Goal: Task Accomplishment & Management: Manage account settings

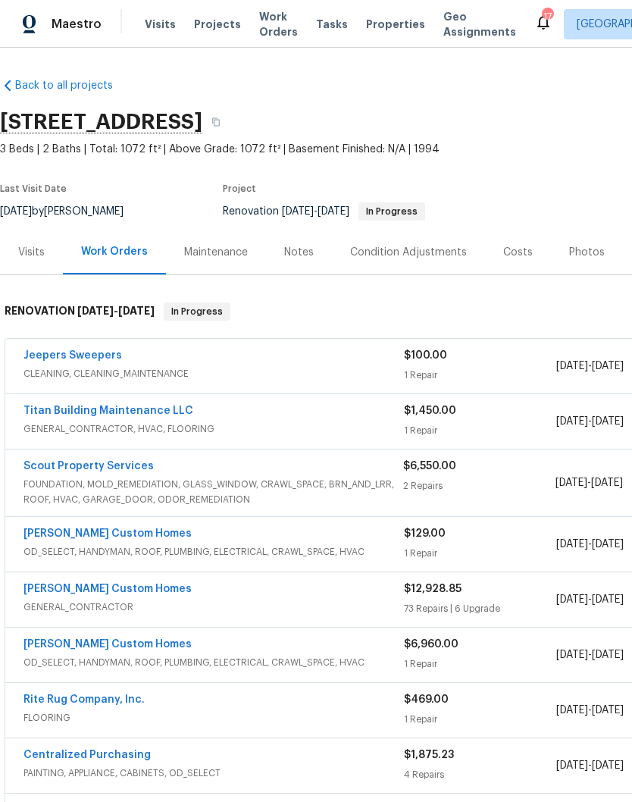
click at [160, 29] on span "Visits" at bounding box center [160, 24] width 31 height 15
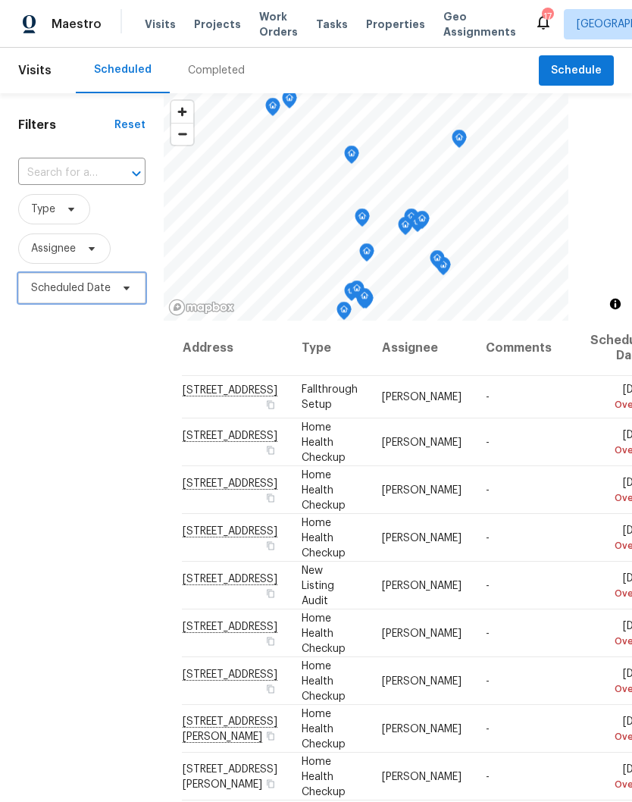
click at [118, 290] on span at bounding box center [124, 288] width 17 height 12
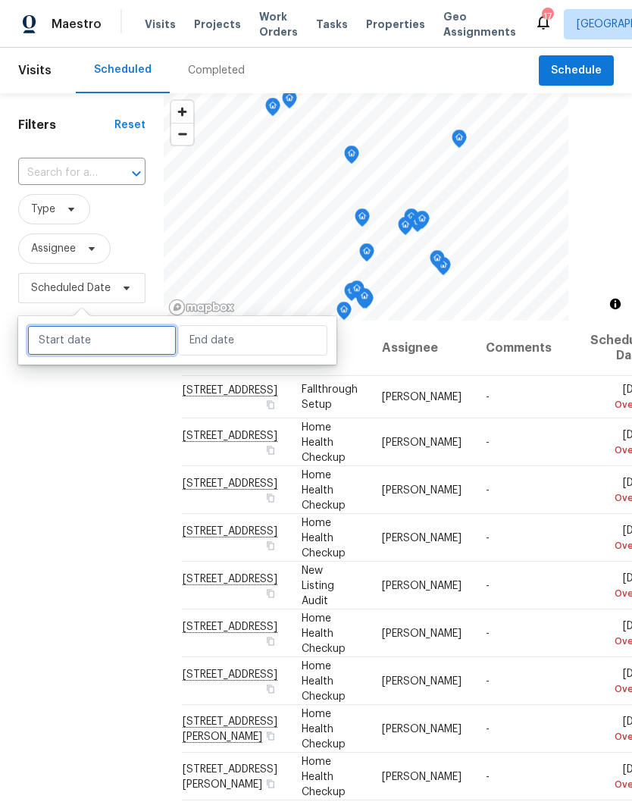
click at [133, 334] on input "text" at bounding box center [101, 340] width 149 height 30
select select "8"
select select "2025"
select select "9"
select select "2025"
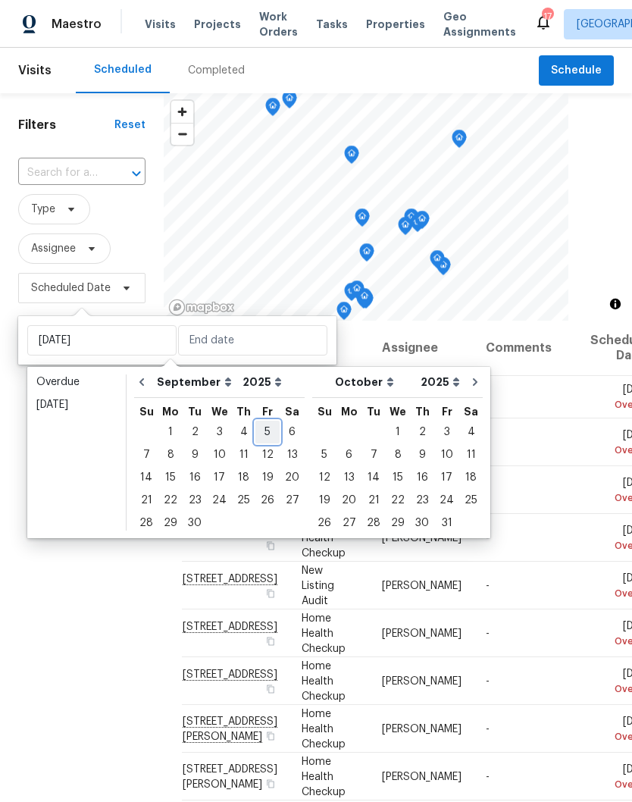
click at [263, 434] on div "5" at bounding box center [268, 432] width 24 height 21
type input "Fri, Sep 05"
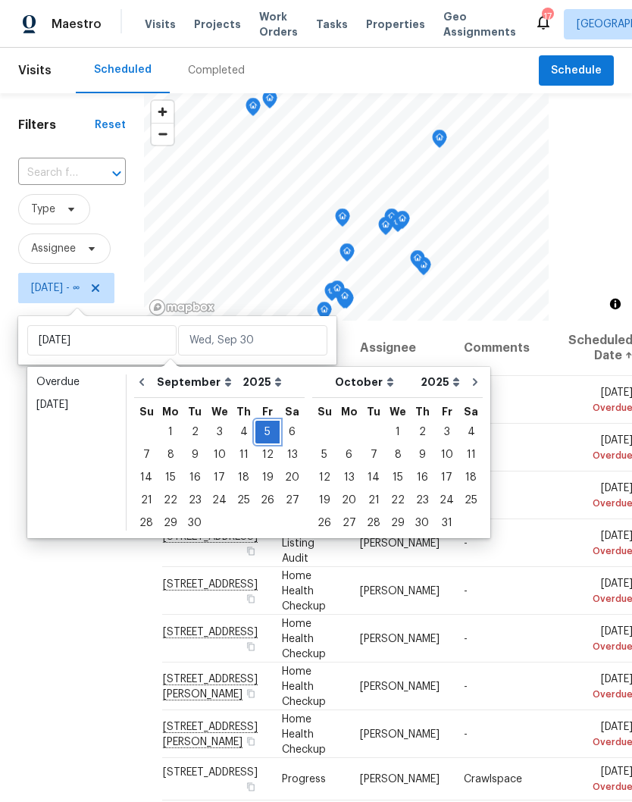
click at [267, 432] on div "5" at bounding box center [268, 432] width 24 height 21
type input "Fri, Sep 05"
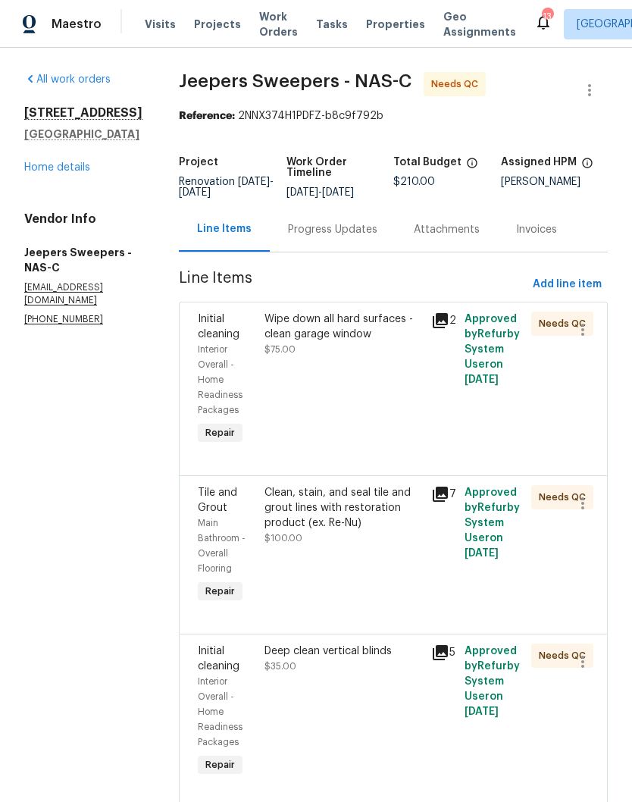
scroll to position [8, 0]
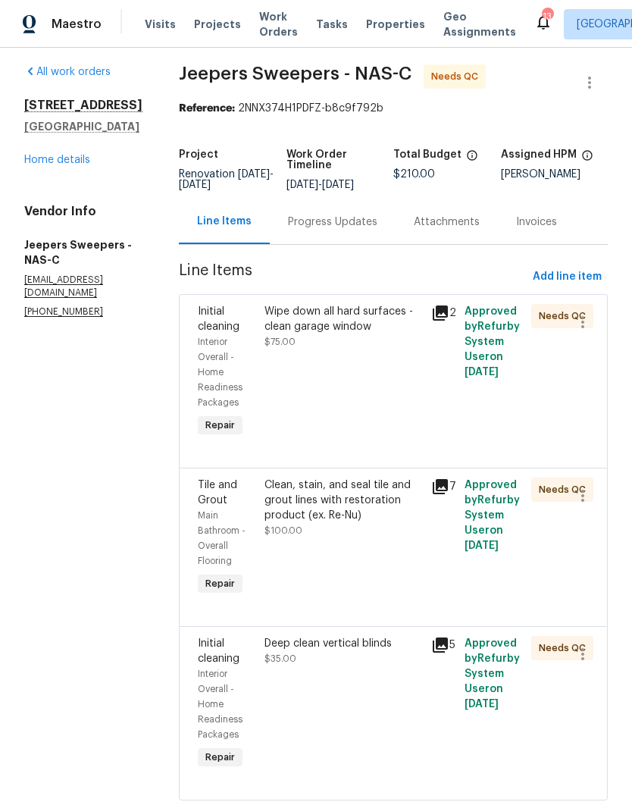
click at [165, 21] on span "Visits" at bounding box center [160, 24] width 31 height 15
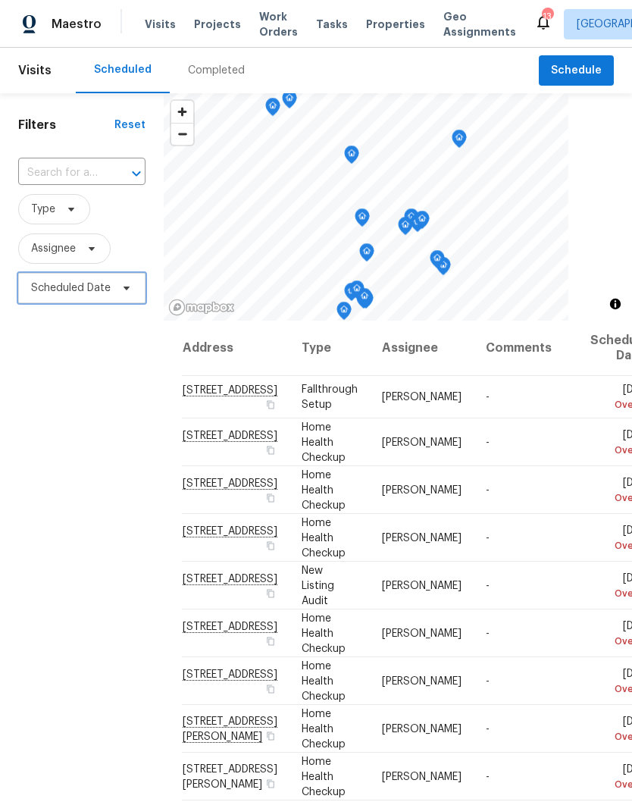
click at [118, 287] on span at bounding box center [124, 288] width 17 height 12
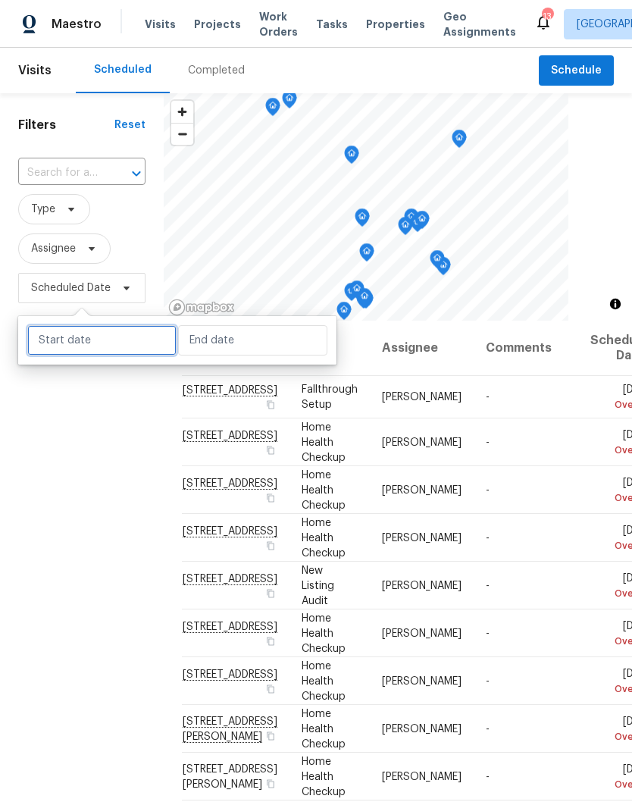
click at [138, 337] on input "text" at bounding box center [101, 340] width 149 height 30
select select "8"
select select "2025"
select select "9"
select select "2025"
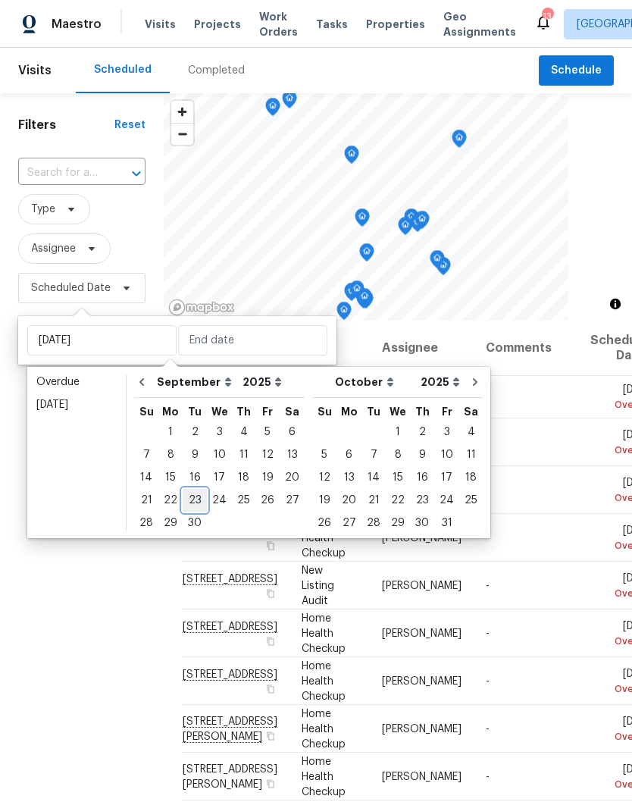
click at [197, 502] on div "23" at bounding box center [195, 500] width 24 height 21
type input "Tue, Sep 23"
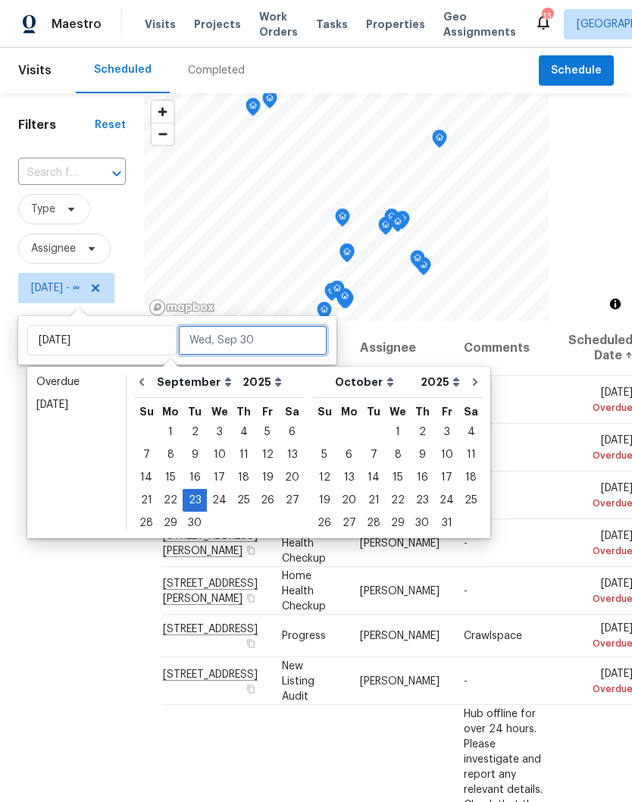
click at [268, 337] on input "text" at bounding box center [252, 340] width 149 height 30
click at [199, 500] on div "23" at bounding box center [195, 500] width 24 height 21
type input "Tue, Sep 23"
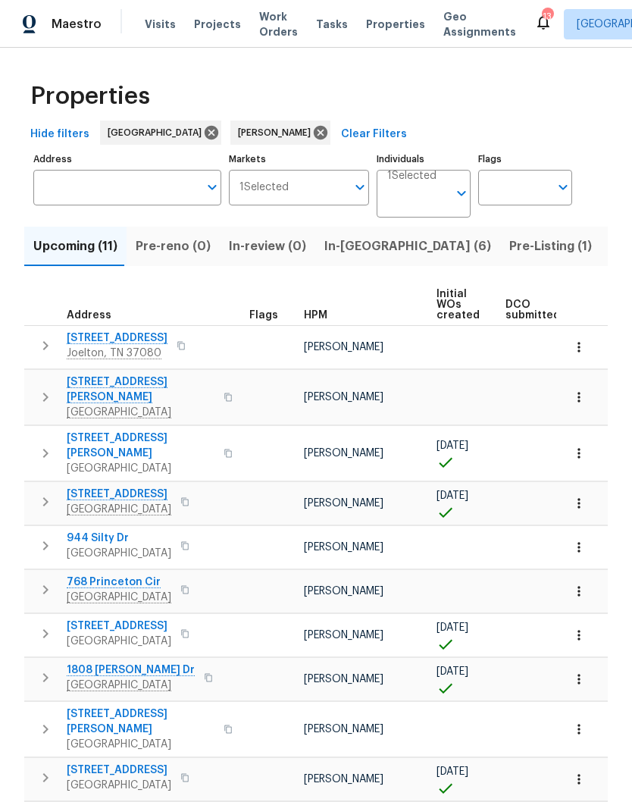
click at [141, 487] on span "1837 Twin Rivers Rd" at bounding box center [119, 494] width 105 height 15
click at [510, 248] on span "Pre-Listing (1)" at bounding box center [551, 246] width 83 height 21
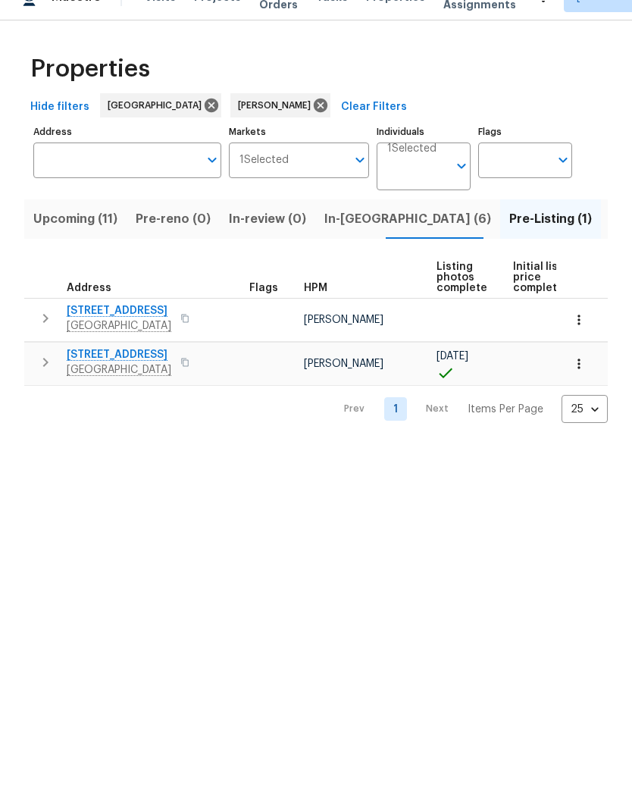
click at [430, 475] on html "Maestro Visits Projects Work Orders Tasks Properties Geo Assignments 13 Nashvil…" at bounding box center [316, 237] width 632 height 475
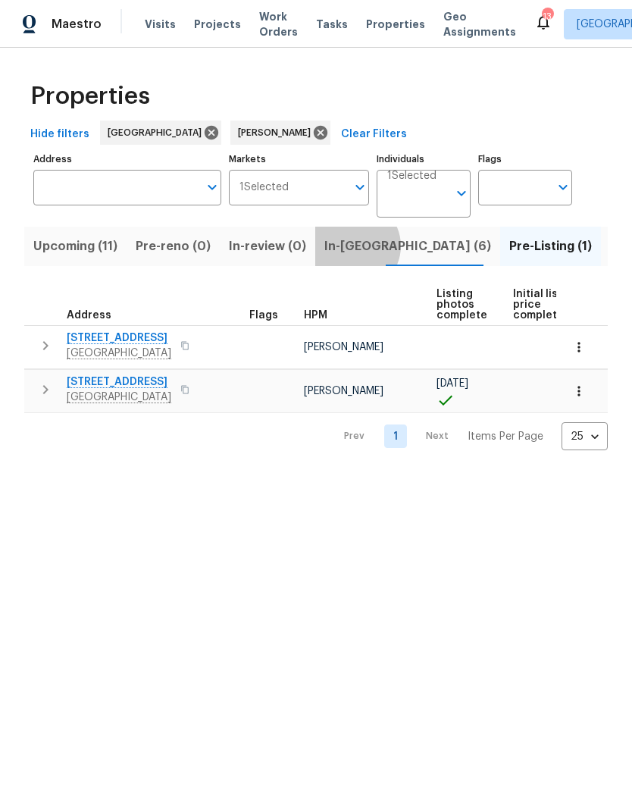
click at [344, 246] on span "In-reno (6)" at bounding box center [408, 246] width 167 height 21
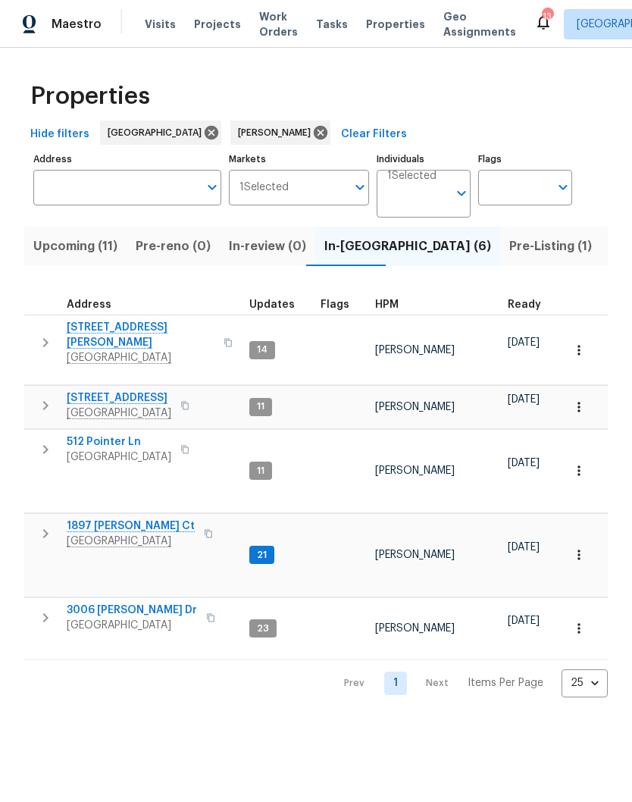
click at [127, 521] on span "1897 Sherman Ct" at bounding box center [131, 526] width 128 height 15
click at [120, 329] on span "[STREET_ADDRESS][PERSON_NAME]" at bounding box center [141, 335] width 148 height 30
click at [134, 331] on span "1201 Elisha Ct" at bounding box center [141, 335] width 148 height 30
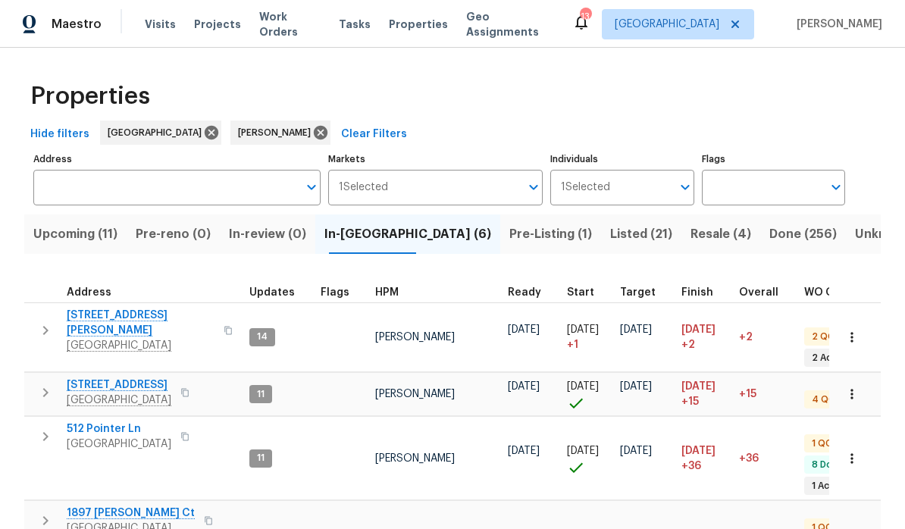
click at [134, 378] on span "2592 Emerald Ct" at bounding box center [119, 385] width 105 height 15
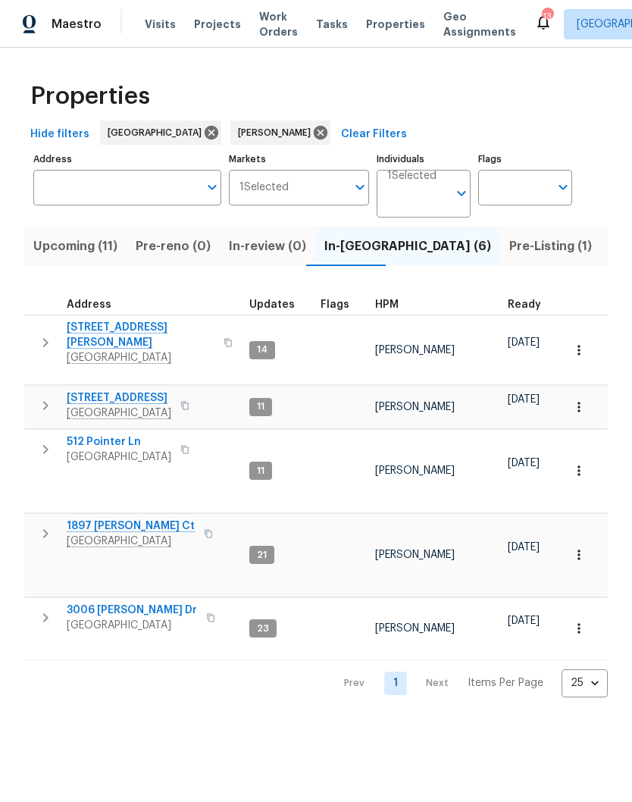
click at [128, 395] on span "2592 Emerald Ct" at bounding box center [119, 398] width 105 height 15
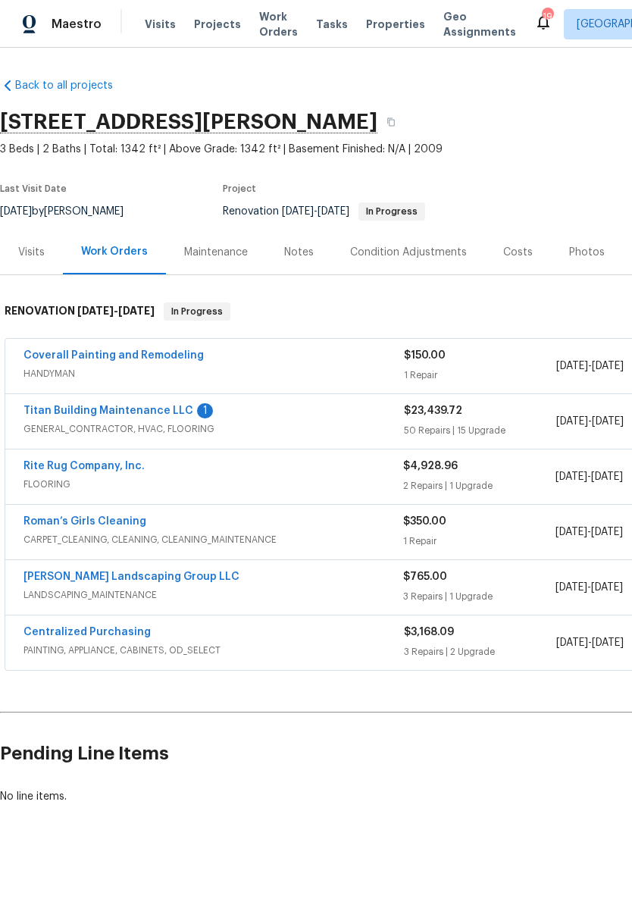
click at [168, 409] on link "Titan Building Maintenance LLC" at bounding box center [109, 411] width 170 height 11
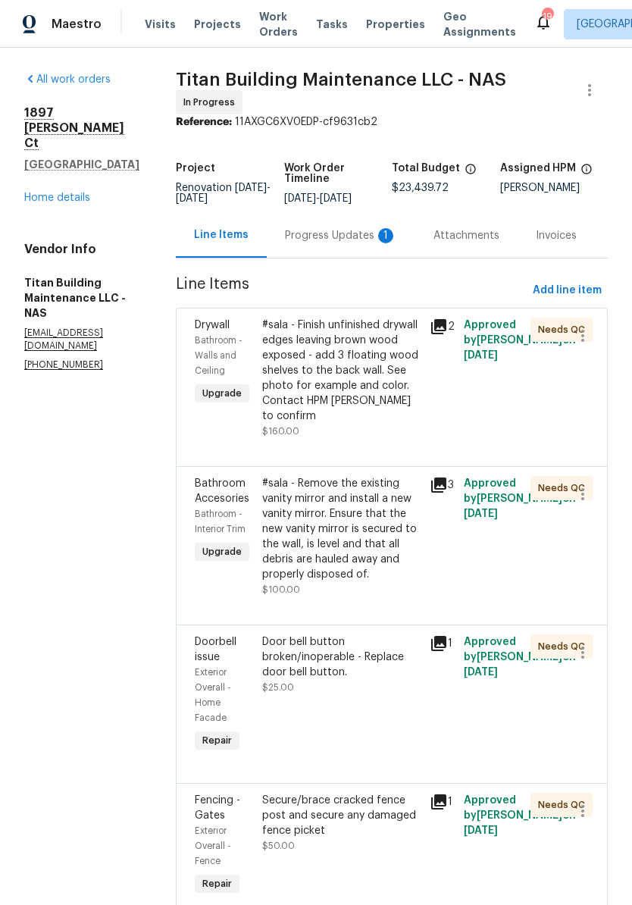
click at [334, 231] on div "Progress Updates 1" at bounding box center [341, 235] width 112 height 15
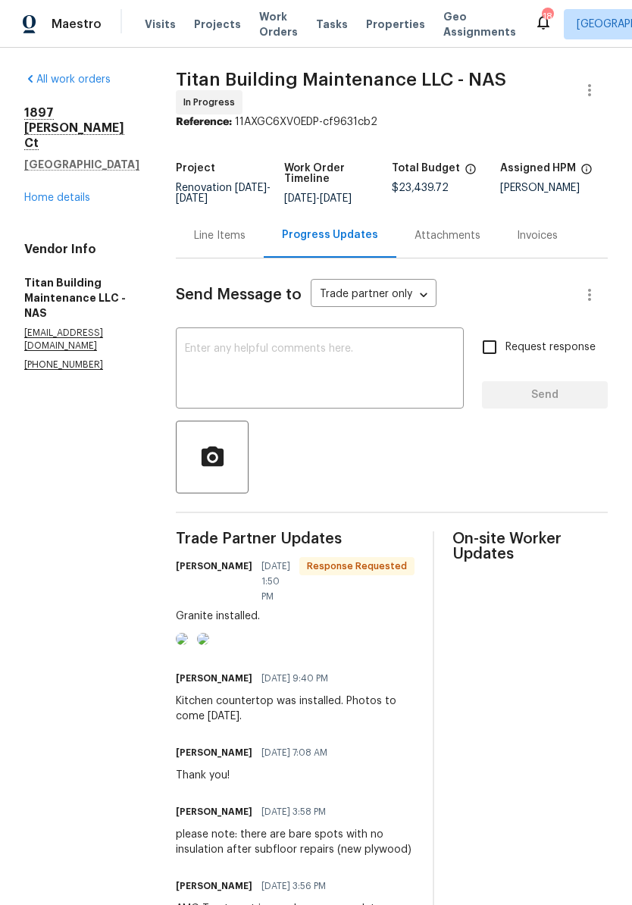
click at [325, 359] on textarea at bounding box center [320, 370] width 270 height 53
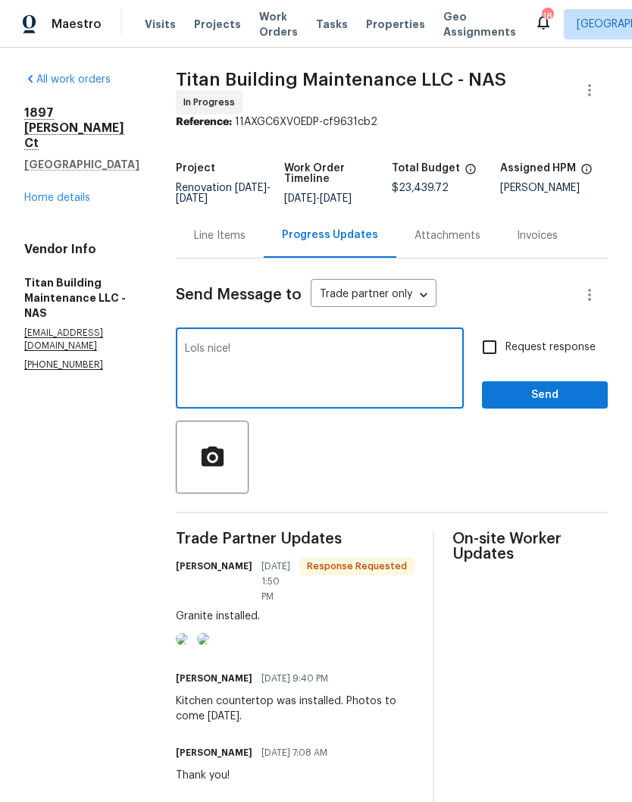
click at [187, 344] on textarea "Lols nice!" at bounding box center [320, 370] width 270 height 53
click at [217, 344] on textarea "Lnice!" at bounding box center [320, 370] width 270 height 53
type textarea "L"
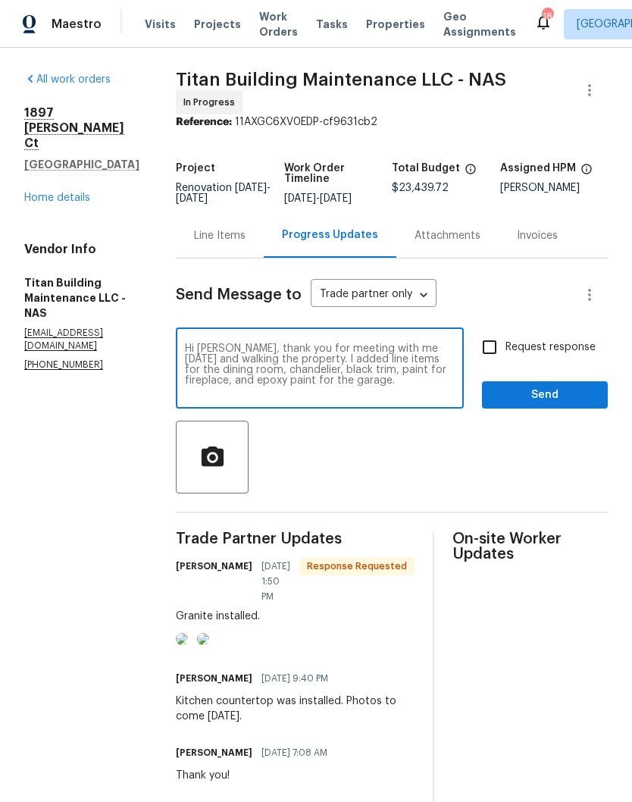
click at [276, 352] on textarea "Hi [PERSON_NAME], thank you for meeting with me [DATE] and walking the property…" at bounding box center [320, 370] width 270 height 53
click at [354, 369] on textarea "Hi [PERSON_NAME], thank you for meeting with me [DATE] and walking the property…" at bounding box center [320, 370] width 270 height 53
click at [195, 378] on textarea "Hi [PERSON_NAME], thank you for meeting with me [DATE] and walking the property…" at bounding box center [320, 370] width 270 height 53
type textarea "Hi [PERSON_NAME], thank you for meeting with me [DATE] and walking the property…"
click at [546, 387] on span "Send" at bounding box center [545, 395] width 102 height 19
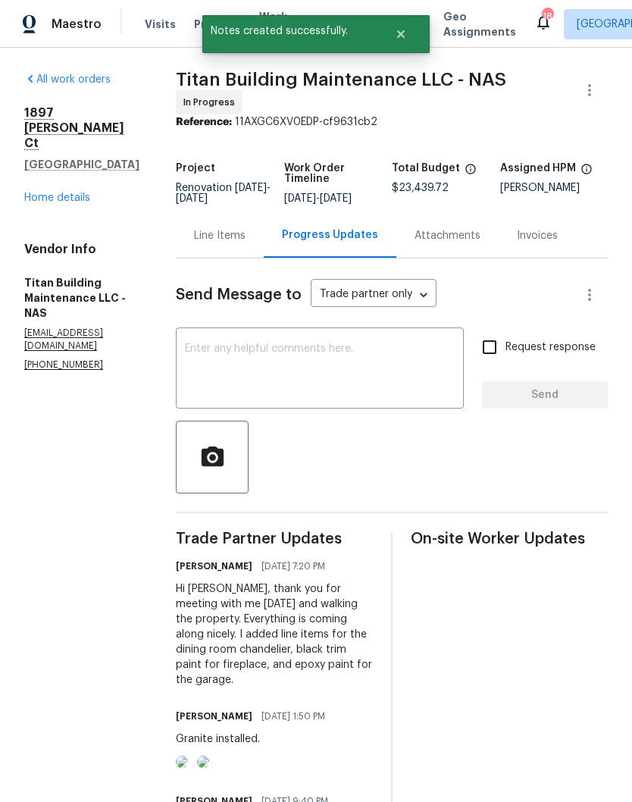
click at [68, 201] on link "Home details" at bounding box center [57, 198] width 66 height 11
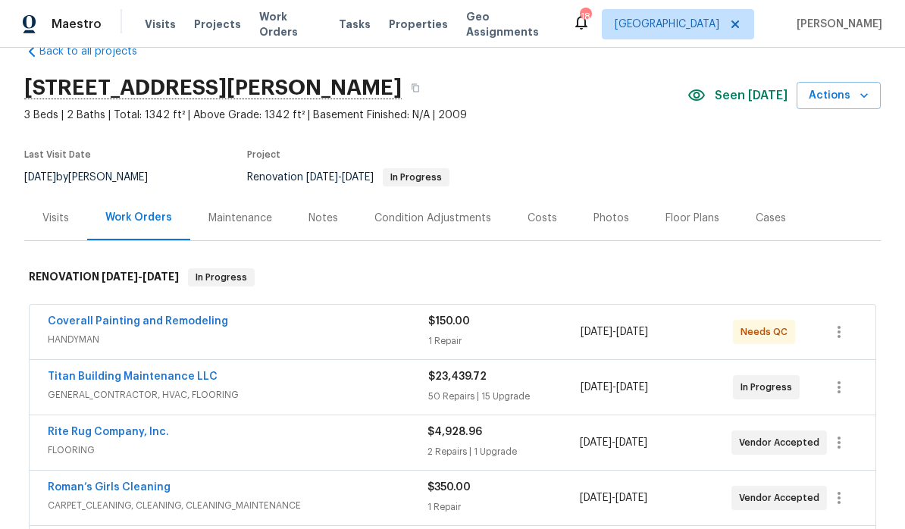
scroll to position [35, 0]
click at [173, 321] on link "Coverall Painting and Remodeling" at bounding box center [138, 320] width 180 height 11
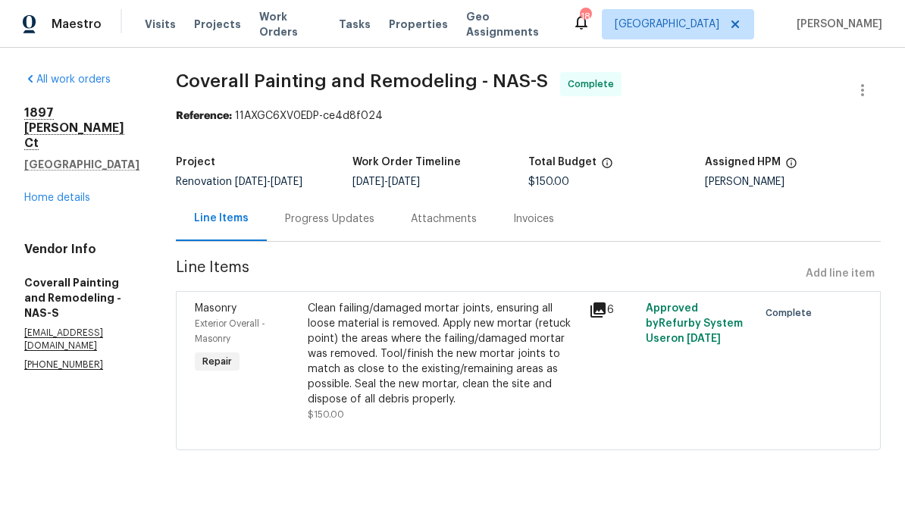
click at [442, 324] on div "Clean failing/damaged mortar joints, ensuring all loose material is removed. Ap…" at bounding box center [444, 354] width 273 height 106
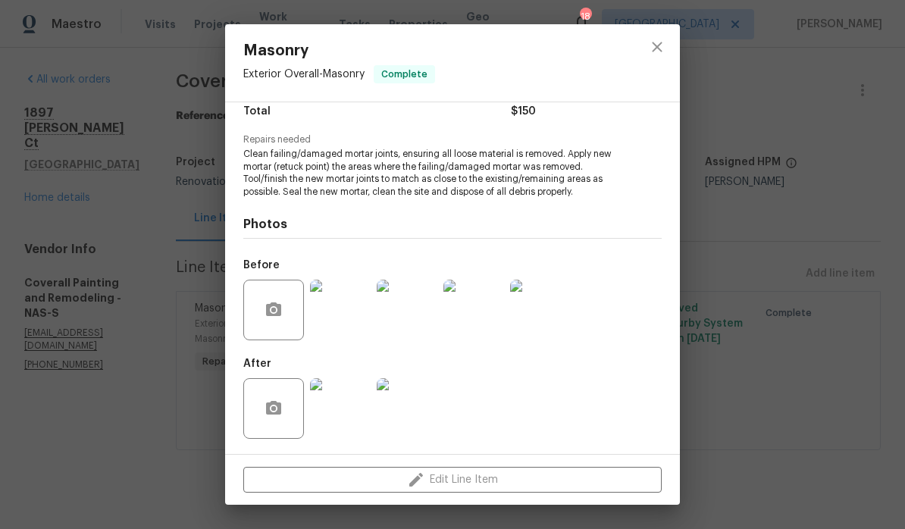
scroll to position [133, 0]
click at [632, 54] on icon "close" at bounding box center [657, 47] width 18 height 18
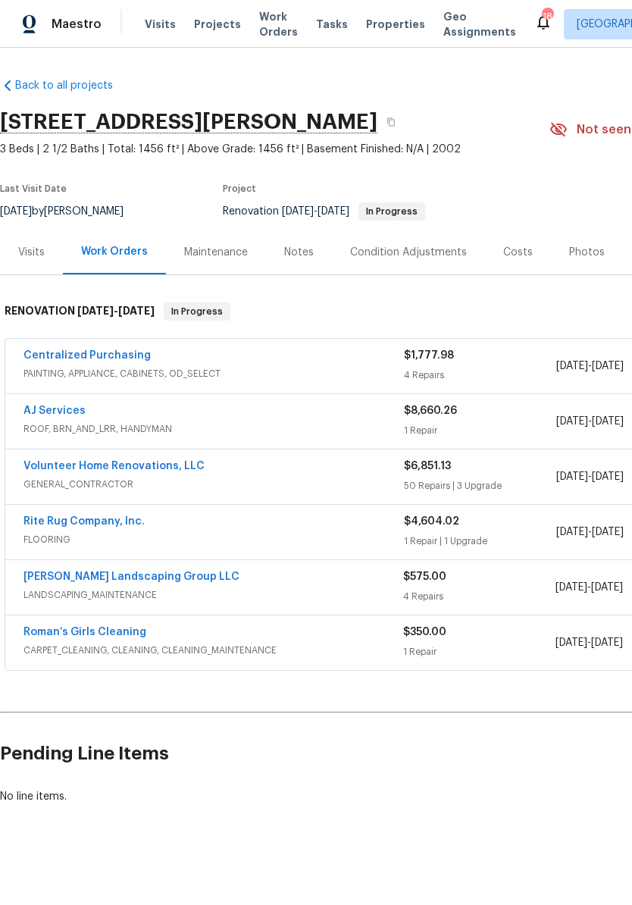
click at [70, 409] on link "AJ Services" at bounding box center [55, 411] width 62 height 11
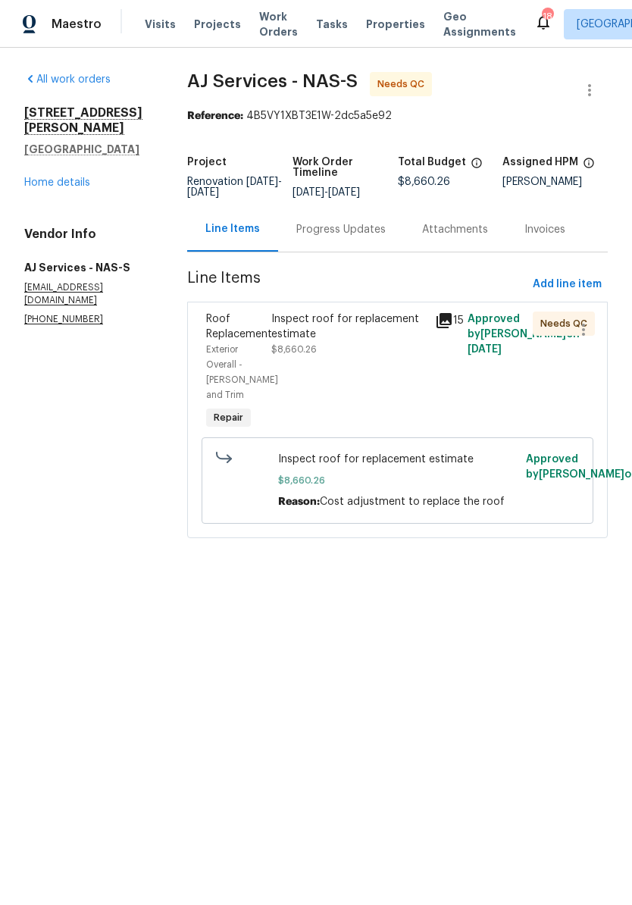
click at [406, 328] on div "Inspect roof for replacement estimate" at bounding box center [348, 327] width 154 height 30
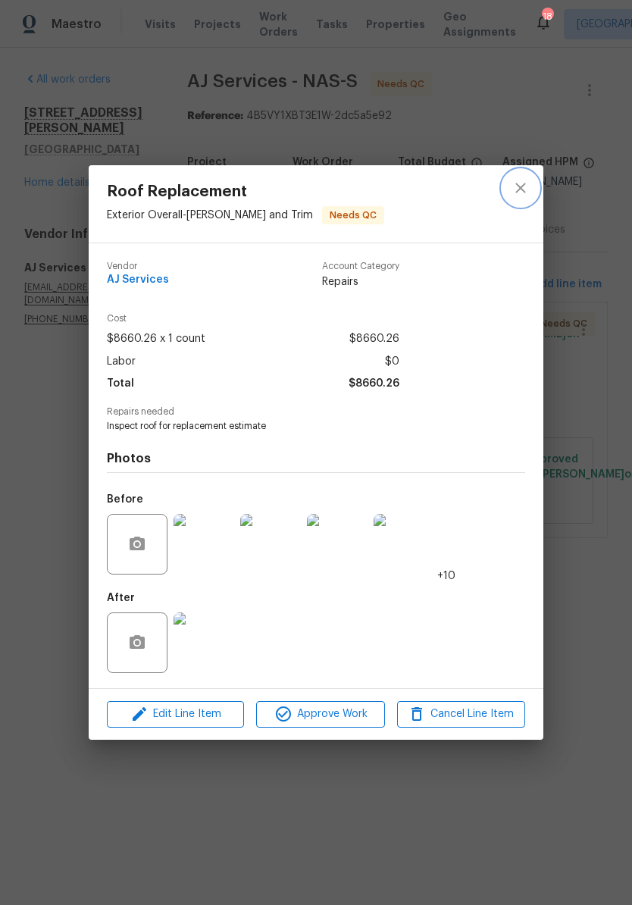
click at [524, 193] on icon "close" at bounding box center [521, 188] width 18 height 18
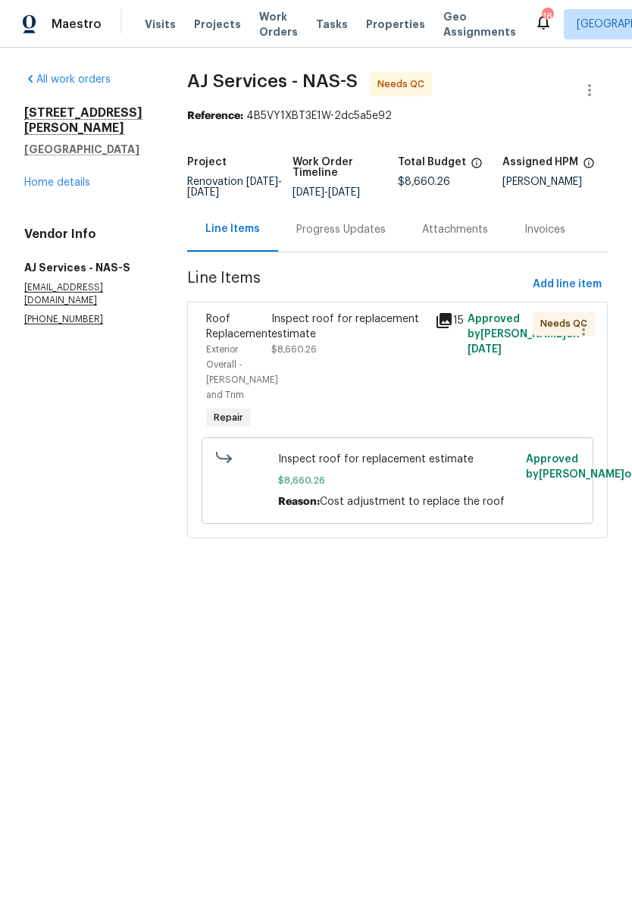
click at [80, 177] on link "Home details" at bounding box center [57, 182] width 66 height 11
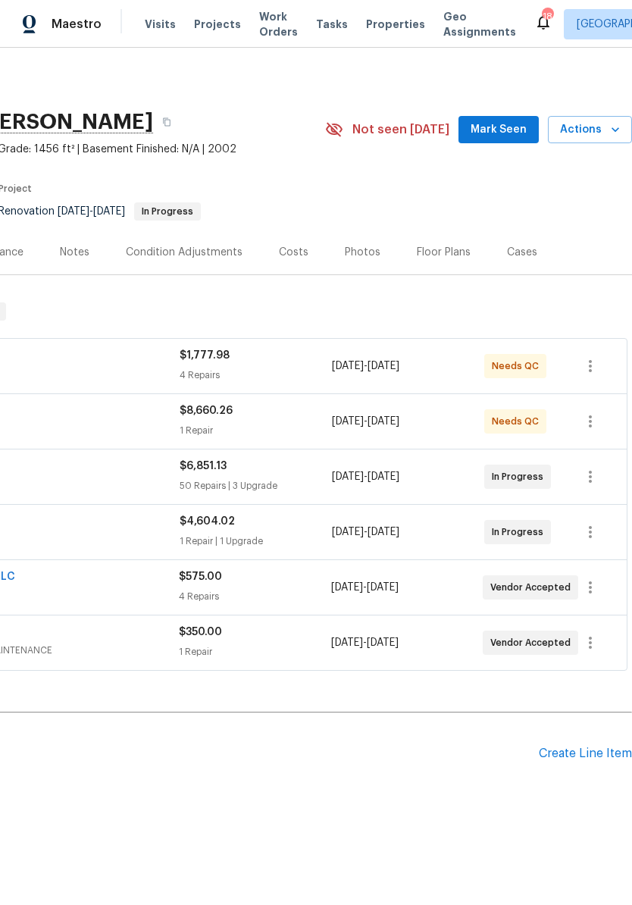
scroll to position [-1, 224]
click at [510, 131] on span "Mark Seen" at bounding box center [499, 130] width 56 height 19
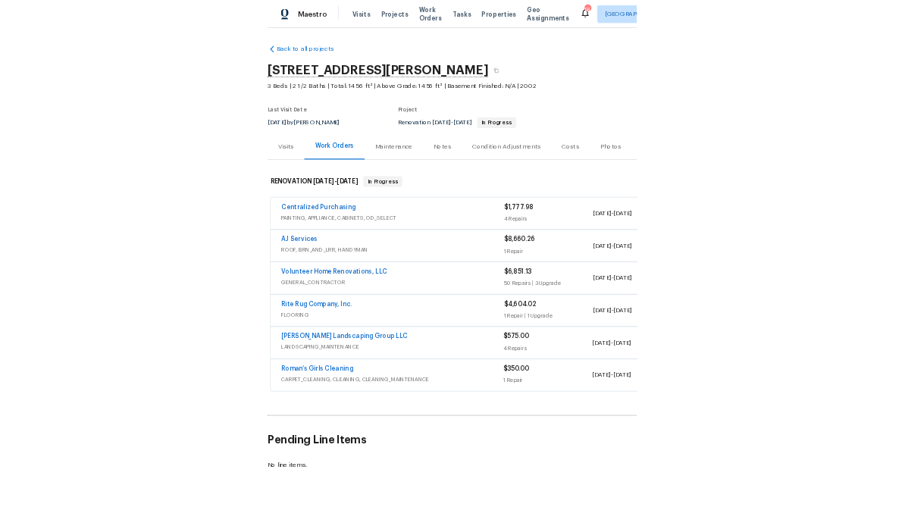
scroll to position [2, 0]
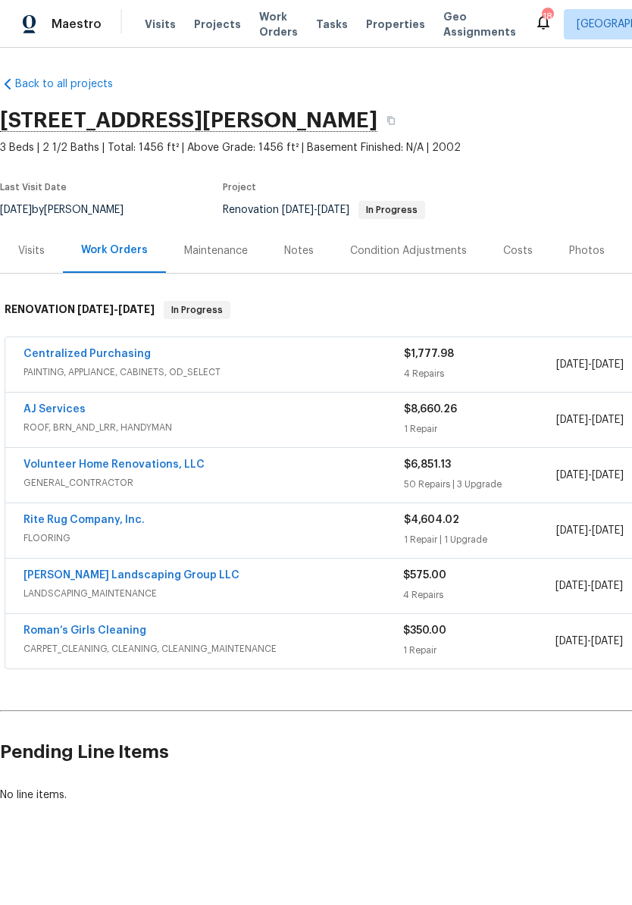
click at [271, 22] on span "Work Orders" at bounding box center [278, 24] width 39 height 30
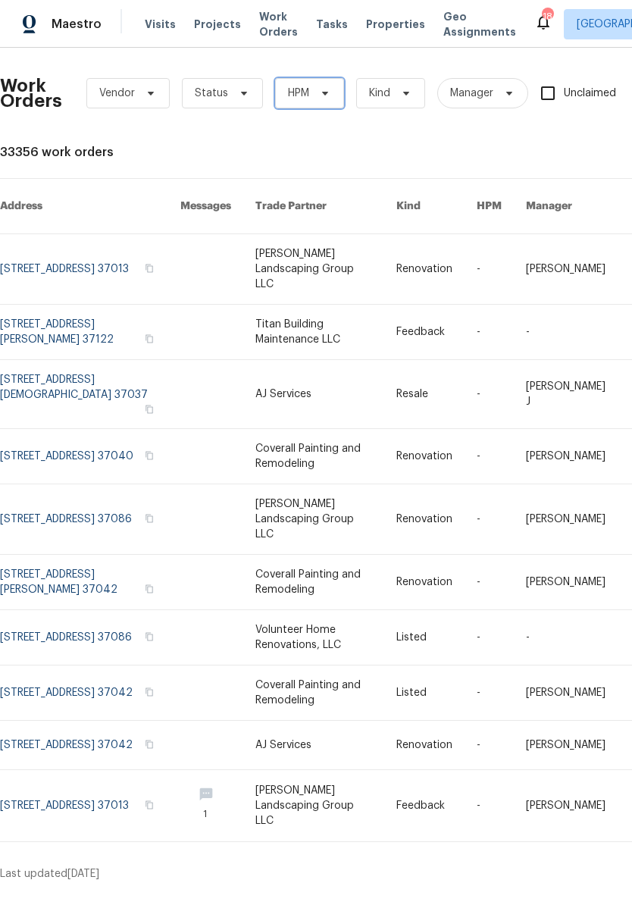
click at [328, 96] on icon at bounding box center [325, 93] width 12 height 12
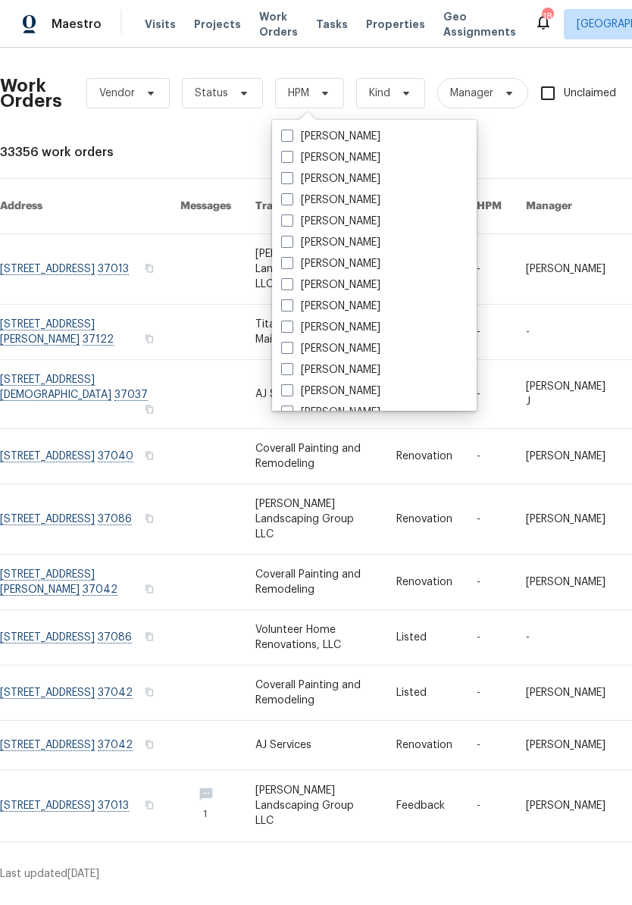
click at [364, 323] on label "[PERSON_NAME]" at bounding box center [330, 327] width 99 height 15
click at [291, 323] on input "[PERSON_NAME]" at bounding box center [286, 325] width 10 height 10
checkbox input "true"
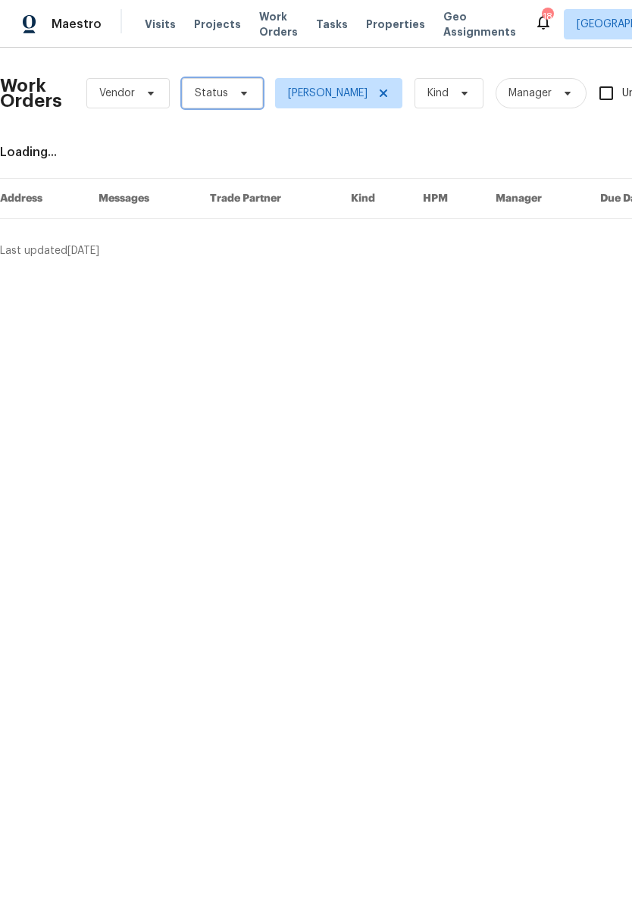
click at [246, 90] on icon at bounding box center [244, 93] width 12 height 12
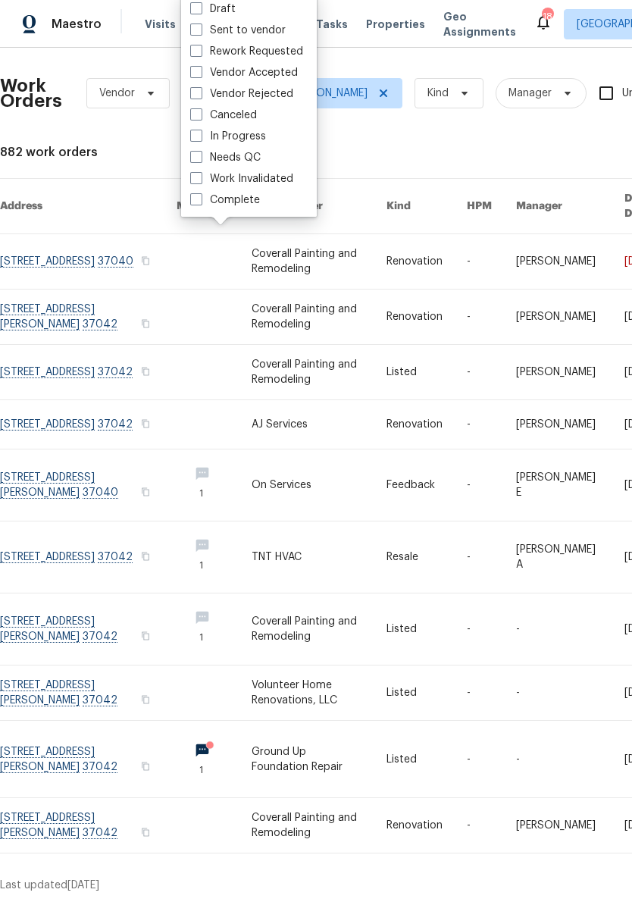
click at [259, 160] on label "Needs QC" at bounding box center [225, 157] width 71 height 15
click at [200, 160] on input "Needs QC" at bounding box center [195, 155] width 10 height 10
checkbox input "true"
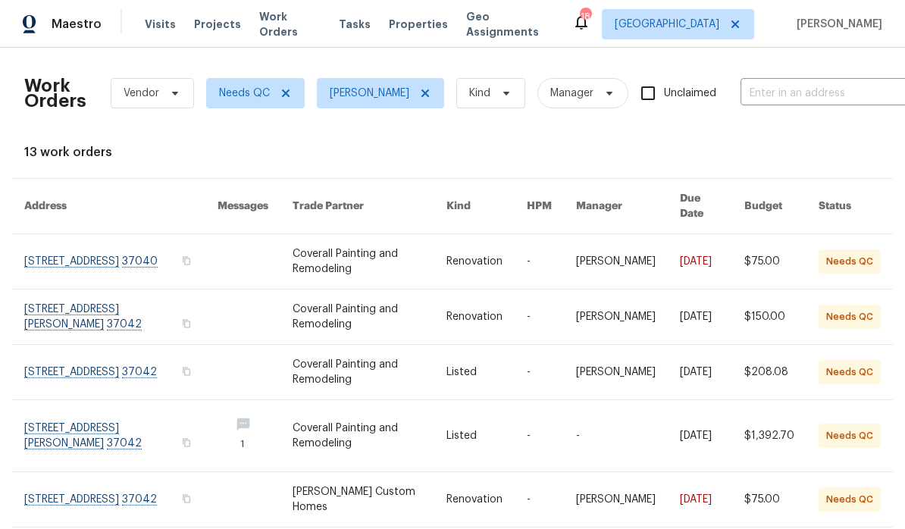
click at [152, 249] on link at bounding box center [120, 261] width 193 height 55
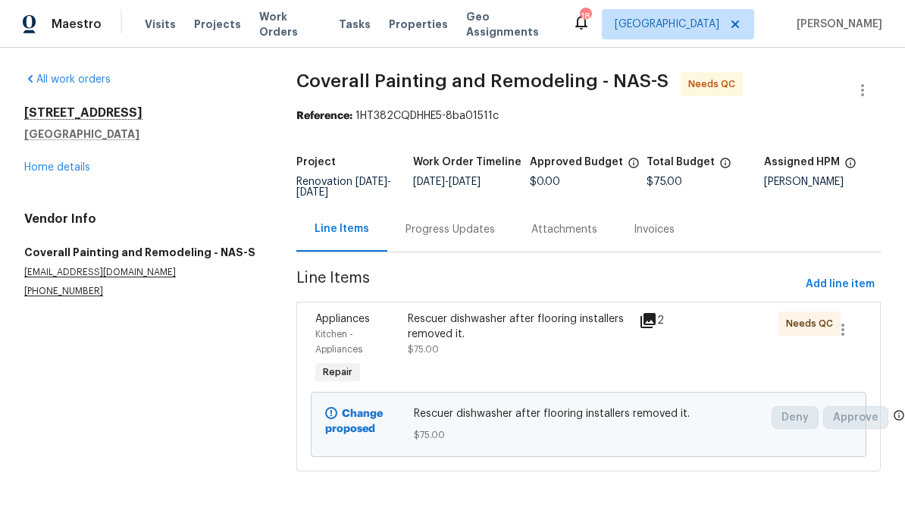
click at [499, 325] on div "Rescuer dishwasher after flooring installers removed it." at bounding box center [519, 327] width 223 height 30
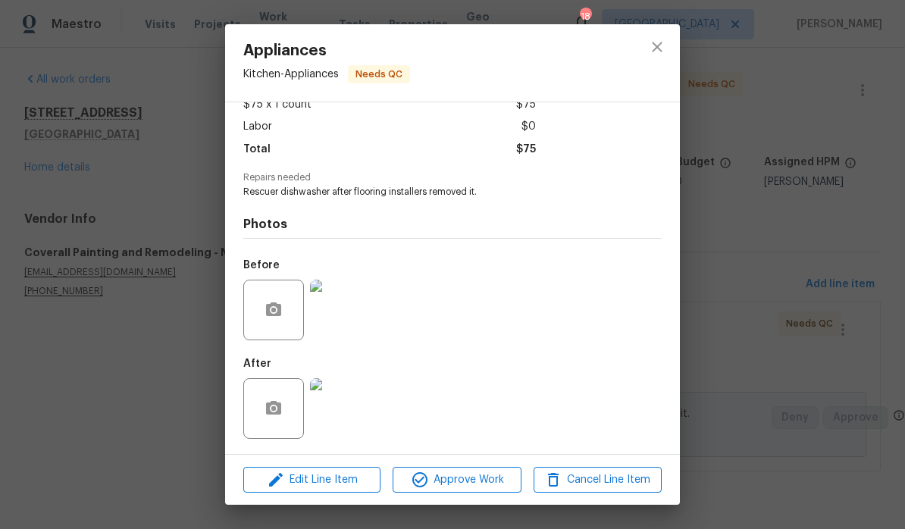
scroll to position [97, 0]
click at [353, 412] on img at bounding box center [340, 408] width 61 height 61
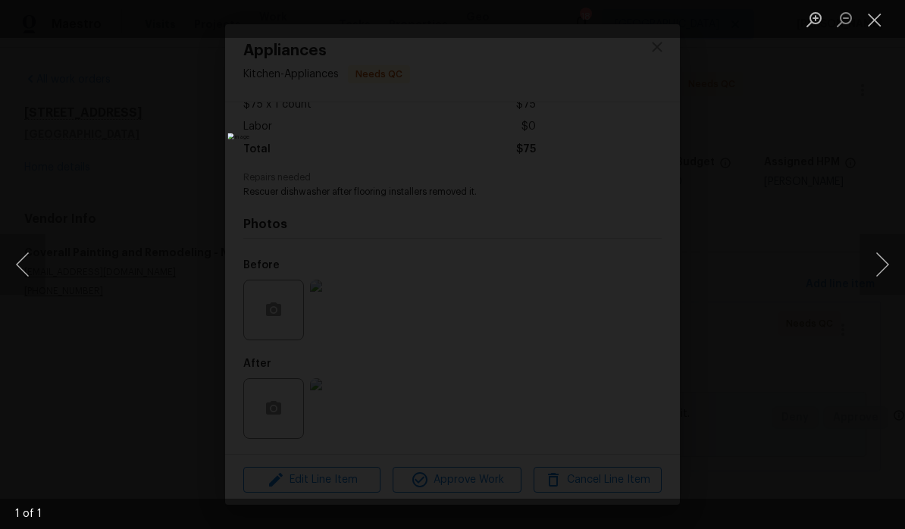
click at [632, 24] on button "Close lightbox" at bounding box center [875, 19] width 30 height 27
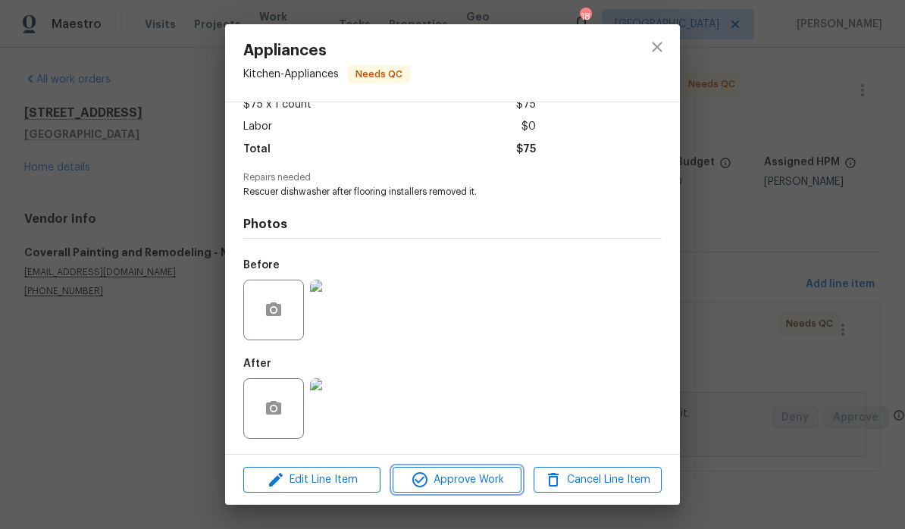
click at [494, 480] on span "Approve Work" at bounding box center [456, 480] width 119 height 19
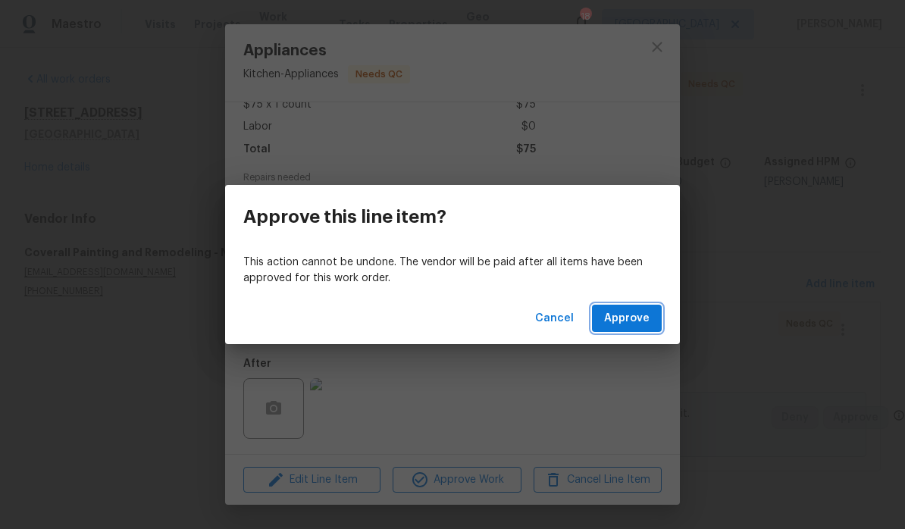
click at [632, 318] on span "Approve" at bounding box center [626, 318] width 45 height 19
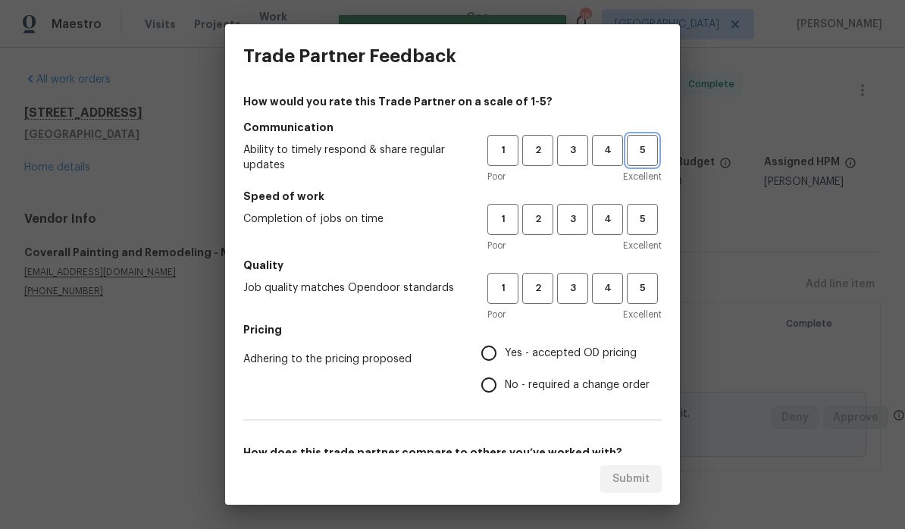
click at [632, 159] on button "5" at bounding box center [642, 150] width 31 height 31
click at [632, 216] on span "5" at bounding box center [643, 219] width 28 height 17
click at [632, 286] on span "5" at bounding box center [643, 288] width 28 height 17
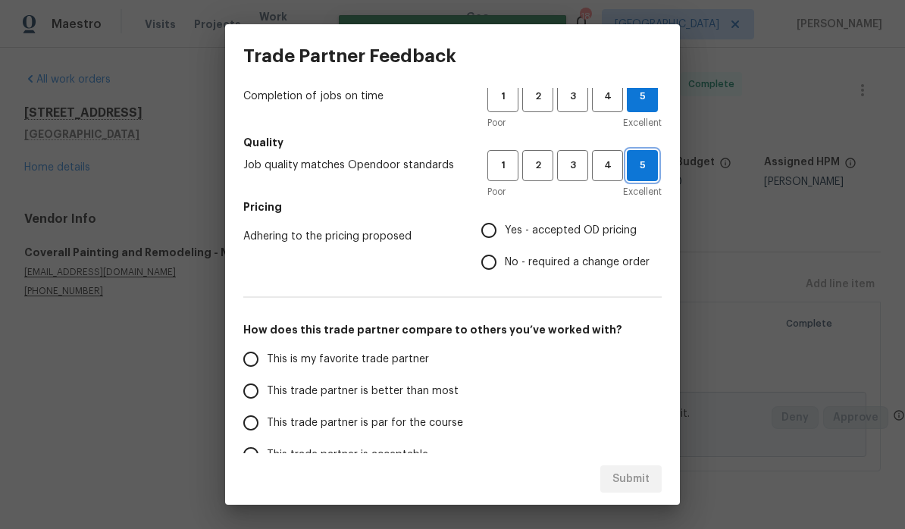
scroll to position [122, 0]
click at [498, 234] on input "Yes - accepted OD pricing" at bounding box center [489, 231] width 32 height 32
radio input "true"
click at [251, 359] on input "This is my favorite trade partner" at bounding box center [251, 360] width 32 height 32
click at [632, 483] on span "Submit" at bounding box center [631, 479] width 37 height 19
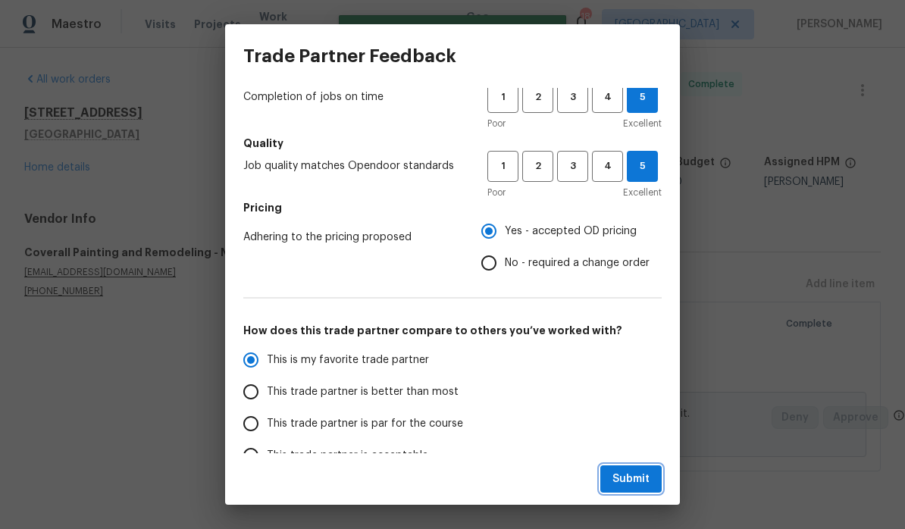
radio input "true"
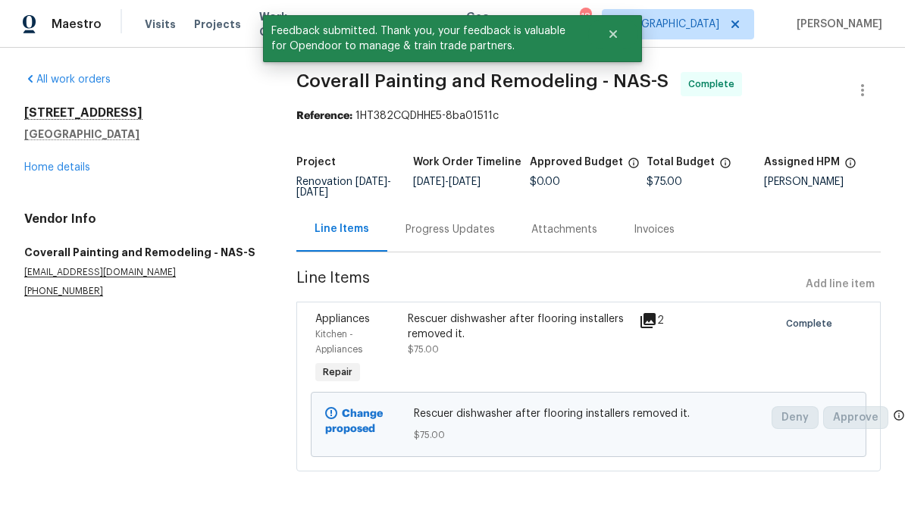
click at [77, 170] on link "Home details" at bounding box center [57, 167] width 66 height 11
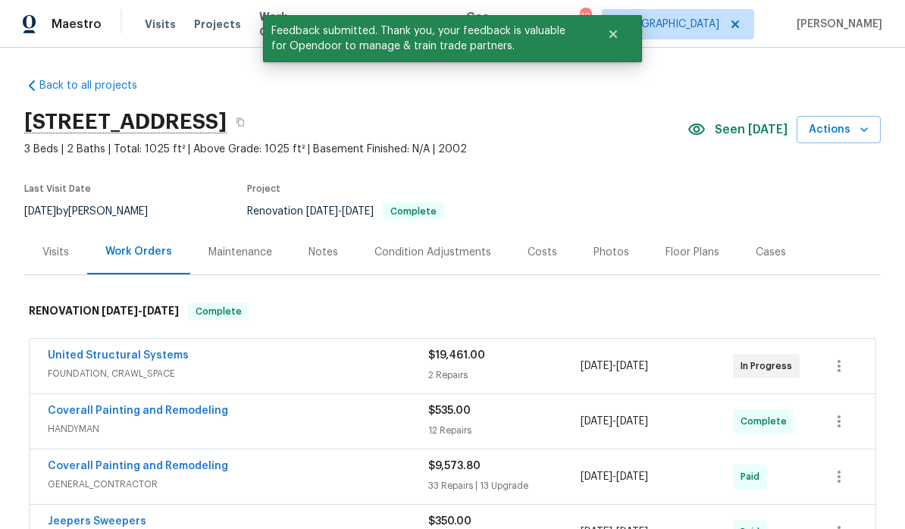
click at [329, 254] on div "Notes" at bounding box center [324, 252] width 30 height 15
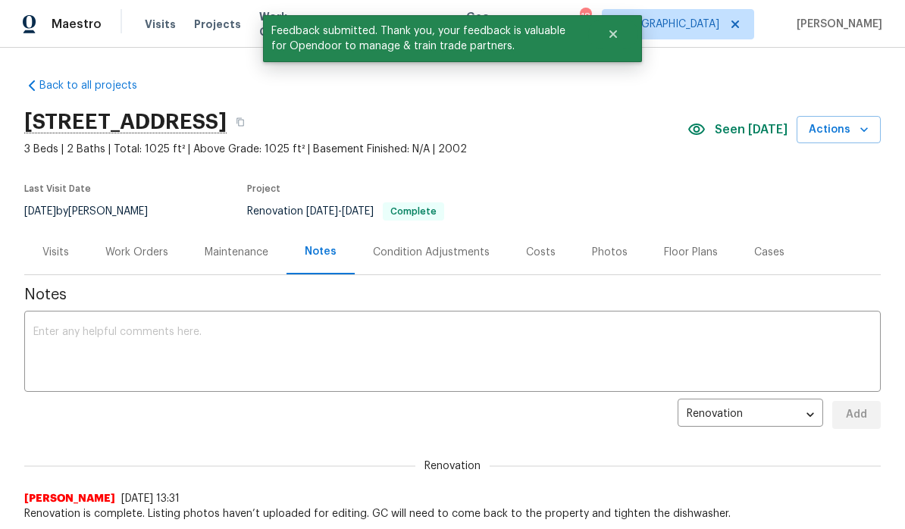
click at [356, 340] on textarea at bounding box center [452, 353] width 839 height 53
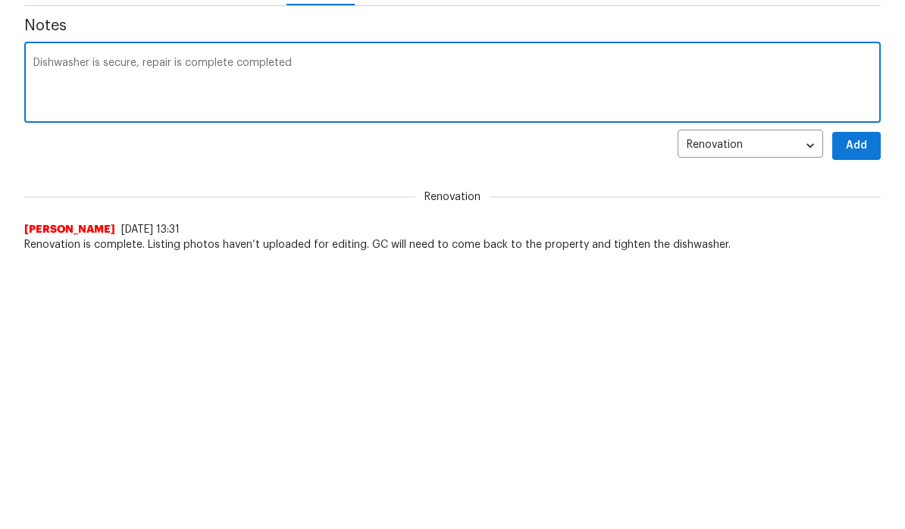
type textarea "Dishwasher is secure, repair is complete completed"
click at [632, 401] on button "Add" at bounding box center [857, 415] width 49 height 28
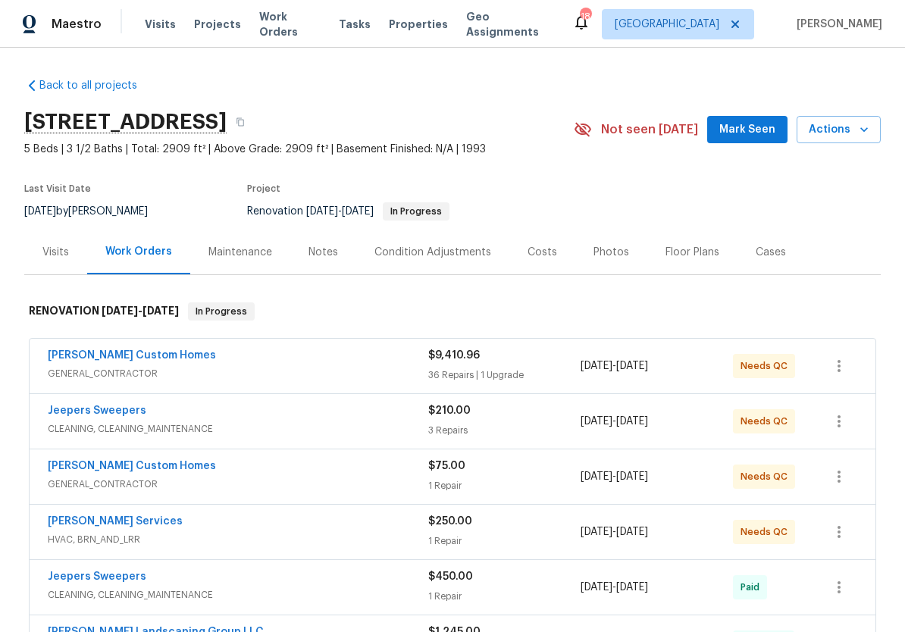
click at [299, 26] on span "Work Orders" at bounding box center [289, 24] width 61 height 30
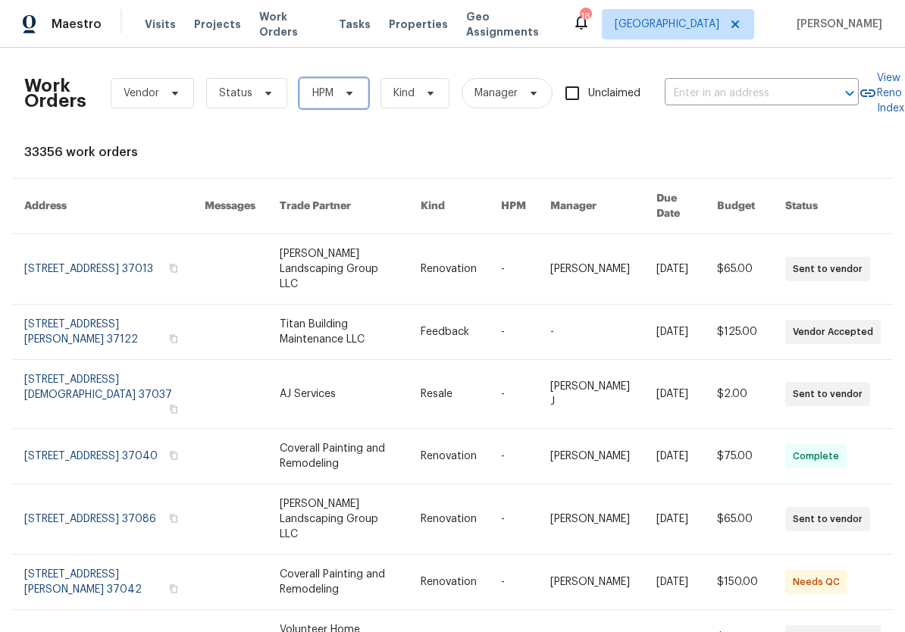
click at [350, 96] on icon at bounding box center [350, 93] width 12 height 12
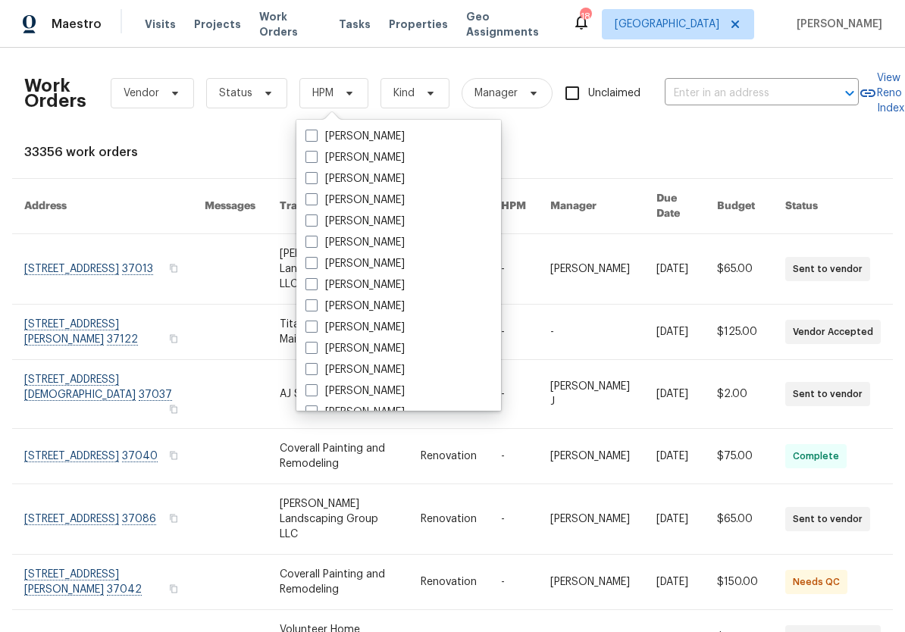
click at [394, 328] on label "[PERSON_NAME]" at bounding box center [355, 327] width 99 height 15
click at [315, 328] on input "[PERSON_NAME]" at bounding box center [311, 325] width 10 height 10
checkbox input "true"
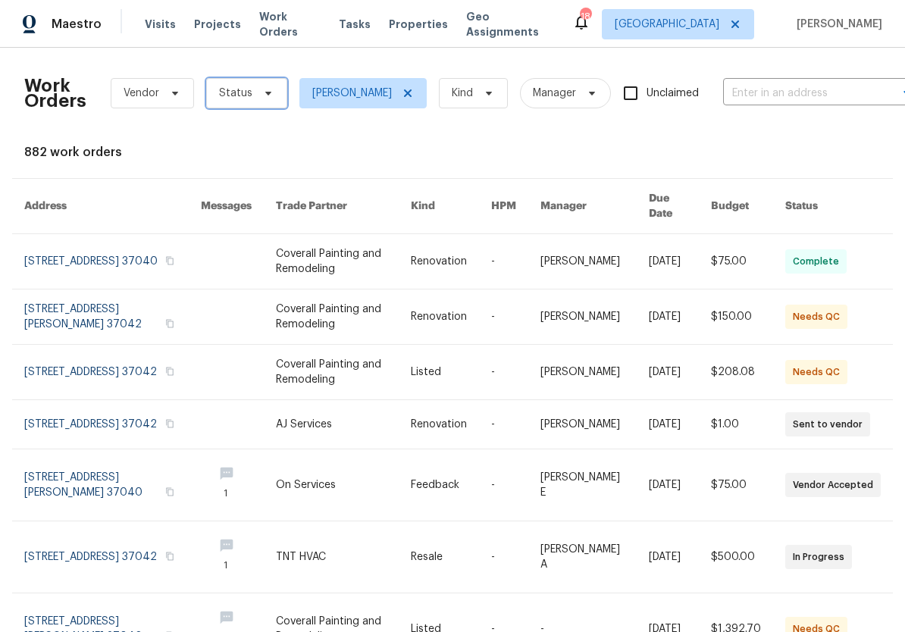
click at [271, 95] on icon at bounding box center [268, 93] width 12 height 12
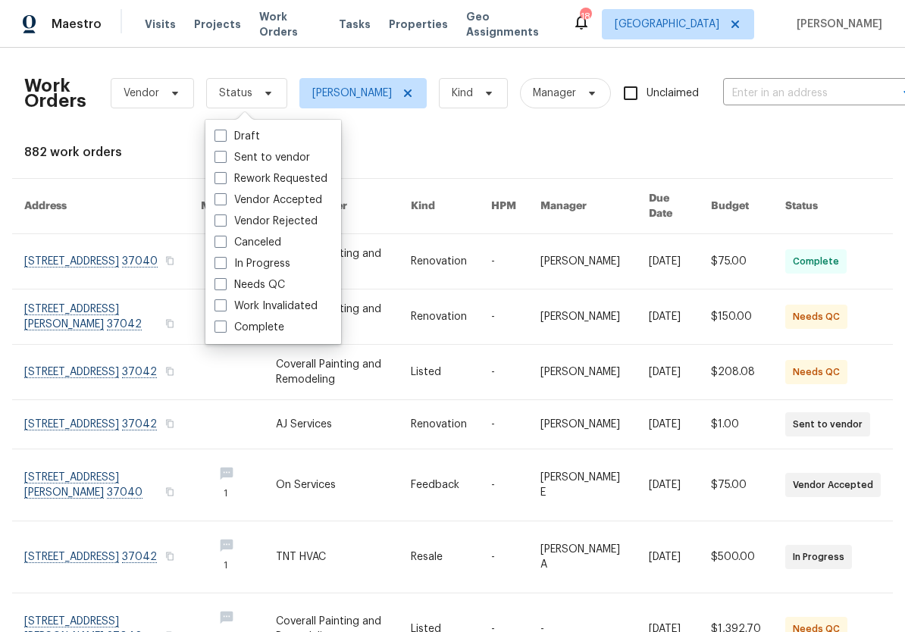
click at [283, 284] on label "Needs QC" at bounding box center [250, 285] width 71 height 15
click at [224, 284] on input "Needs QC" at bounding box center [220, 283] width 10 height 10
checkbox input "true"
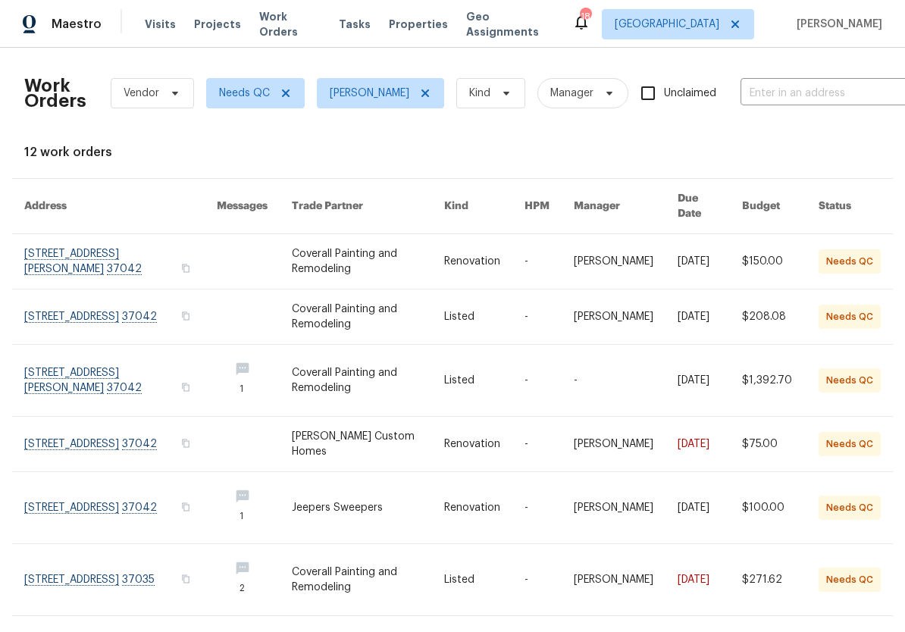
click at [149, 240] on link at bounding box center [120, 261] width 193 height 55
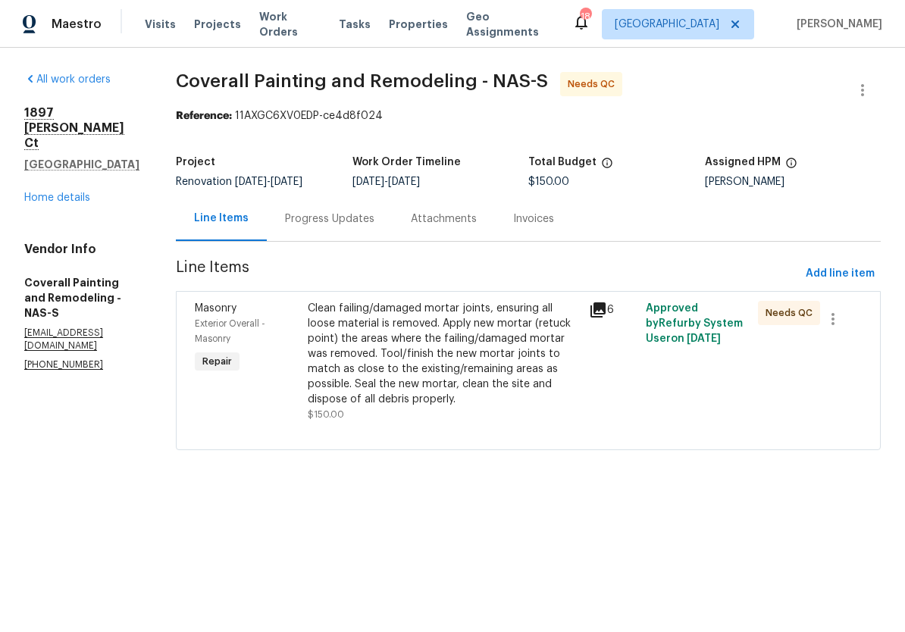
click at [464, 317] on div "Clean failing/damaged mortar joints, ensuring all loose material is removed. Ap…" at bounding box center [444, 354] width 273 height 106
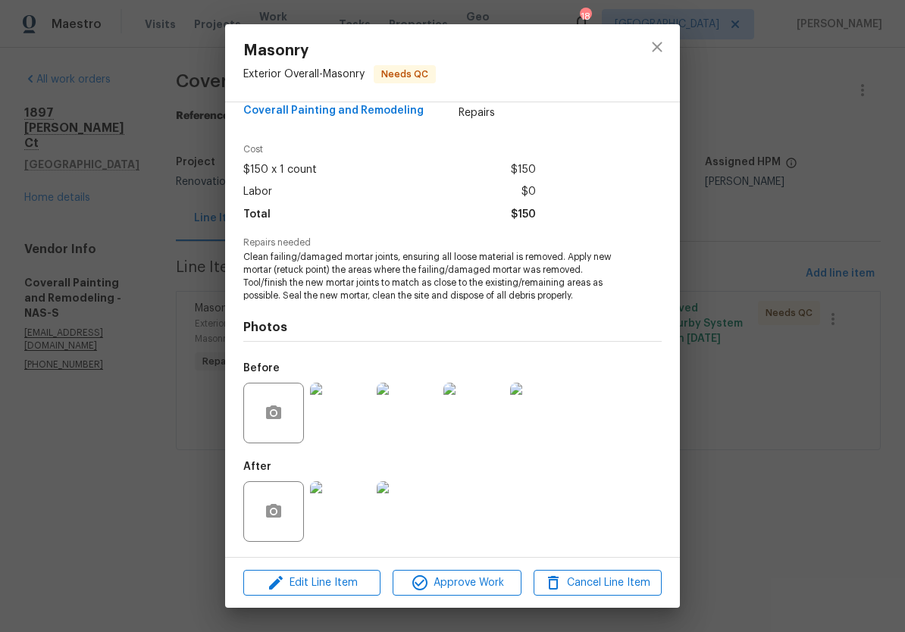
scroll to position [30, 0]
click at [355, 498] on img at bounding box center [340, 512] width 61 height 61
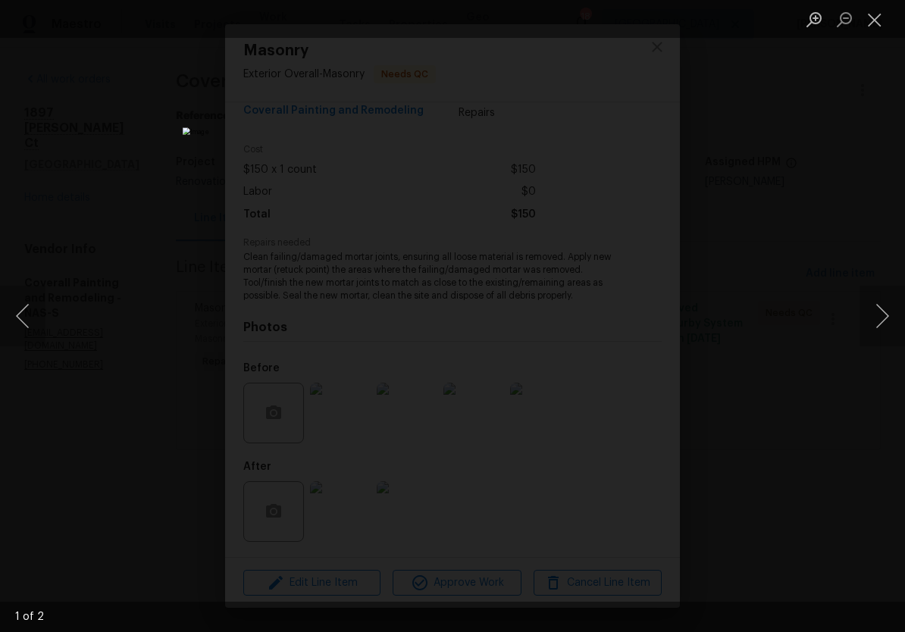
click at [875, 25] on button "Close lightbox" at bounding box center [875, 19] width 30 height 27
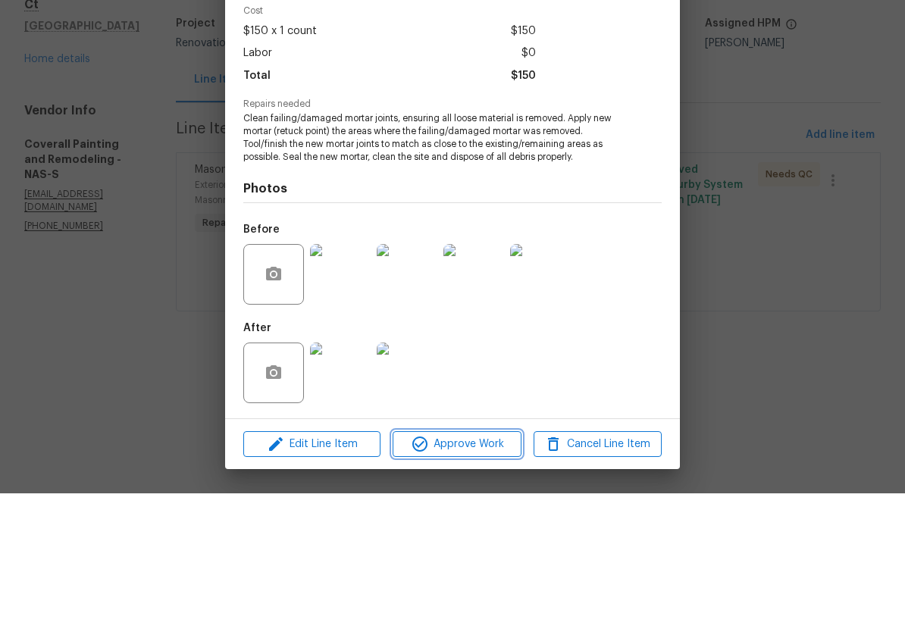
click at [485, 574] on span "Approve Work" at bounding box center [456, 583] width 119 height 19
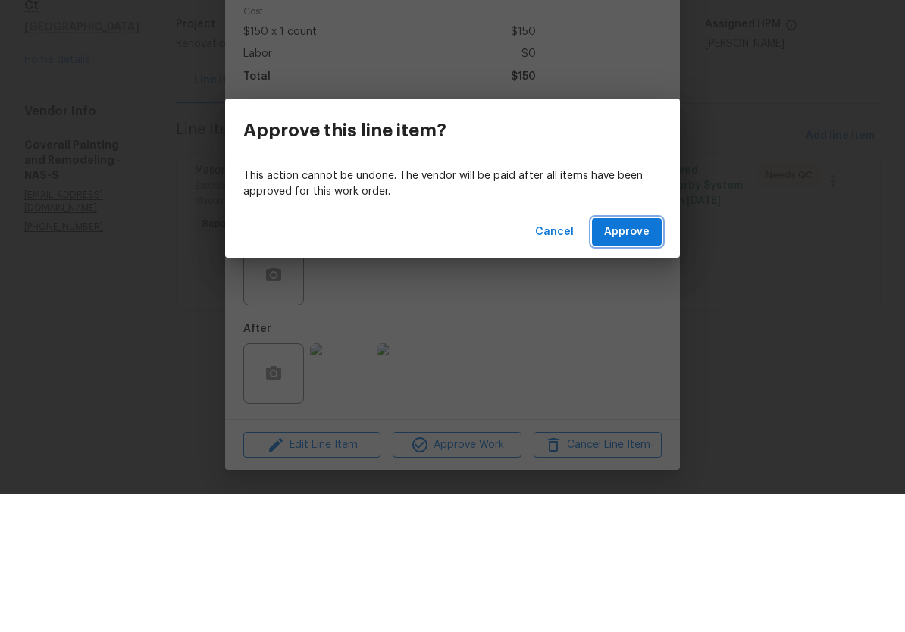
click at [640, 361] on span "Approve" at bounding box center [626, 370] width 45 height 19
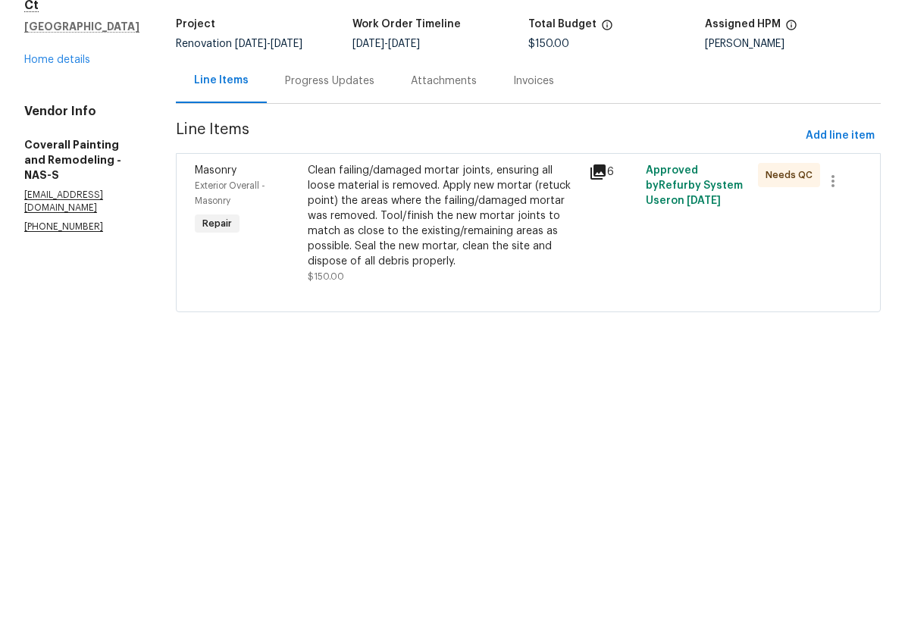
scroll to position [0, 0]
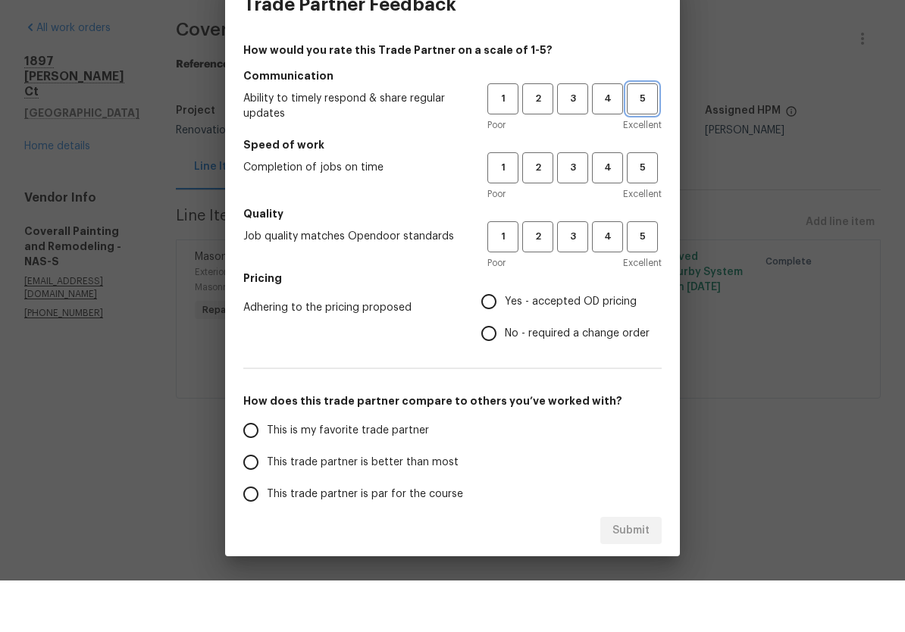
click at [655, 142] on span "5" at bounding box center [643, 150] width 28 height 17
click at [653, 211] on span "5" at bounding box center [643, 219] width 28 height 17
click at [648, 280] on span "5" at bounding box center [643, 288] width 28 height 17
click at [497, 337] on input "Yes - accepted OD pricing" at bounding box center [489, 353] width 32 height 32
radio input "true"
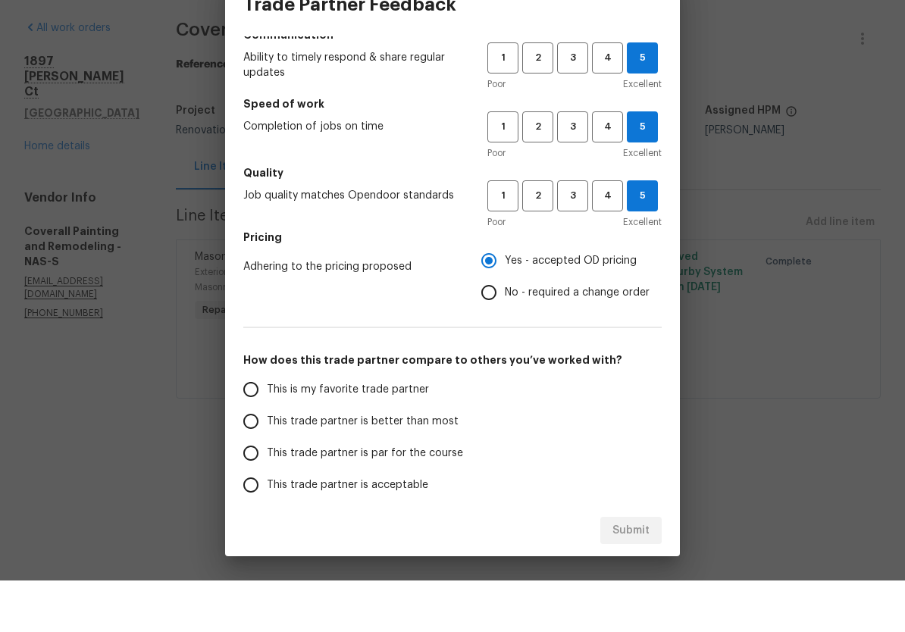
scroll to position [71, 0]
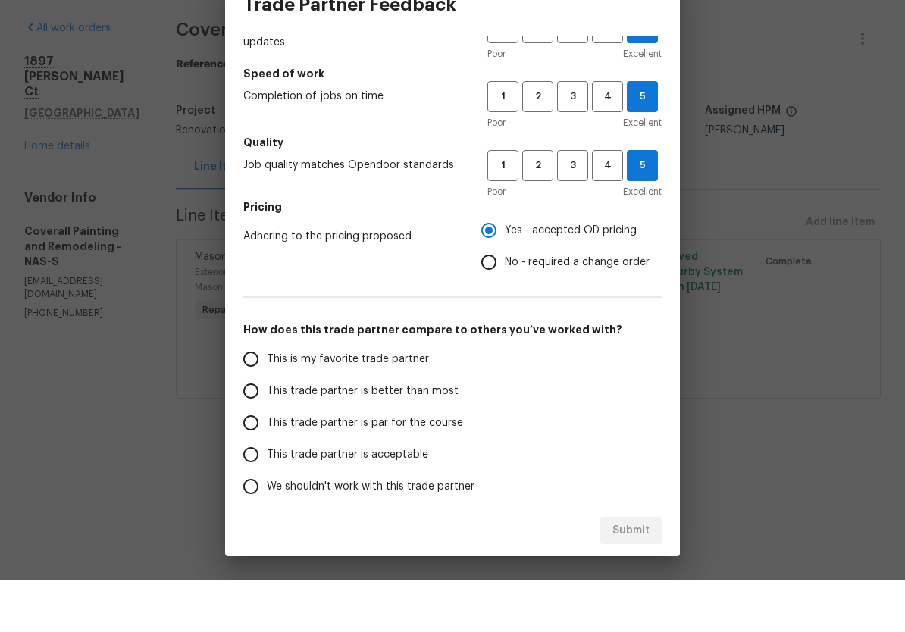
click at [259, 395] on input "This is my favorite trade partner" at bounding box center [251, 411] width 32 height 32
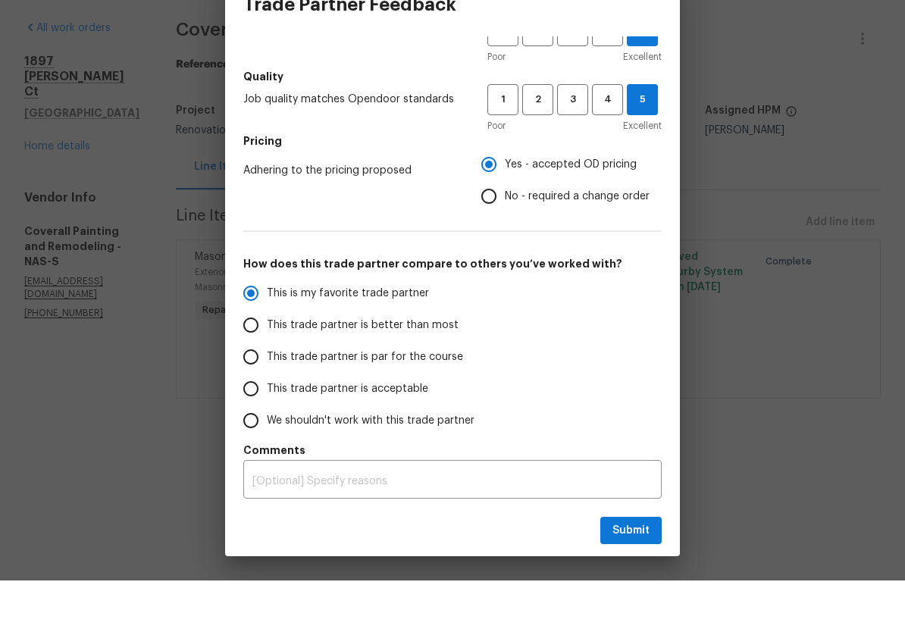
scroll to position [137, 0]
click at [642, 569] on button "Submit" at bounding box center [631, 583] width 61 height 28
radio input "true"
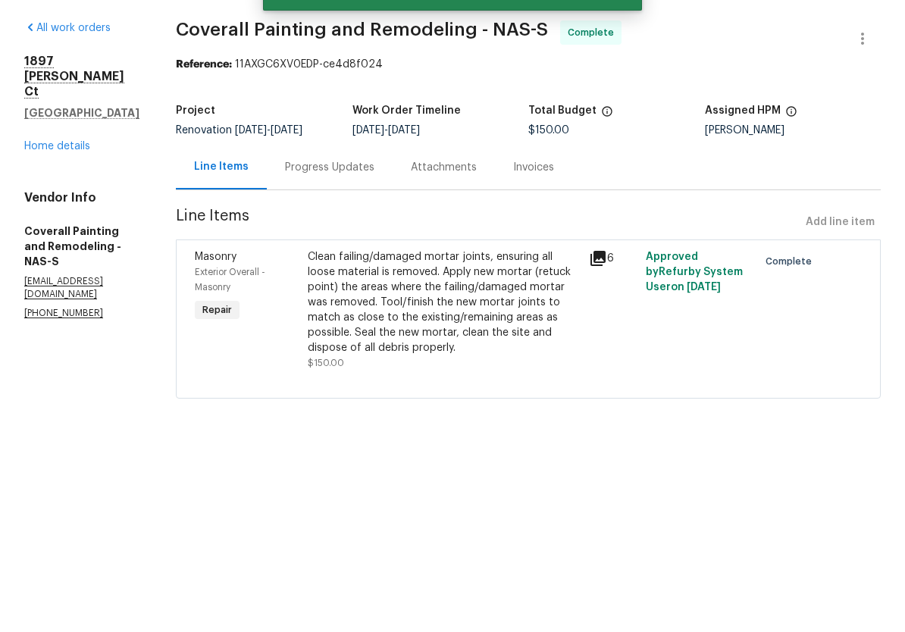
click at [77, 193] on link "Home details" at bounding box center [57, 198] width 66 height 11
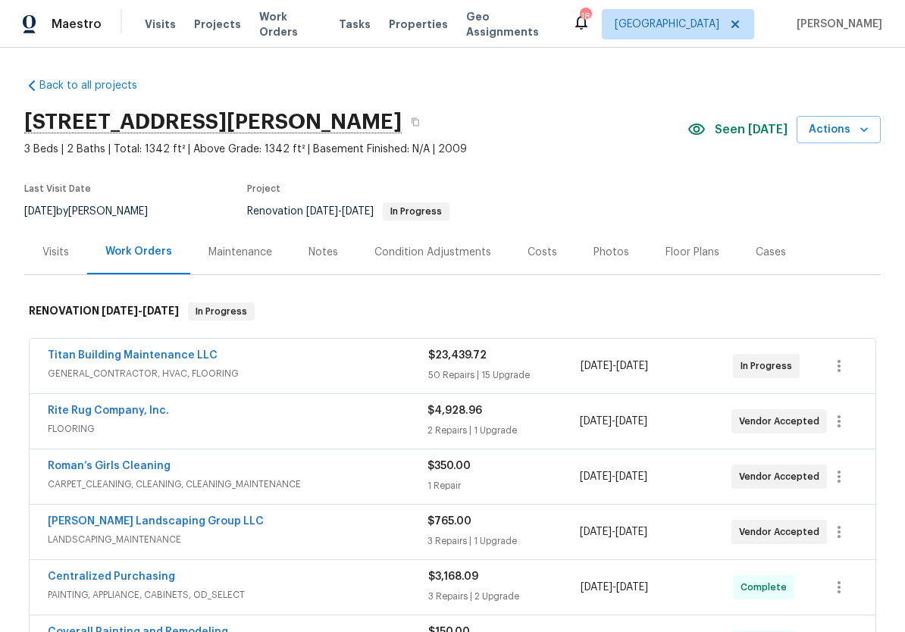
click at [290, 21] on span "Work Orders" at bounding box center [289, 24] width 61 height 30
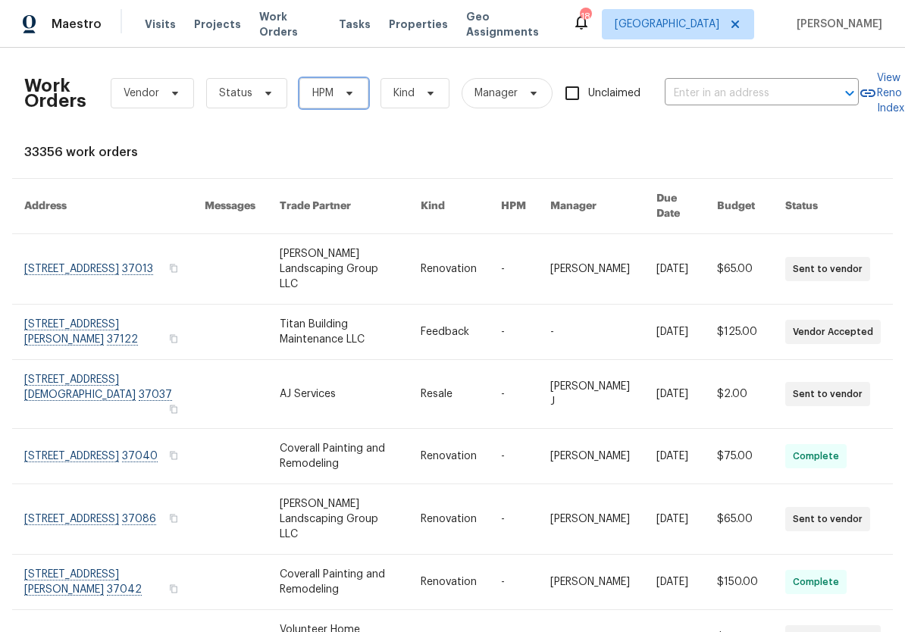
click at [347, 87] on icon at bounding box center [350, 93] width 12 height 12
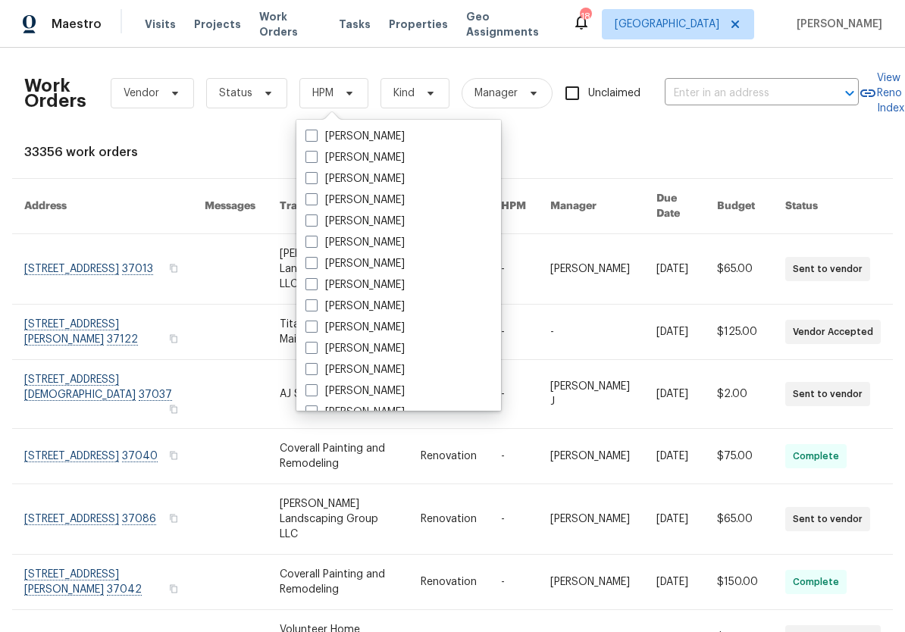
click at [400, 329] on label "[PERSON_NAME]" at bounding box center [355, 327] width 99 height 15
click at [315, 329] on input "[PERSON_NAME]" at bounding box center [311, 325] width 10 height 10
checkbox input "true"
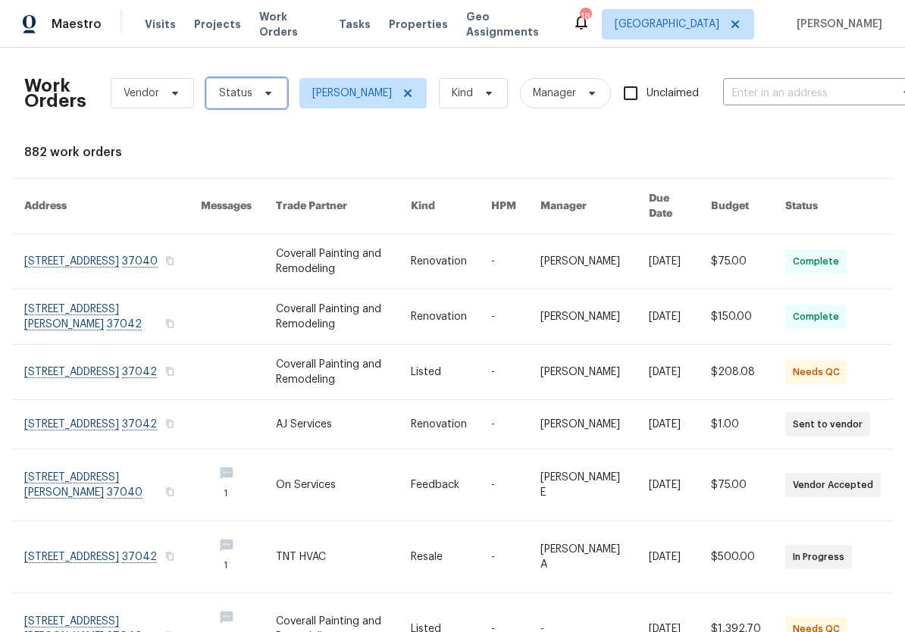
click at [271, 93] on span "Status" at bounding box center [246, 93] width 81 height 30
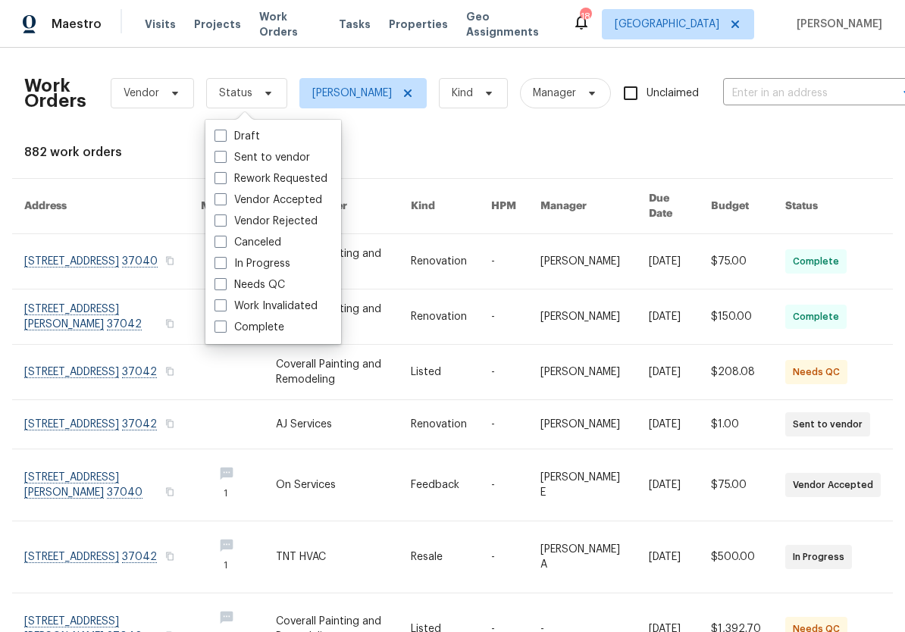
click at [283, 278] on label "Needs QC" at bounding box center [250, 285] width 71 height 15
click at [224, 278] on input "Needs QC" at bounding box center [220, 283] width 10 height 10
checkbox input "true"
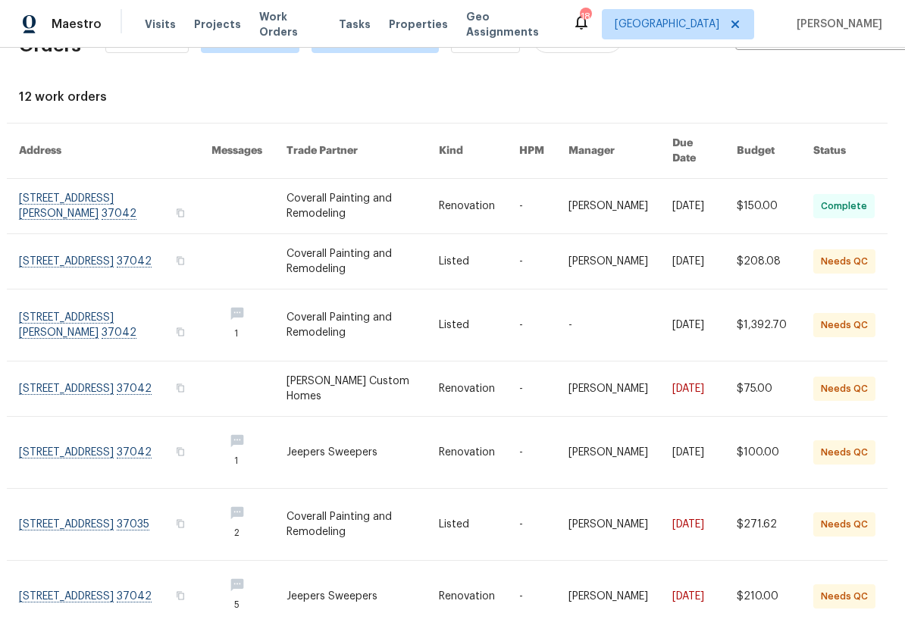
scroll to position [56, 5]
click at [155, 240] on link at bounding box center [115, 261] width 193 height 55
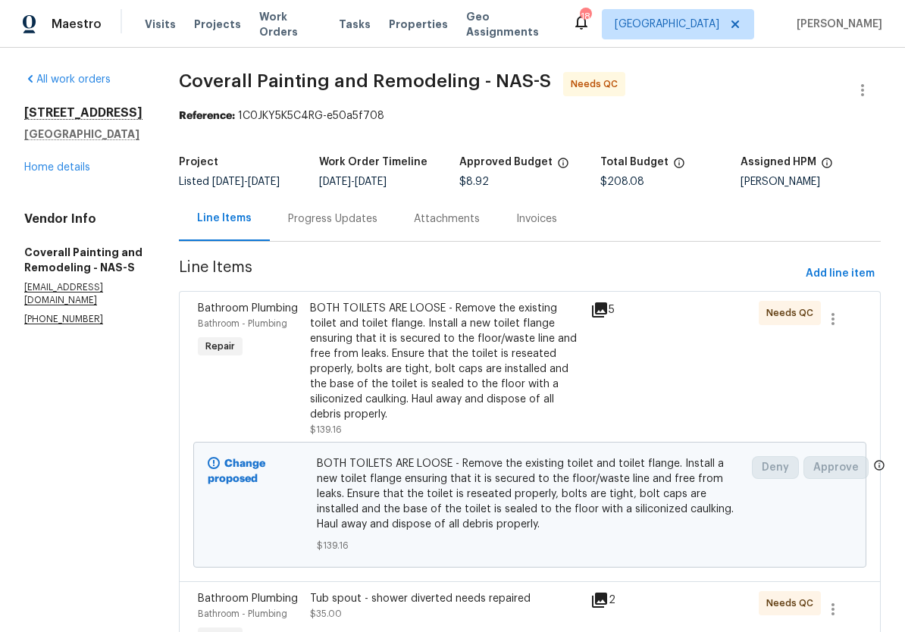
click at [296, 24] on span "Work Orders" at bounding box center [289, 24] width 61 height 30
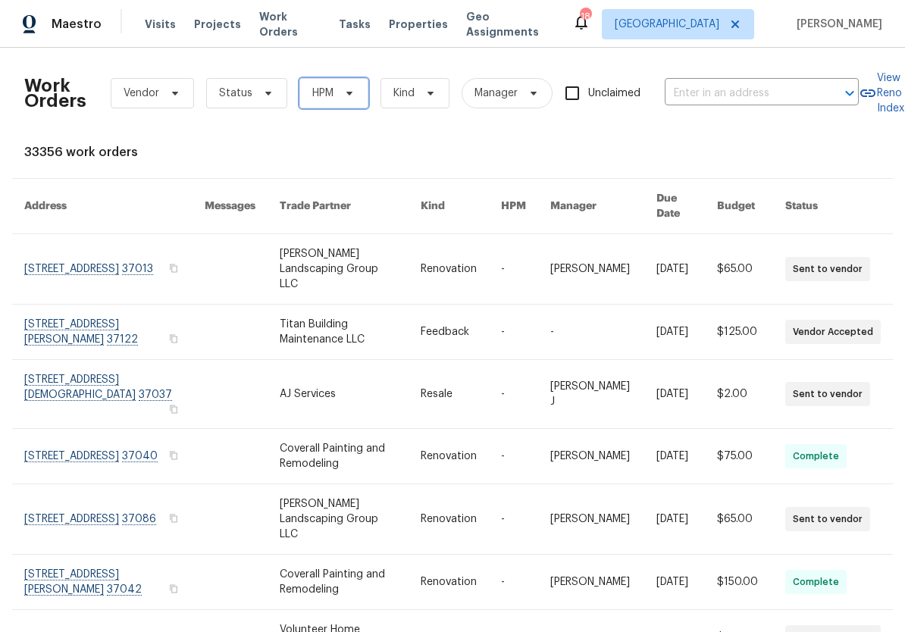
click at [352, 92] on icon at bounding box center [350, 93] width 12 height 12
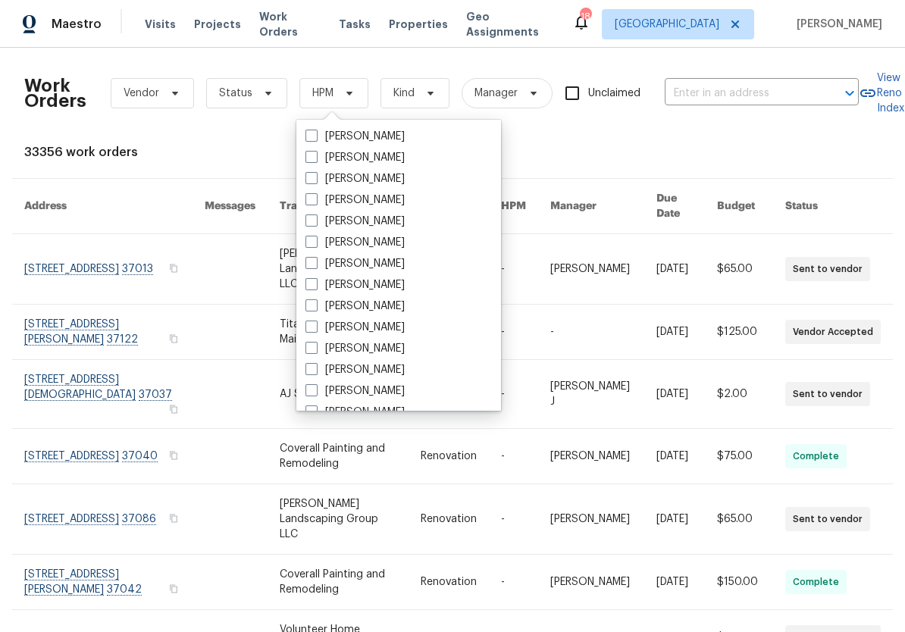
click at [389, 325] on label "[PERSON_NAME]" at bounding box center [355, 327] width 99 height 15
click at [315, 325] on input "[PERSON_NAME]" at bounding box center [311, 325] width 10 height 10
checkbox input "true"
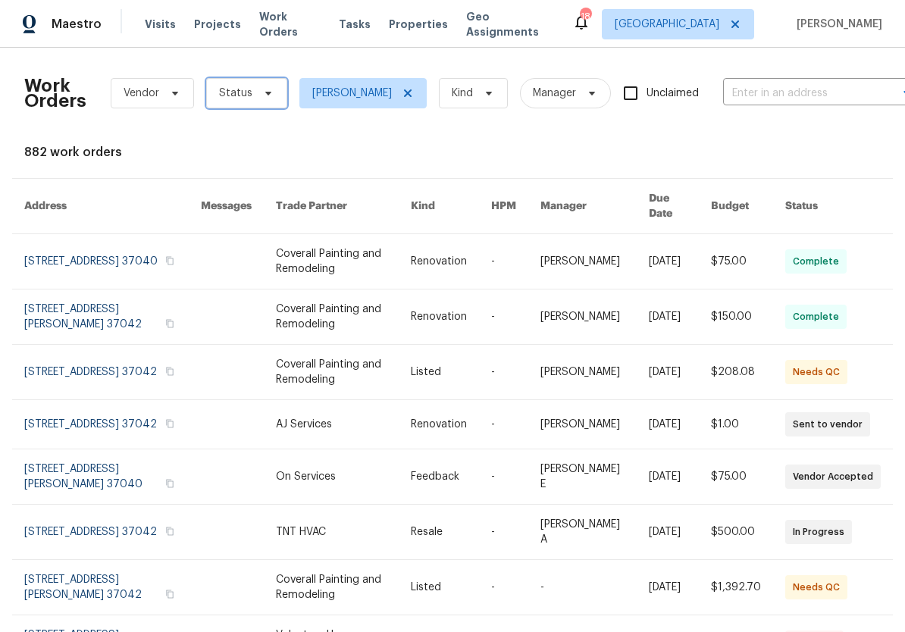
click at [266, 92] on icon at bounding box center [268, 94] width 6 height 4
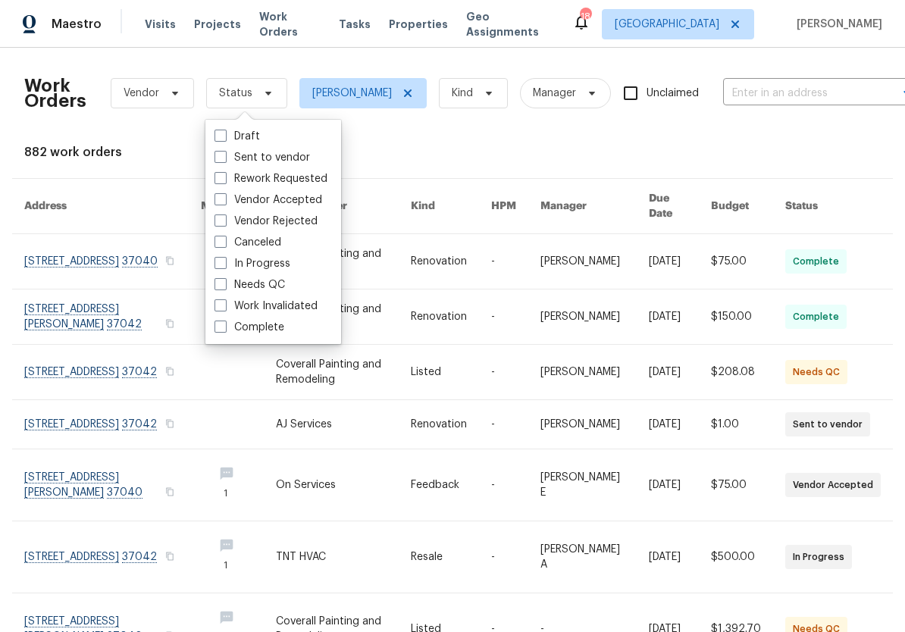
click at [281, 284] on label "Needs QC" at bounding box center [250, 285] width 71 height 15
click at [224, 284] on input "Needs QC" at bounding box center [220, 283] width 10 height 10
checkbox input "true"
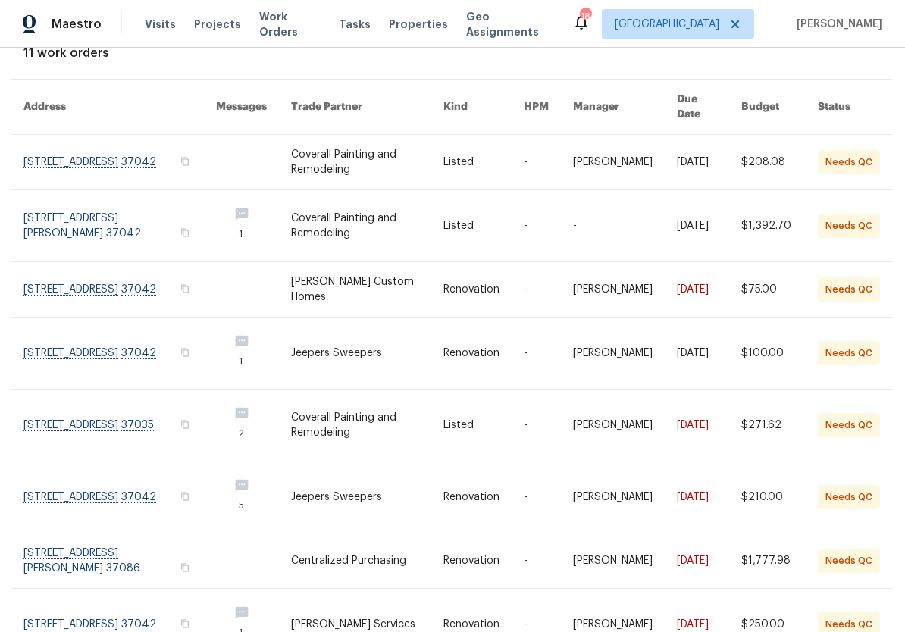
scroll to position [100, 1]
click at [124, 202] on link at bounding box center [120, 225] width 193 height 71
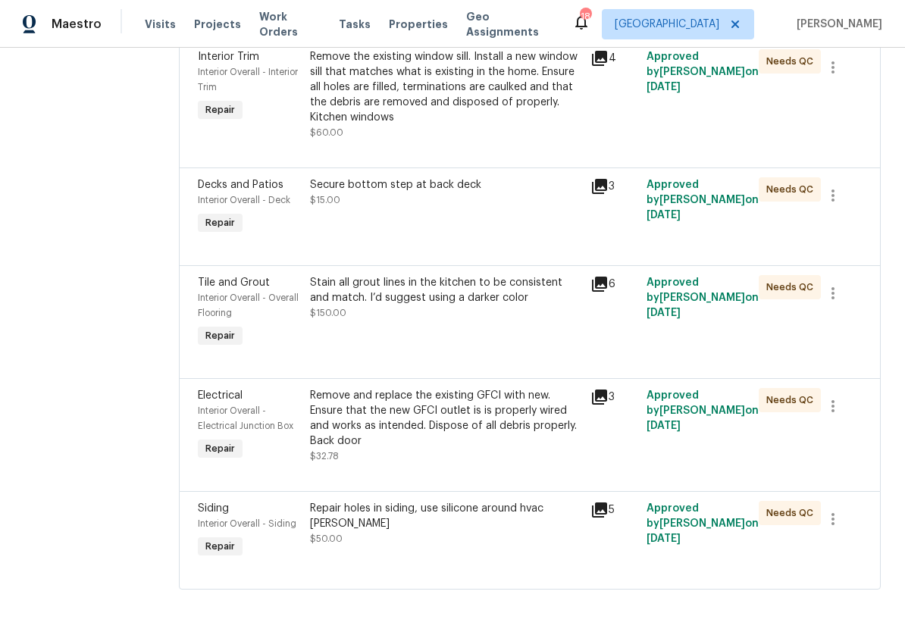
scroll to position [883, 0]
click at [508, 275] on div "Stain all grout lines in the kitchen to be consistent and match. I’d suggest us…" at bounding box center [445, 290] width 271 height 30
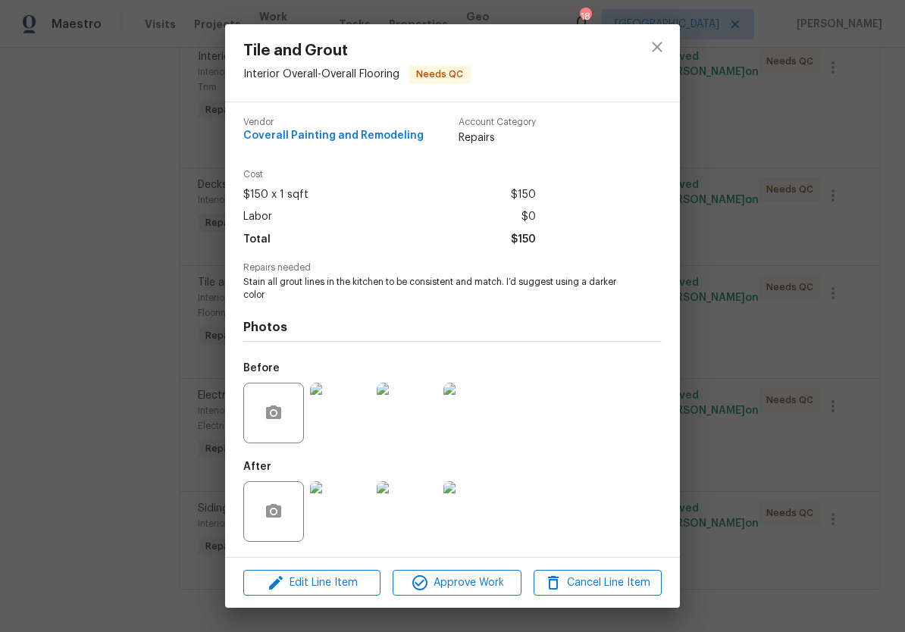
scroll to position [6, 0]
click at [358, 500] on img at bounding box center [340, 512] width 61 height 61
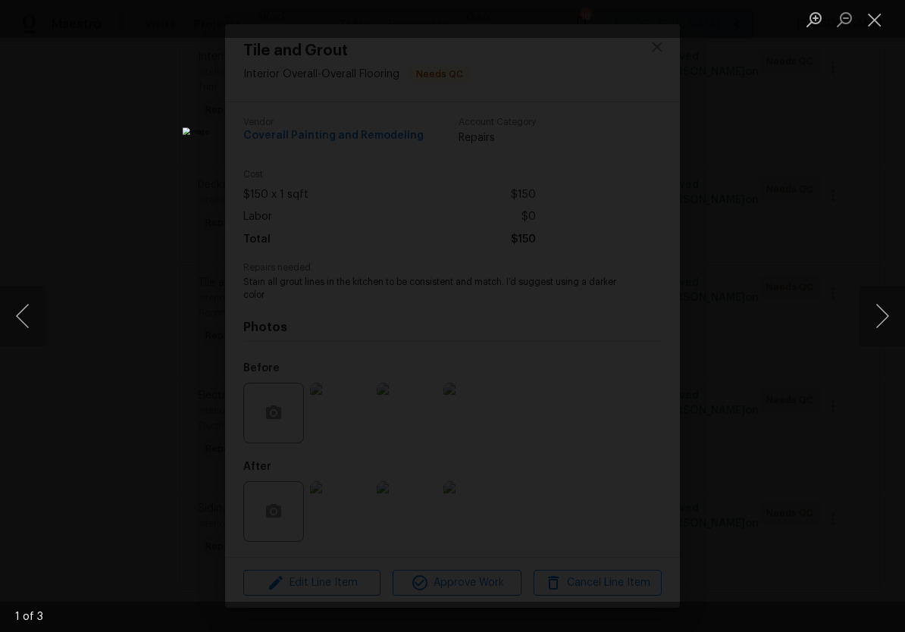
click at [879, 322] on button "Next image" at bounding box center [882, 316] width 45 height 61
click at [874, 322] on button "Next image" at bounding box center [882, 316] width 45 height 61
click at [877, 322] on button "Next image" at bounding box center [882, 316] width 45 height 61
click at [879, 22] on button "Close lightbox" at bounding box center [875, 19] width 30 height 27
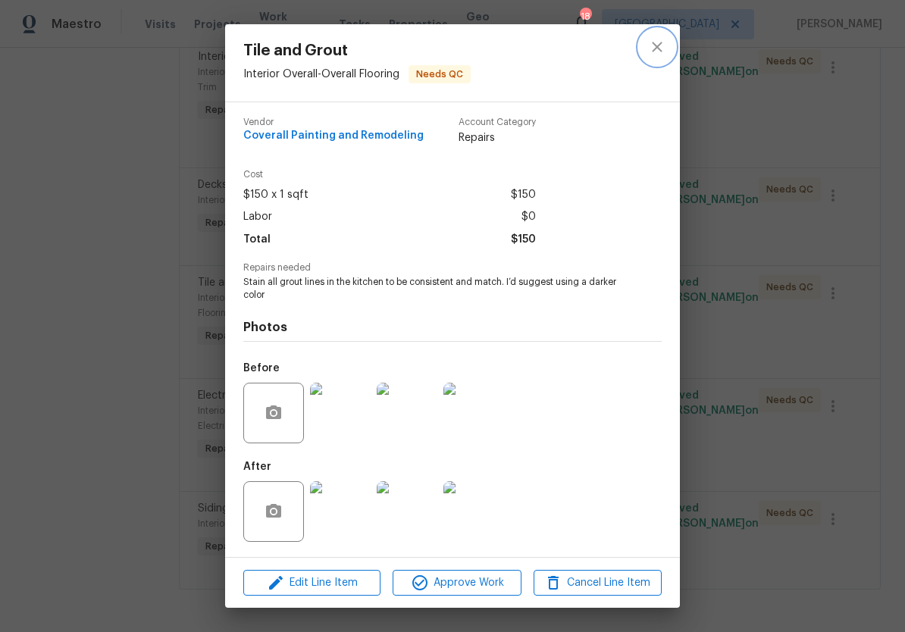
click at [666, 49] on icon "close" at bounding box center [657, 47] width 18 height 18
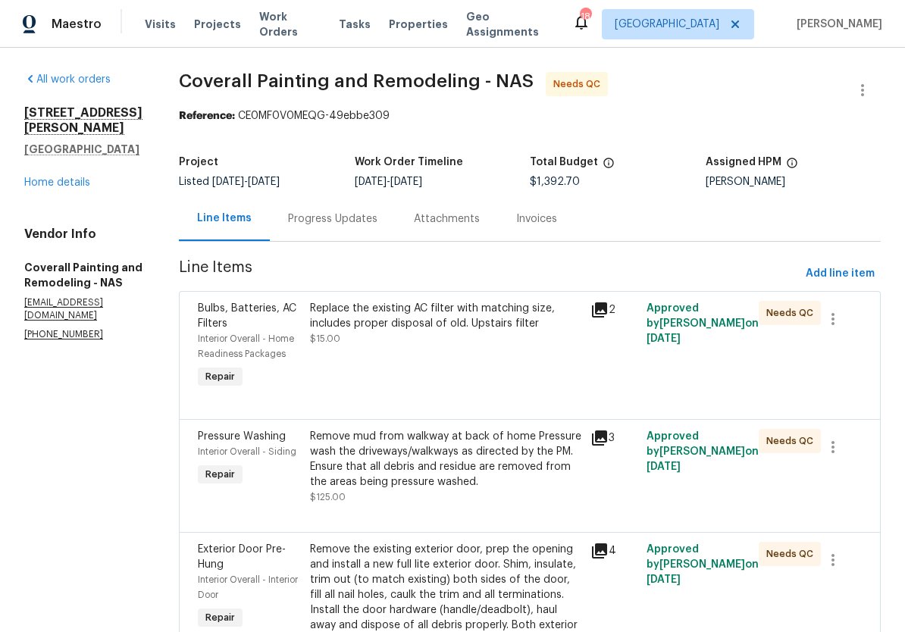
scroll to position [0, 0]
click at [533, 315] on div "Replace the existing AC filter with matching size, includes proper disposal of …" at bounding box center [445, 316] width 271 height 30
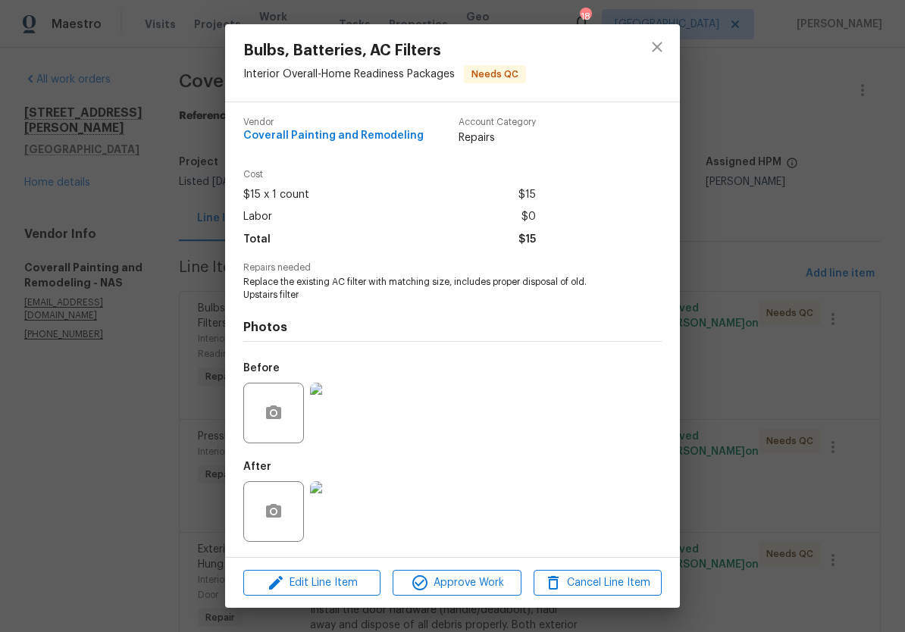
scroll to position [6, 0]
click at [353, 500] on img at bounding box center [340, 512] width 61 height 61
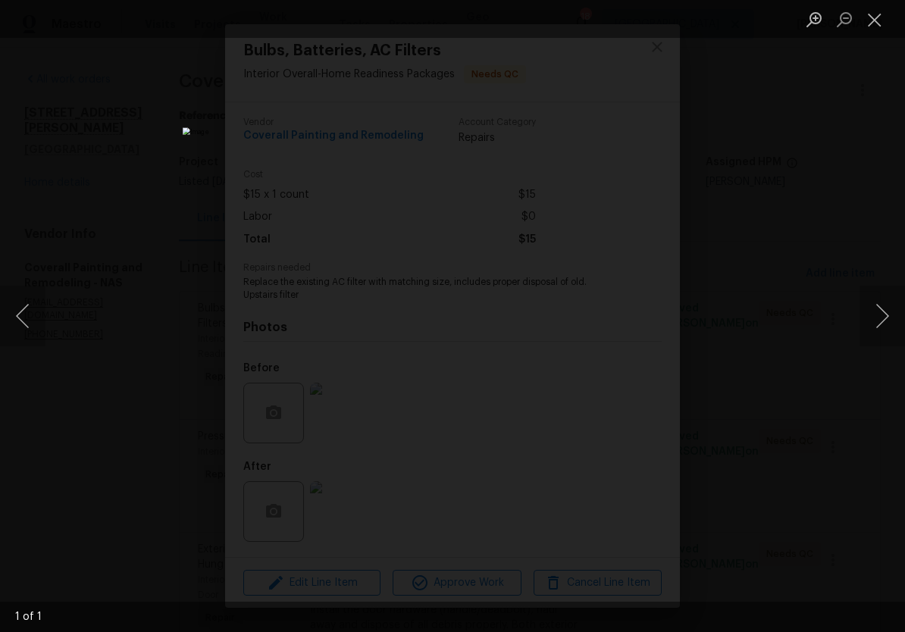
click at [880, 23] on button "Close lightbox" at bounding box center [875, 19] width 30 height 27
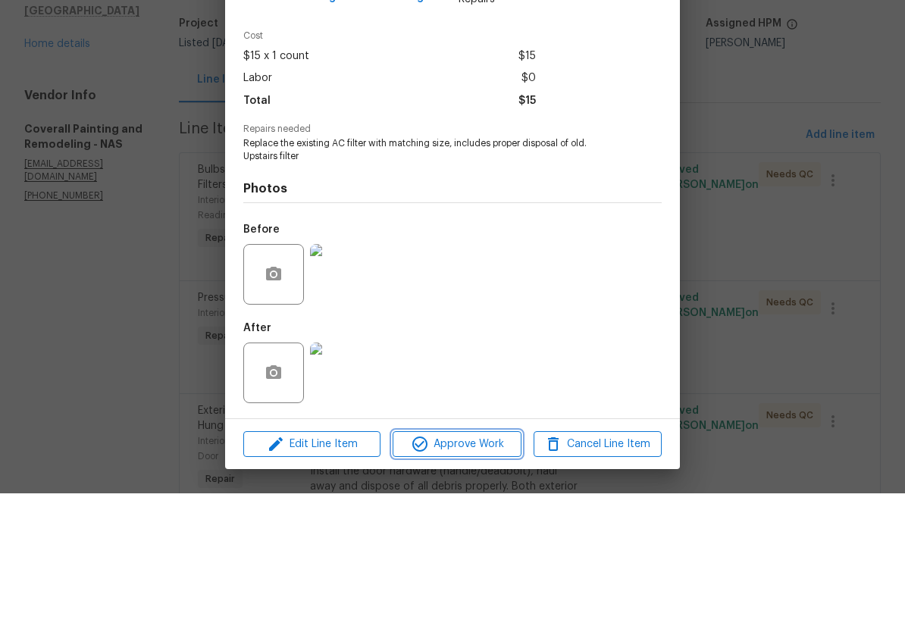
click at [481, 574] on span "Approve Work" at bounding box center [456, 583] width 119 height 19
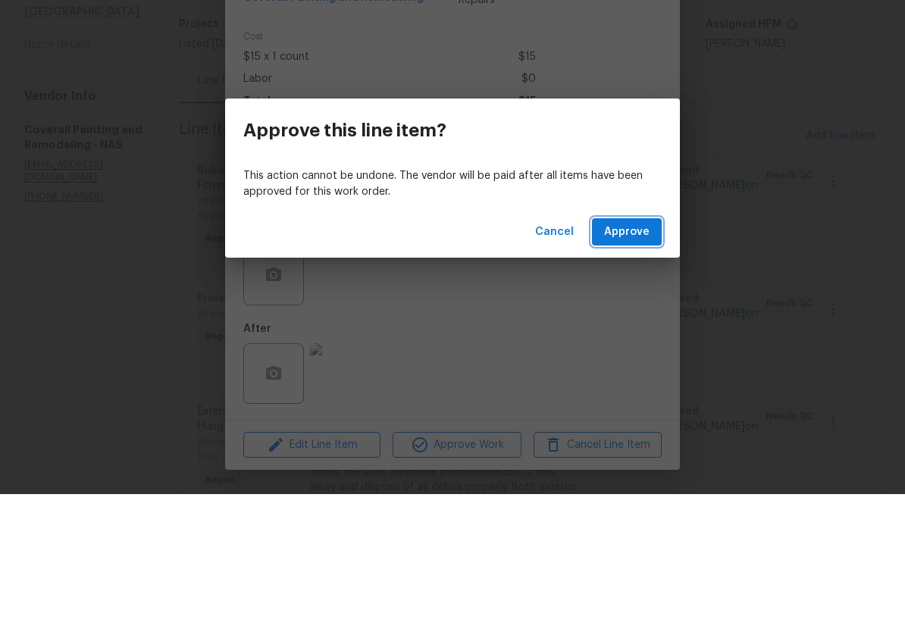
click at [637, 361] on span "Approve" at bounding box center [626, 370] width 45 height 19
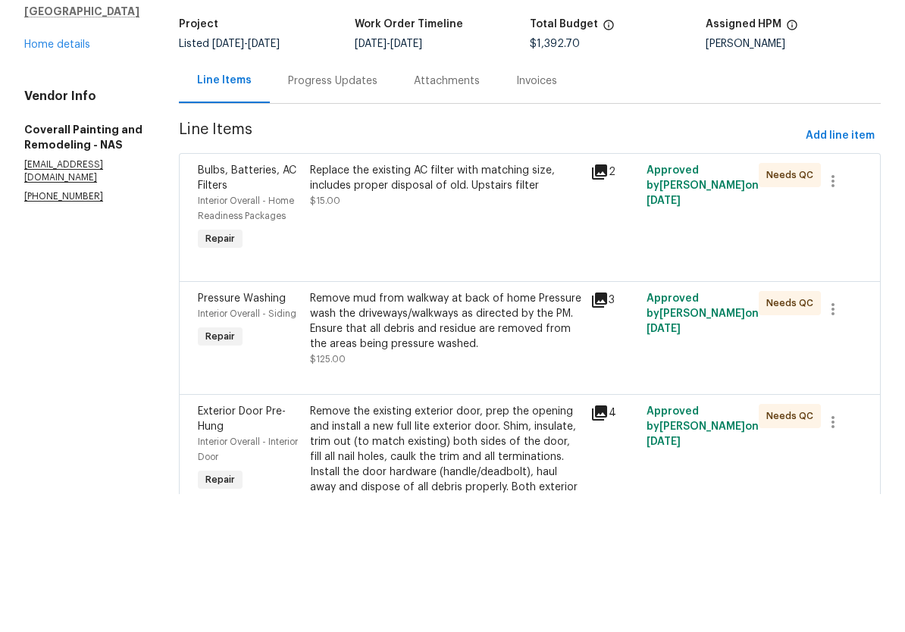
scroll to position [0, 0]
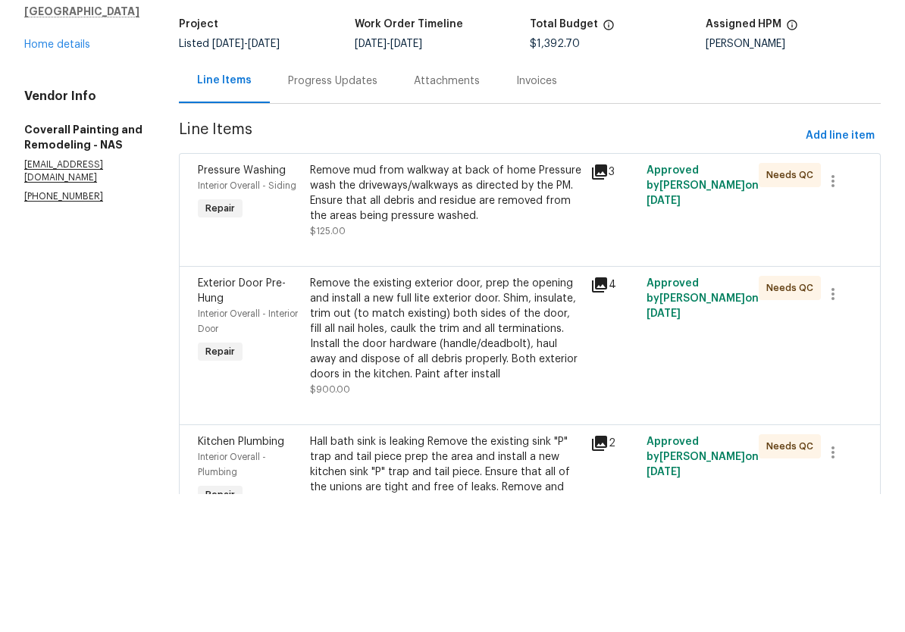
click at [497, 301] on div "Remove mud from walkway at back of home Pressure wash the driveways/walkways as…" at bounding box center [445, 331] width 271 height 61
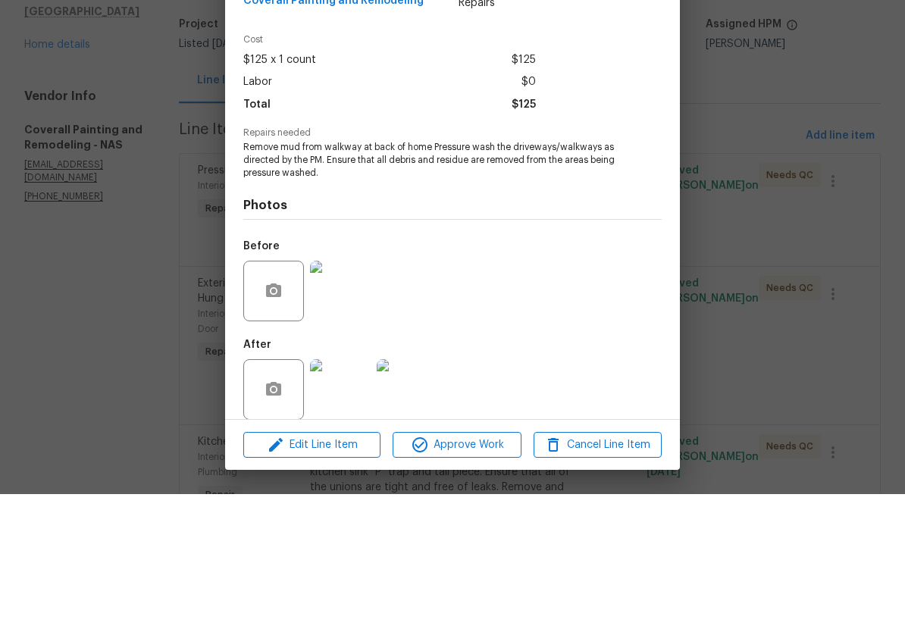
click at [351, 497] on img at bounding box center [340, 527] width 61 height 61
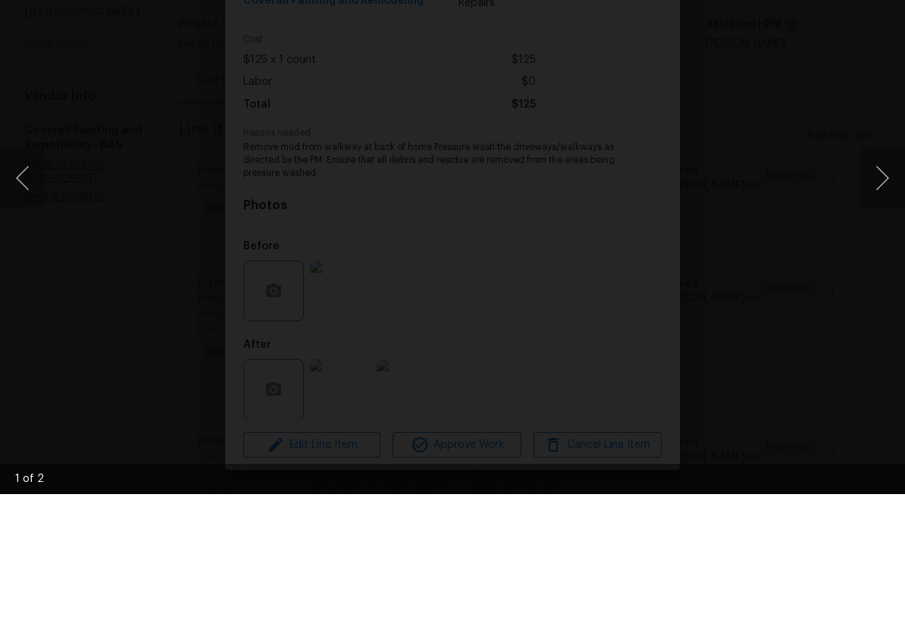
click at [887, 286] on button "Next image" at bounding box center [882, 316] width 45 height 61
click at [886, 286] on button "Next image" at bounding box center [882, 316] width 45 height 61
click at [888, 8] on div "Lightbox" at bounding box center [452, 316] width 905 height 632
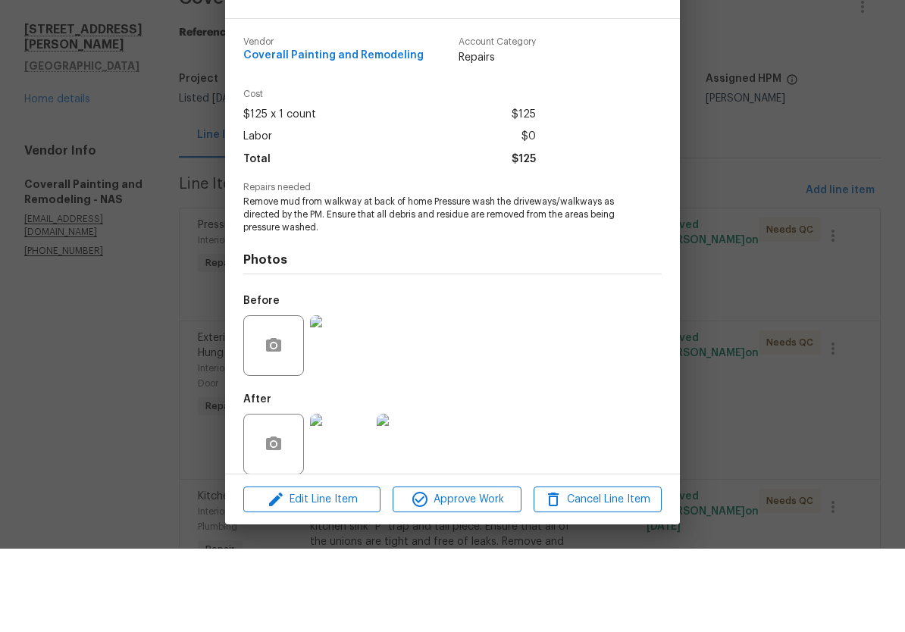
click at [353, 399] on img at bounding box center [340, 429] width 61 height 61
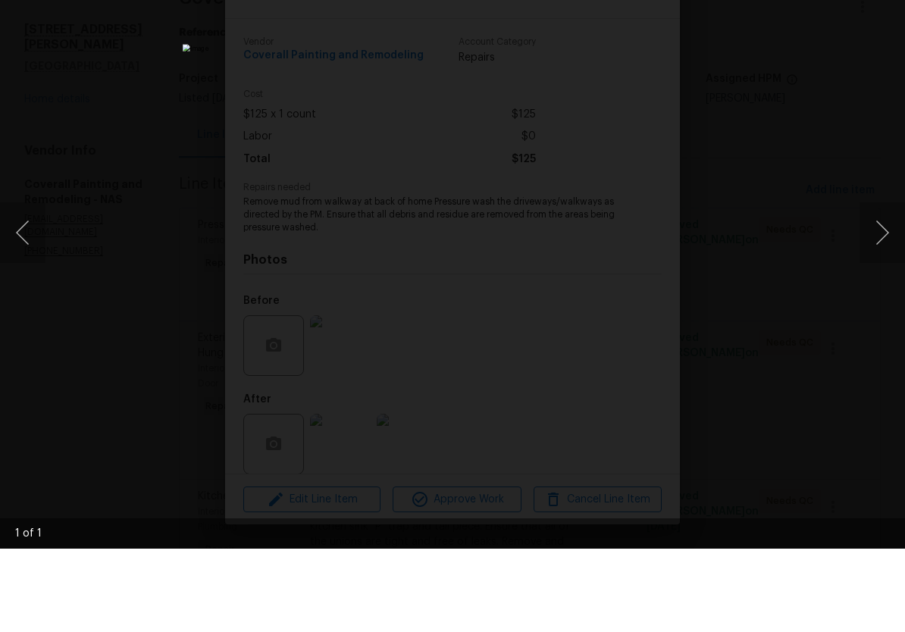
click at [887, 9] on div "Lightbox" at bounding box center [452, 316] width 905 height 632
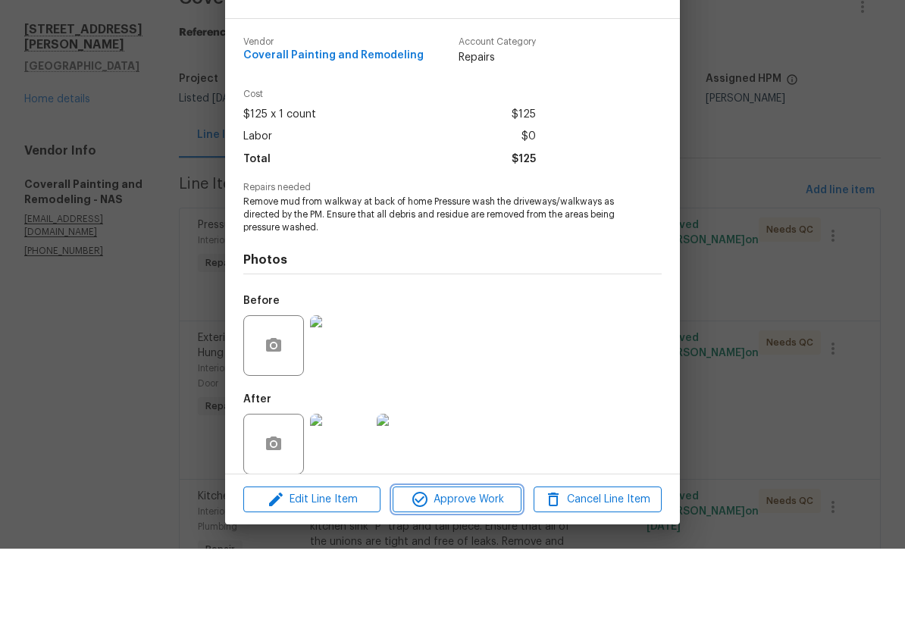
click at [482, 574] on span "Approve Work" at bounding box center [456, 583] width 119 height 19
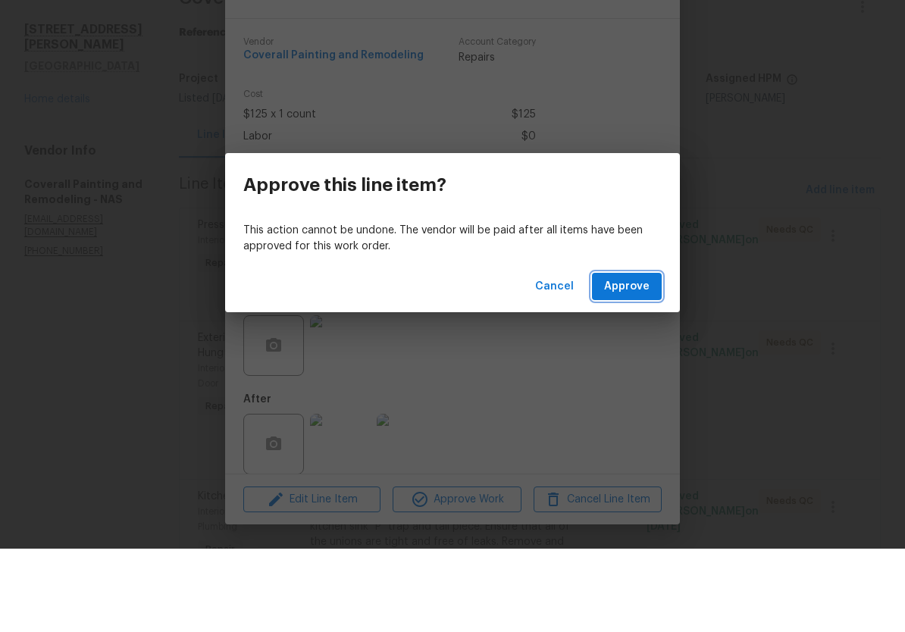
click at [642, 361] on span "Approve" at bounding box center [626, 370] width 45 height 19
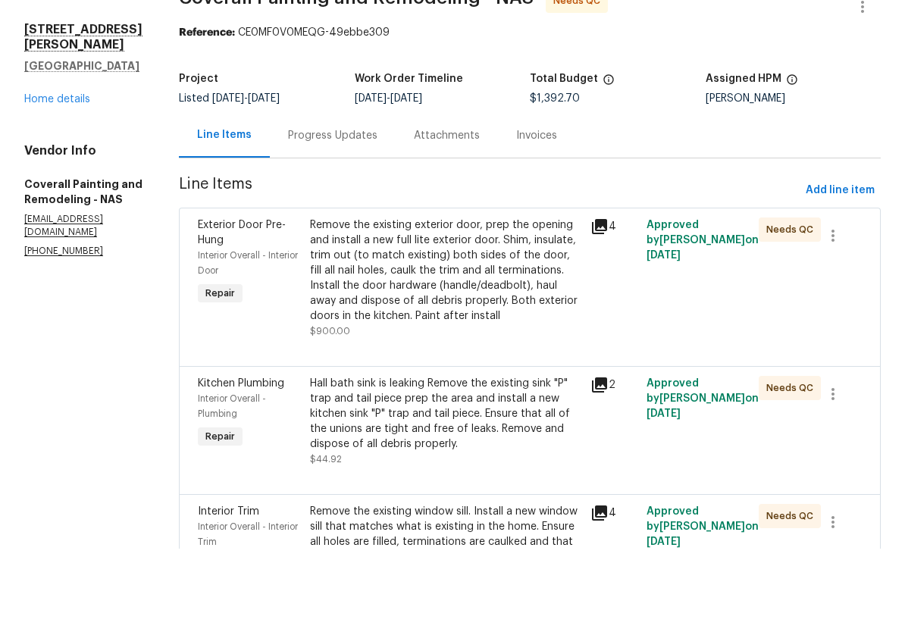
click at [568, 301] on div "Remove the existing exterior door, prep the opening and install a new full lite…" at bounding box center [445, 354] width 271 height 106
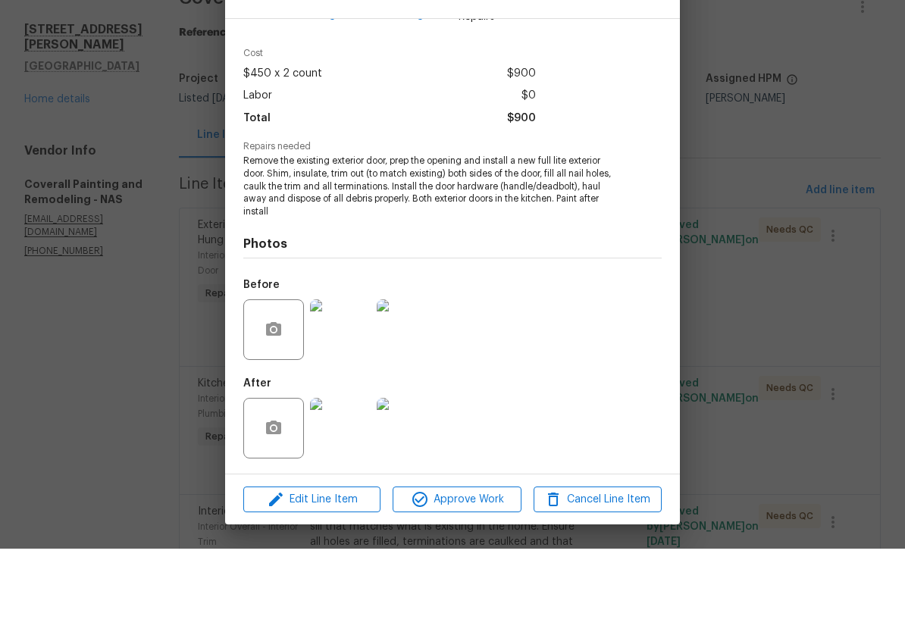
scroll to position [42, 0]
click at [356, 383] on img at bounding box center [340, 413] width 61 height 61
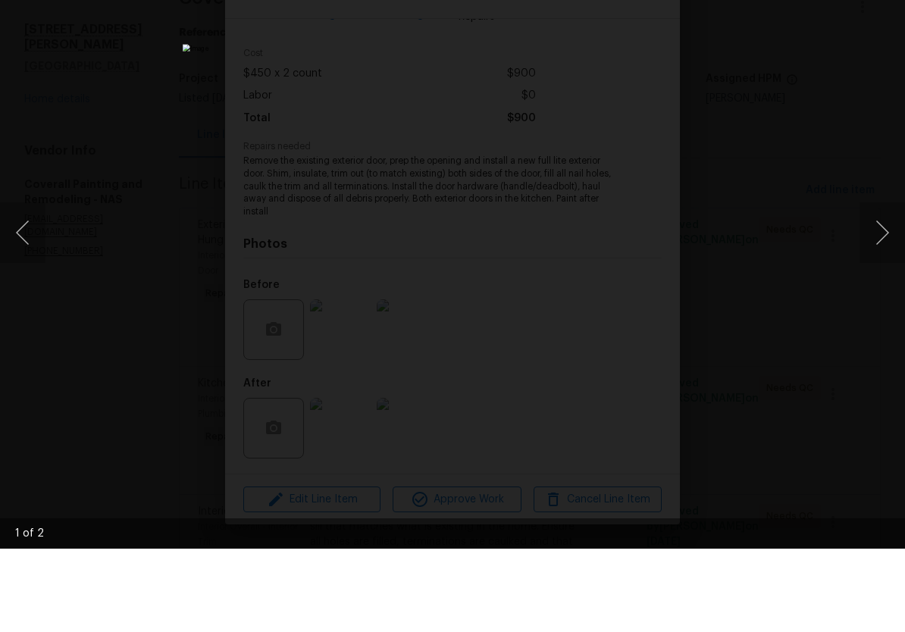
click at [886, 286] on button "Next image" at bounding box center [882, 316] width 45 height 61
click at [885, 286] on button "Next image" at bounding box center [882, 316] width 45 height 61
click at [886, 36] on div "Lightbox" at bounding box center [452, 316] width 905 height 632
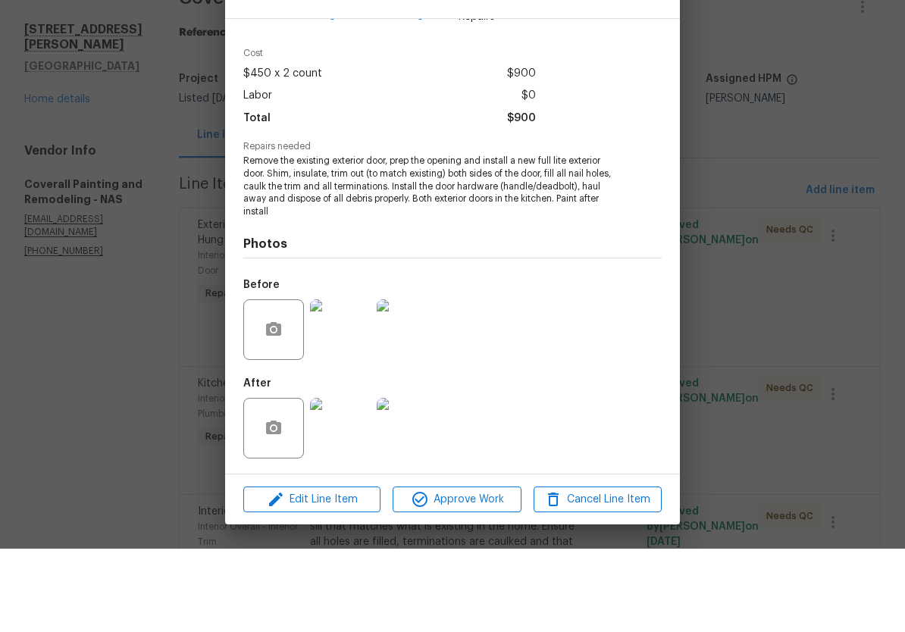
click at [353, 482] on img at bounding box center [340, 512] width 61 height 61
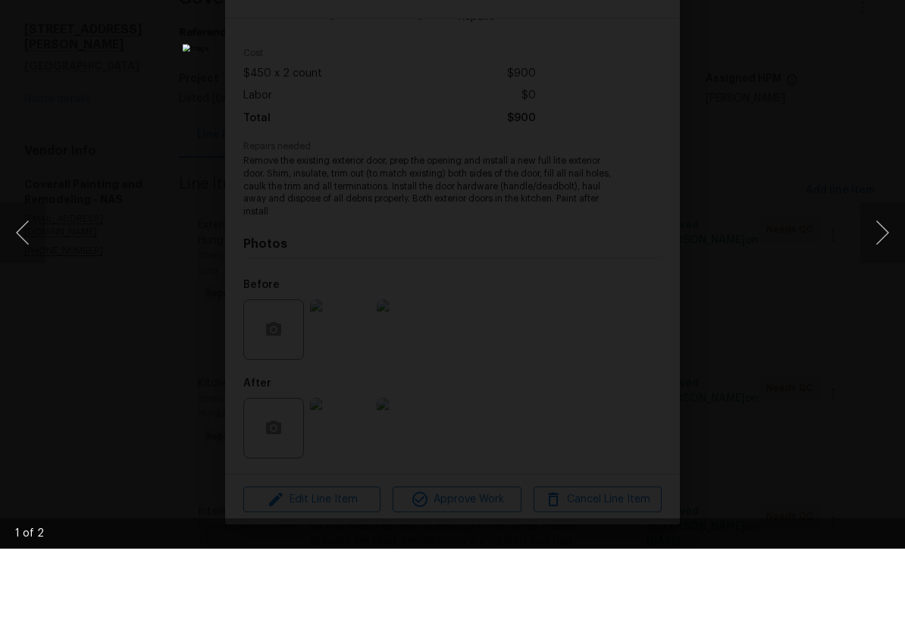
click at [880, 286] on button "Next image" at bounding box center [882, 316] width 45 height 61
click at [884, 286] on button "Next image" at bounding box center [882, 316] width 45 height 61
click at [879, 2] on div "Lightbox" at bounding box center [452, 316] width 905 height 632
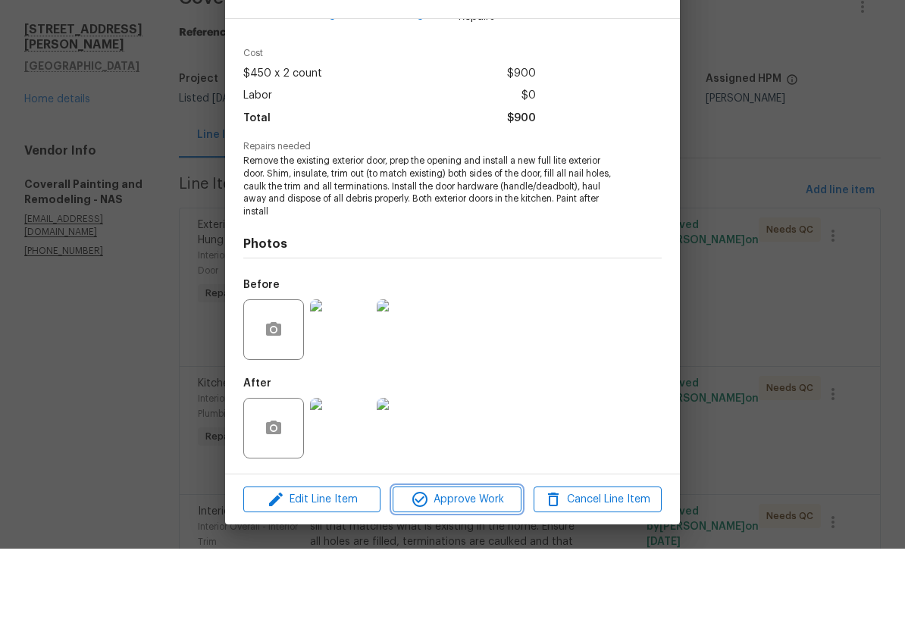
click at [482, 574] on span "Approve Work" at bounding box center [456, 583] width 119 height 19
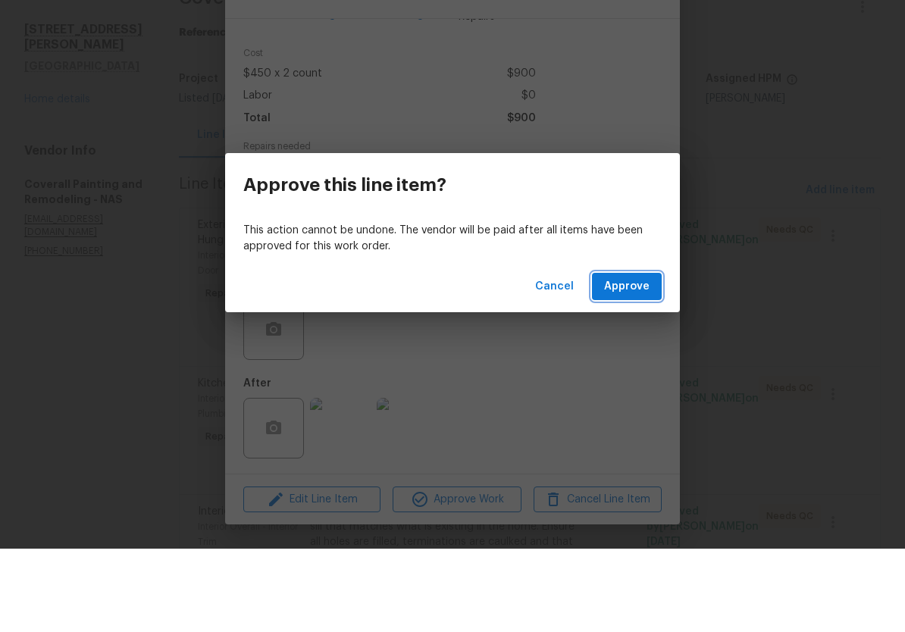
click at [654, 356] on button "Approve" at bounding box center [627, 370] width 70 height 28
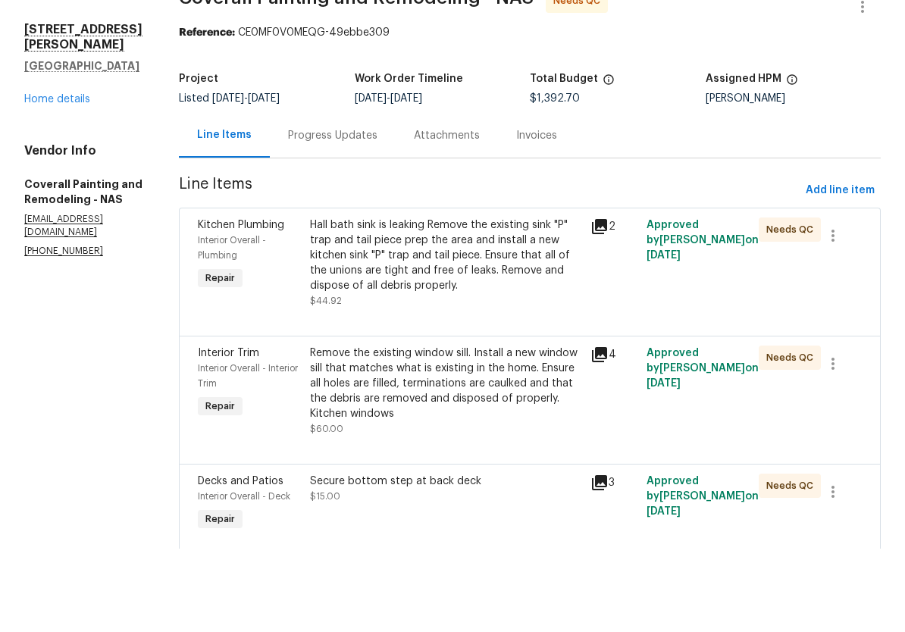
click at [547, 301] on div "Hall bath sink is leaking Remove the existing sink "P" trap and tail piece prep…" at bounding box center [445, 339] width 271 height 76
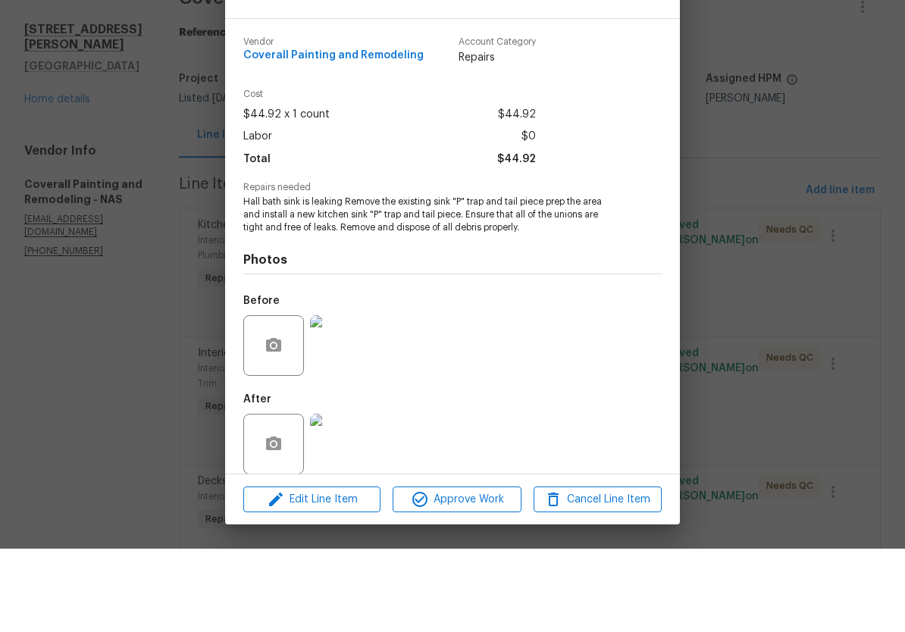
click at [351, 399] on img at bounding box center [340, 429] width 61 height 61
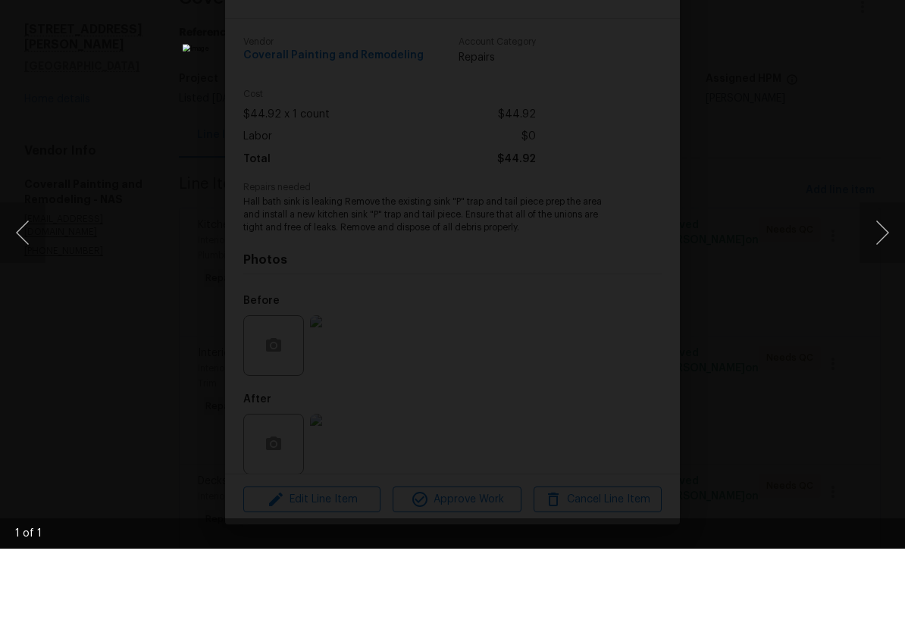
click at [882, 2] on div "Lightbox" at bounding box center [452, 316] width 905 height 632
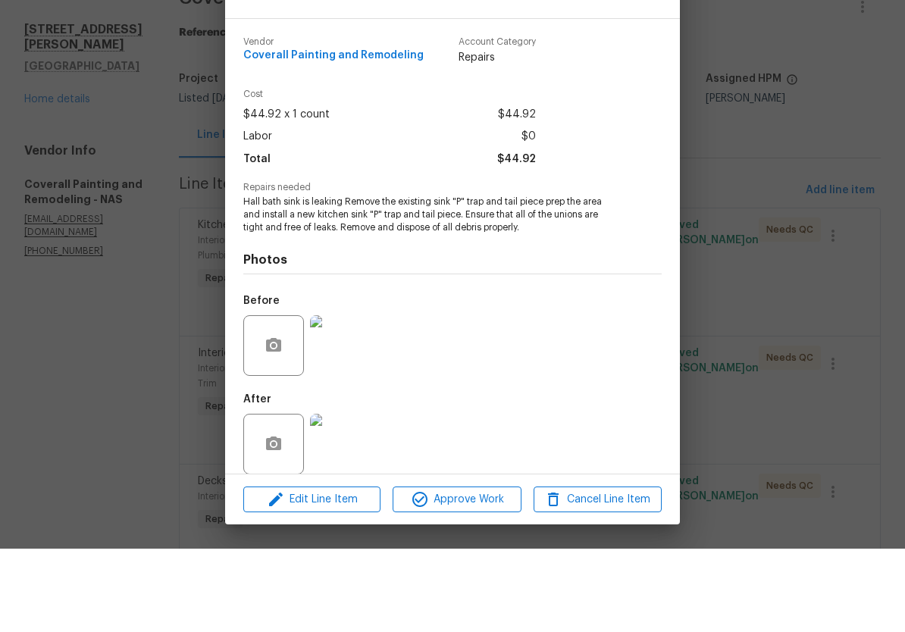
click at [356, 497] on img at bounding box center [340, 527] width 61 height 61
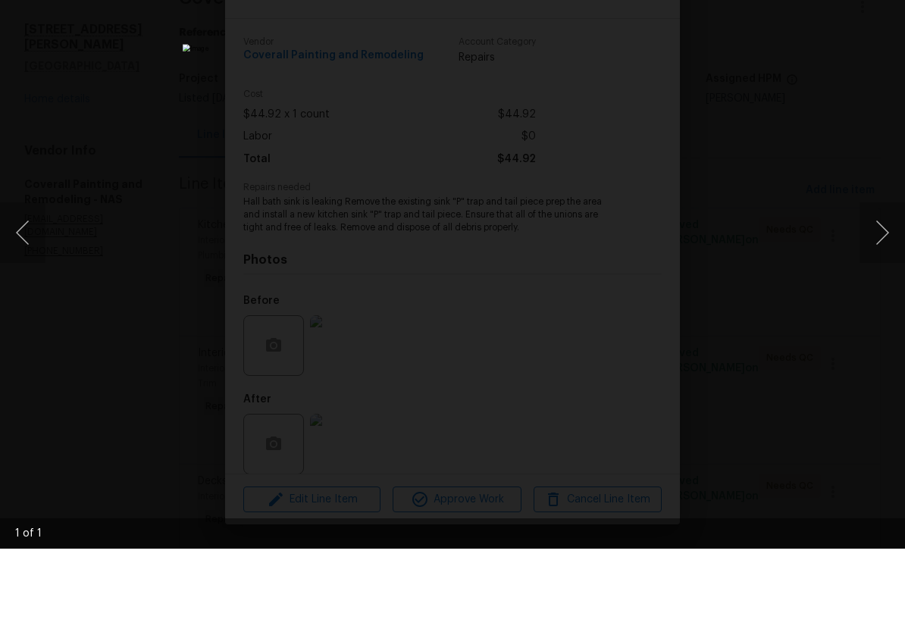
click at [883, 2] on div "Lightbox" at bounding box center [452, 316] width 905 height 632
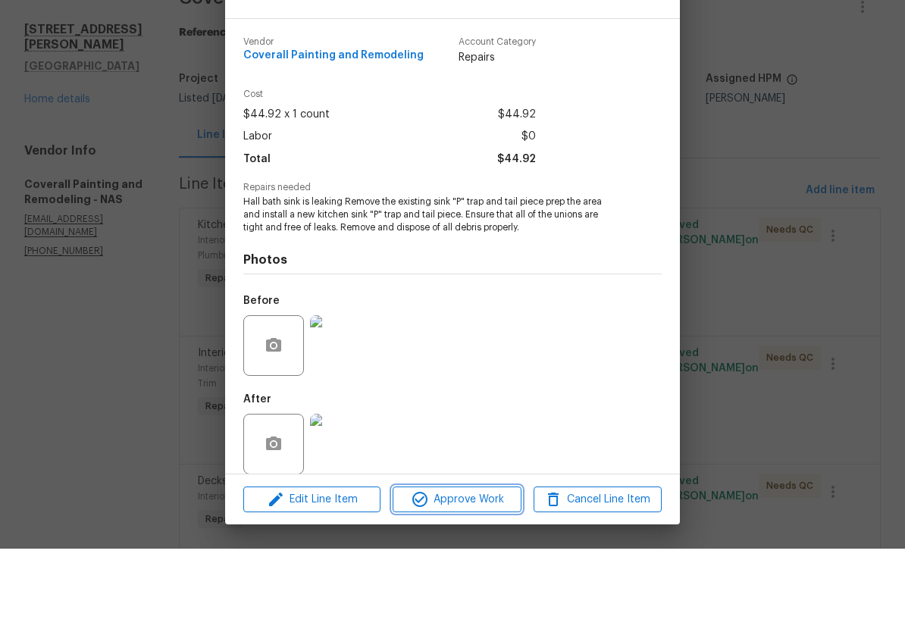
click at [490, 574] on span "Approve Work" at bounding box center [456, 583] width 119 height 19
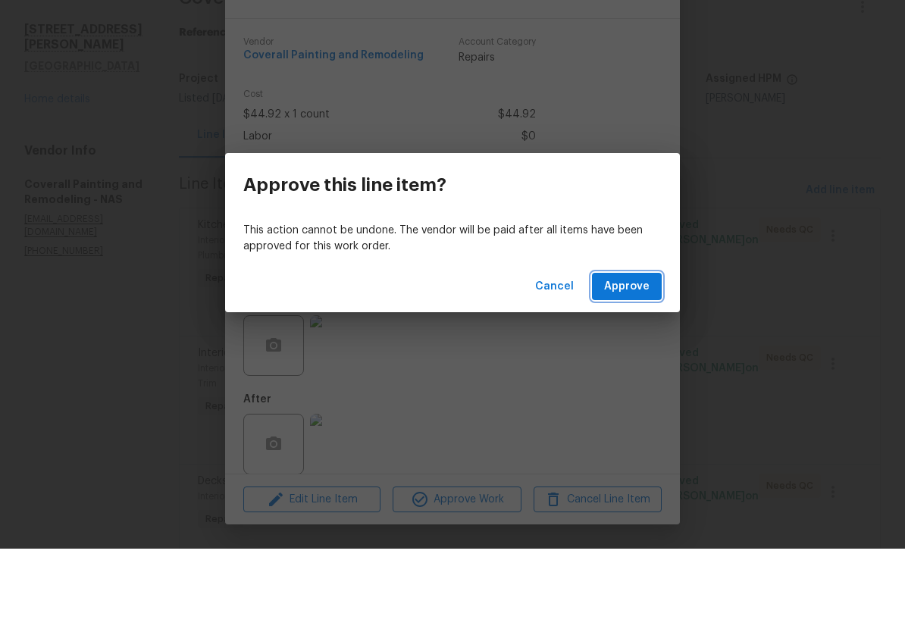
click at [646, 361] on span "Approve" at bounding box center [626, 370] width 45 height 19
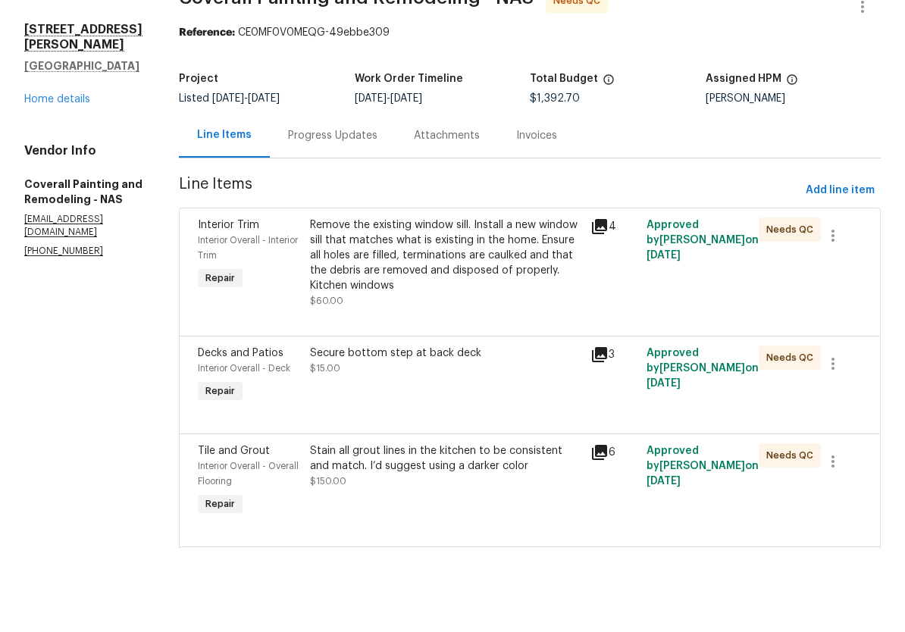
click at [574, 301] on div "Remove the existing window sill. Install a new window sill that matches what is…" at bounding box center [445, 339] width 271 height 76
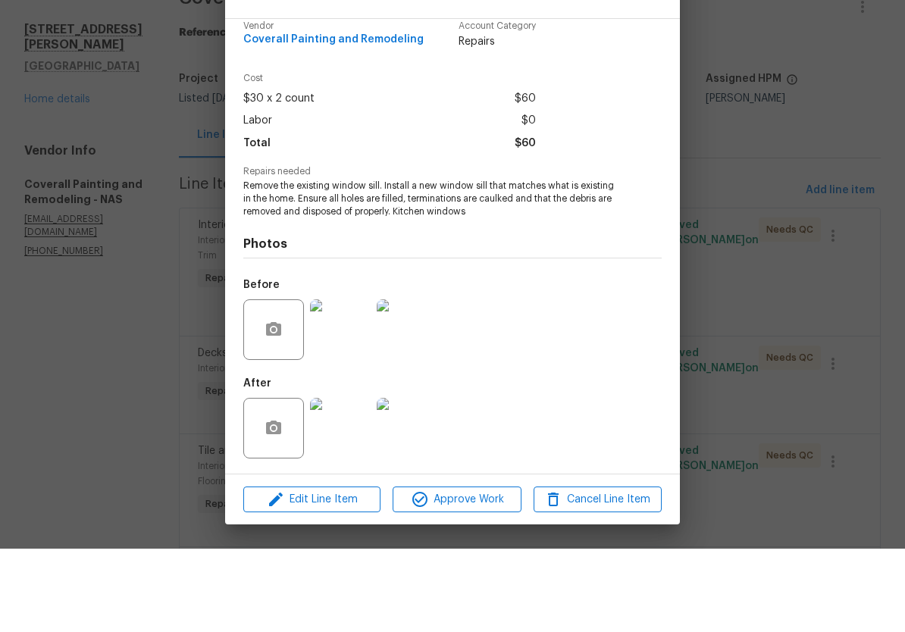
scroll to position [18, 0]
click at [351, 482] on img at bounding box center [340, 512] width 61 height 61
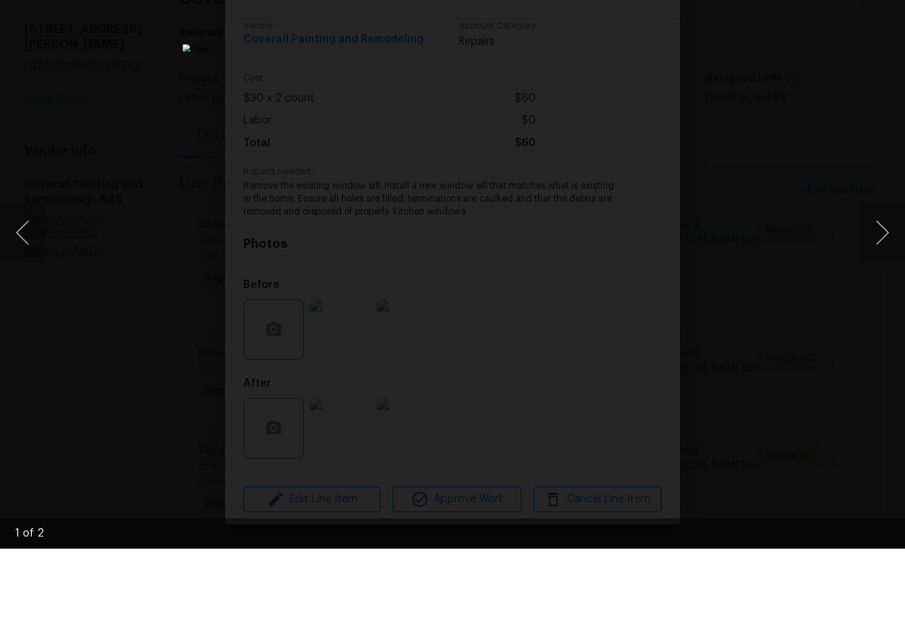
click at [883, 286] on button "Next image" at bounding box center [882, 316] width 45 height 61
click at [884, 2] on div "Lightbox" at bounding box center [452, 316] width 905 height 632
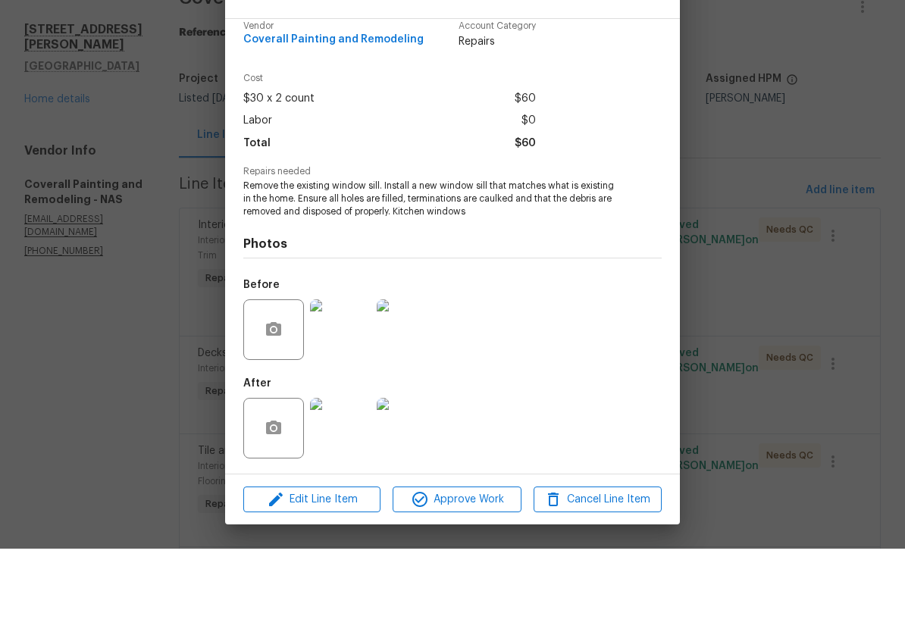
click at [351, 383] on img at bounding box center [340, 413] width 61 height 61
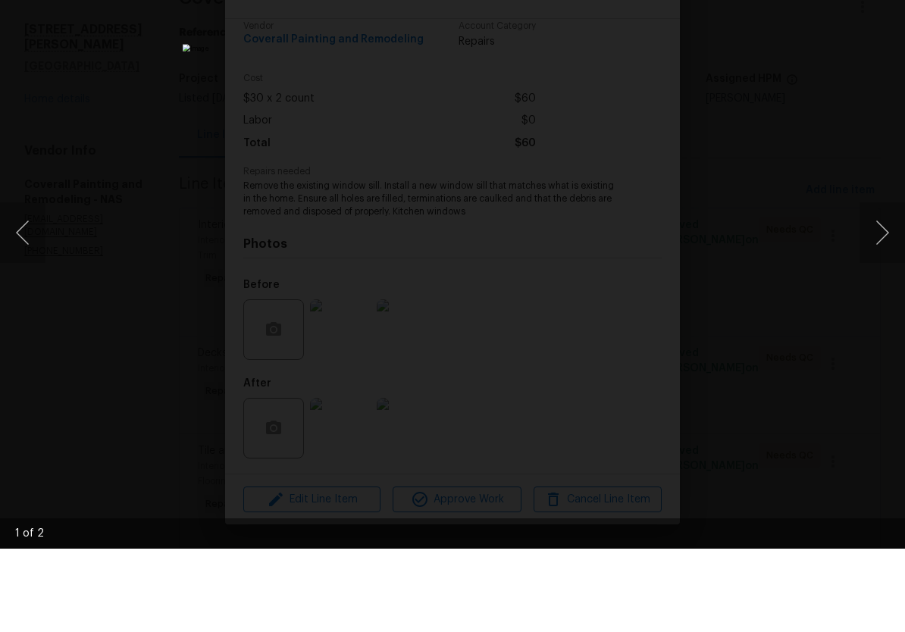
click at [885, 286] on button "Next image" at bounding box center [882, 316] width 45 height 61
click at [881, 286] on button "Next image" at bounding box center [882, 316] width 45 height 61
click at [883, 1] on div "Lightbox" at bounding box center [452, 316] width 905 height 632
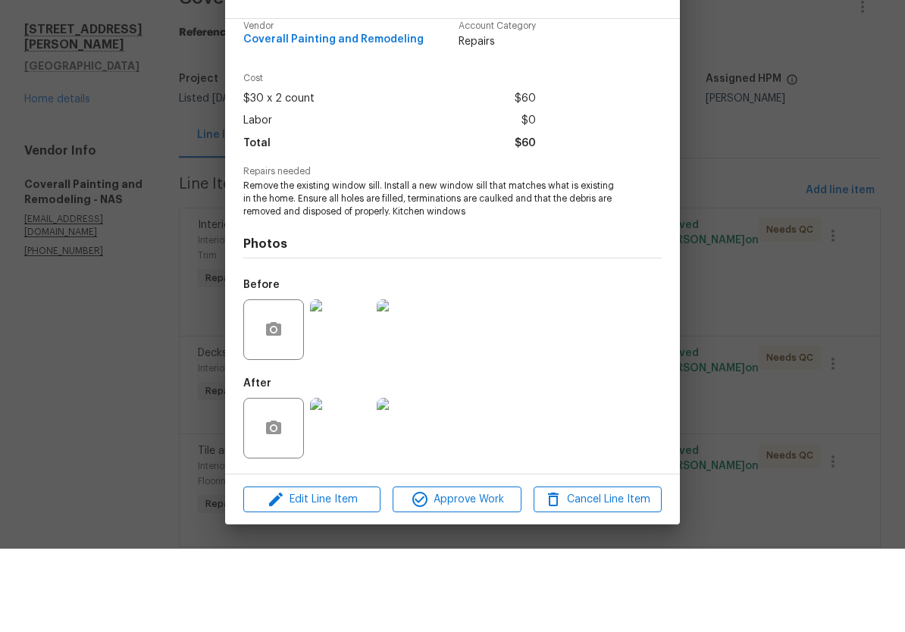
click at [355, 482] on img at bounding box center [340, 512] width 61 height 61
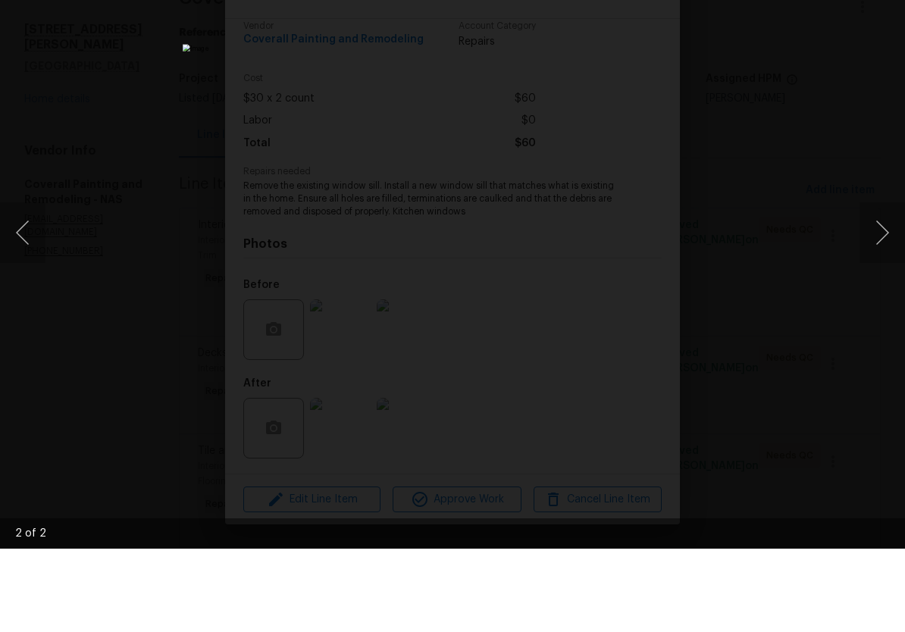
click at [886, 286] on button "Next image" at bounding box center [882, 316] width 45 height 61
click at [889, 286] on button "Next image" at bounding box center [882, 316] width 45 height 61
click at [886, 2] on div "Lightbox" at bounding box center [452, 316] width 905 height 632
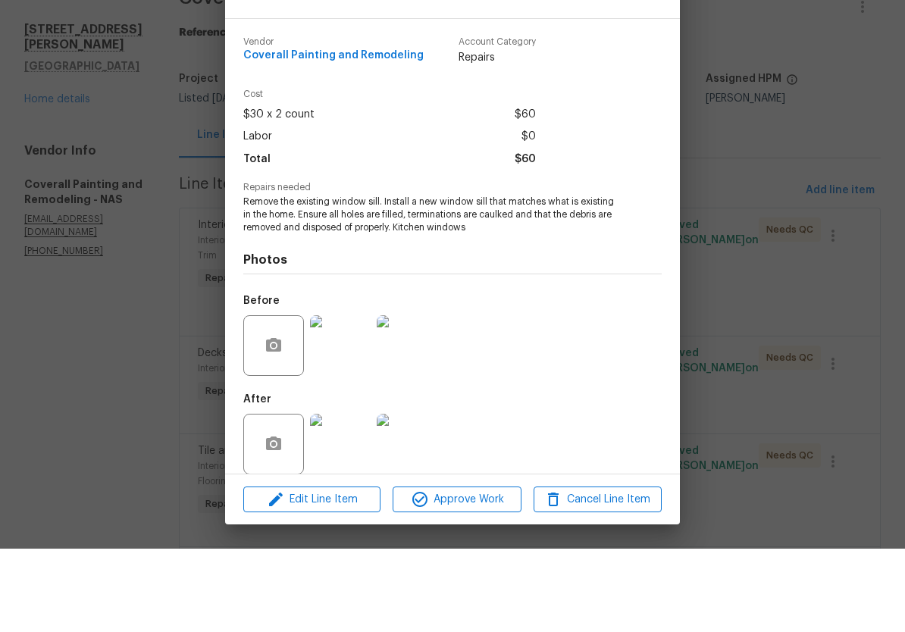
scroll to position [0, 0]
click at [764, 30] on div "Interior Trim Interior Overall - Interior Trim Needs QC Vendor Coverall Paintin…" at bounding box center [452, 316] width 905 height 632
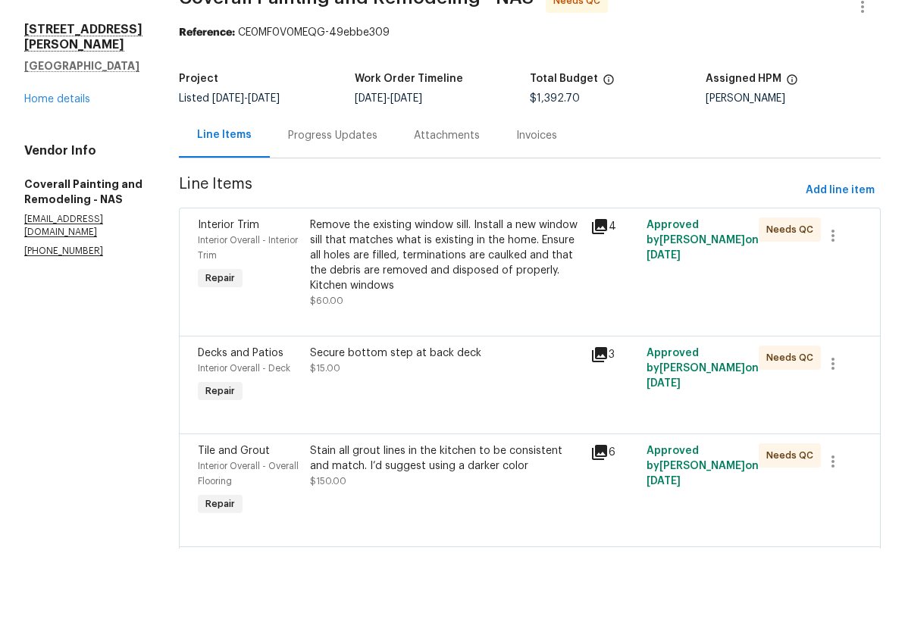
click at [518, 429] on div "Secure bottom step at back deck" at bounding box center [445, 436] width 271 height 15
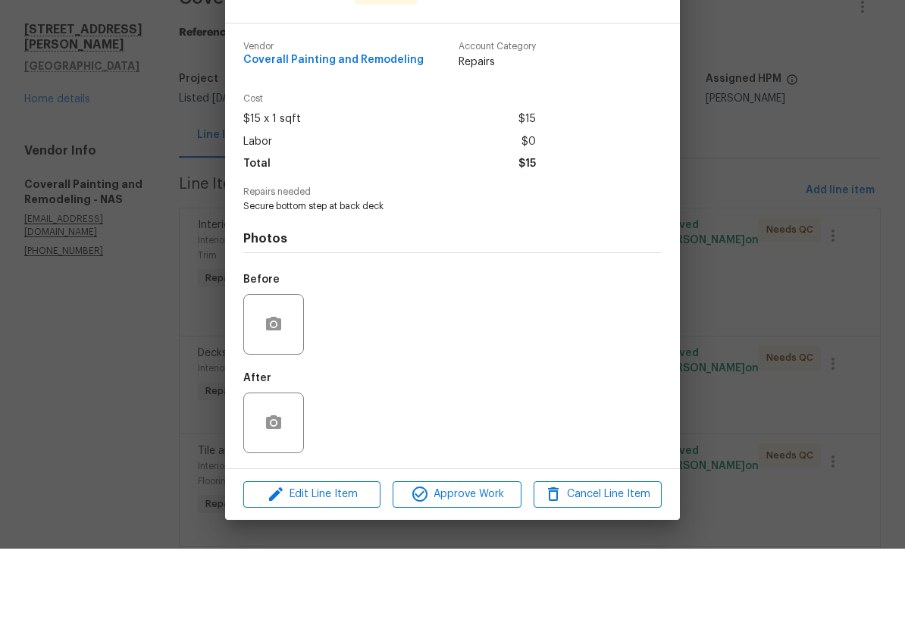
click at [355, 378] on img at bounding box center [340, 408] width 61 height 61
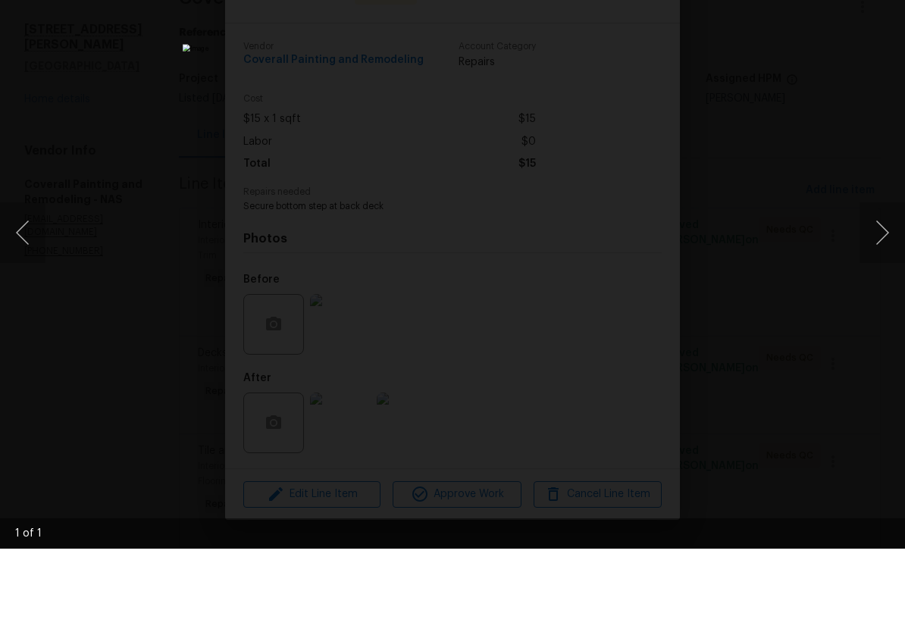
click at [880, 1] on div "Lightbox" at bounding box center [452, 316] width 905 height 632
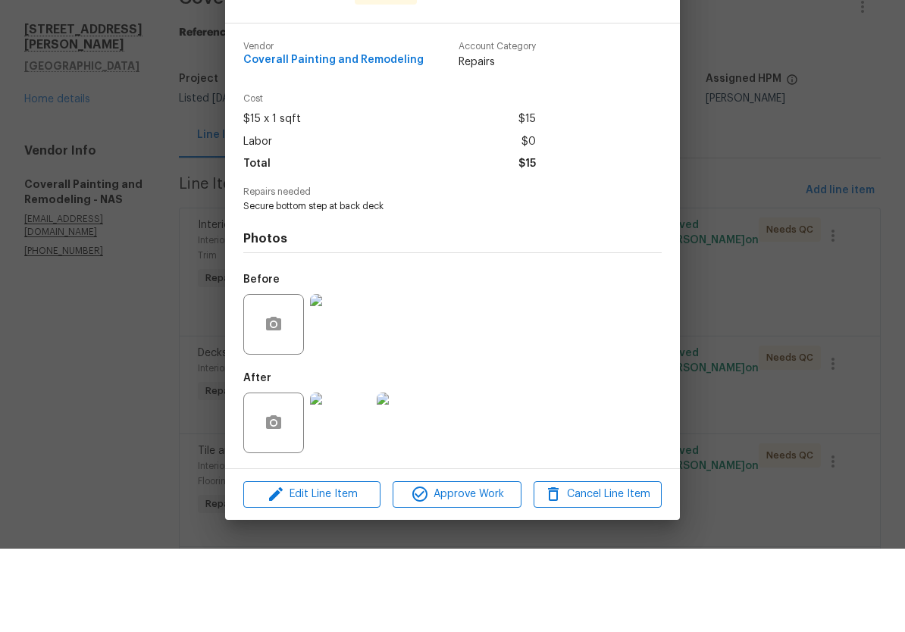
click at [350, 476] on img at bounding box center [340, 506] width 61 height 61
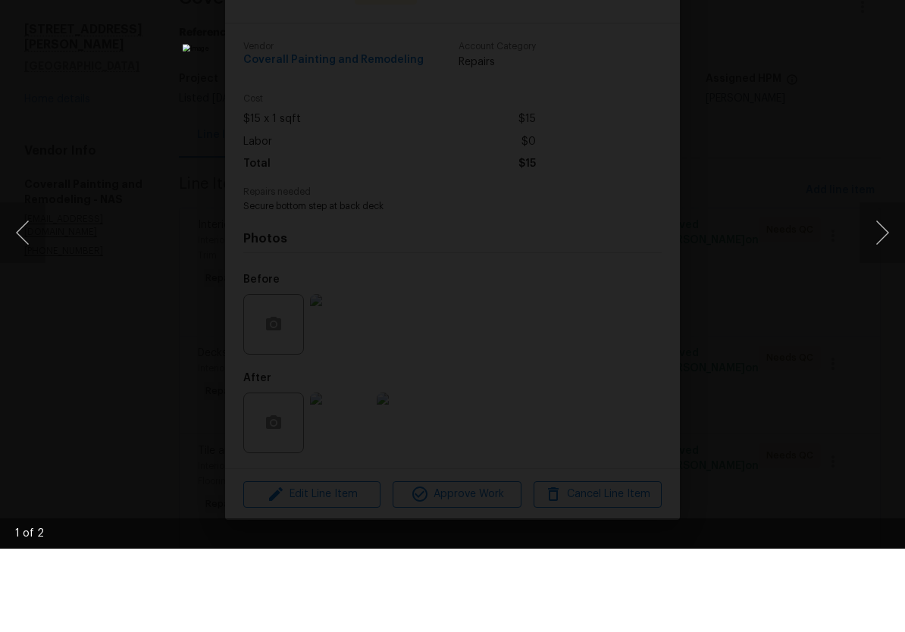
click at [884, 286] on button "Next image" at bounding box center [882, 316] width 45 height 61
click at [879, 286] on button "Next image" at bounding box center [882, 316] width 45 height 61
click at [869, 1] on div "Lightbox" at bounding box center [452, 316] width 905 height 632
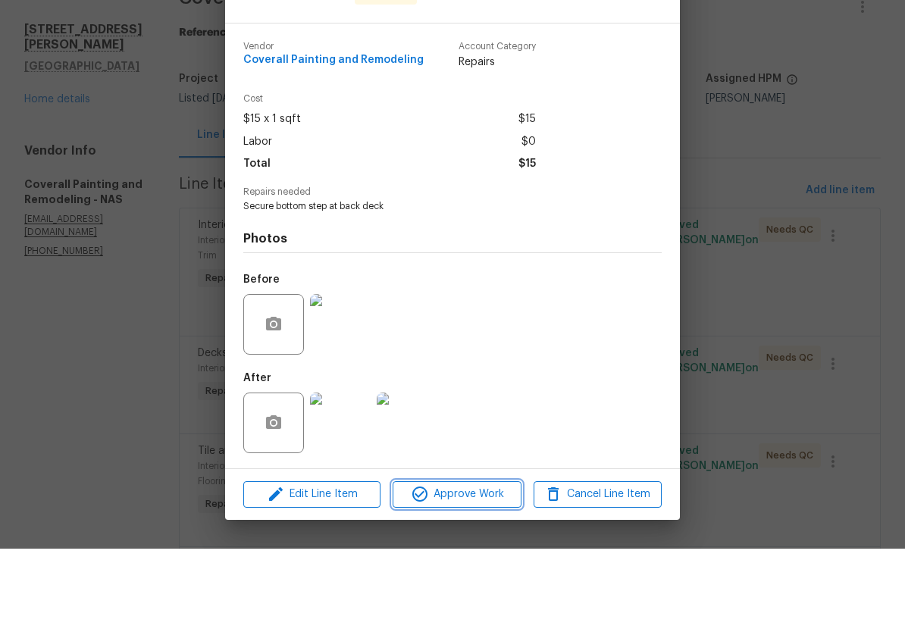
click at [485, 569] on span "Approve Work" at bounding box center [456, 578] width 119 height 19
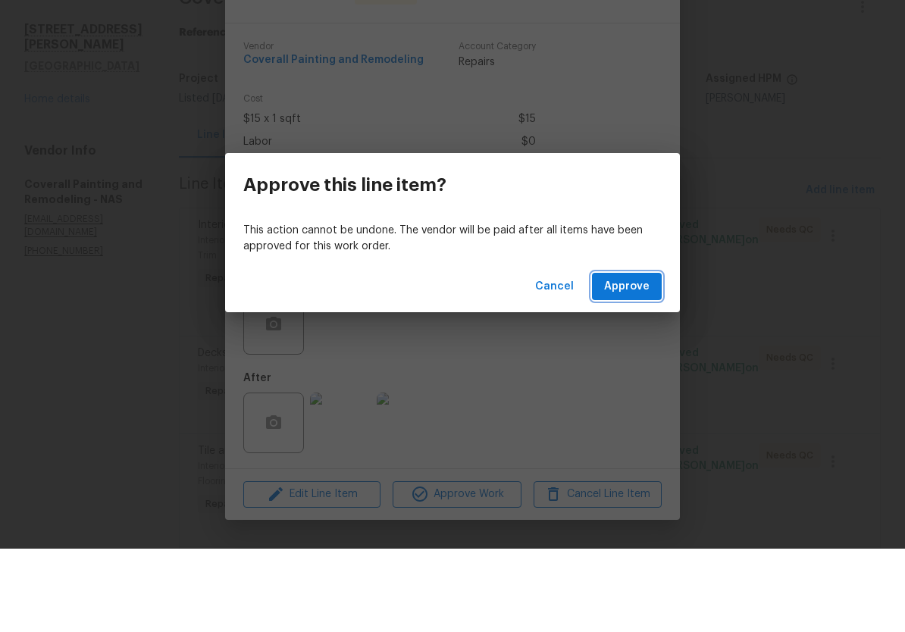
click at [635, 361] on span "Approve" at bounding box center [626, 370] width 45 height 19
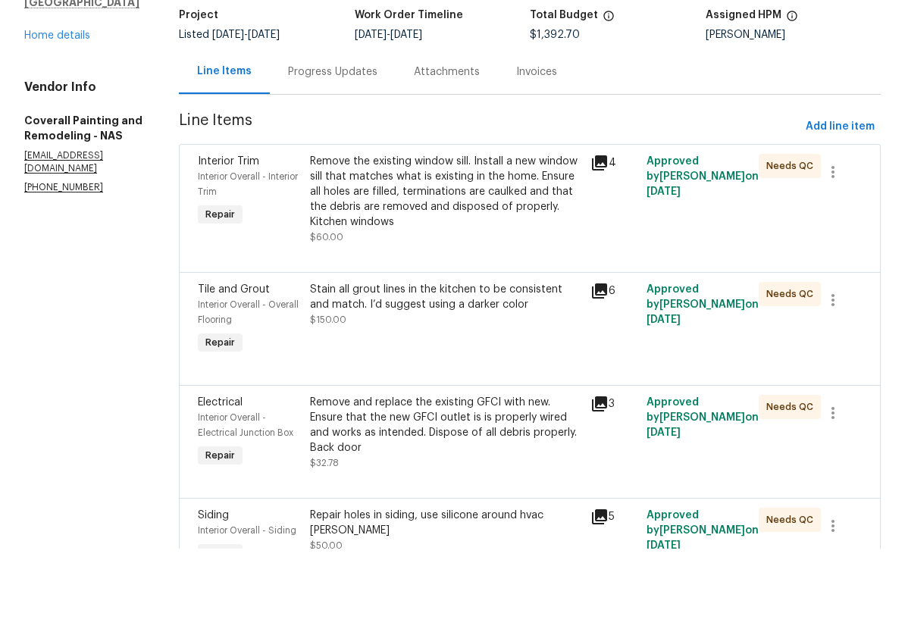
scroll to position [130, 0]
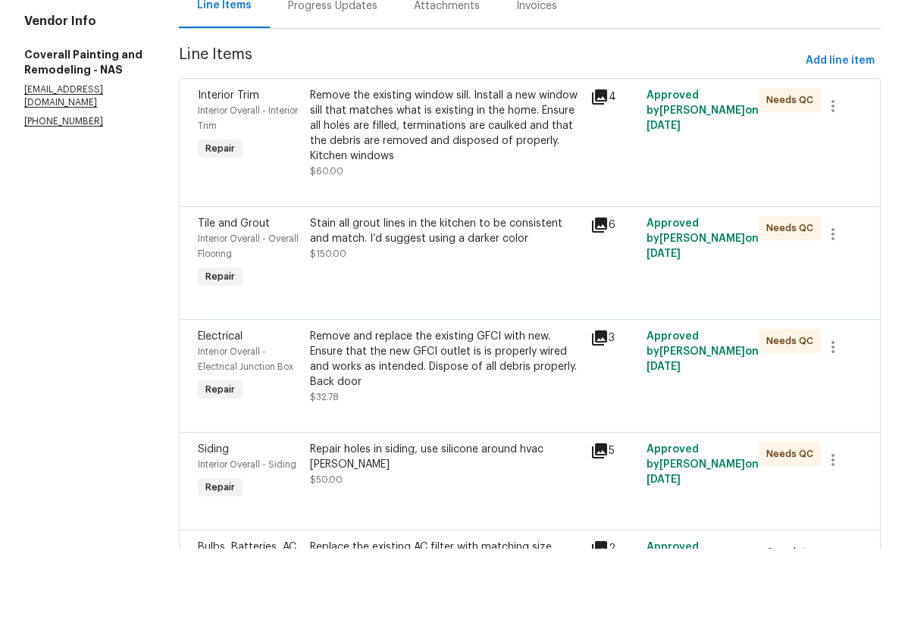
click at [551, 300] on div "Stain all grout lines in the kitchen to be consistent and match. I’d suggest us…" at bounding box center [445, 315] width 271 height 30
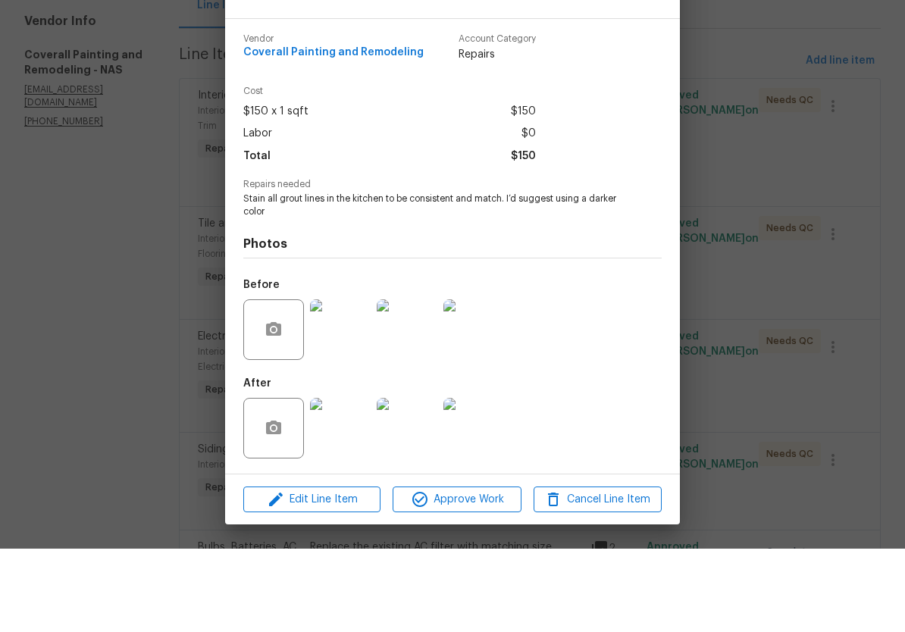
scroll to position [6, 0]
click at [355, 482] on img at bounding box center [340, 512] width 61 height 61
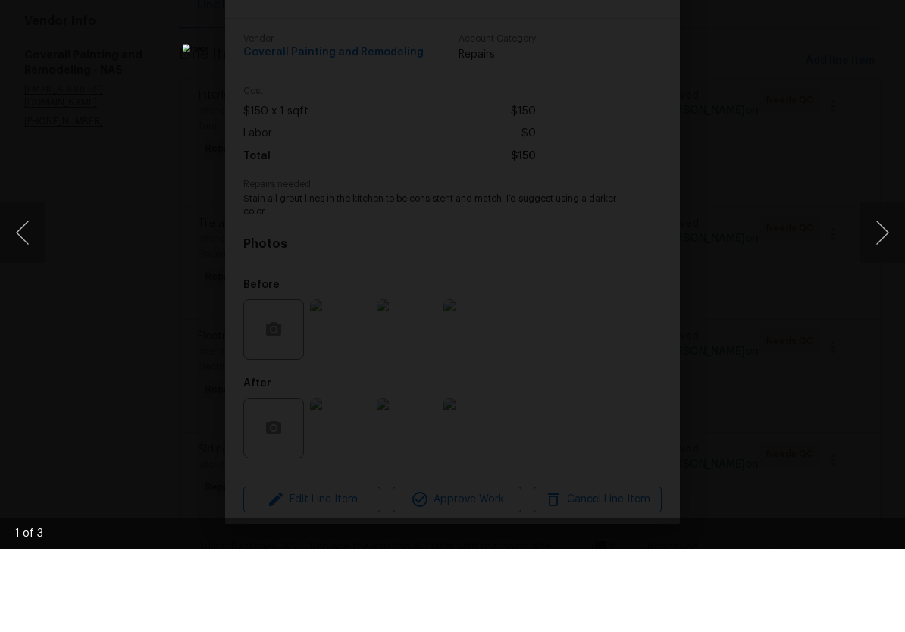
click at [886, 286] on button "Next image" at bounding box center [882, 316] width 45 height 61
click at [882, 286] on button "Next image" at bounding box center [882, 316] width 45 height 61
click at [889, 20] on div "Lightbox" at bounding box center [452, 316] width 905 height 632
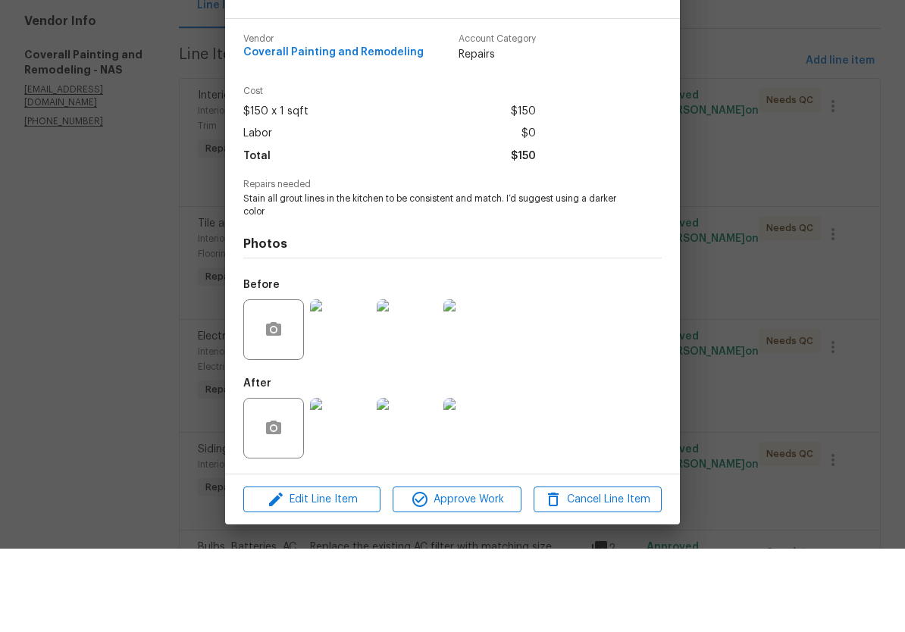
click at [345, 383] on img at bounding box center [340, 413] width 61 height 61
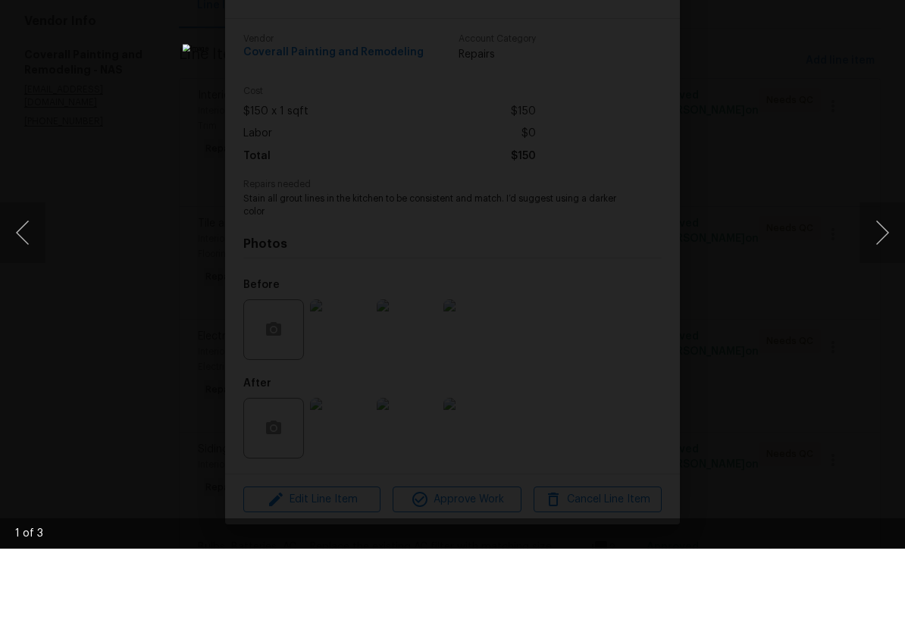
click at [886, 286] on button "Next image" at bounding box center [882, 316] width 45 height 61
click at [884, 286] on button "Next image" at bounding box center [882, 316] width 45 height 61
click at [883, 286] on button "Next image" at bounding box center [882, 316] width 45 height 61
click at [880, 3] on div "Lightbox" at bounding box center [452, 316] width 905 height 632
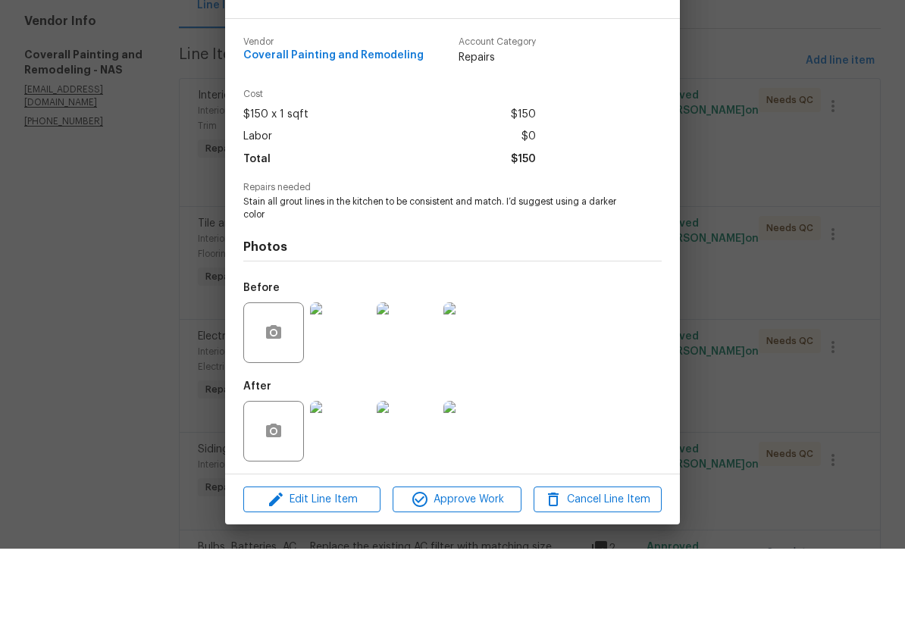
scroll to position [0, 0]
click at [413, 485] on img at bounding box center [407, 515] width 61 height 61
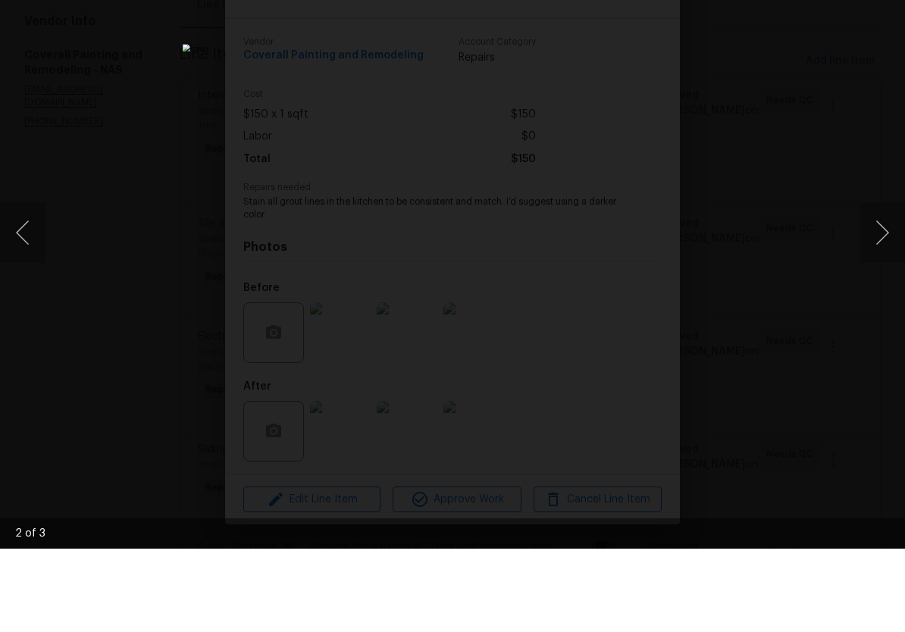
click at [885, 286] on button "Next image" at bounding box center [882, 316] width 45 height 61
click at [882, 286] on button "Next image" at bounding box center [882, 316] width 45 height 61
click at [884, 286] on button "Next image" at bounding box center [882, 316] width 45 height 61
click at [889, 13] on div "Lightbox" at bounding box center [452, 316] width 905 height 632
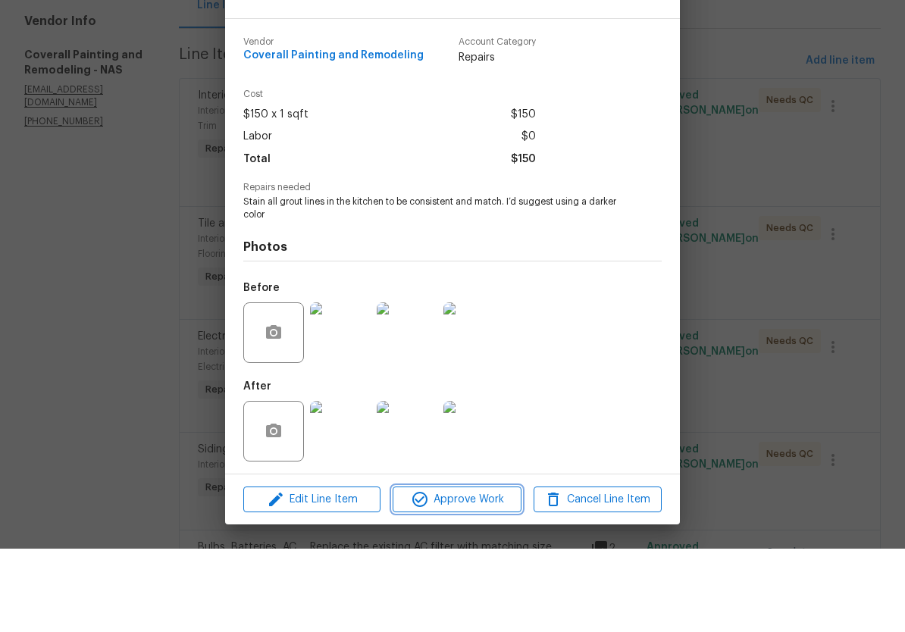
click at [482, 574] on span "Approve Work" at bounding box center [456, 583] width 119 height 19
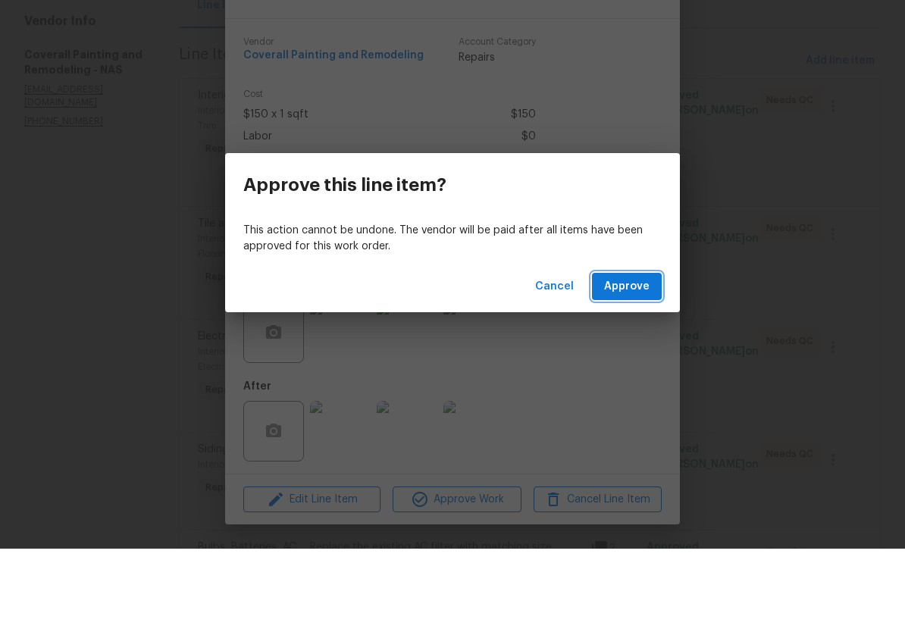
click at [631, 361] on span "Approve" at bounding box center [626, 370] width 45 height 19
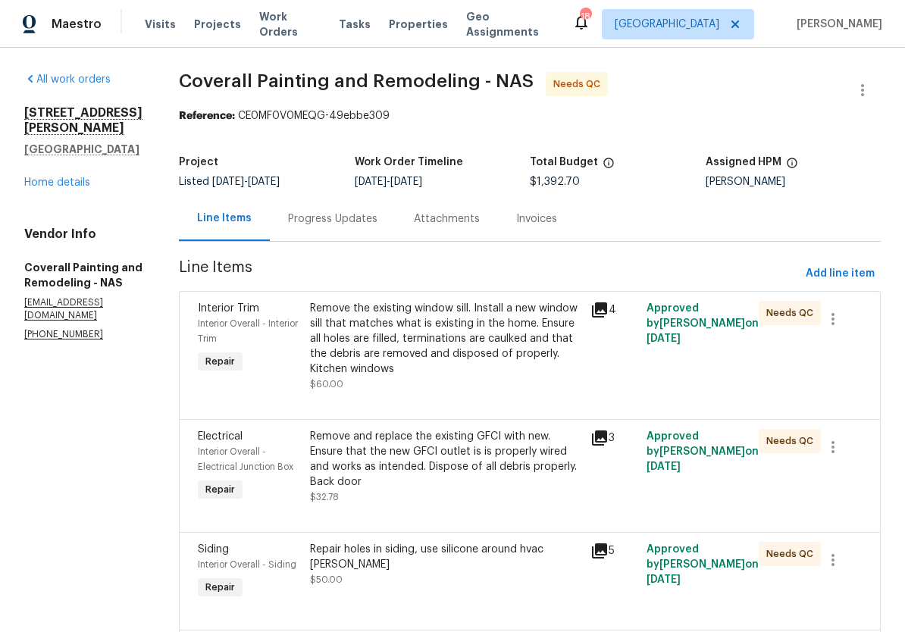
click at [293, 27] on span "Work Orders" at bounding box center [289, 24] width 61 height 30
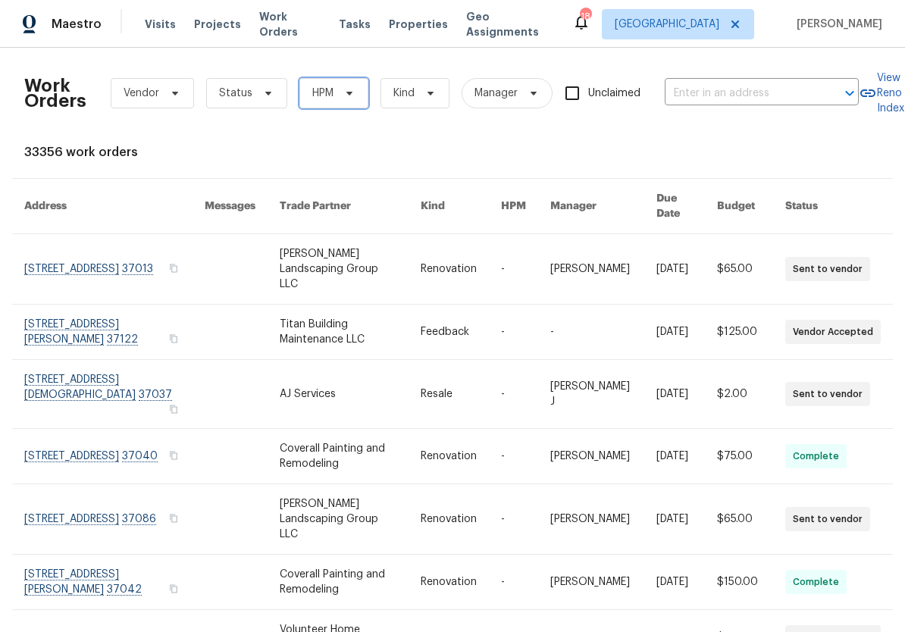
click at [349, 96] on icon at bounding box center [350, 93] width 12 height 12
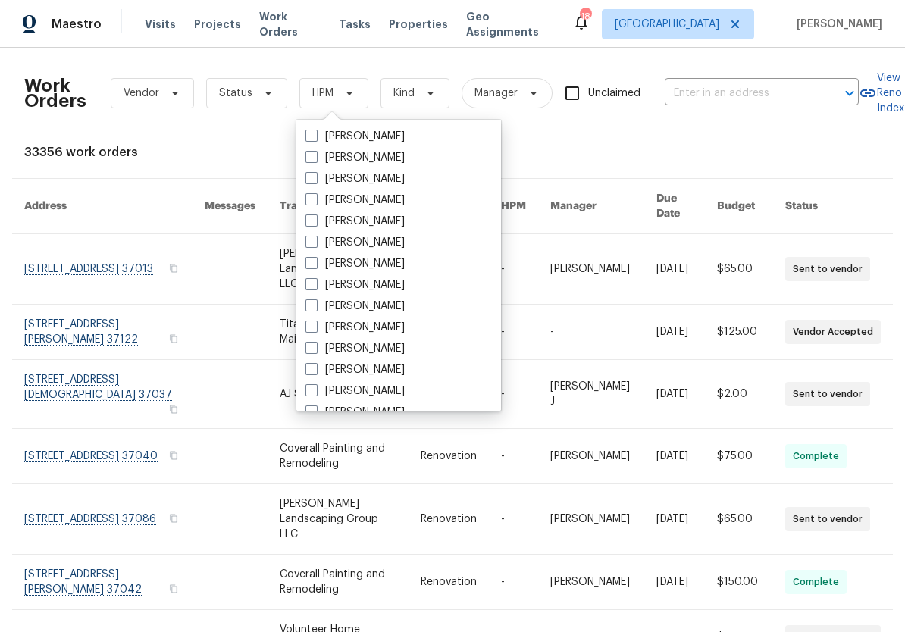
click at [398, 328] on label "[PERSON_NAME]" at bounding box center [355, 327] width 99 height 15
click at [315, 328] on input "[PERSON_NAME]" at bounding box center [311, 325] width 10 height 10
checkbox input "true"
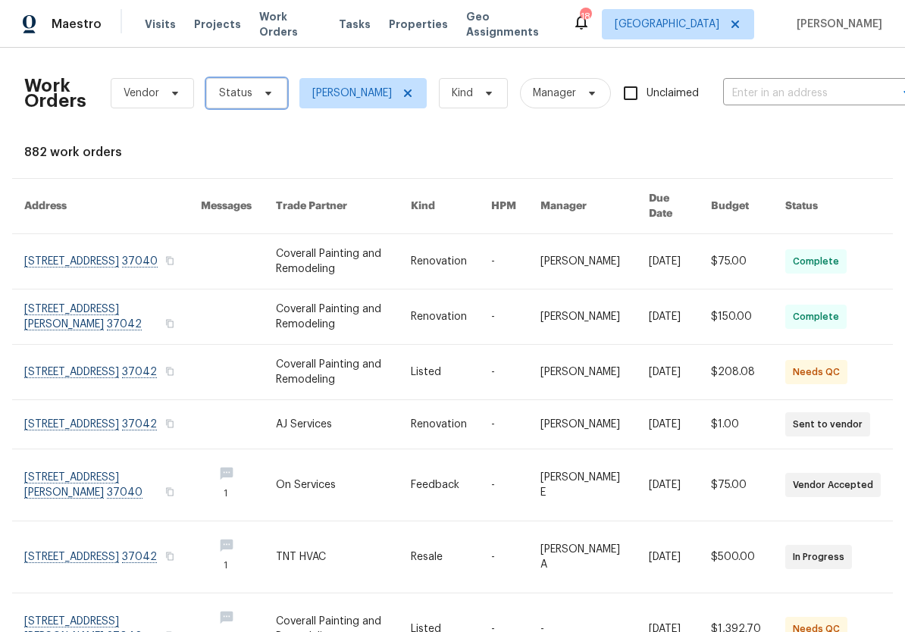
click at [265, 97] on icon at bounding box center [268, 93] width 12 height 12
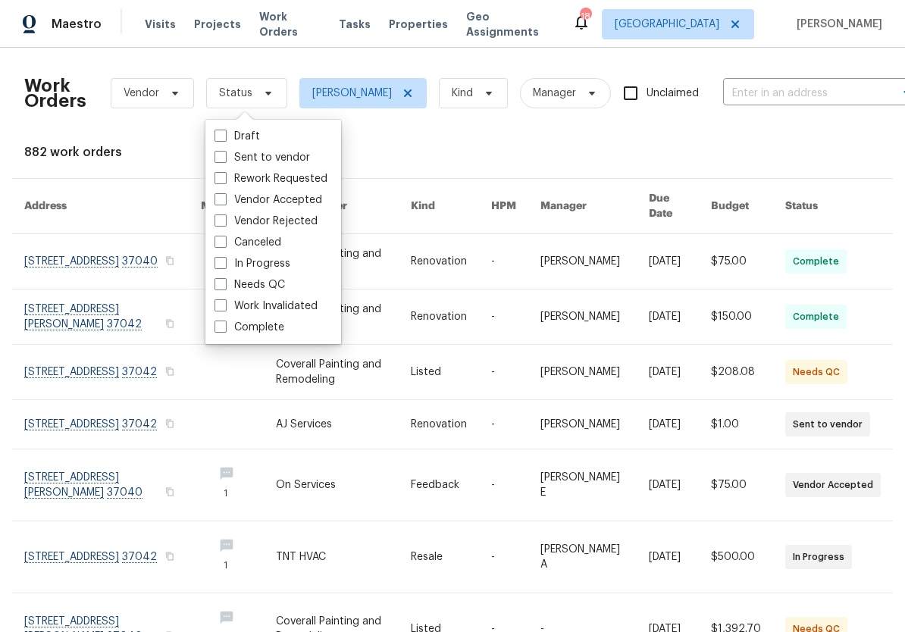
click at [281, 286] on label "Needs QC" at bounding box center [250, 285] width 71 height 15
click at [224, 286] on input "Needs QC" at bounding box center [220, 283] width 10 height 10
checkbox input "true"
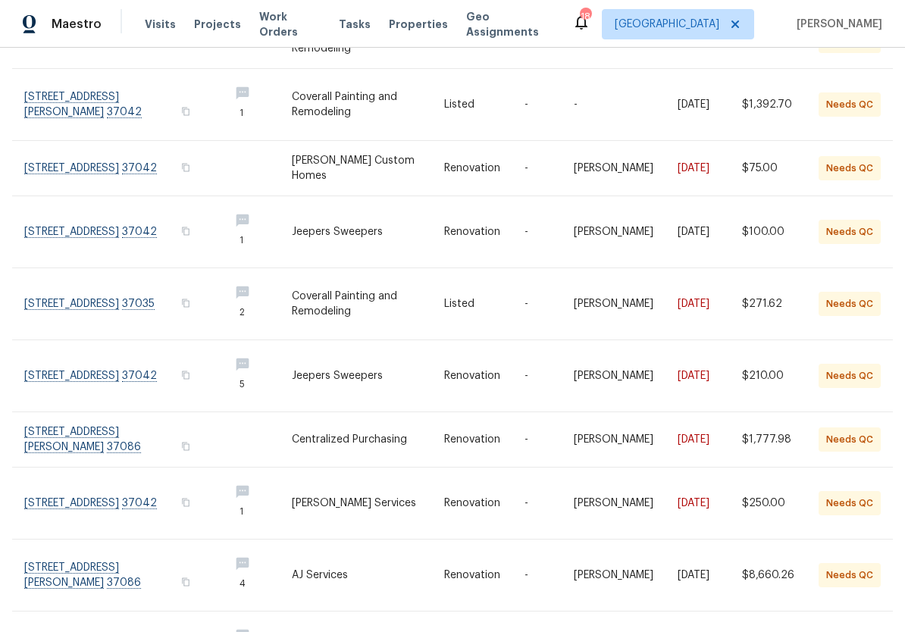
scroll to position [221, 0]
click at [143, 148] on link at bounding box center [120, 167] width 193 height 55
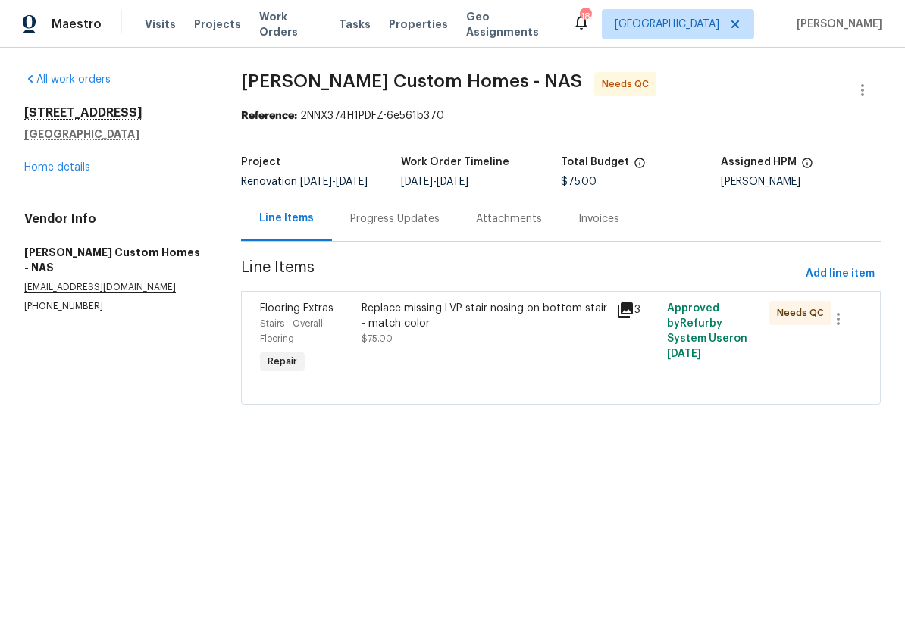
click at [476, 319] on div "Replace missing LVP stair nosing on bottom stair - match color" at bounding box center [485, 316] width 246 height 30
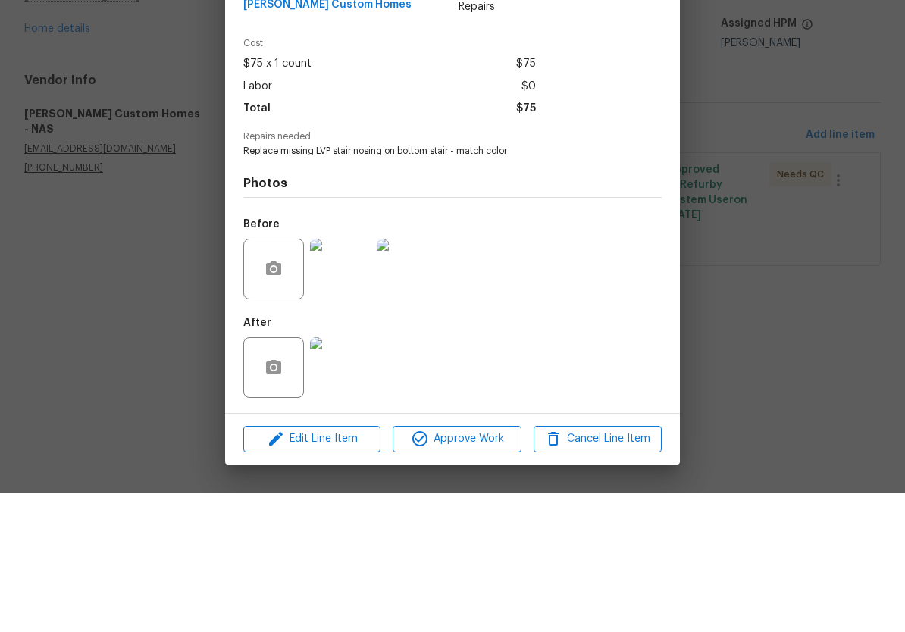
click at [357, 476] on img at bounding box center [340, 506] width 61 height 61
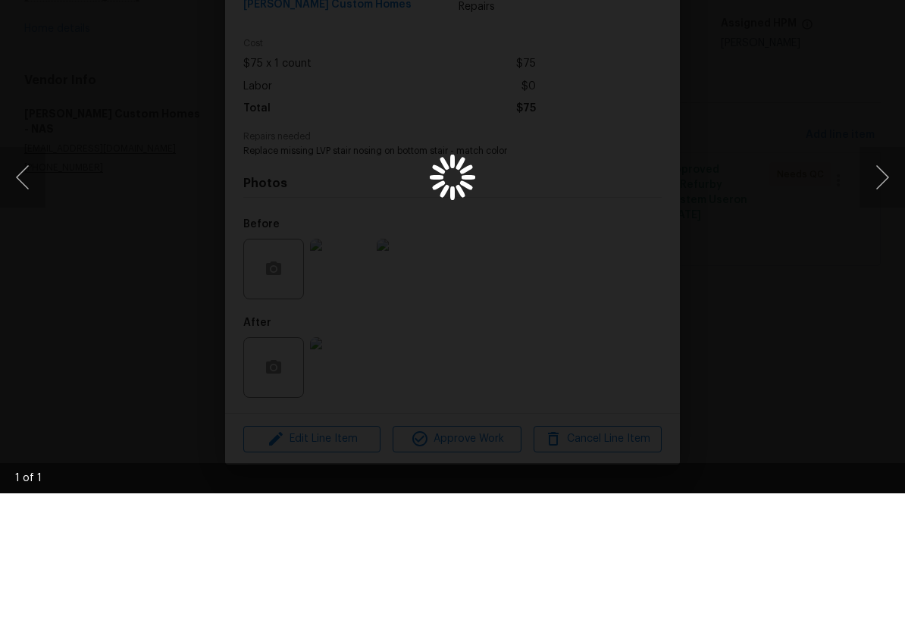
scroll to position [1, 0]
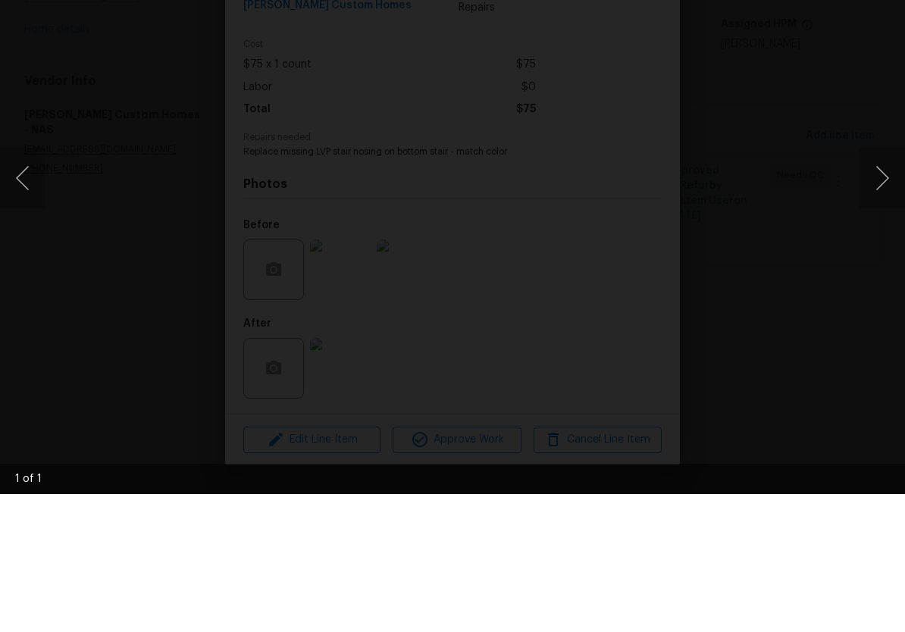
click at [884, 286] on button "Next image" at bounding box center [882, 316] width 45 height 61
click at [882, 286] on button "Next image" at bounding box center [882, 316] width 45 height 61
click at [880, 286] on button "Next image" at bounding box center [882, 316] width 45 height 61
click at [877, 2] on div "Lightbox" at bounding box center [452, 316] width 905 height 632
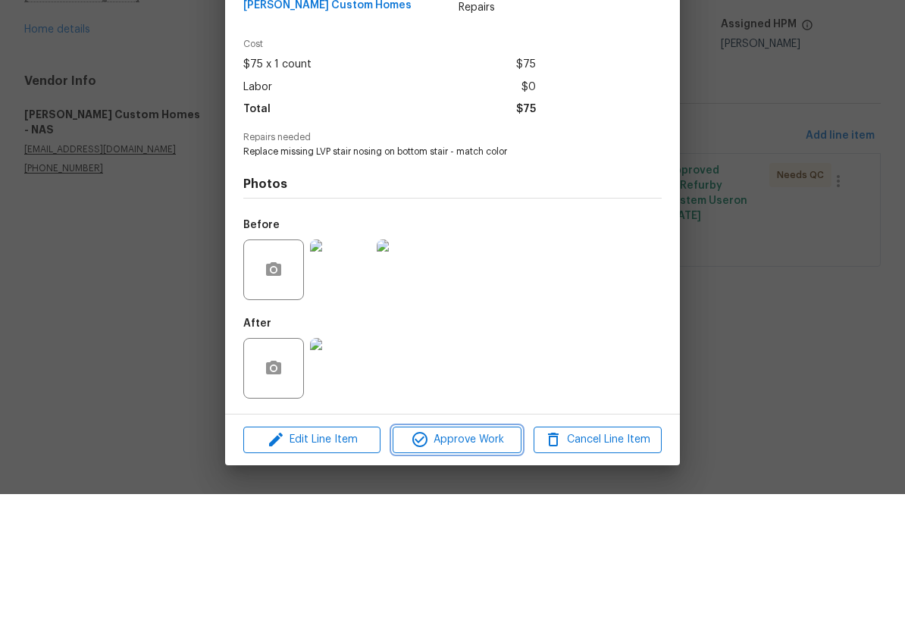
click at [476, 569] on span "Approve Work" at bounding box center [456, 578] width 119 height 19
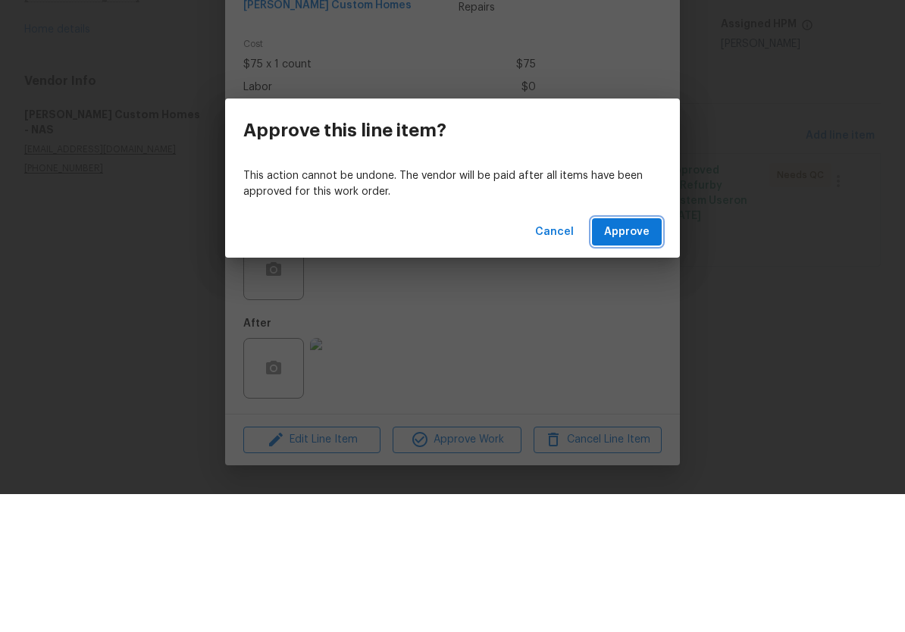
click at [634, 361] on span "Approve" at bounding box center [626, 370] width 45 height 19
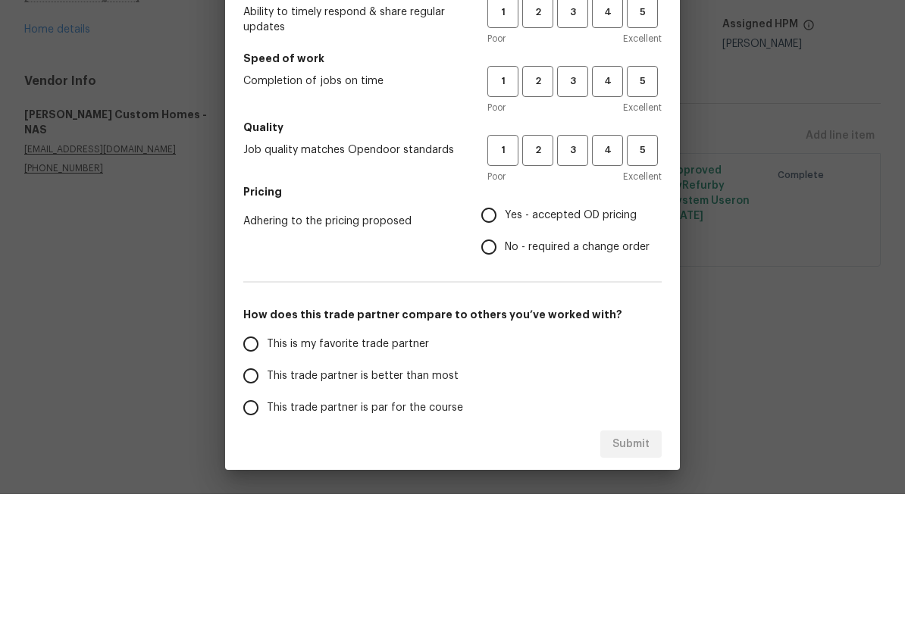
scroll to position [0, 0]
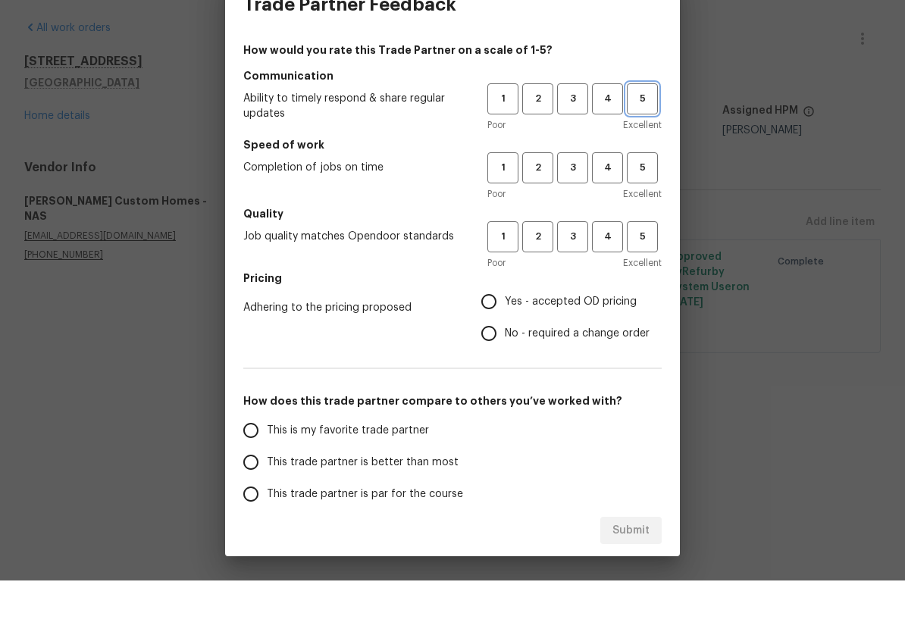
click at [648, 135] on button "5" at bounding box center [642, 150] width 31 height 31
click at [613, 211] on span "4" at bounding box center [608, 219] width 28 height 17
click at [611, 280] on span "4" at bounding box center [608, 288] width 28 height 17
click at [497, 337] on input "Yes - accepted OD pricing" at bounding box center [489, 353] width 32 height 32
radio input "true"
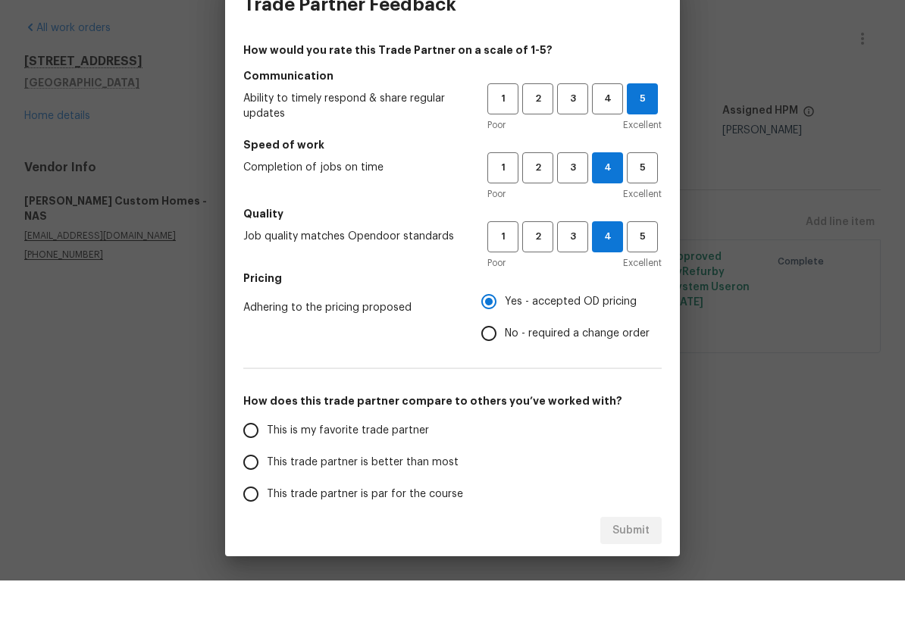
click at [259, 530] on input "This trade partner is par for the course" at bounding box center [251, 546] width 32 height 32
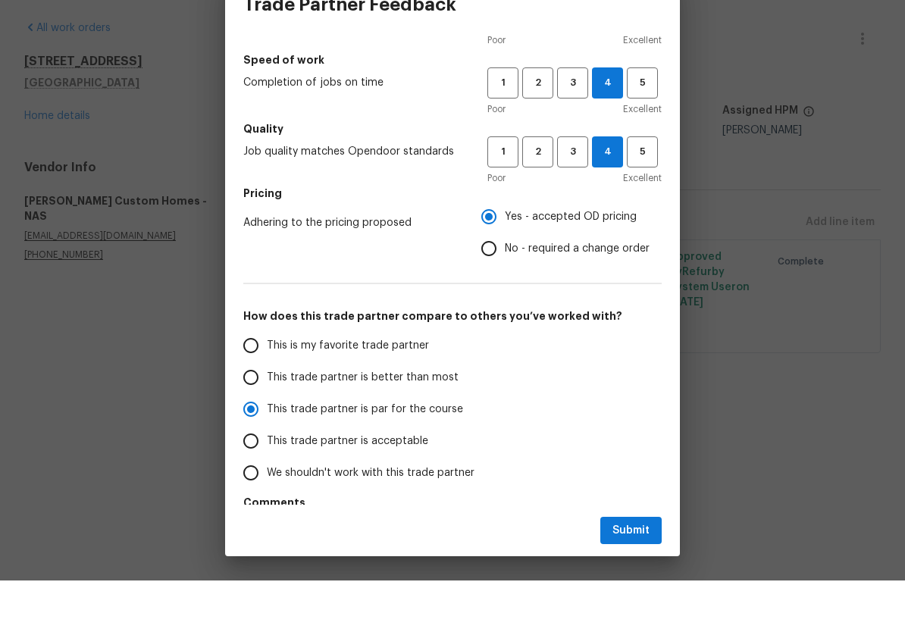
scroll to position [92, 0]
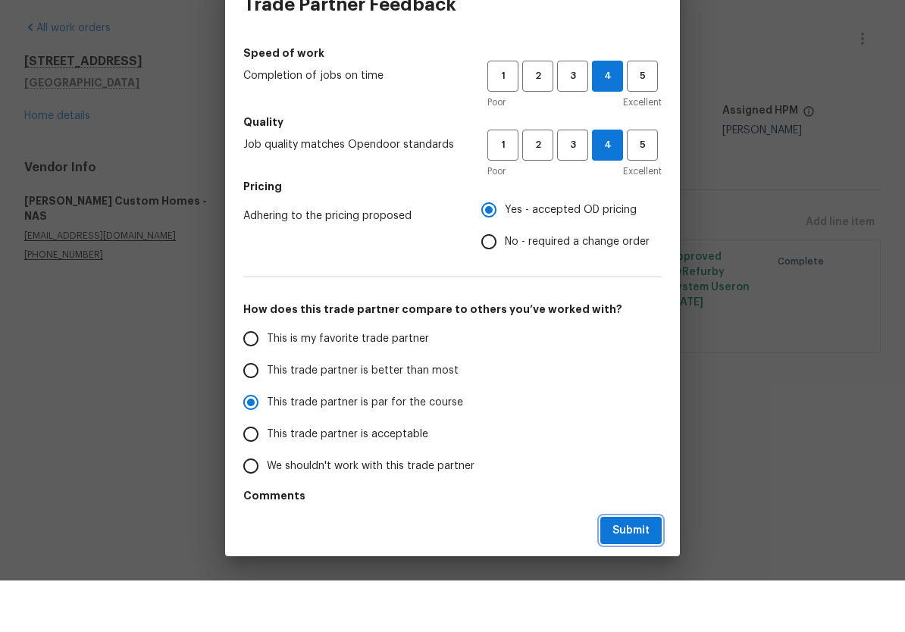
click at [651, 569] on button "Submit" at bounding box center [631, 583] width 61 height 28
radio input "true"
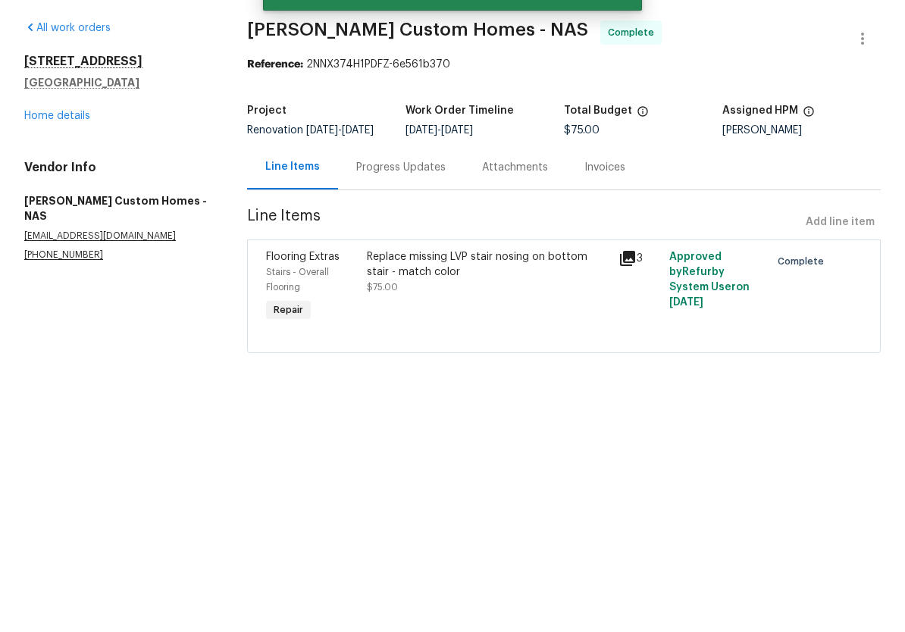
click at [74, 162] on link "Home details" at bounding box center [57, 167] width 66 height 11
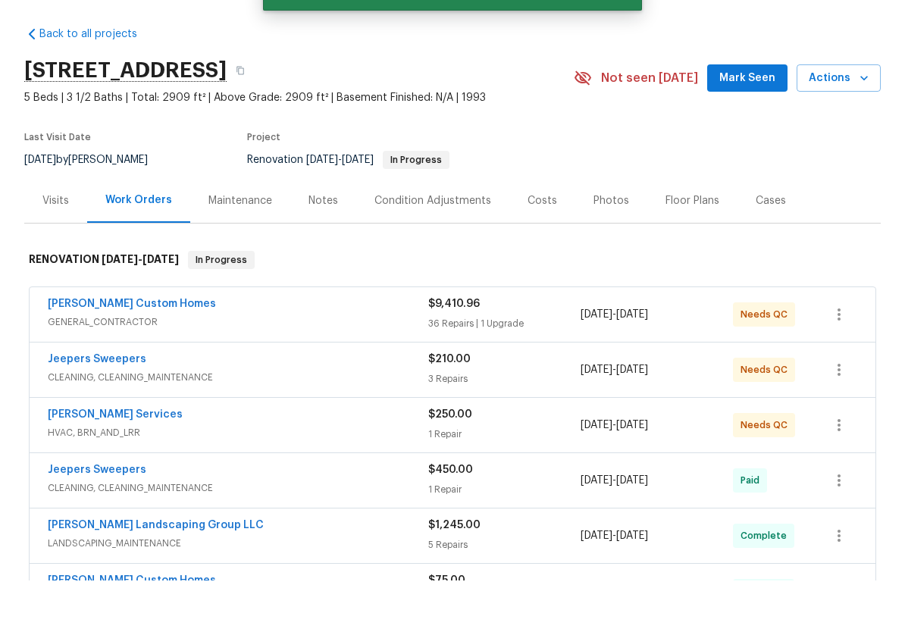
click at [64, 350] on link "[PERSON_NAME] Custom Homes" at bounding box center [132, 355] width 168 height 11
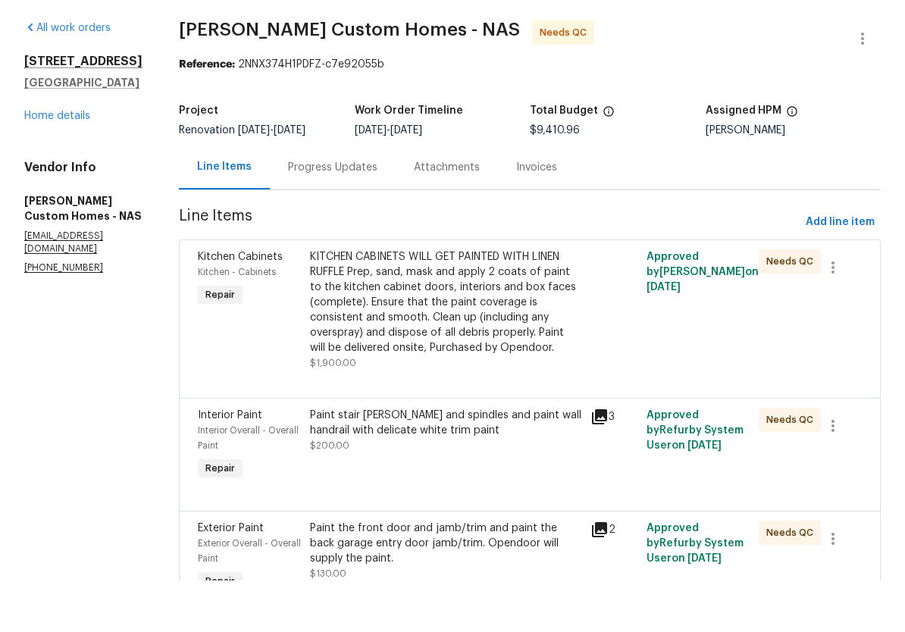
click at [534, 301] on div "KITCHEN CABINETS WILL GET PAINTED WITH LINEN RUFFLE Prep, sand, mask and apply …" at bounding box center [445, 354] width 271 height 106
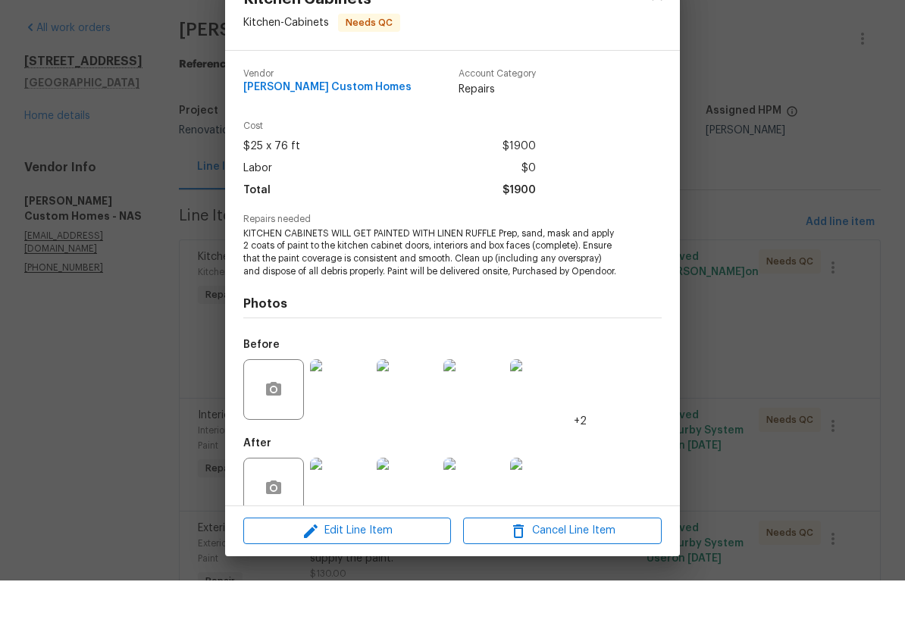
click at [757, 31] on div "Kitchen Cabinets Kitchen - Cabinets Needs QC Vendor Rappa Custom Homes Account …" at bounding box center [452, 316] width 905 height 632
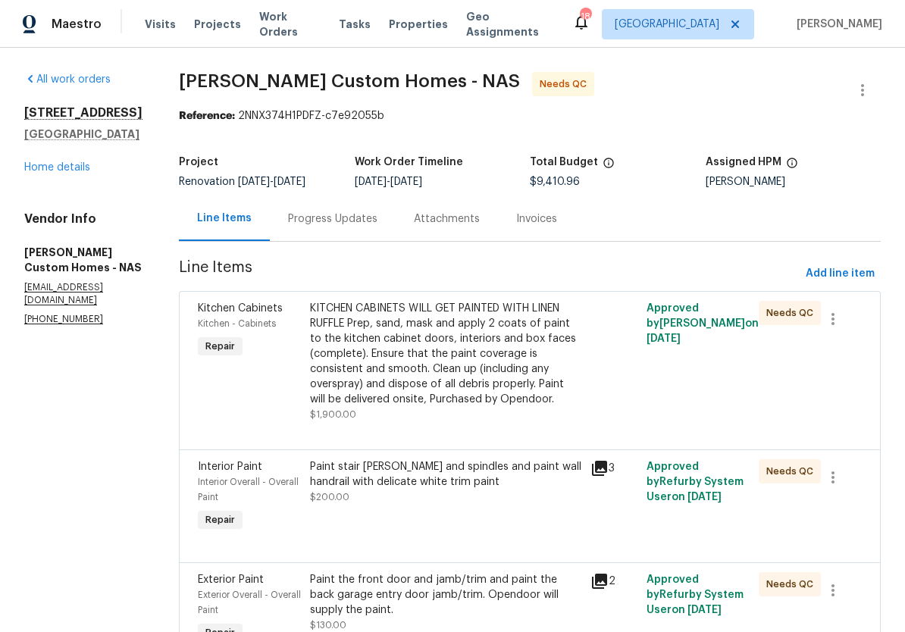
click at [297, 23] on span "Work Orders" at bounding box center [289, 24] width 61 height 30
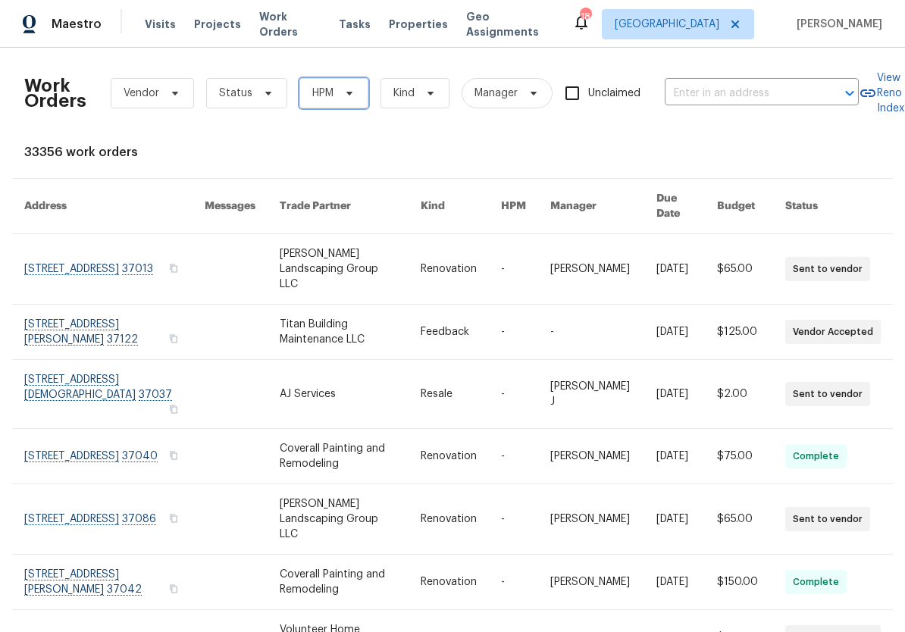
click at [356, 97] on span "HPM" at bounding box center [334, 93] width 69 height 30
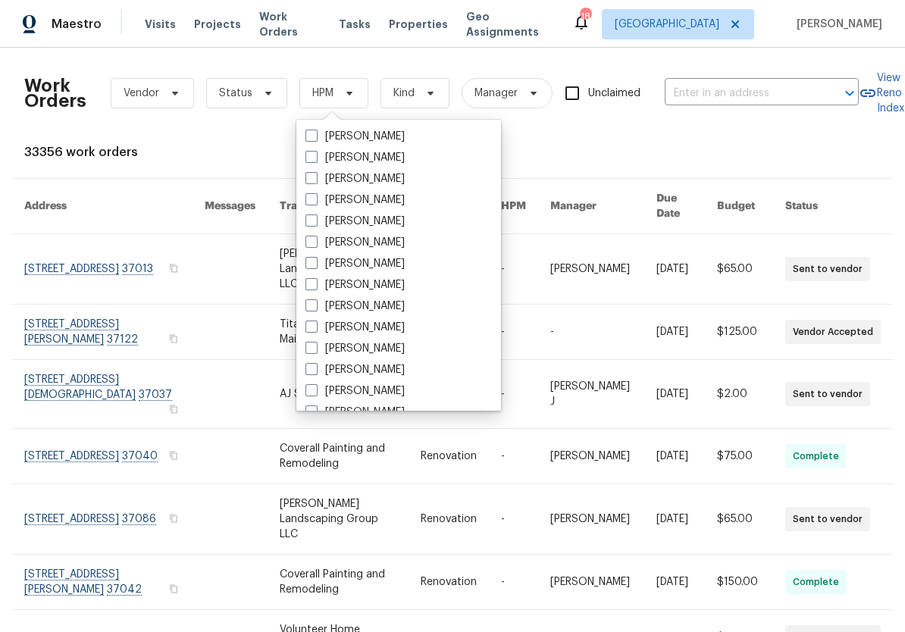
click at [387, 327] on label "[PERSON_NAME]" at bounding box center [355, 327] width 99 height 15
click at [315, 327] on input "[PERSON_NAME]" at bounding box center [311, 325] width 10 height 10
checkbox input "true"
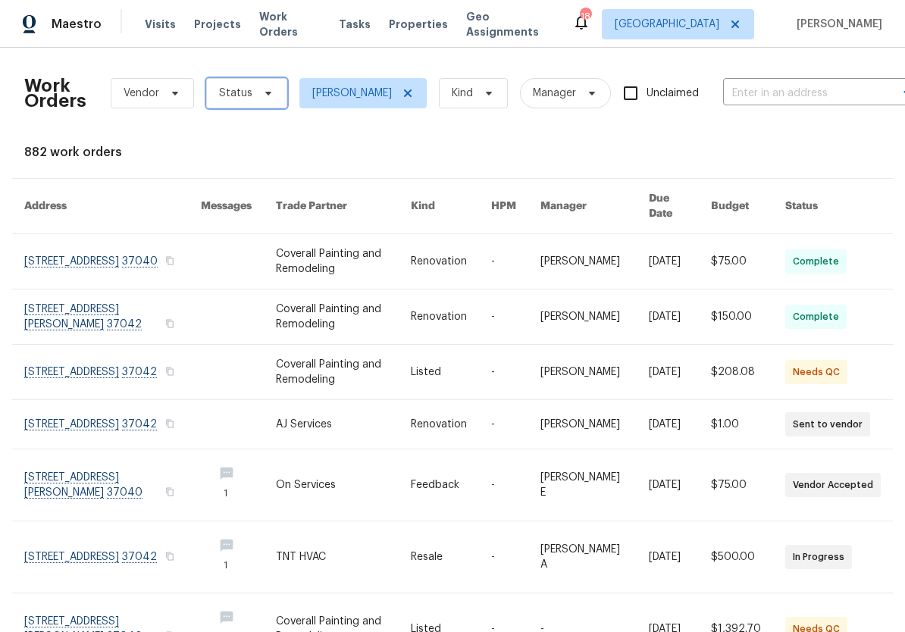
click at [271, 92] on icon at bounding box center [268, 93] width 12 height 12
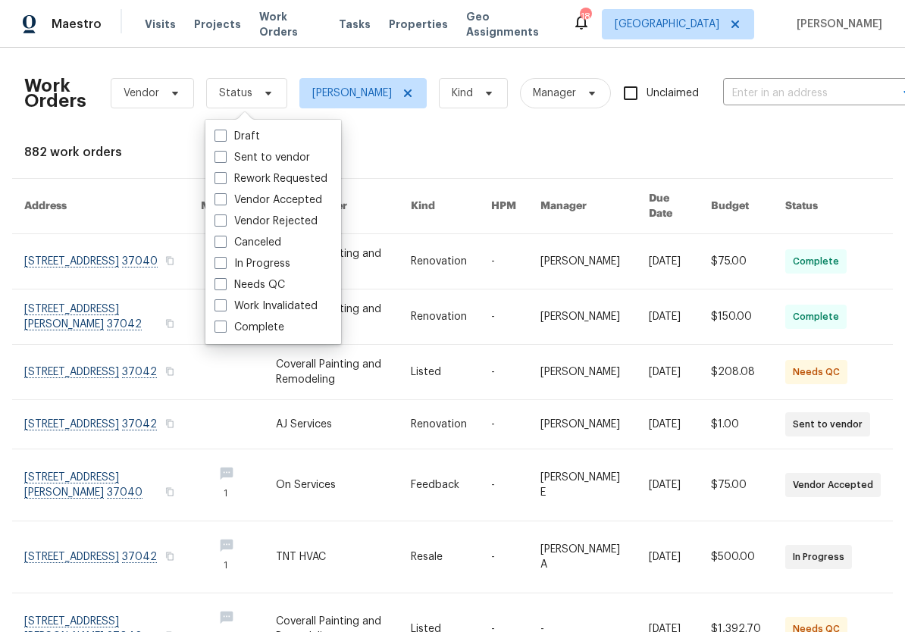
click at [278, 282] on label "Needs QC" at bounding box center [250, 285] width 71 height 15
click at [224, 282] on input "Needs QC" at bounding box center [220, 283] width 10 height 10
checkbox input "true"
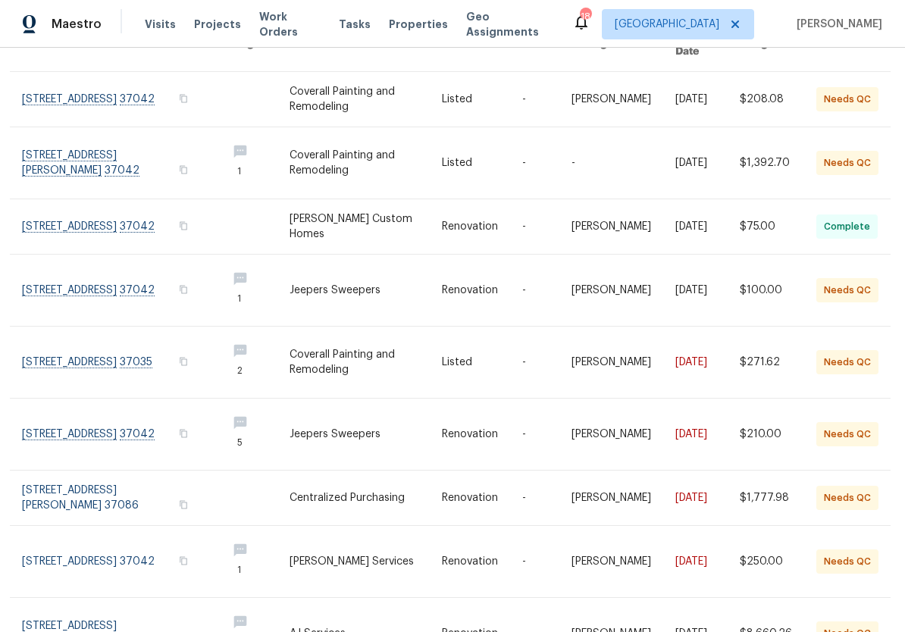
scroll to position [163, 2]
click at [138, 279] on link at bounding box center [118, 289] width 193 height 71
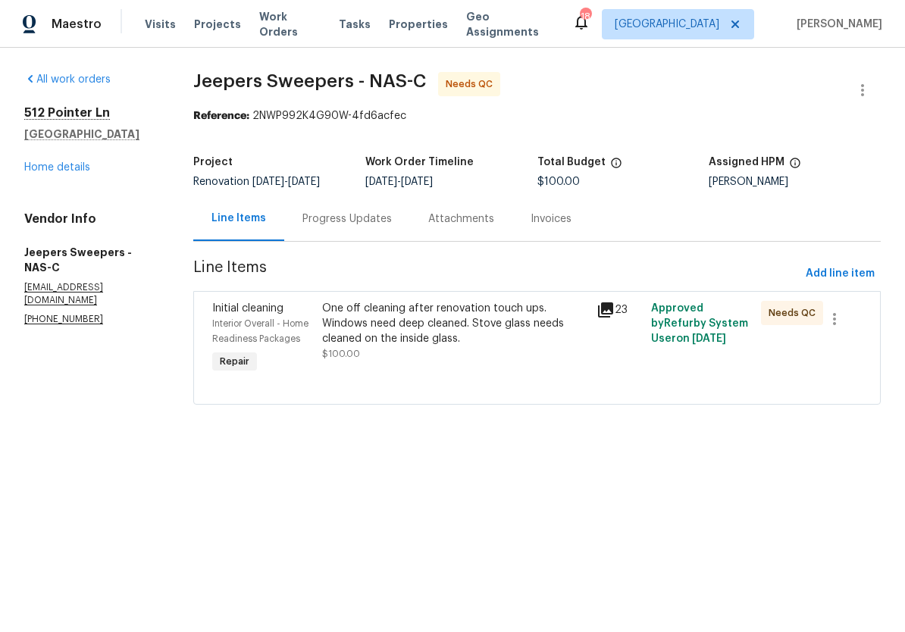
click at [472, 316] on div "One off cleaning after renovation touch ups. Windows need deep cleaned. Stove g…" at bounding box center [454, 323] width 265 height 45
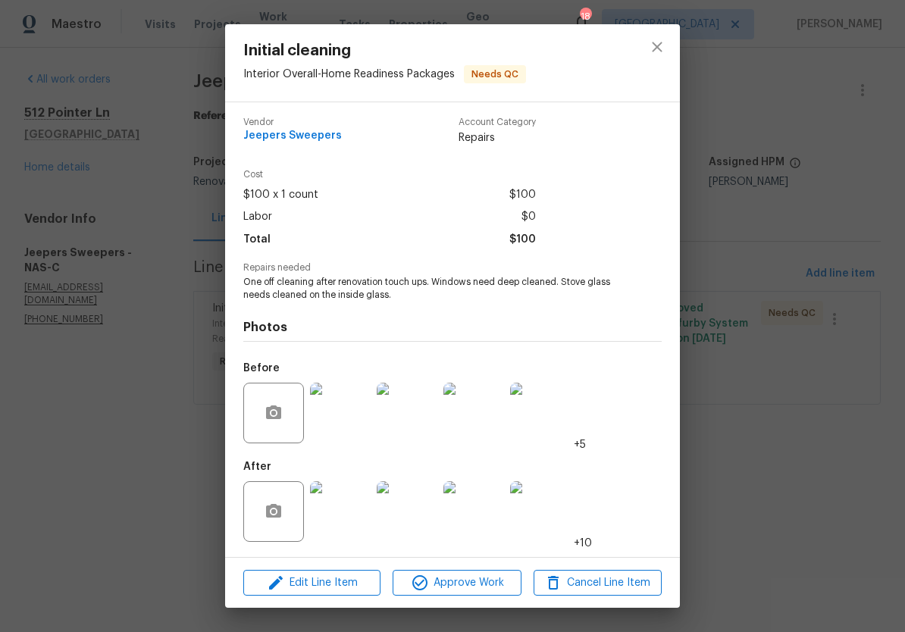
scroll to position [6, 0]
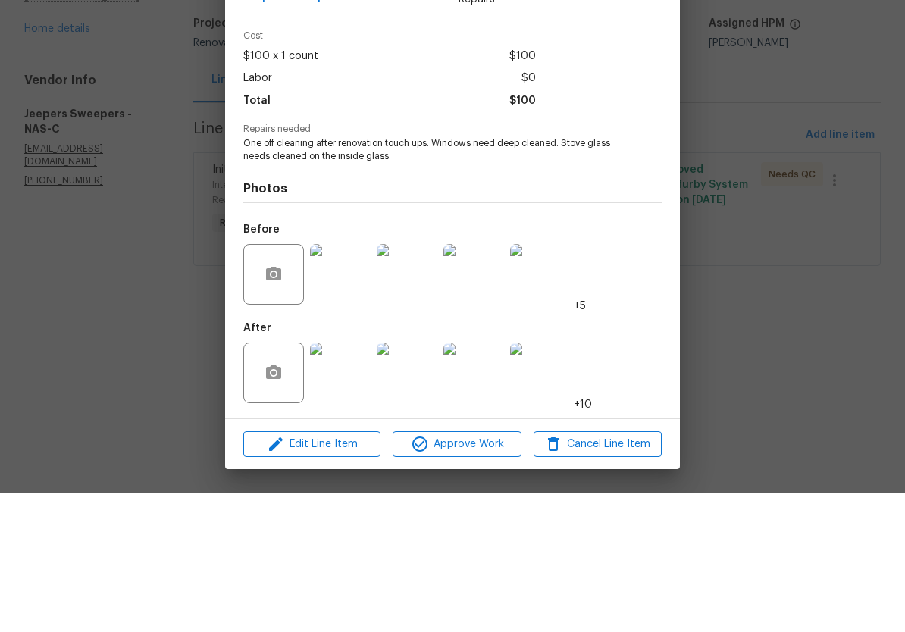
click at [345, 482] on img at bounding box center [340, 512] width 61 height 61
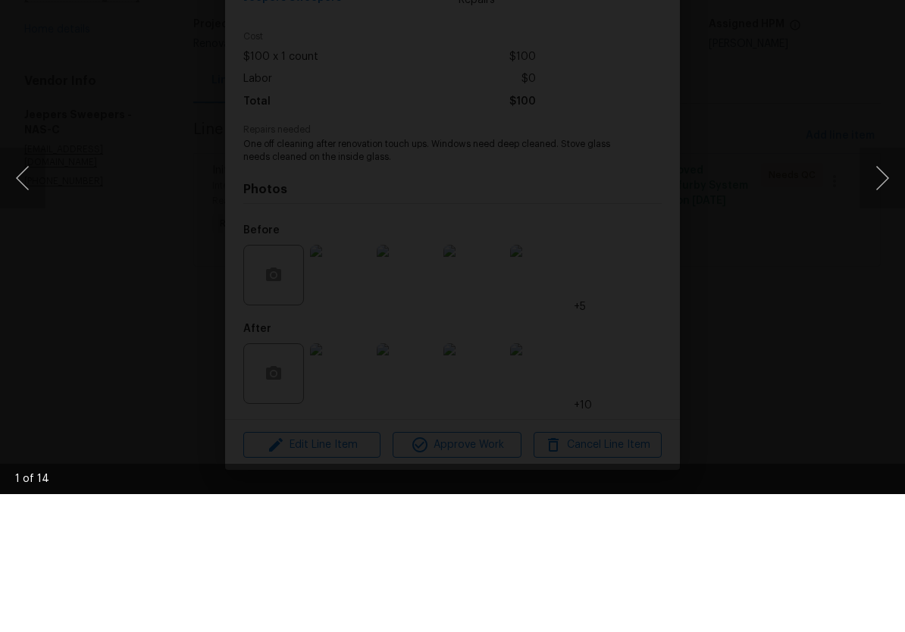
click at [888, 286] on button "Next image" at bounding box center [882, 316] width 45 height 61
click at [883, 286] on button "Next image" at bounding box center [882, 316] width 45 height 61
click at [877, 286] on button "Next image" at bounding box center [882, 316] width 45 height 61
click at [876, 286] on button "Next image" at bounding box center [882, 316] width 45 height 61
click at [875, 286] on button "Next image" at bounding box center [882, 316] width 45 height 61
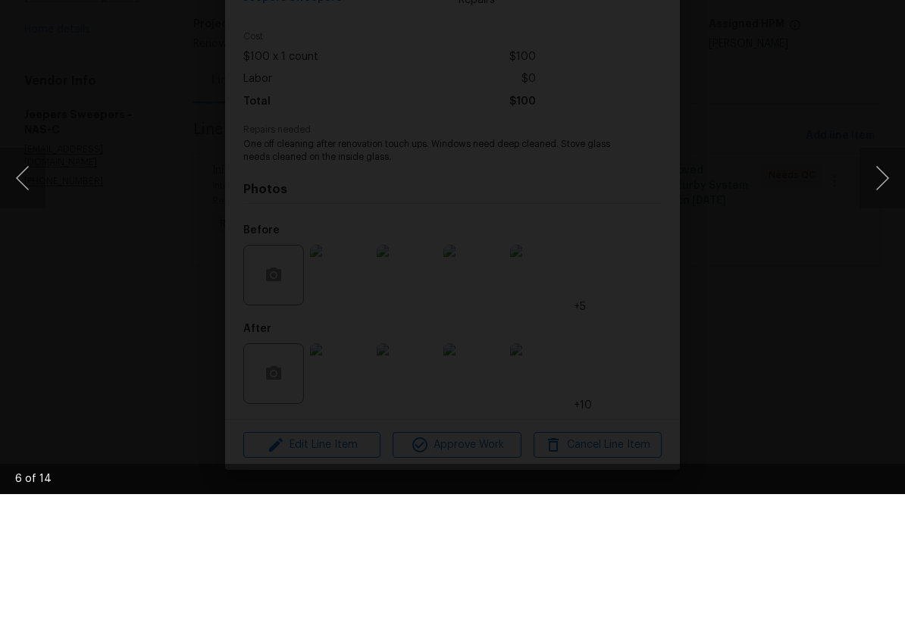
click at [877, 286] on button "Next image" at bounding box center [882, 316] width 45 height 61
click at [876, 286] on button "Next image" at bounding box center [882, 316] width 45 height 61
click at [877, 286] on button "Next image" at bounding box center [882, 316] width 45 height 61
click at [877, 1] on div "Lightbox" at bounding box center [452, 316] width 905 height 632
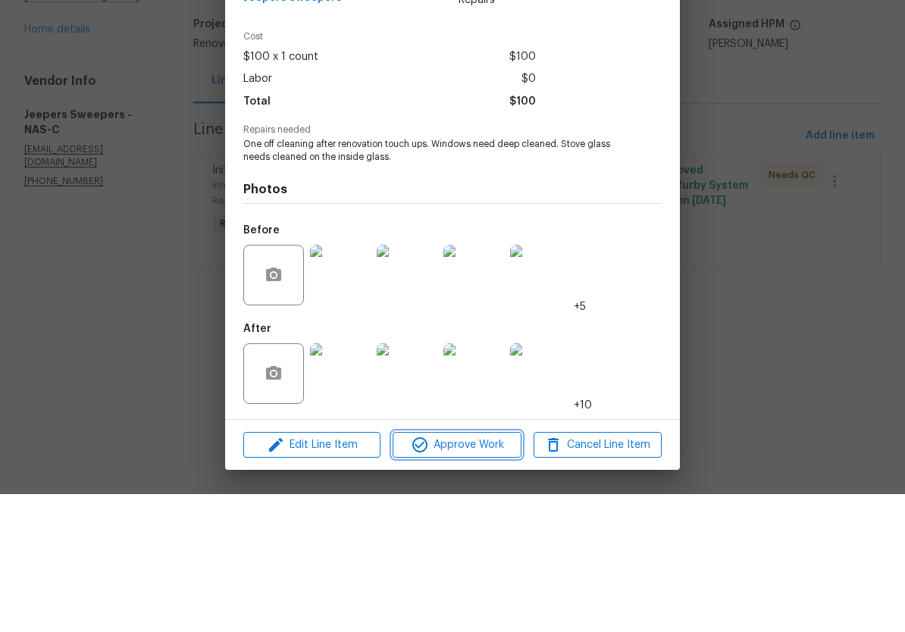
click at [485, 574] on span "Approve Work" at bounding box center [456, 583] width 119 height 19
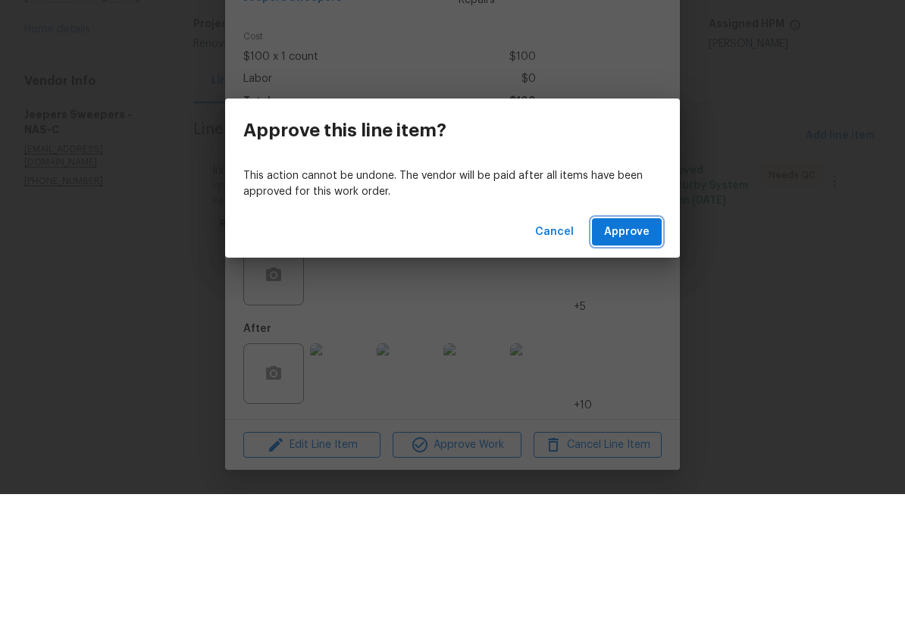
click at [630, 361] on span "Approve" at bounding box center [626, 370] width 45 height 19
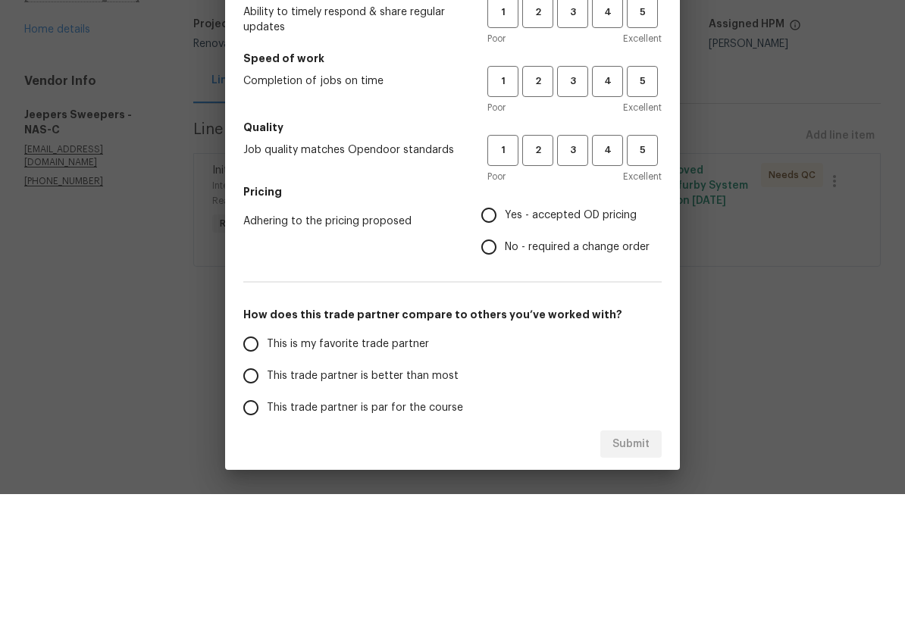
scroll to position [0, 0]
click at [646, 142] on span "5" at bounding box center [643, 150] width 28 height 17
click at [648, 211] on span "5" at bounding box center [643, 219] width 28 height 17
click at [608, 280] on span "4" at bounding box center [608, 288] width 28 height 17
click at [499, 337] on input "Yes - accepted OD pricing" at bounding box center [489, 353] width 32 height 32
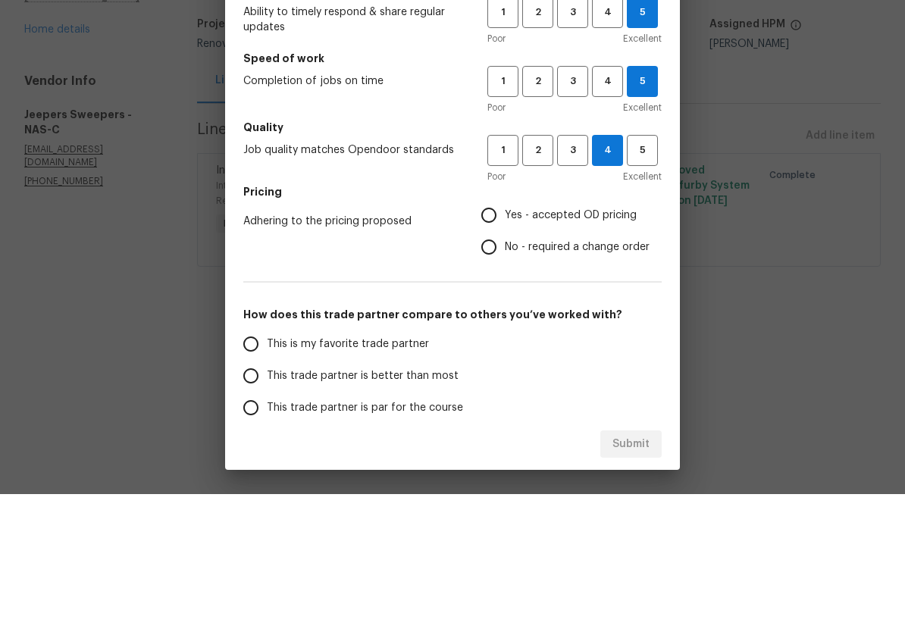
radio input "true"
click at [255, 498] on input "This trade partner is better than most" at bounding box center [251, 514] width 32 height 32
click at [642, 573] on span "Submit" at bounding box center [631, 582] width 37 height 19
radio input "true"
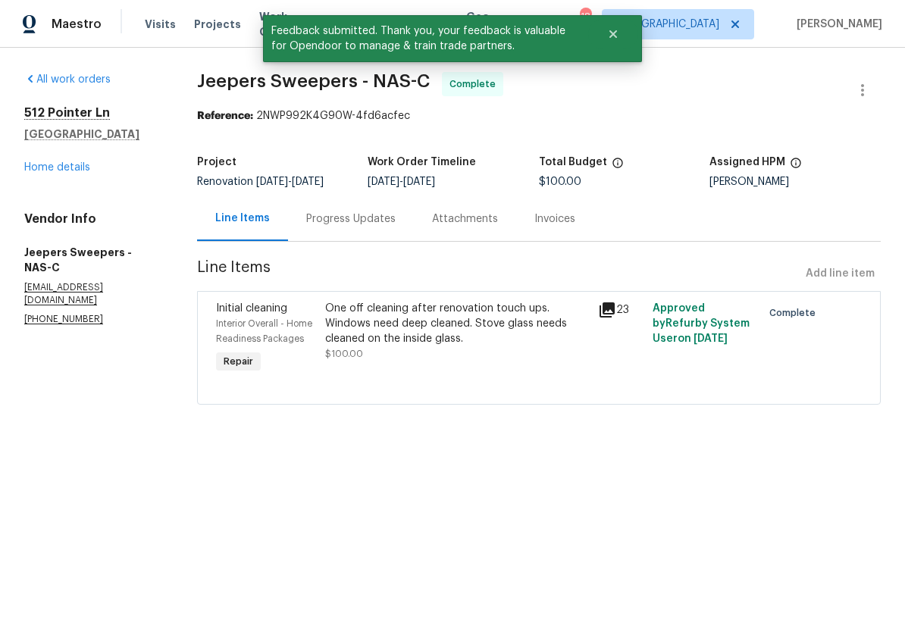
click at [79, 167] on link "Home details" at bounding box center [57, 167] width 66 height 11
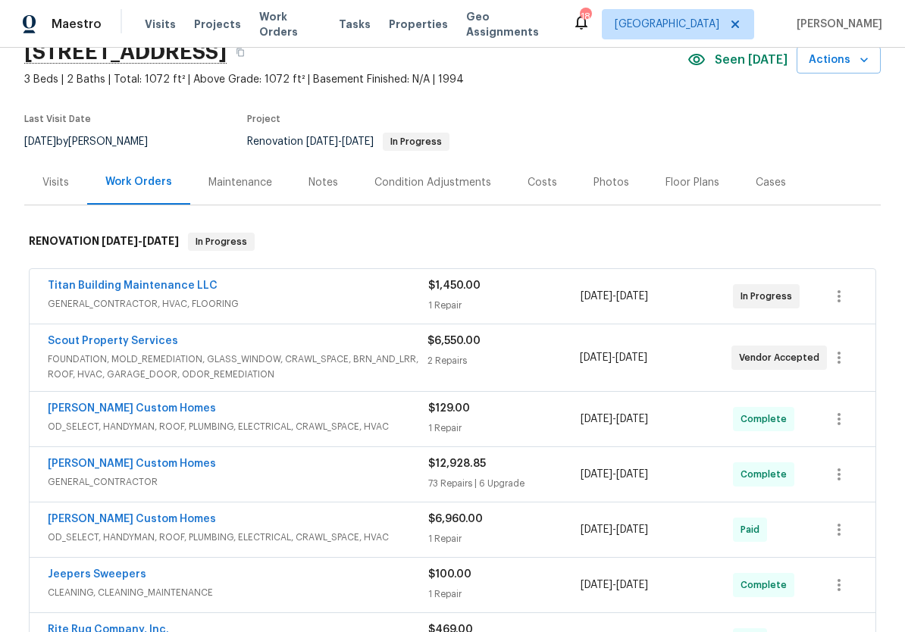
scroll to position [80, 0]
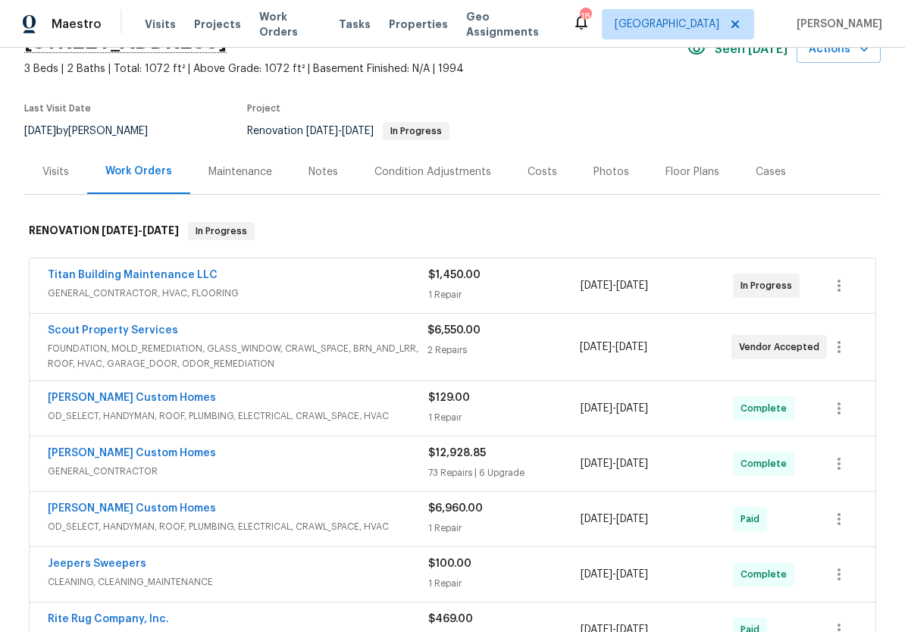
click at [312, 369] on span "FOUNDATION, MOLD_REMEDIATION, GLASS_WINDOW, CRAWL_SPACE, BRN_AND_LRR, ROOF, HVA…" at bounding box center [238, 356] width 380 height 30
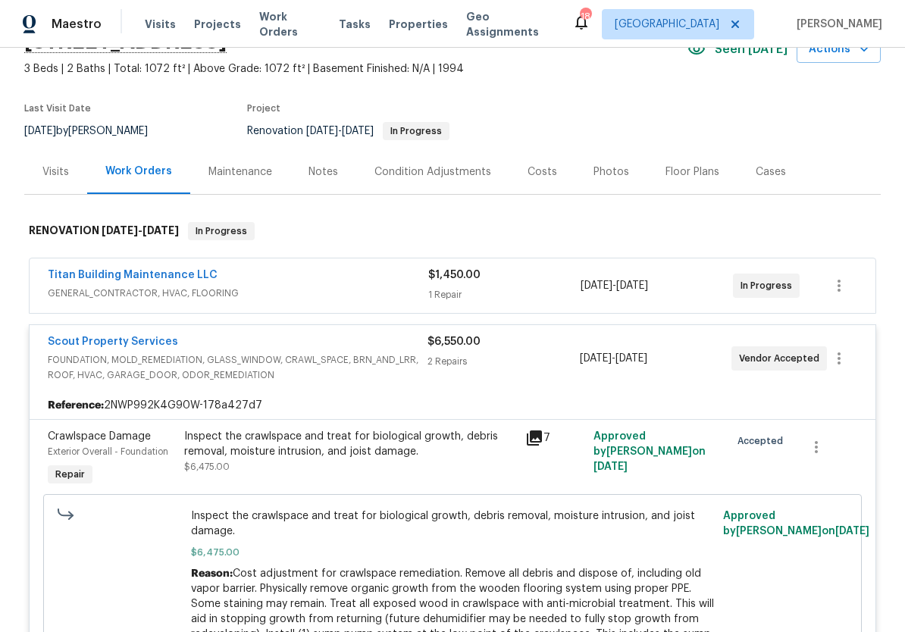
click at [289, 359] on span "FOUNDATION, MOLD_REMEDIATION, GLASS_WINDOW, CRAWL_SPACE, BRN_AND_LRR, ROOF, HVA…" at bounding box center [238, 368] width 380 height 30
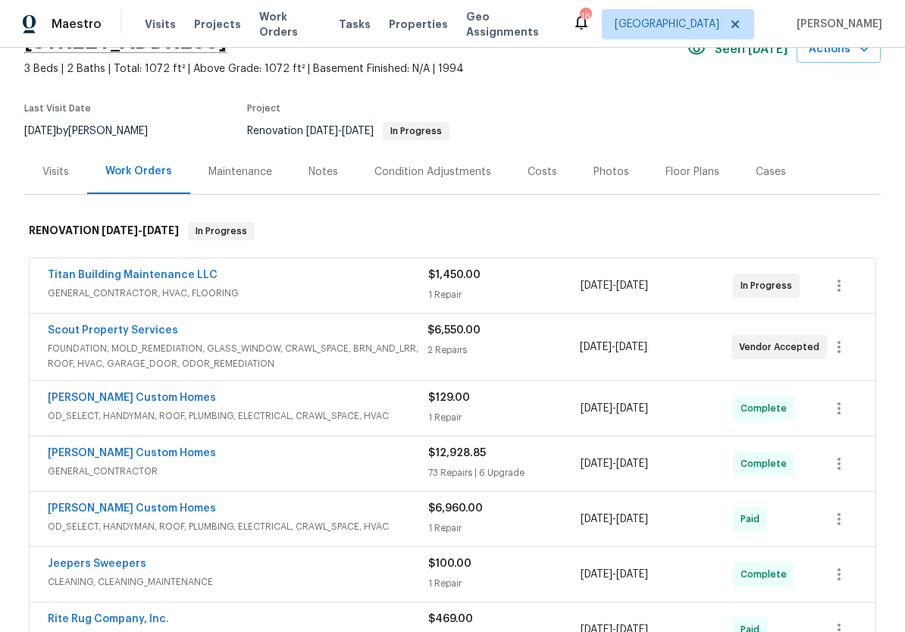
click at [302, 347] on span "FOUNDATION, MOLD_REMEDIATION, GLASS_WINDOW, CRAWL_SPACE, BRN_AND_LRR, ROOF, HVA…" at bounding box center [238, 356] width 380 height 30
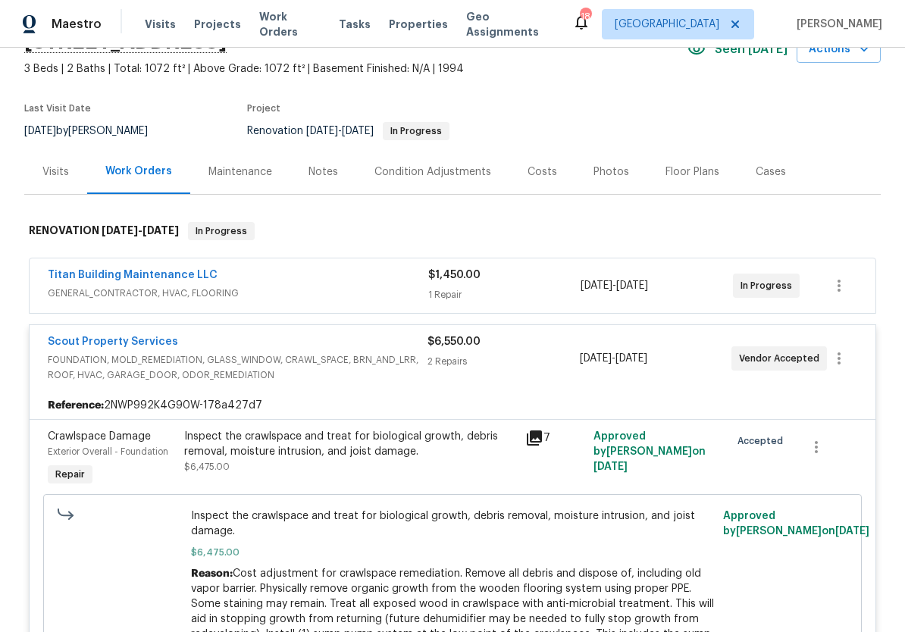
click at [133, 344] on link "Scout Property Services" at bounding box center [113, 342] width 130 height 11
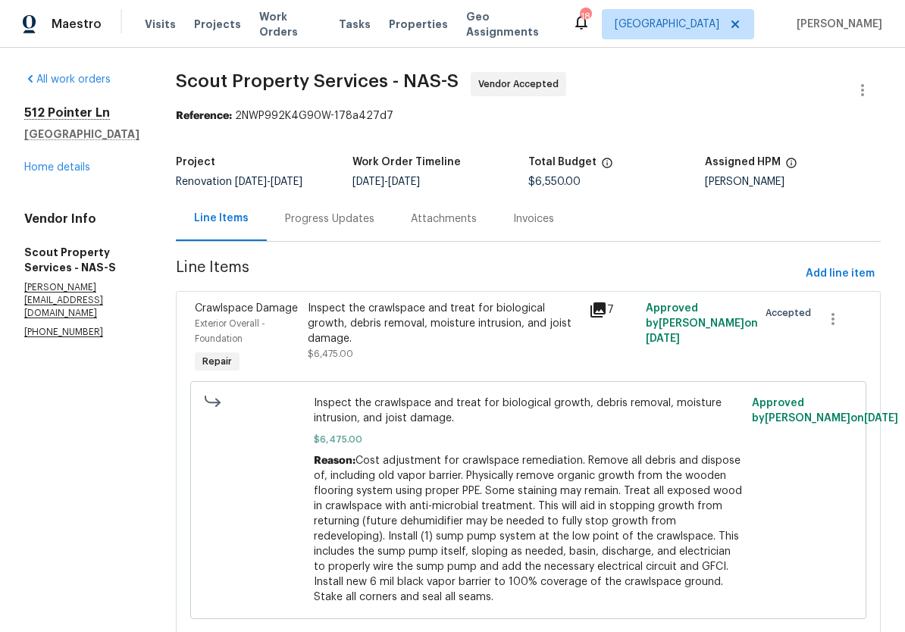
click at [309, 216] on div "Progress Updates" at bounding box center [329, 219] width 89 height 15
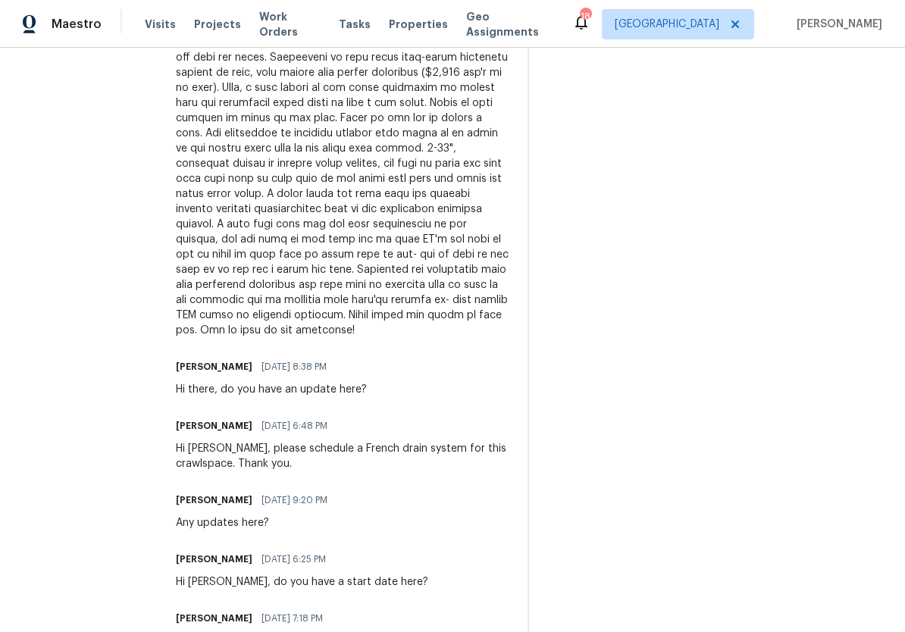
scroll to position [780, 0]
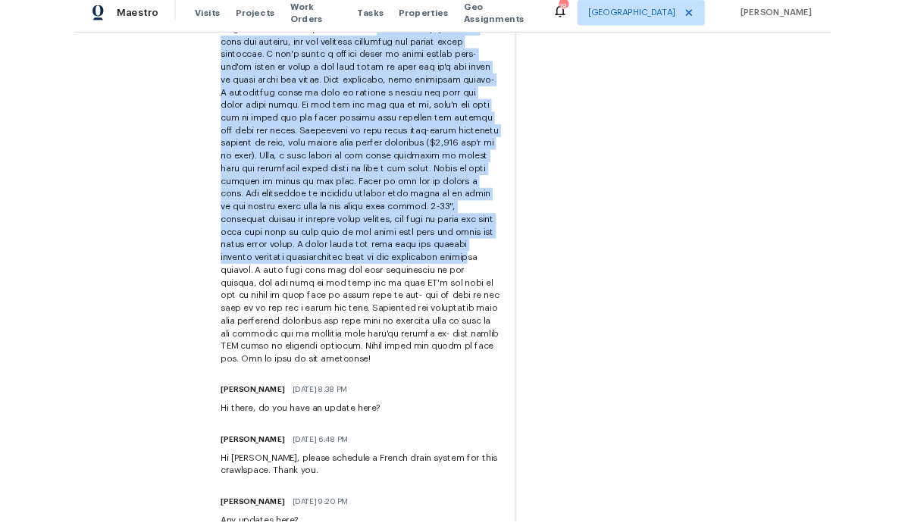
scroll to position [676, 0]
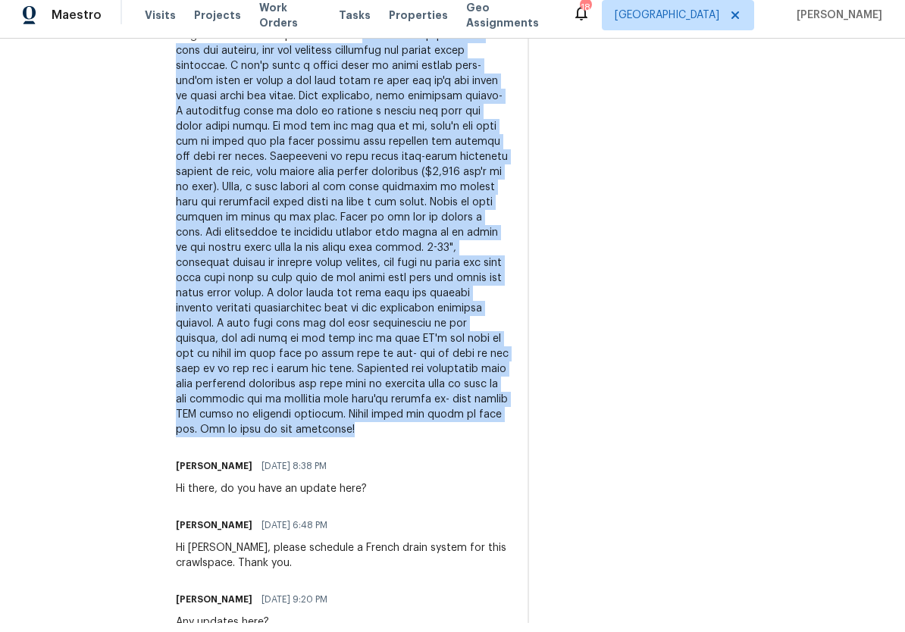
copy div "We went to reinspect here over the weekend, and two thoughts regarding the seve…"
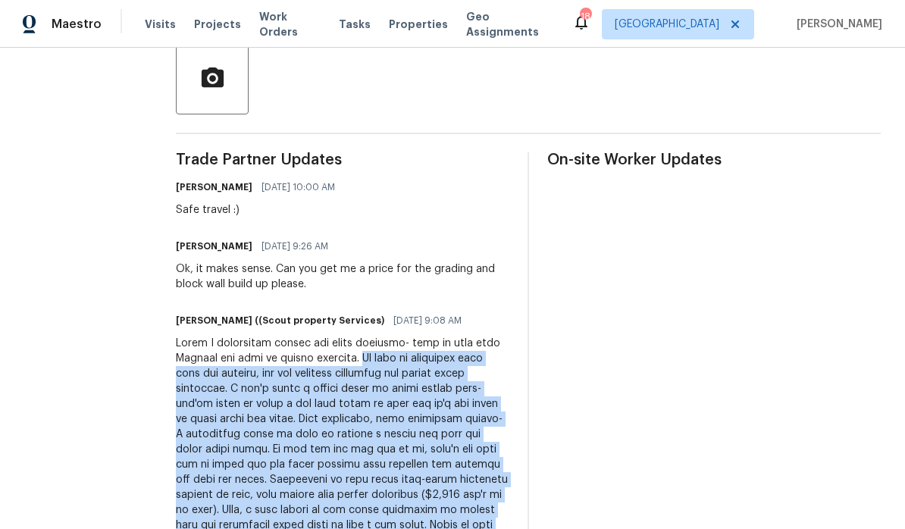
scroll to position [415, 0]
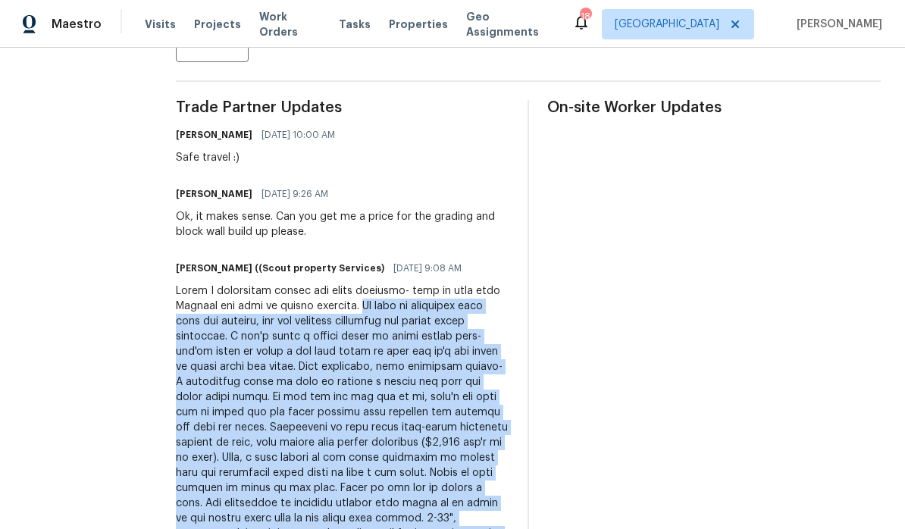
copy div "We went to reinspect here over the weekend, and two thoughts regarding the seve…"
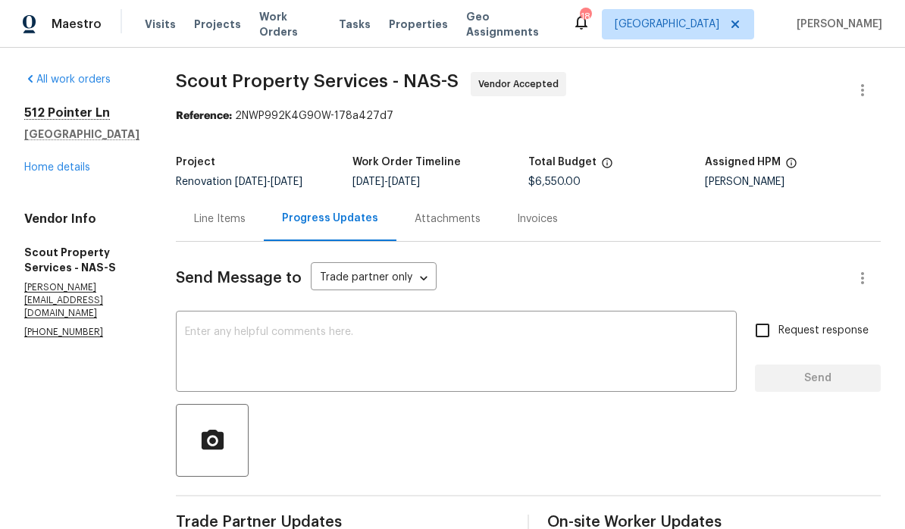
scroll to position [0, 0]
click at [48, 173] on link "Home details" at bounding box center [57, 167] width 66 height 11
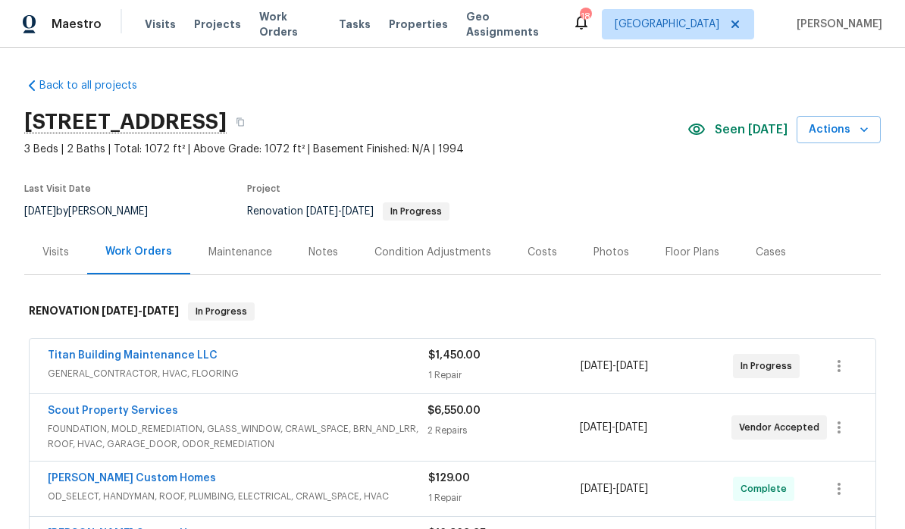
click at [290, 26] on span "Work Orders" at bounding box center [289, 24] width 61 height 30
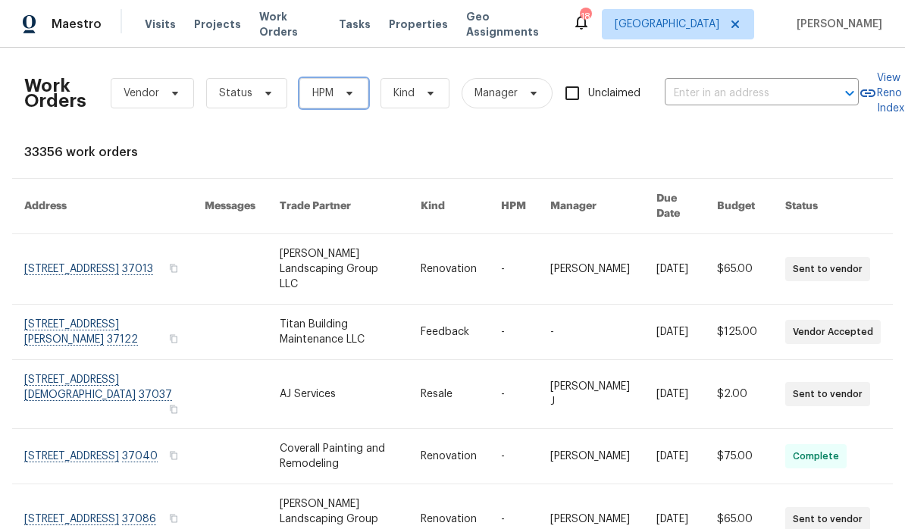
click at [350, 93] on icon at bounding box center [350, 94] width 6 height 4
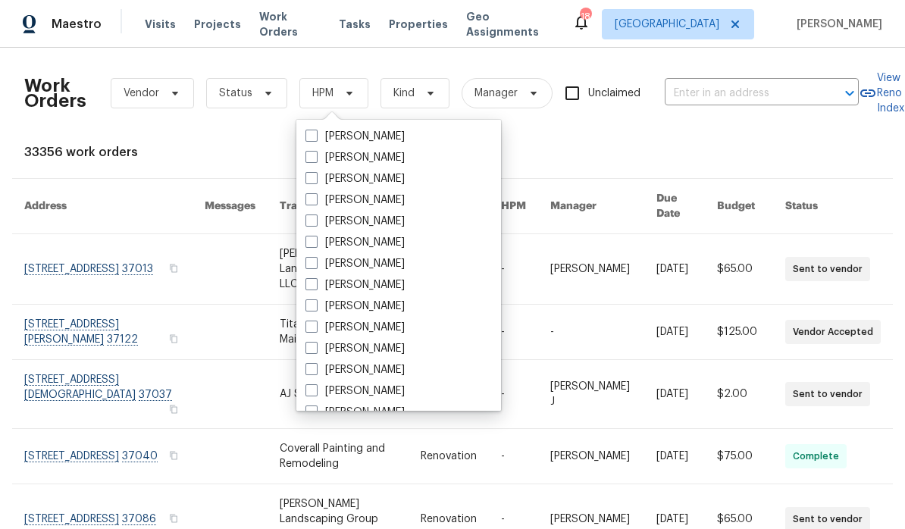
click at [391, 325] on label "[PERSON_NAME]" at bounding box center [355, 327] width 99 height 15
click at [315, 325] on input "[PERSON_NAME]" at bounding box center [311, 325] width 10 height 10
checkbox input "true"
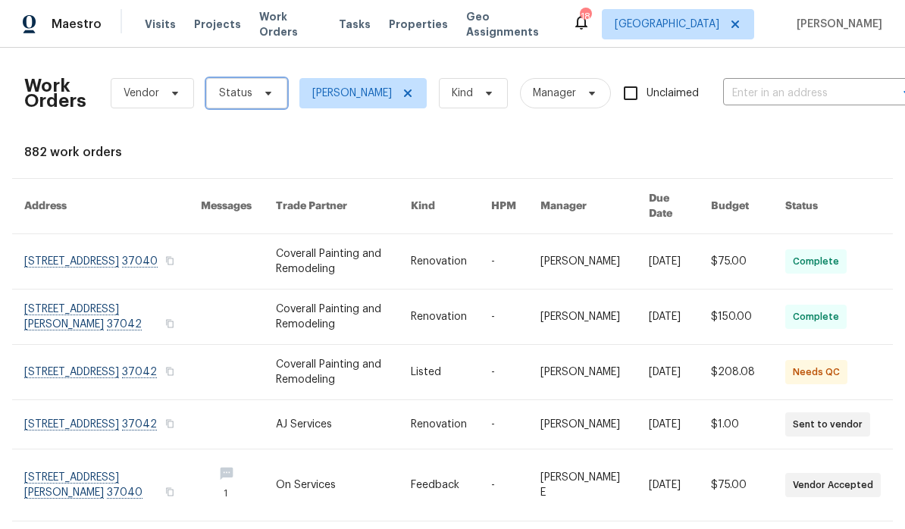
click at [265, 96] on icon at bounding box center [268, 93] width 12 height 12
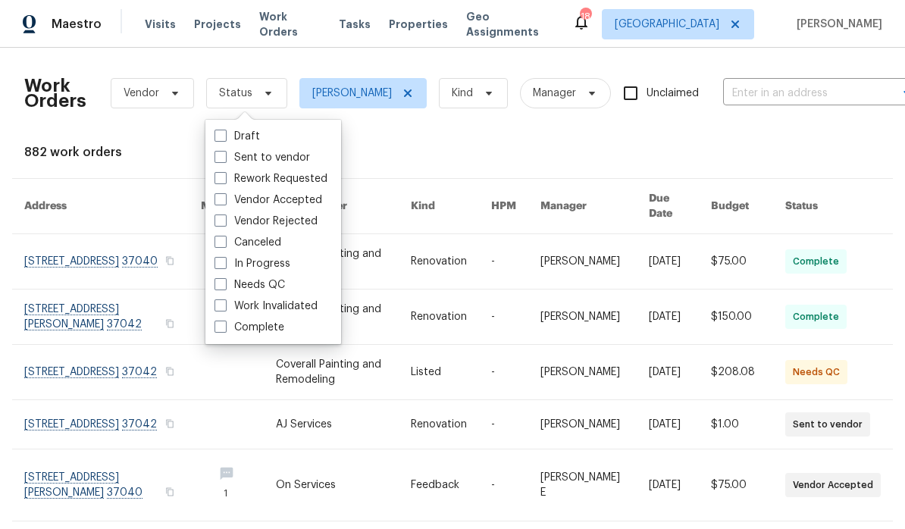
click at [284, 285] on label "Needs QC" at bounding box center [250, 285] width 71 height 15
click at [224, 285] on input "Needs QC" at bounding box center [220, 283] width 10 height 10
checkbox input "true"
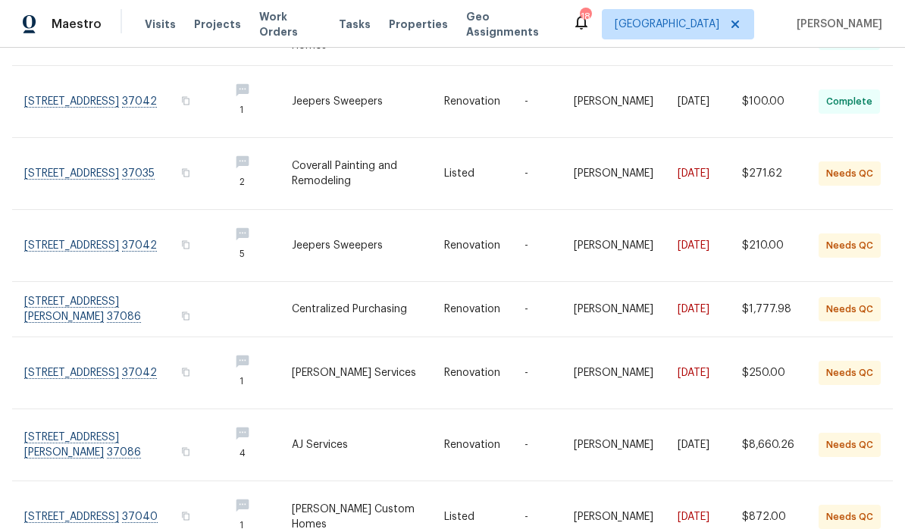
scroll to position [350, 0]
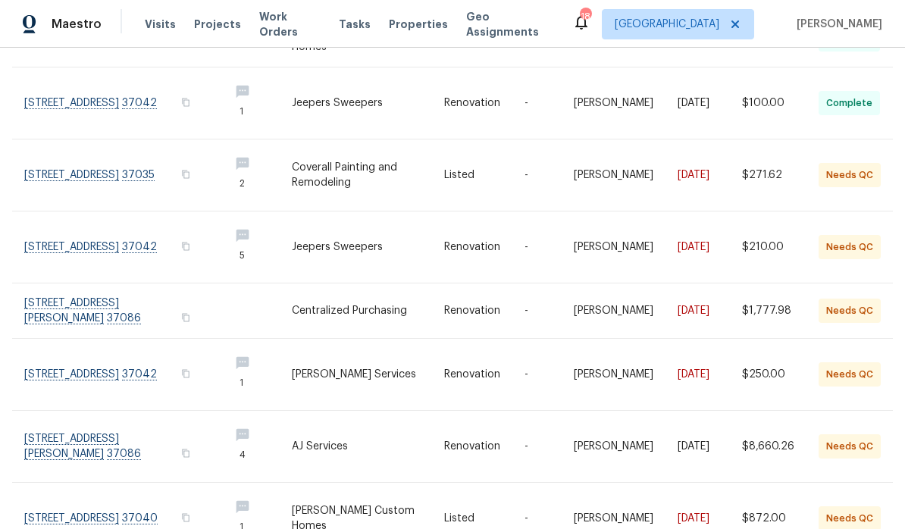
click at [131, 158] on link at bounding box center [120, 175] width 193 height 71
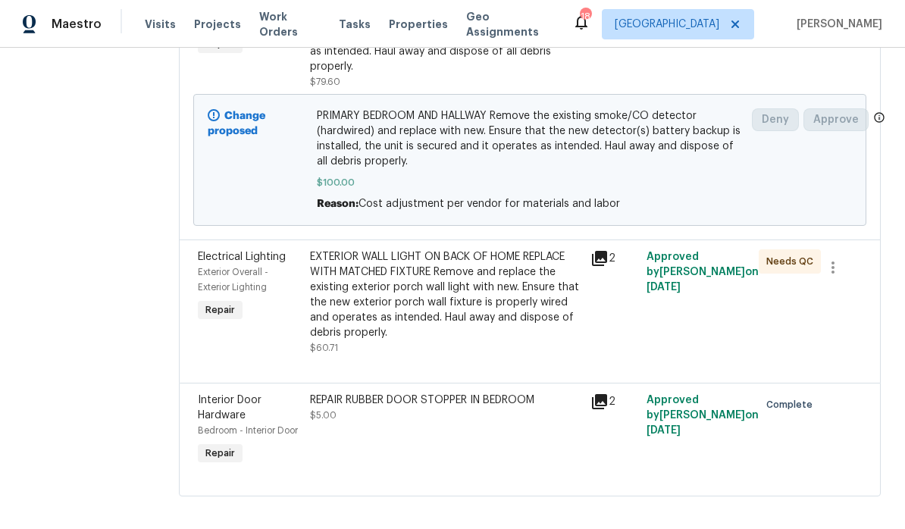
scroll to position [582, 0]
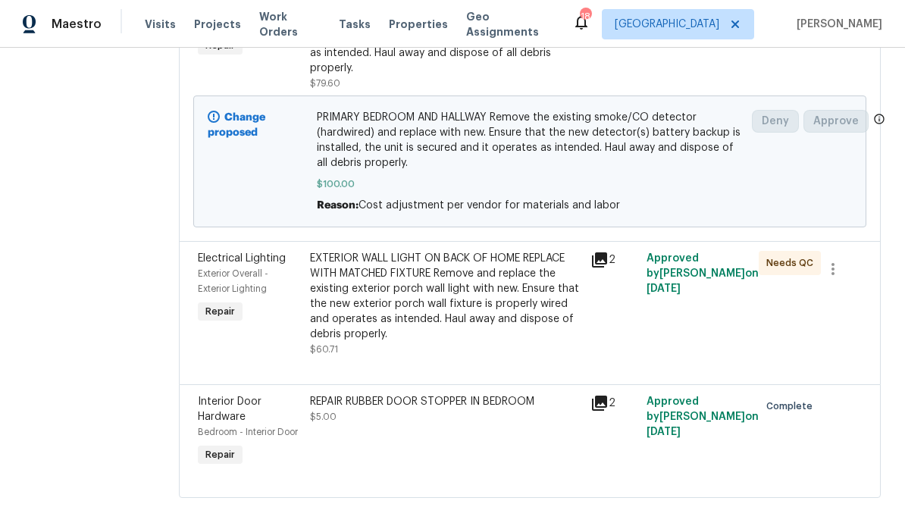
click at [510, 299] on div "EXTERIOR WALL LIGHT ON BACK OF HOME REPLACE WITH MATCHED FIXTURE Remove and rep…" at bounding box center [445, 296] width 271 height 91
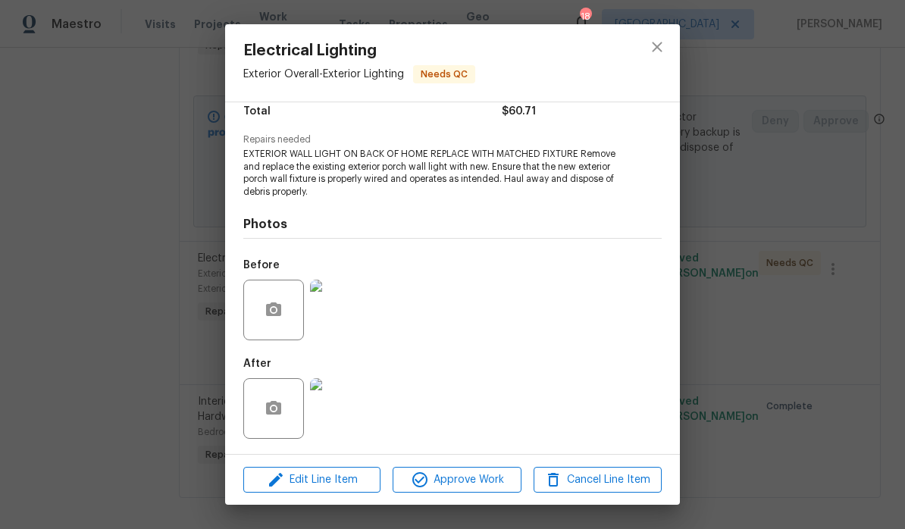
scroll to position [133, 0]
click at [349, 415] on img at bounding box center [340, 408] width 61 height 61
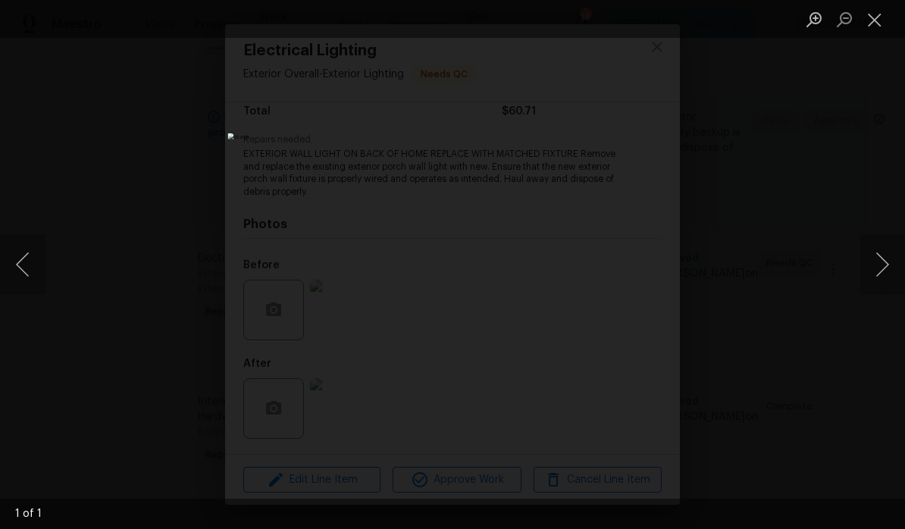
click at [880, 20] on button "Close lightbox" at bounding box center [875, 19] width 30 height 27
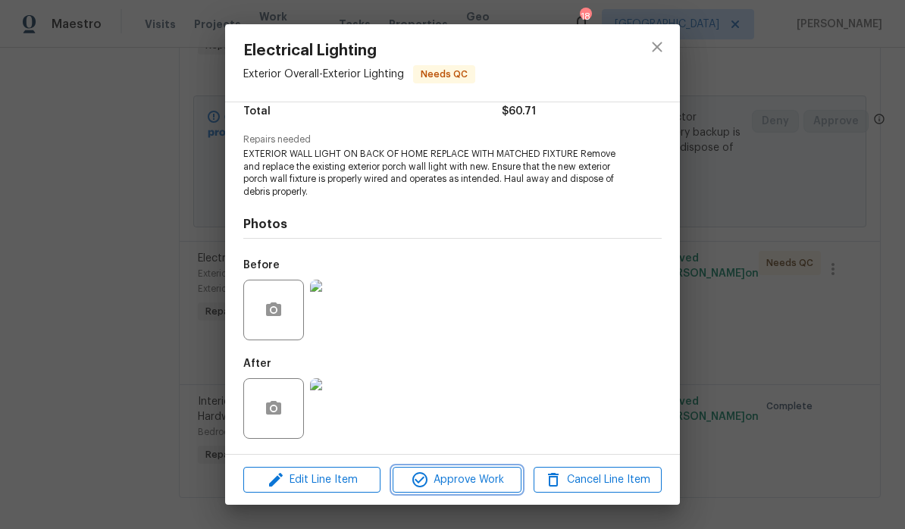
click at [482, 483] on span "Approve Work" at bounding box center [456, 480] width 119 height 19
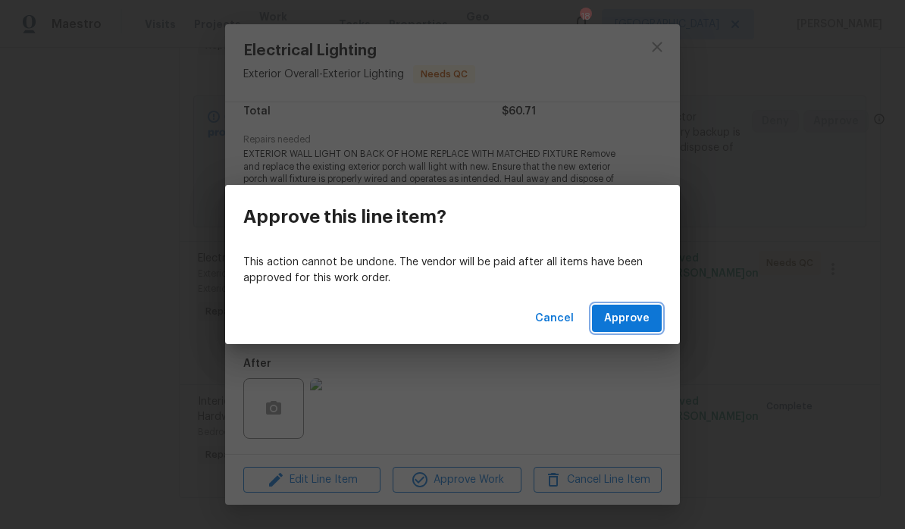
click at [645, 318] on span "Approve" at bounding box center [626, 318] width 45 height 19
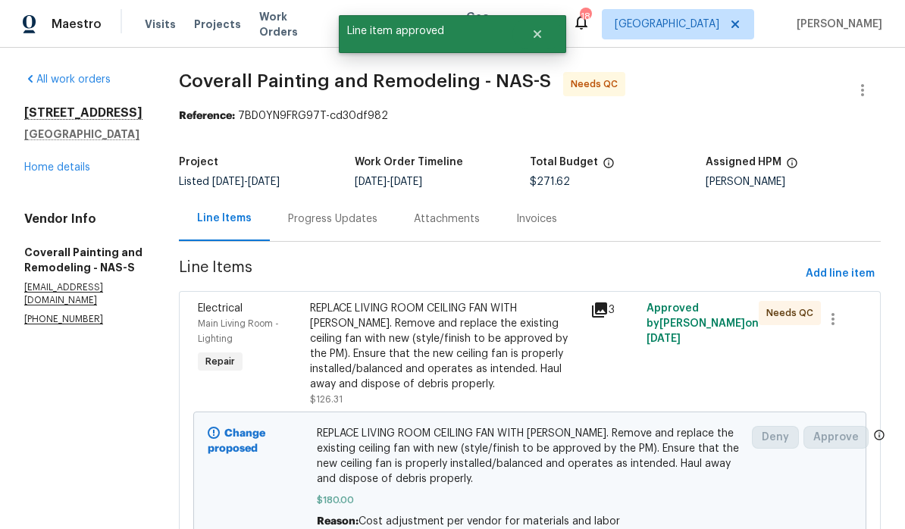
scroll to position [0, 0]
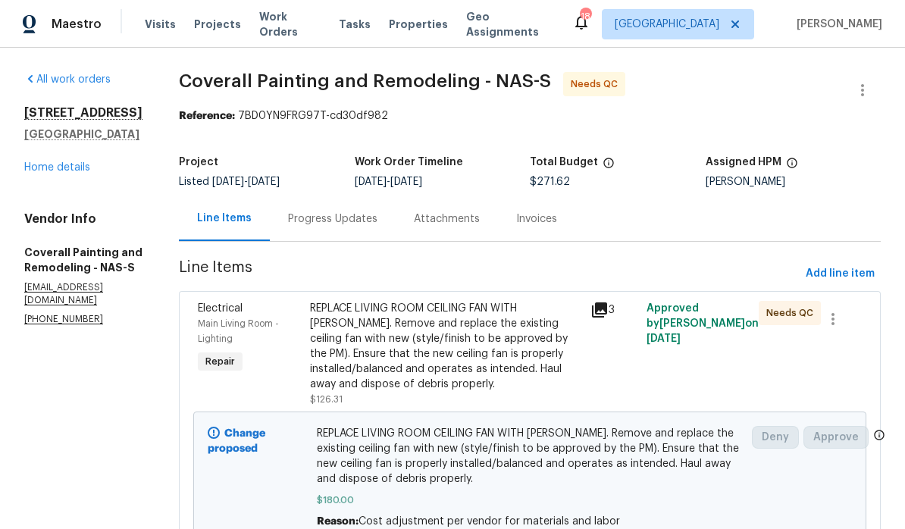
click at [297, 29] on span "Work Orders" at bounding box center [289, 24] width 61 height 30
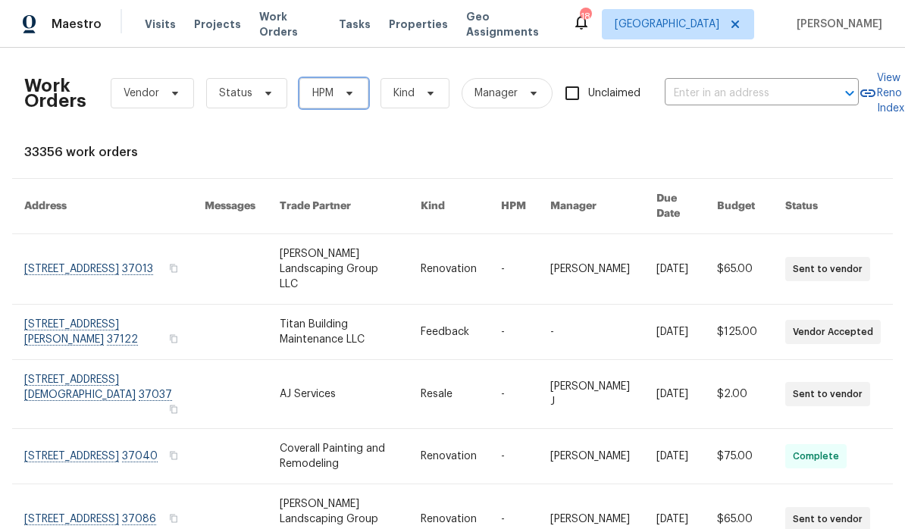
click at [353, 90] on icon at bounding box center [350, 93] width 12 height 12
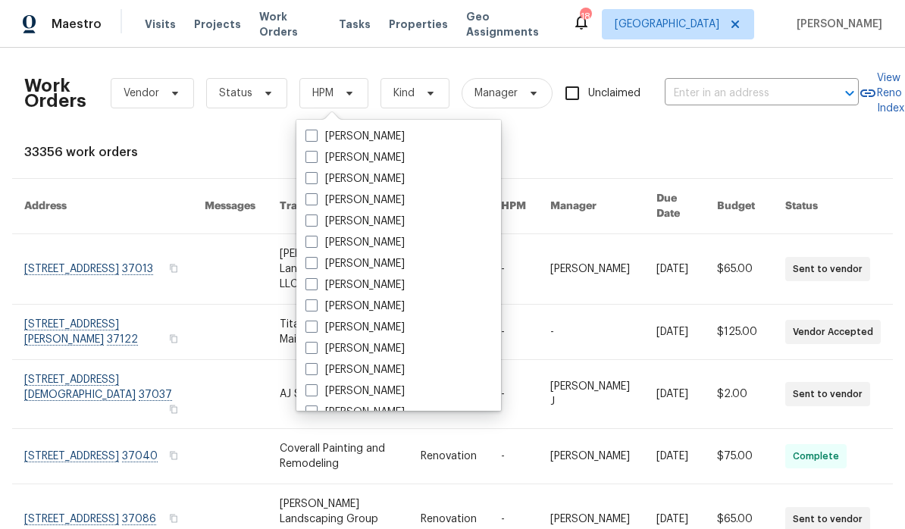
click at [384, 327] on label "[PERSON_NAME]" at bounding box center [355, 327] width 99 height 15
click at [315, 327] on input "[PERSON_NAME]" at bounding box center [311, 325] width 10 height 10
checkbox input "true"
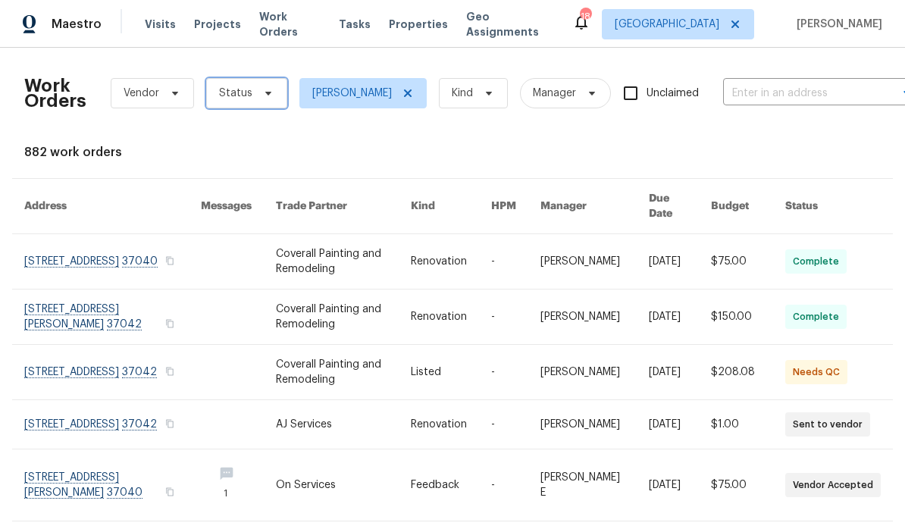
click at [263, 96] on icon at bounding box center [268, 93] width 12 height 12
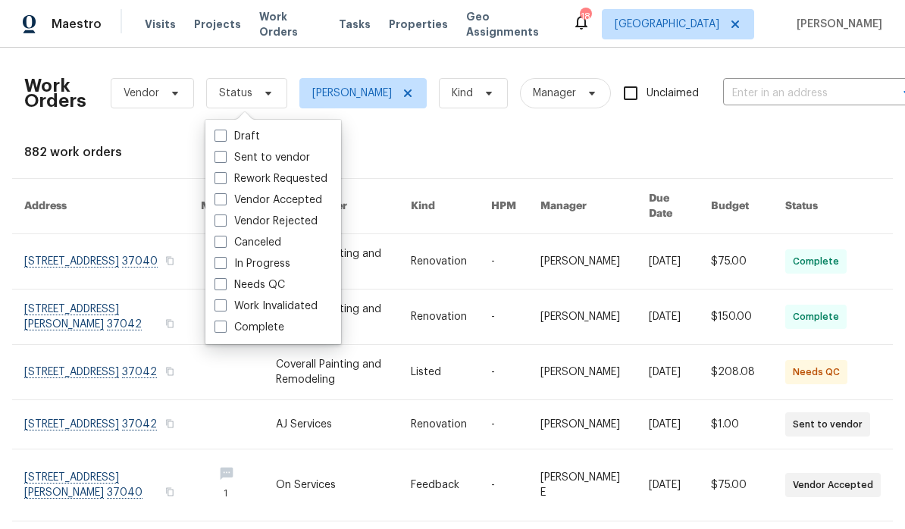
click at [282, 285] on label "Needs QC" at bounding box center [250, 285] width 71 height 15
click at [224, 285] on input "Needs QC" at bounding box center [220, 283] width 10 height 10
checkbox input "true"
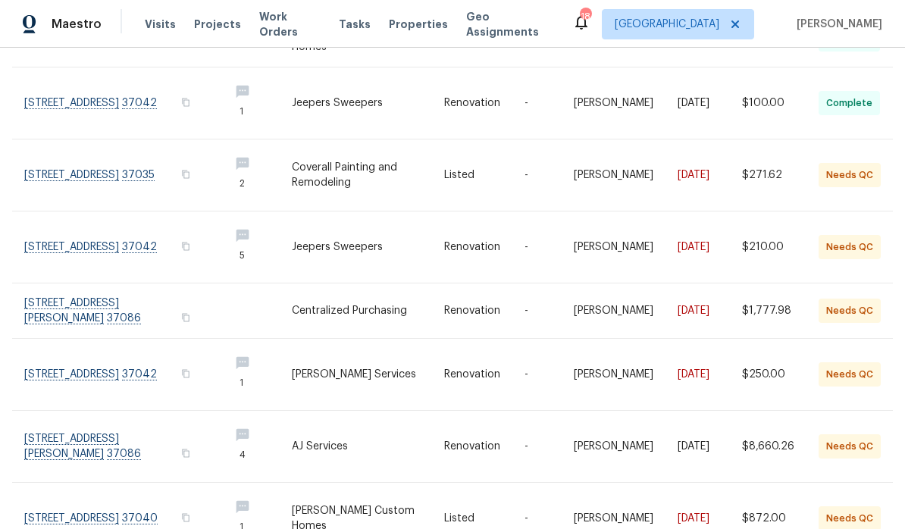
scroll to position [62, 0]
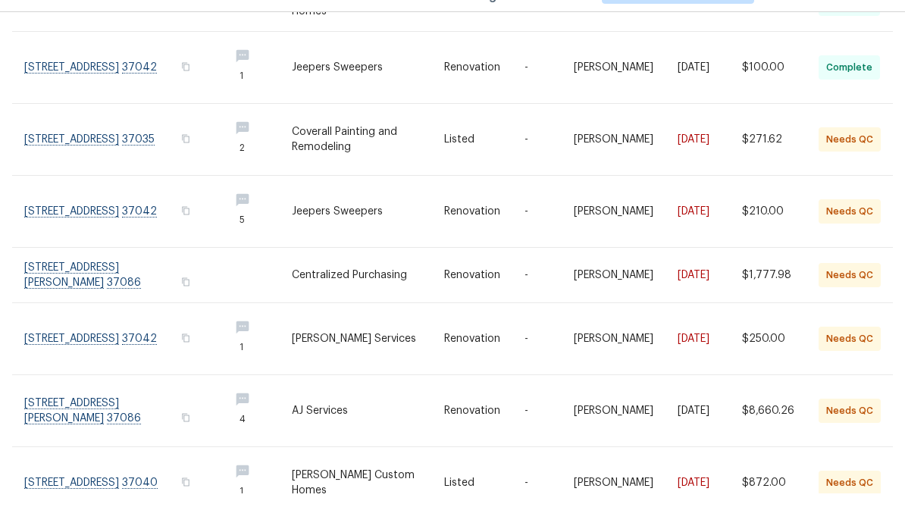
click at [152, 483] on link at bounding box center [120, 518] width 193 height 71
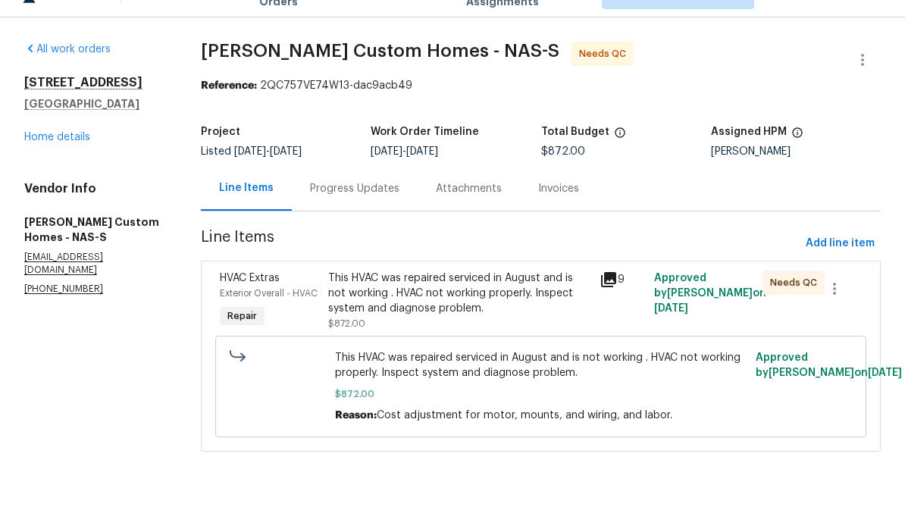
click at [437, 301] on div "This HVAC was repaired serviced in August and is not working . HVAC not working…" at bounding box center [459, 323] width 262 height 45
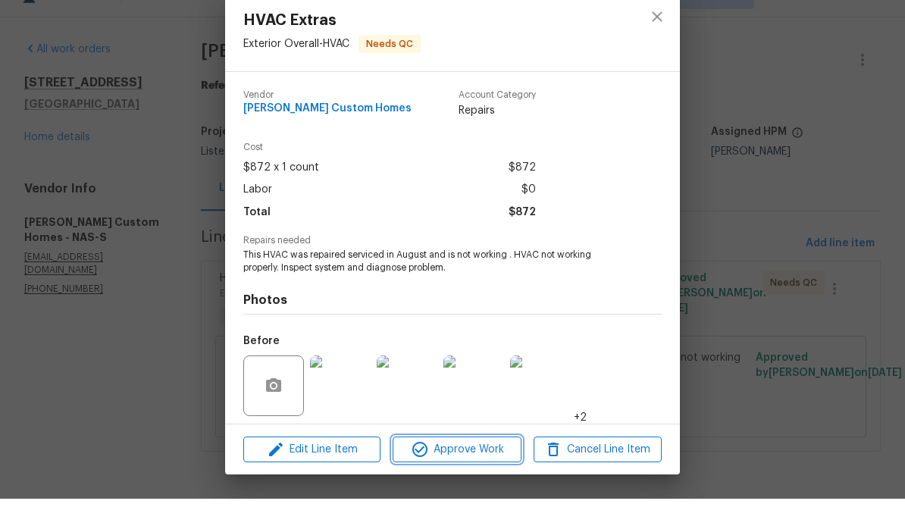
click at [482, 471] on span "Approve Work" at bounding box center [456, 480] width 119 height 19
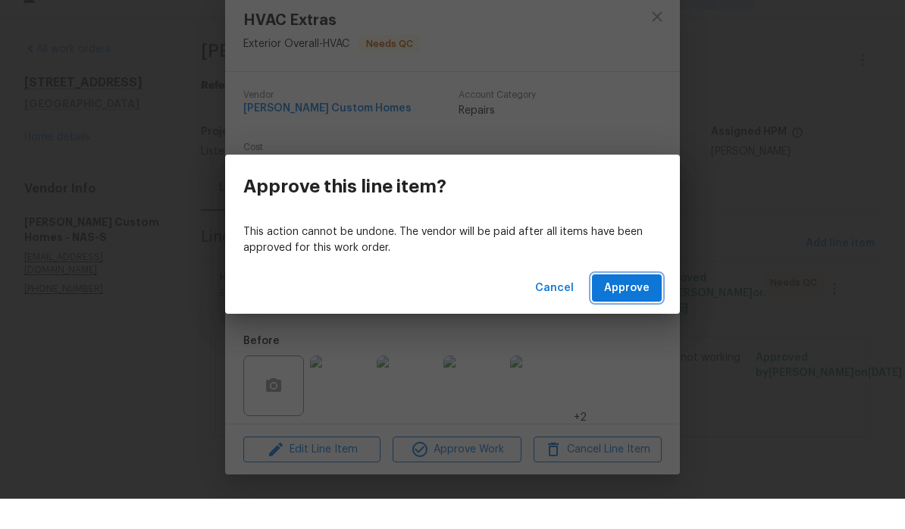
click at [624, 309] on span "Approve" at bounding box center [626, 318] width 45 height 19
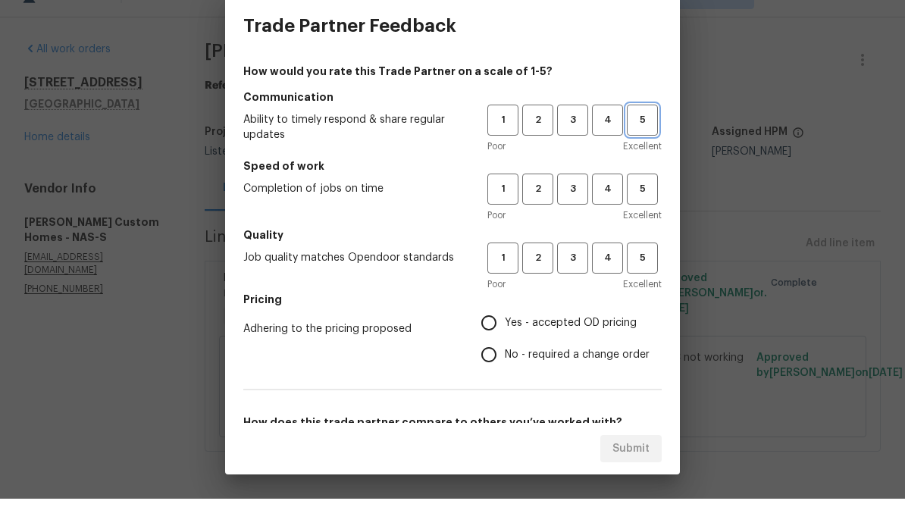
click at [654, 142] on span "5" at bounding box center [643, 150] width 28 height 17
click at [580, 211] on span "3" at bounding box center [573, 219] width 28 height 17
click at [581, 280] on span "3" at bounding box center [573, 288] width 28 height 17
click at [495, 369] on input "No - required a change order" at bounding box center [489, 385] width 32 height 32
radio input "true"
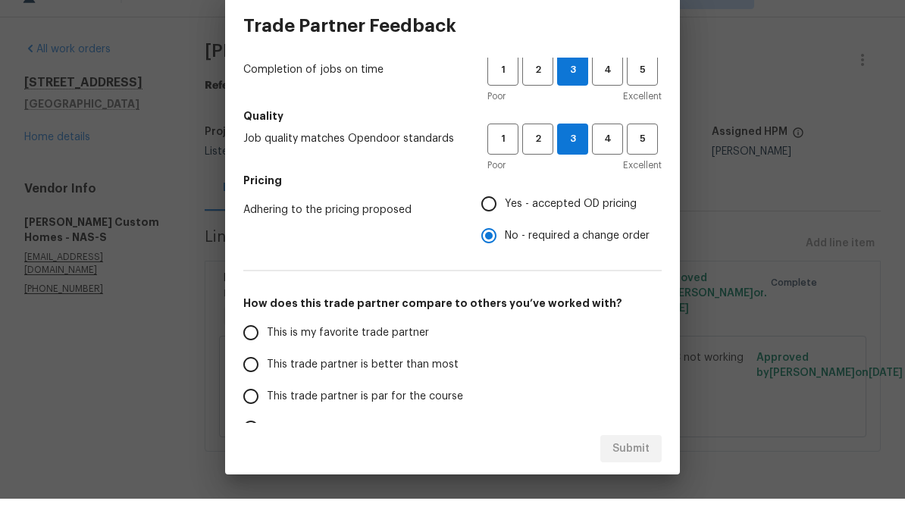
scroll to position [130, 0]
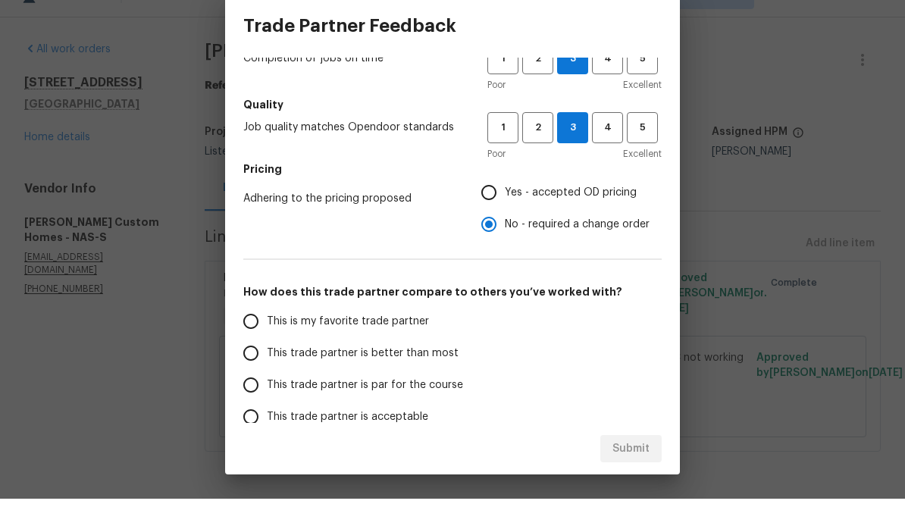
click at [259, 400] on input "This trade partner is par for the course" at bounding box center [251, 416] width 32 height 32
click at [645, 470] on span "Submit" at bounding box center [631, 479] width 37 height 19
radio input "true"
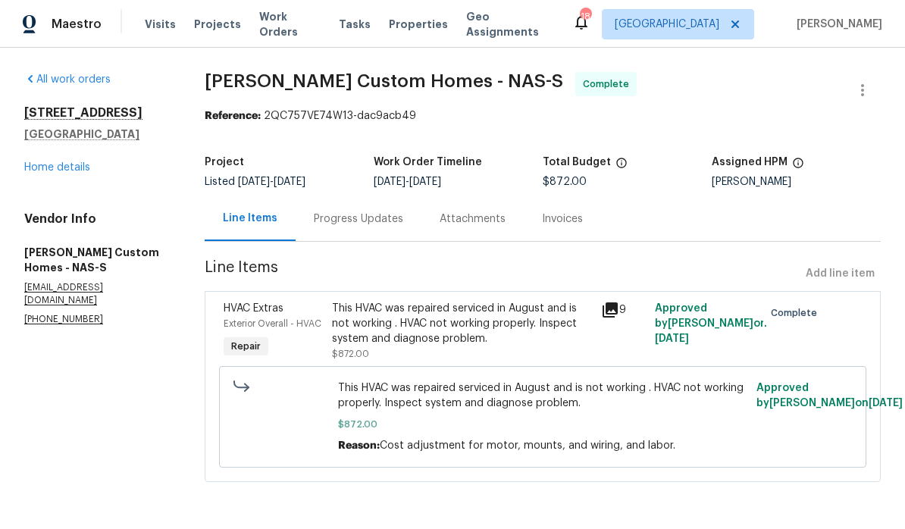
click at [290, 27] on span "Work Orders" at bounding box center [289, 24] width 61 height 30
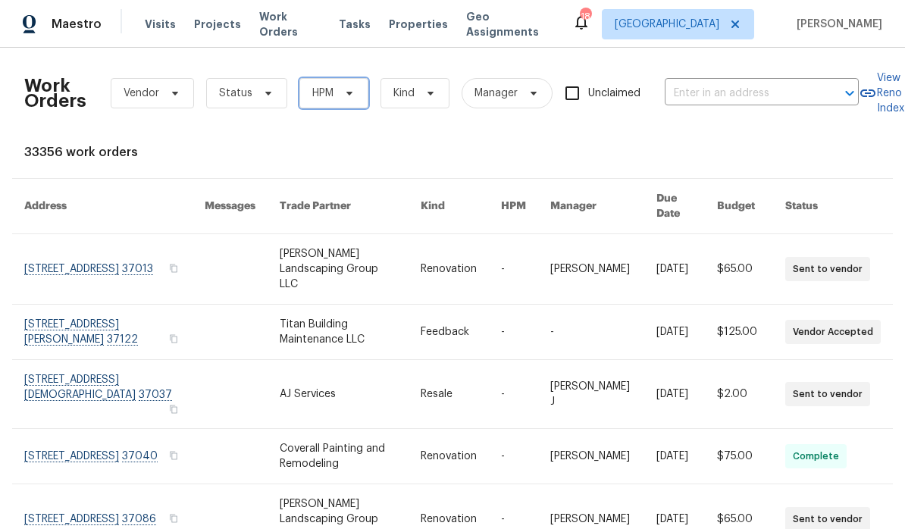
click at [347, 97] on icon at bounding box center [350, 93] width 12 height 12
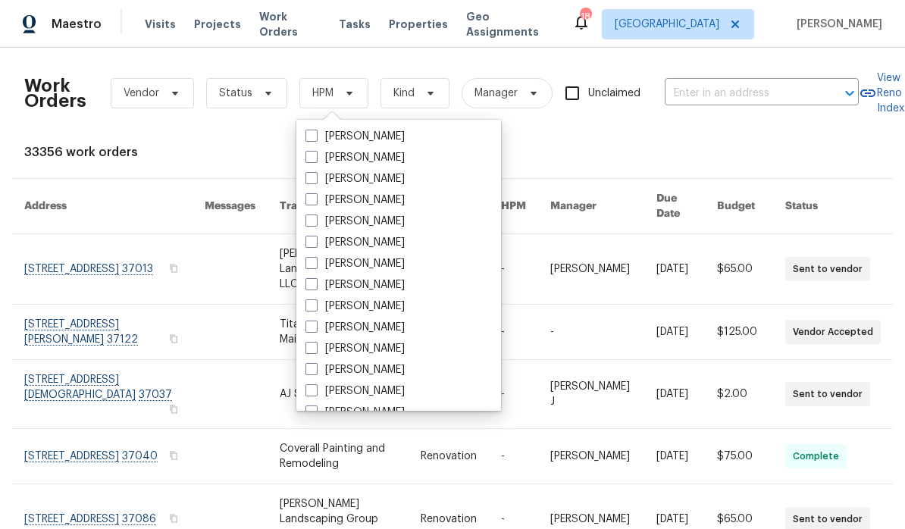
click at [382, 324] on label "[PERSON_NAME]" at bounding box center [355, 327] width 99 height 15
click at [315, 324] on input "[PERSON_NAME]" at bounding box center [311, 325] width 10 height 10
checkbox input "true"
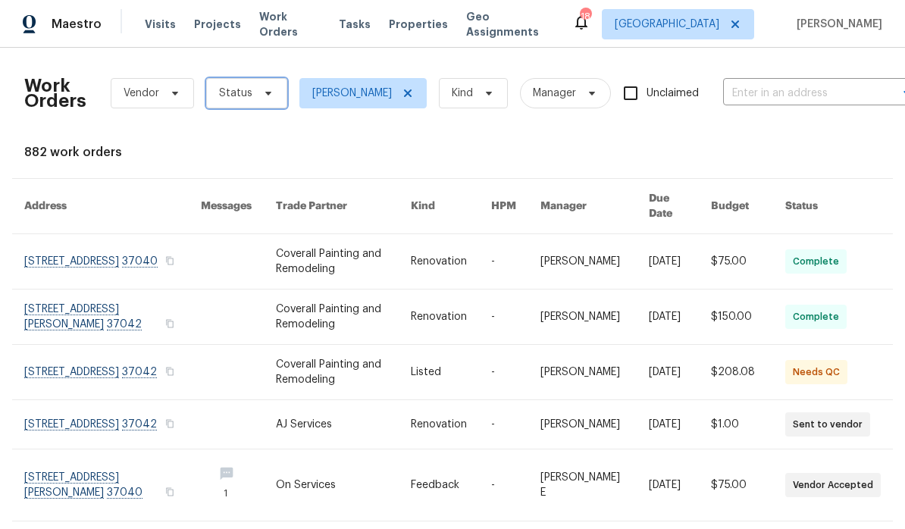
click at [265, 90] on icon at bounding box center [268, 93] width 12 height 12
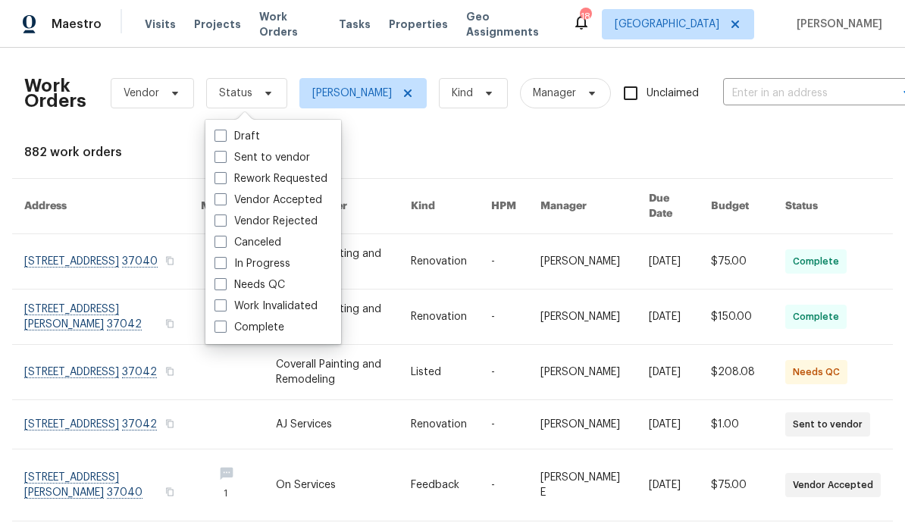
click at [282, 283] on label "Needs QC" at bounding box center [250, 285] width 71 height 15
click at [224, 283] on input "Needs QC" at bounding box center [220, 283] width 10 height 10
checkbox input "true"
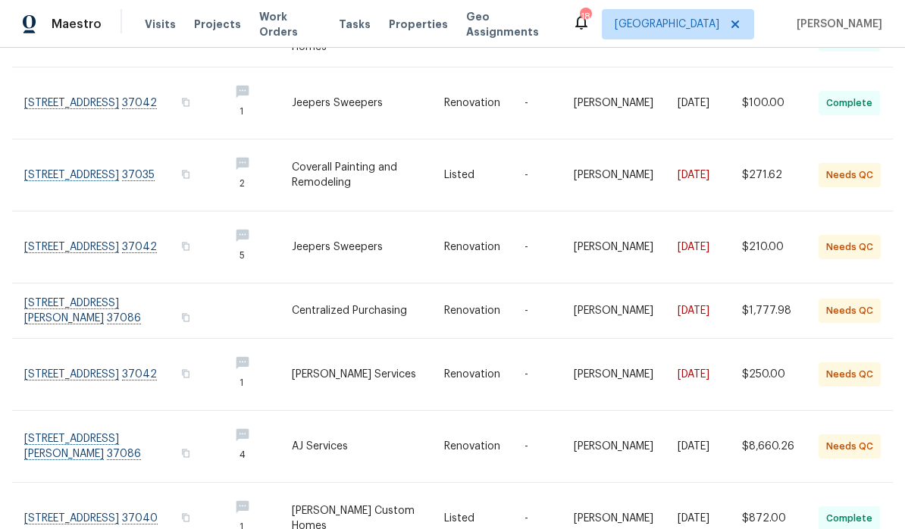
scroll to position [350, 0]
click at [74, 353] on link at bounding box center [120, 374] width 193 height 71
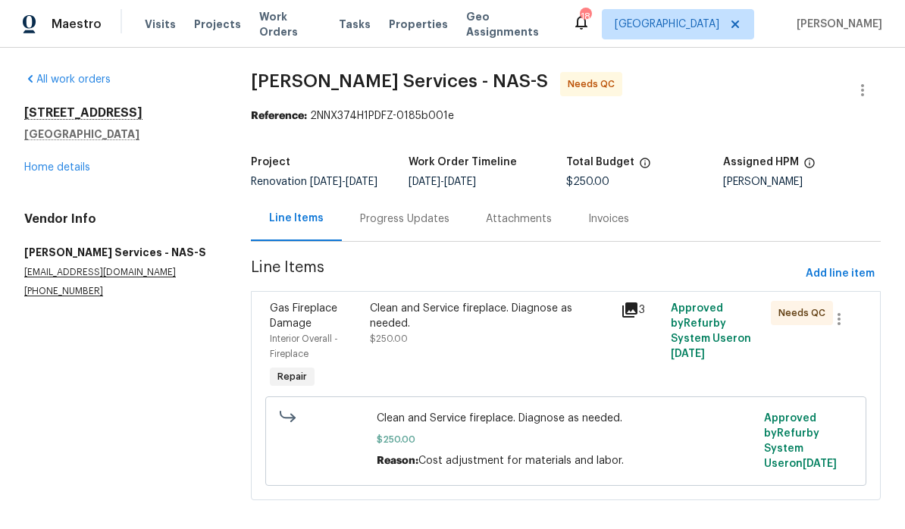
click at [428, 328] on div "Clean and Service fireplace. Diagnose as needed." at bounding box center [490, 316] width 241 height 30
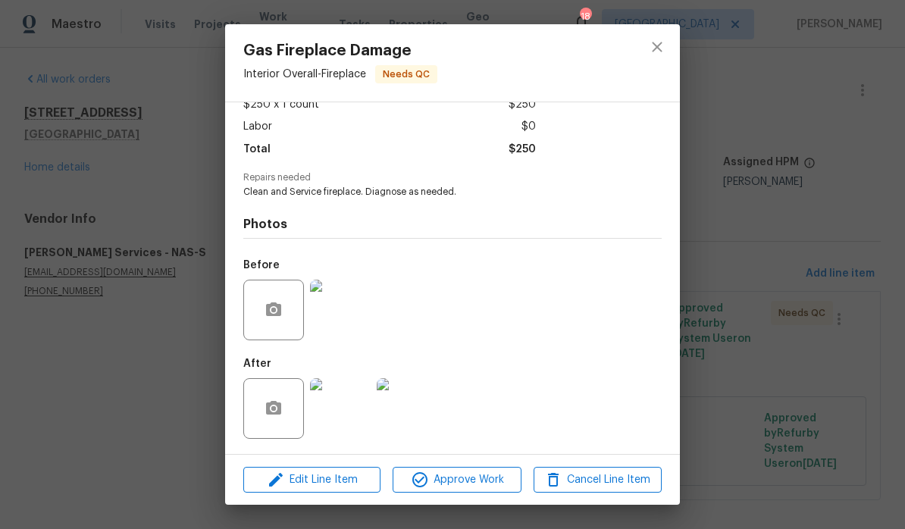
scroll to position [97, 0]
click at [475, 480] on span "Approve Work" at bounding box center [456, 480] width 119 height 19
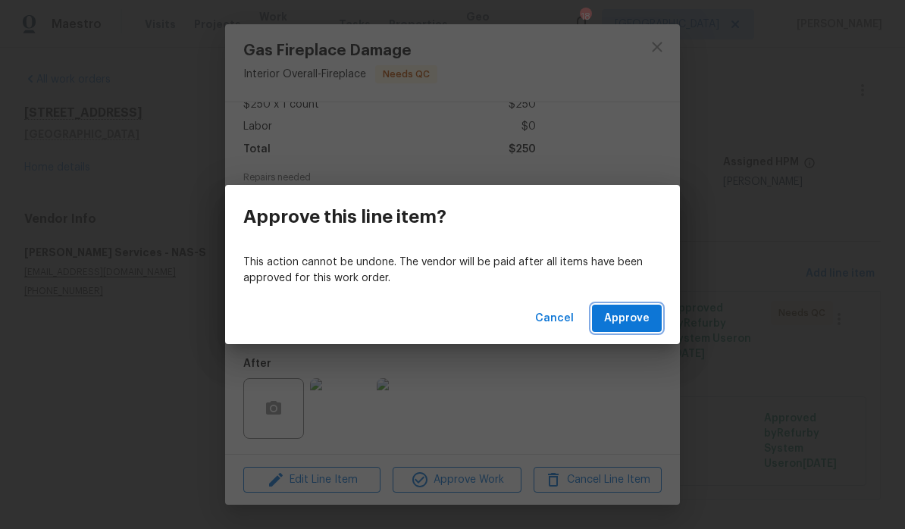
click at [637, 322] on span "Approve" at bounding box center [626, 318] width 45 height 19
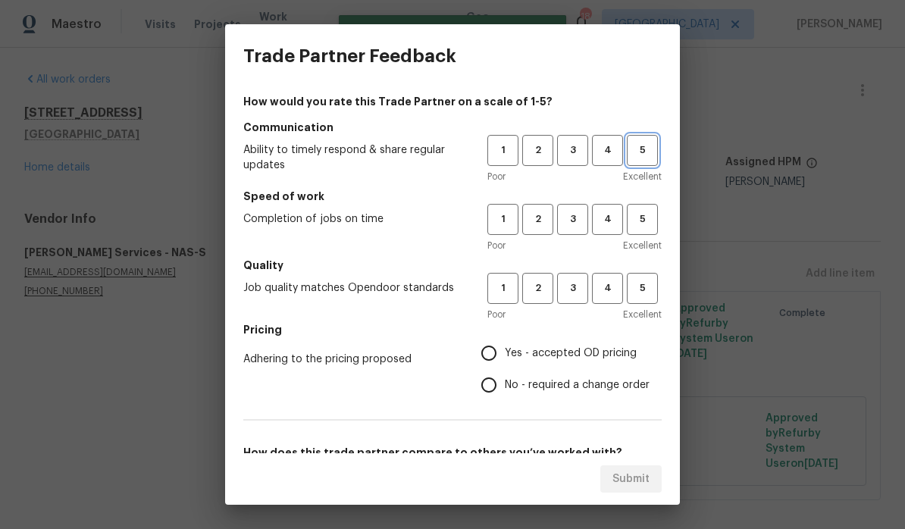
click at [653, 162] on button "5" at bounding box center [642, 150] width 31 height 31
click at [581, 228] on button "3" at bounding box center [572, 219] width 31 height 31
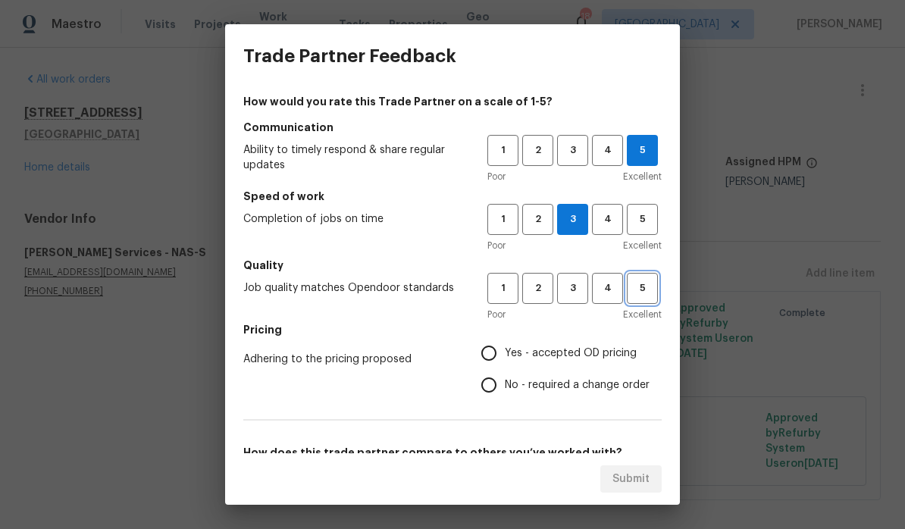
click at [645, 295] on span "5" at bounding box center [643, 288] width 28 height 17
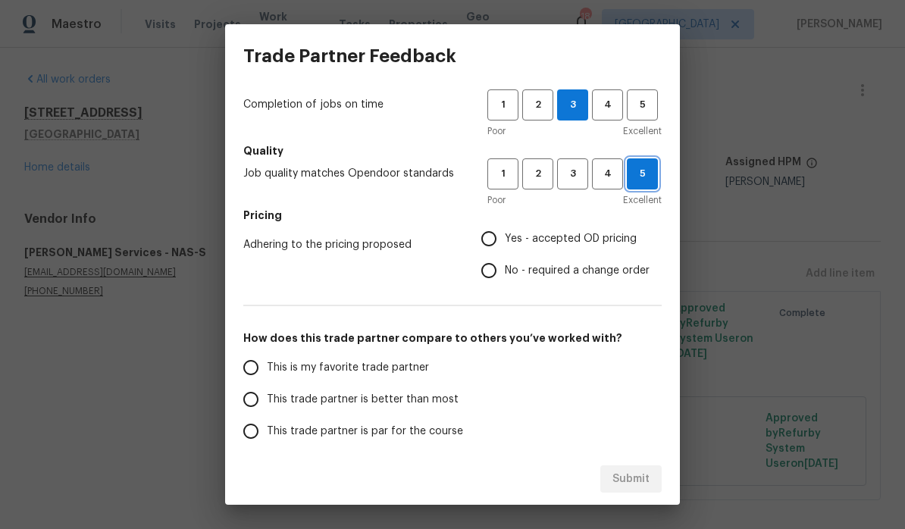
scroll to position [117, 0]
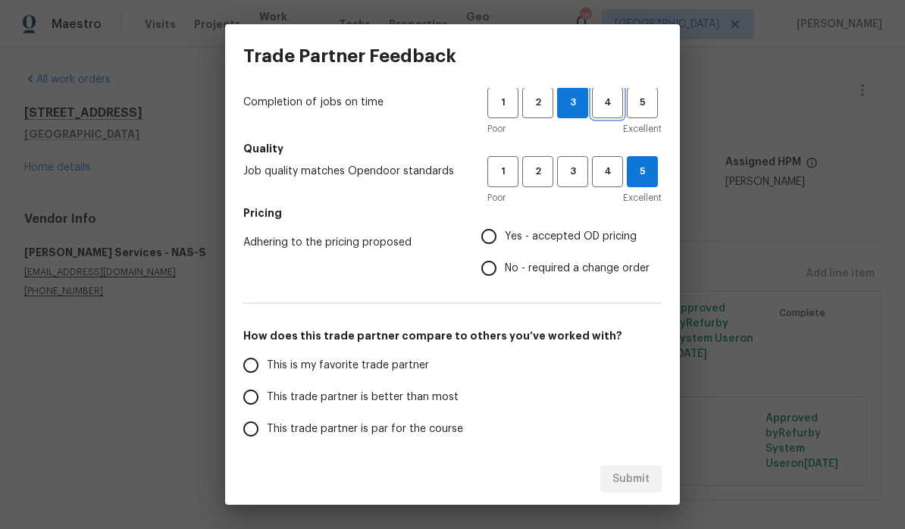
click at [608, 115] on button "4" at bounding box center [607, 102] width 31 height 31
click at [499, 273] on input "No - required a change order" at bounding box center [489, 269] width 32 height 32
radio input "true"
click at [258, 403] on input "This trade partner is better than most" at bounding box center [251, 397] width 32 height 32
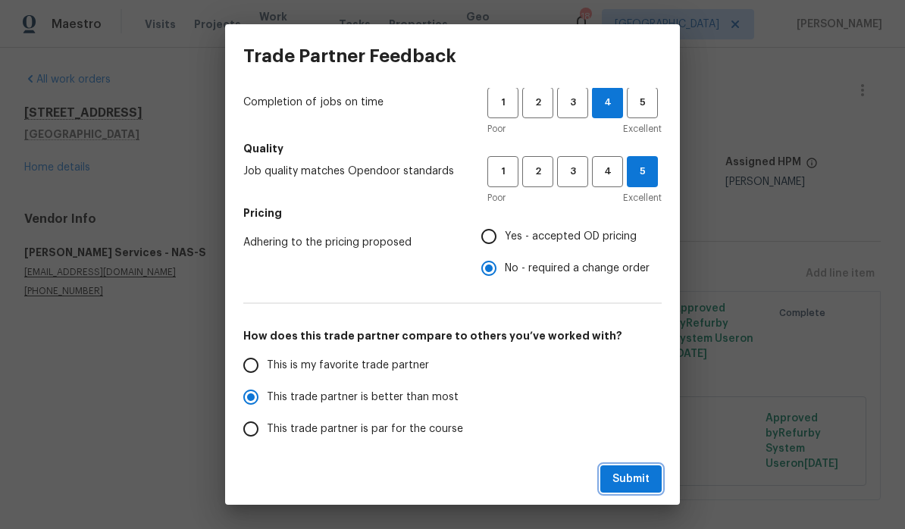
click at [636, 482] on span "Submit" at bounding box center [631, 479] width 37 height 19
radio input "true"
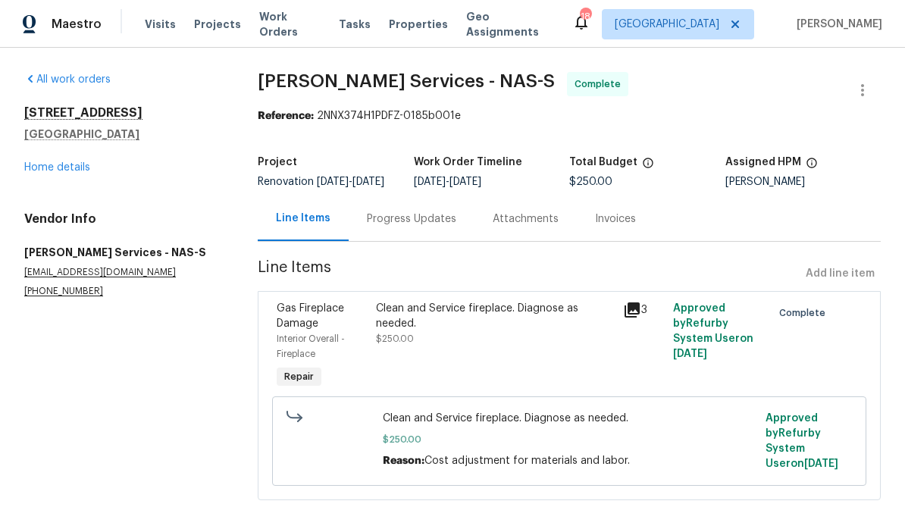
click at [295, 27] on span "Work Orders" at bounding box center [289, 24] width 61 height 30
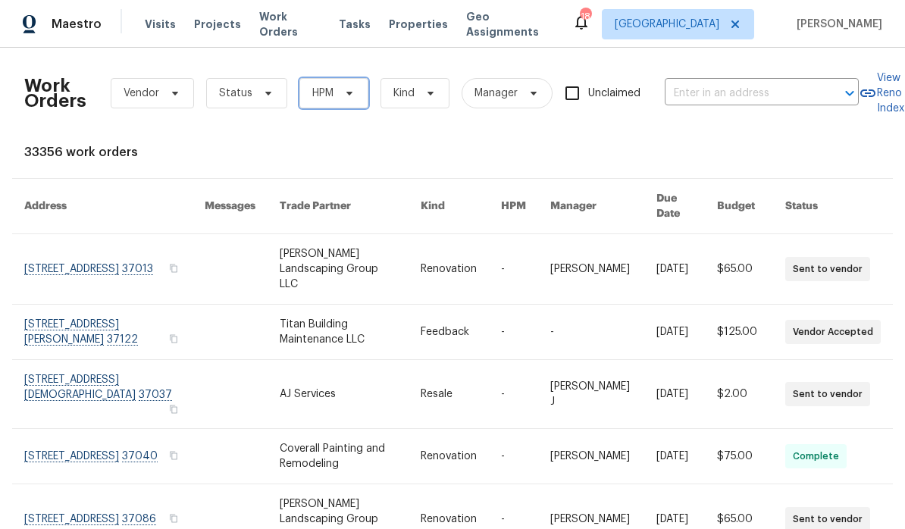
click at [353, 90] on icon at bounding box center [350, 93] width 12 height 12
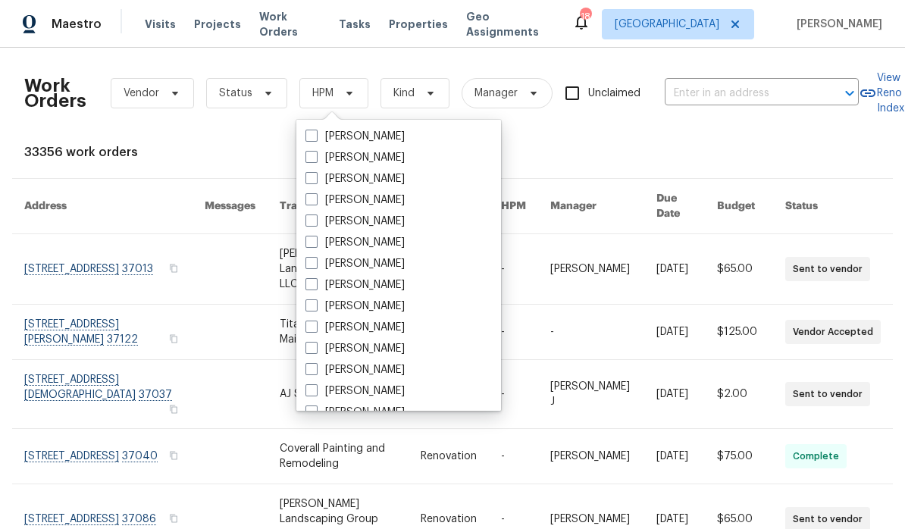
click at [394, 330] on label "[PERSON_NAME]" at bounding box center [355, 327] width 99 height 15
click at [315, 330] on input "[PERSON_NAME]" at bounding box center [311, 325] width 10 height 10
checkbox input "true"
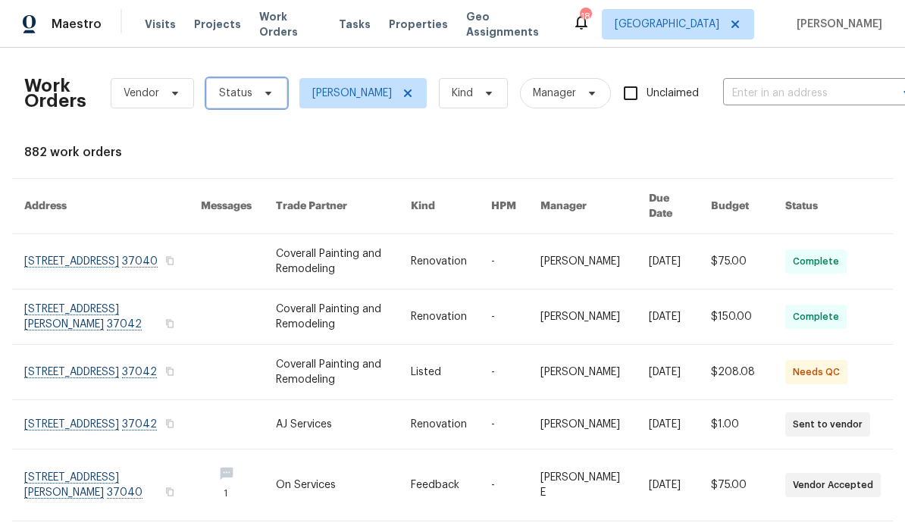
click at [258, 96] on span at bounding box center [266, 93] width 17 height 12
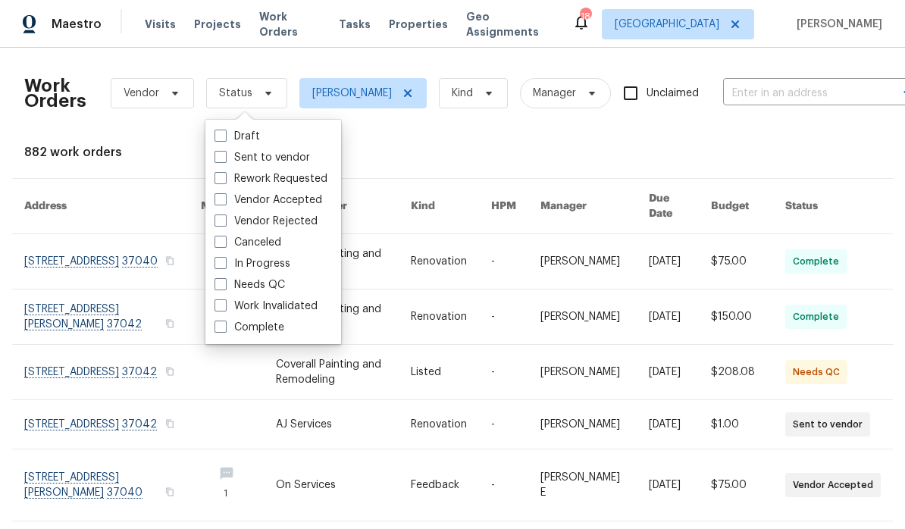
click at [278, 282] on label "Needs QC" at bounding box center [250, 285] width 71 height 15
click at [224, 282] on input "Needs QC" at bounding box center [220, 283] width 10 height 10
checkbox input "true"
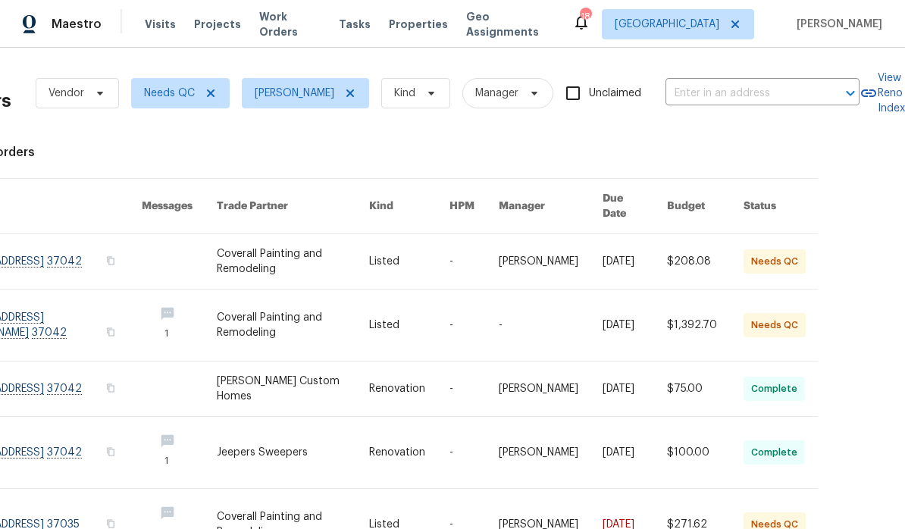
scroll to position [-2, 79]
click at [212, 99] on icon at bounding box center [211, 93] width 12 height 12
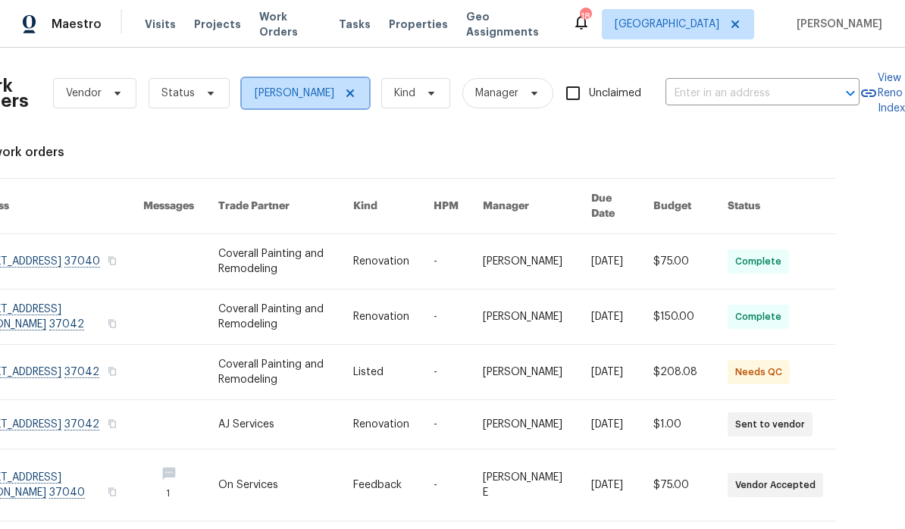
click at [349, 97] on icon at bounding box center [350, 93] width 12 height 12
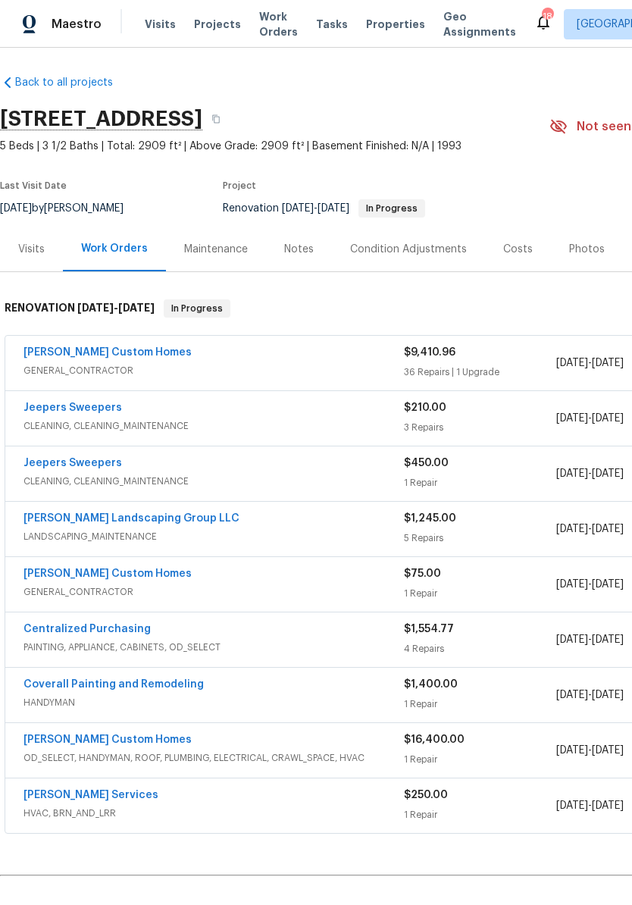
scroll to position [3, 0]
click at [121, 350] on link "[PERSON_NAME] Custom Homes" at bounding box center [108, 352] width 168 height 11
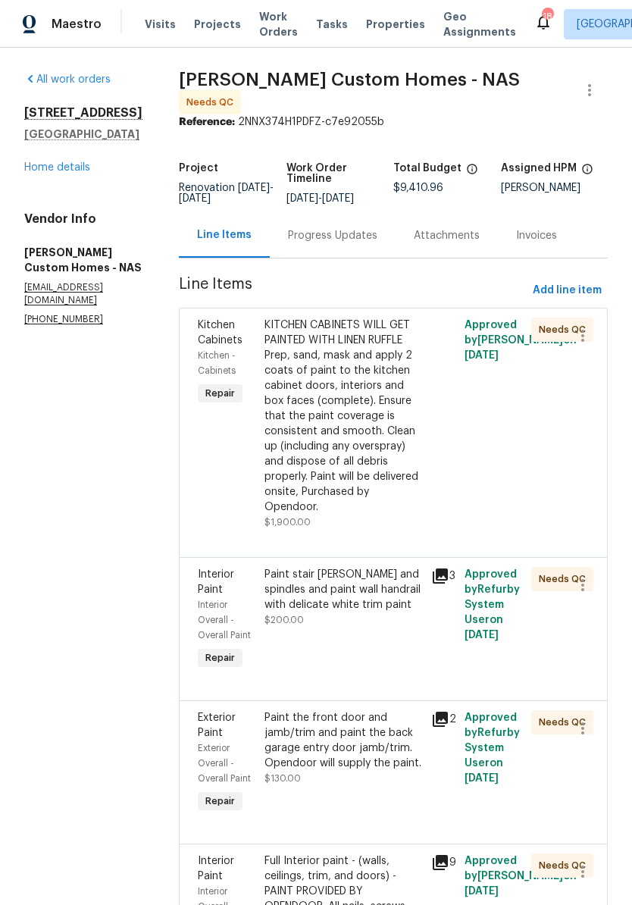
click at [379, 340] on div "KITCHEN CABINETS WILL GET PAINTED WITH LINEN RUFFLE Prep, sand, mask and apply …" at bounding box center [344, 416] width 158 height 197
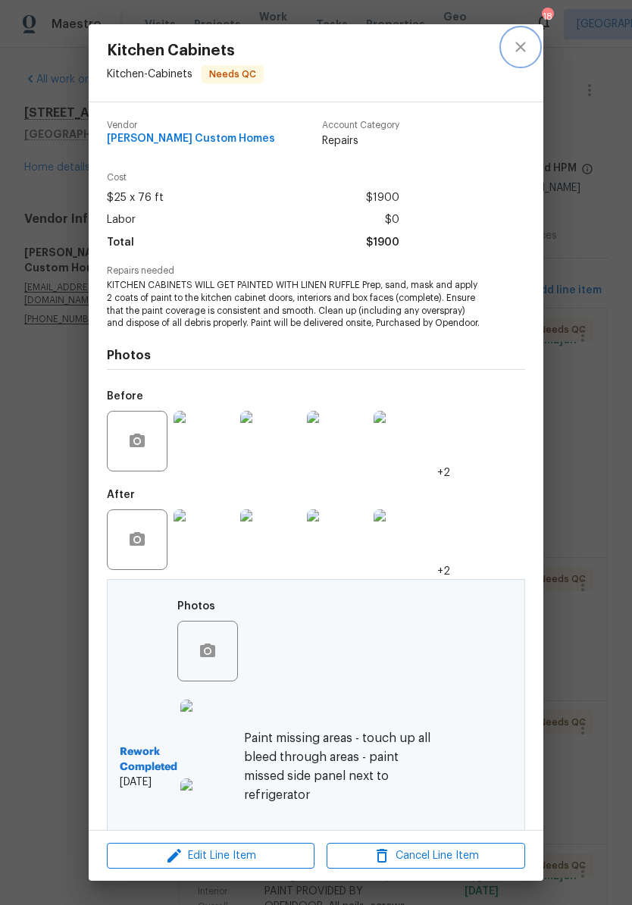
click at [525, 52] on icon "close" at bounding box center [521, 47] width 10 height 10
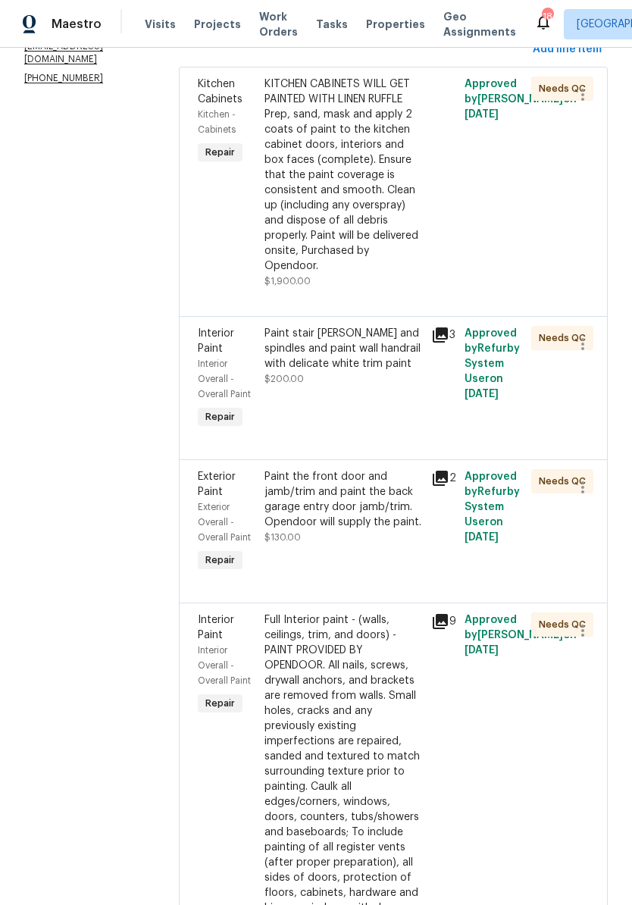
scroll to position [246, 0]
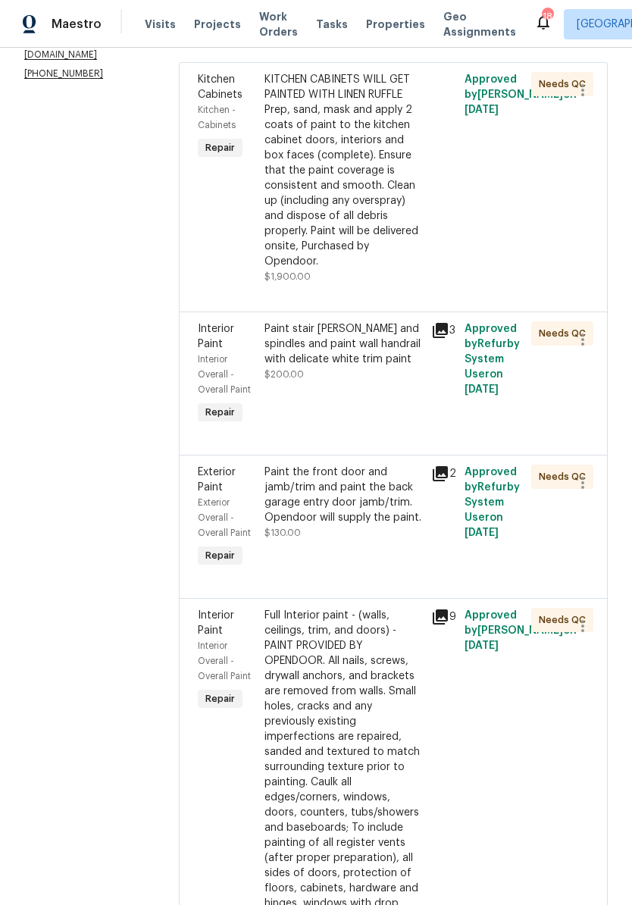
click at [385, 338] on div "Paint stair [PERSON_NAME] and spindles and paint wall handrail with delicate wh…" at bounding box center [344, 344] width 158 height 45
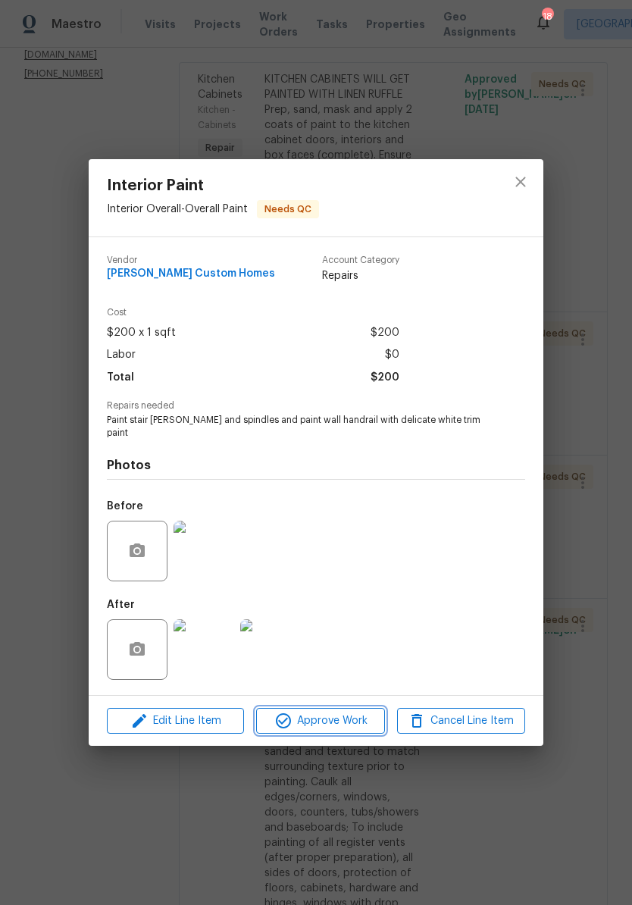
click at [339, 720] on span "Approve Work" at bounding box center [320, 721] width 119 height 19
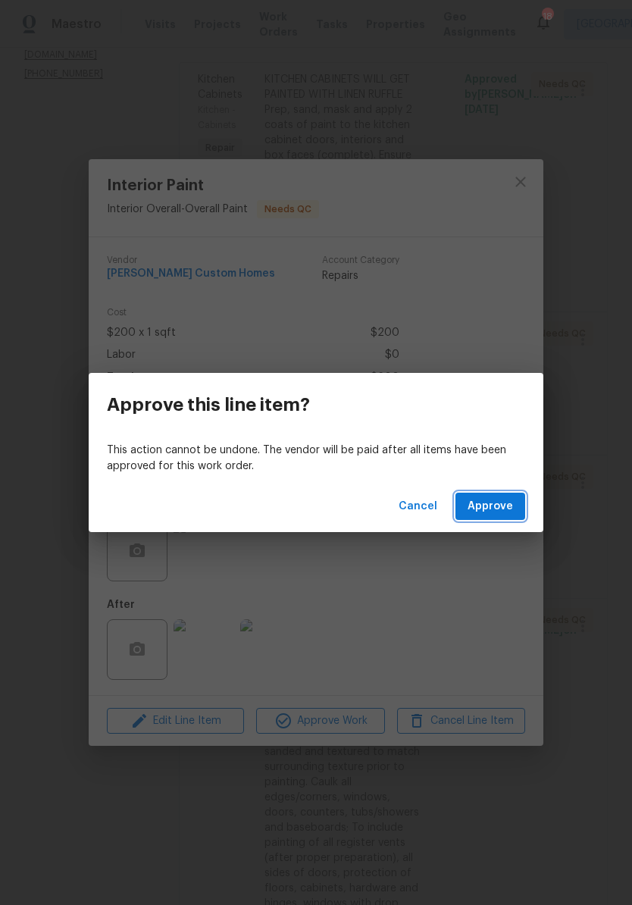
click at [494, 510] on span "Approve" at bounding box center [490, 506] width 45 height 19
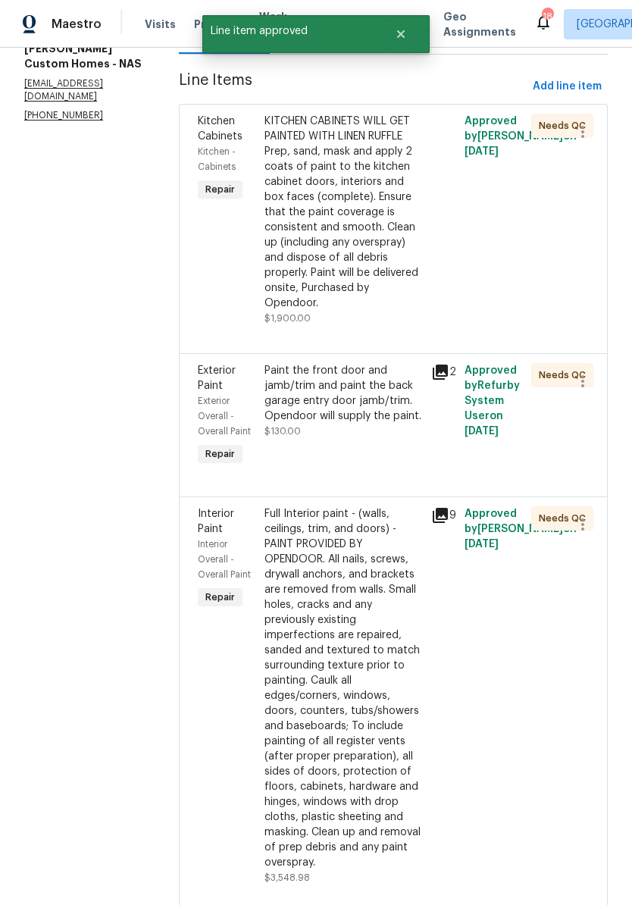
scroll to position [263, 0]
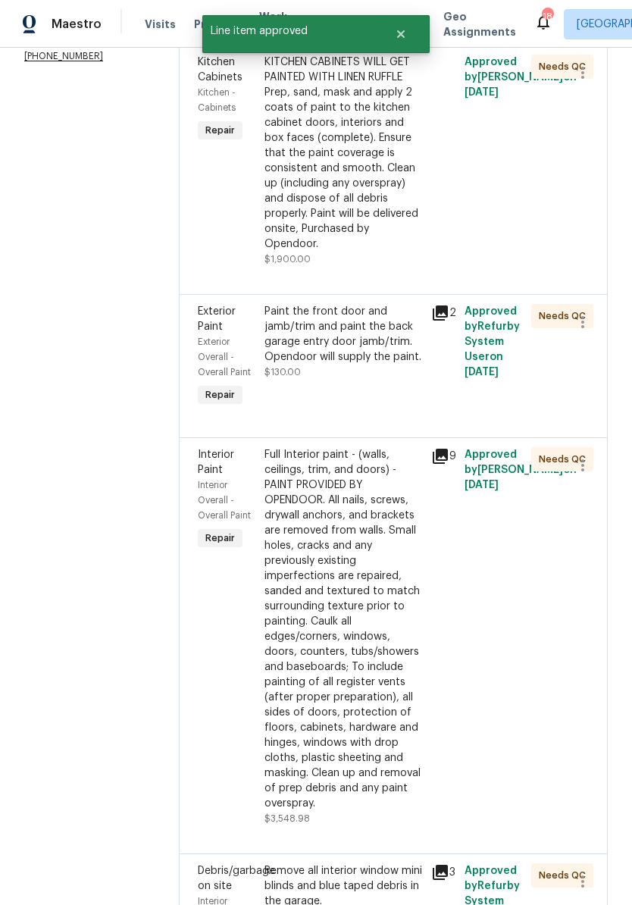
click at [392, 331] on div "Paint the front door and jamb/trim and paint the back garage entry door jamb/tr…" at bounding box center [344, 334] width 158 height 61
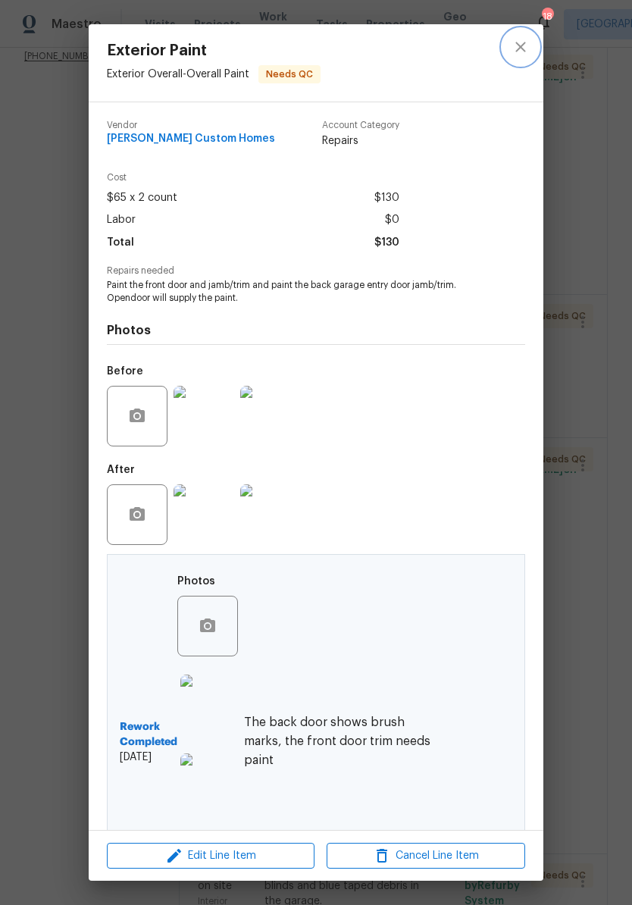
click at [520, 50] on icon "close" at bounding box center [521, 47] width 18 height 18
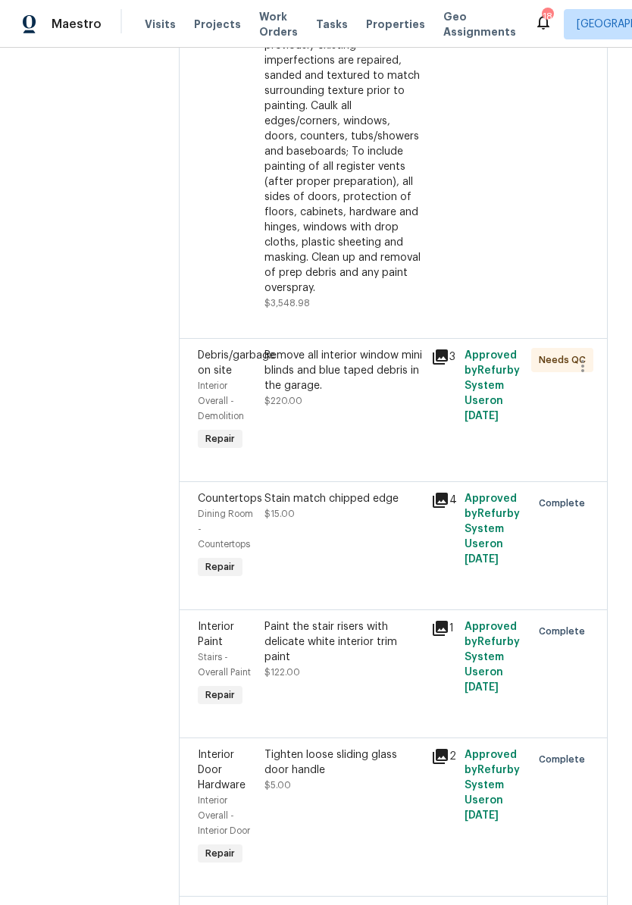
scroll to position [780, 0]
click at [393, 393] on div "Remove all interior window mini blinds and blue taped debris in the garage." at bounding box center [344, 369] width 158 height 45
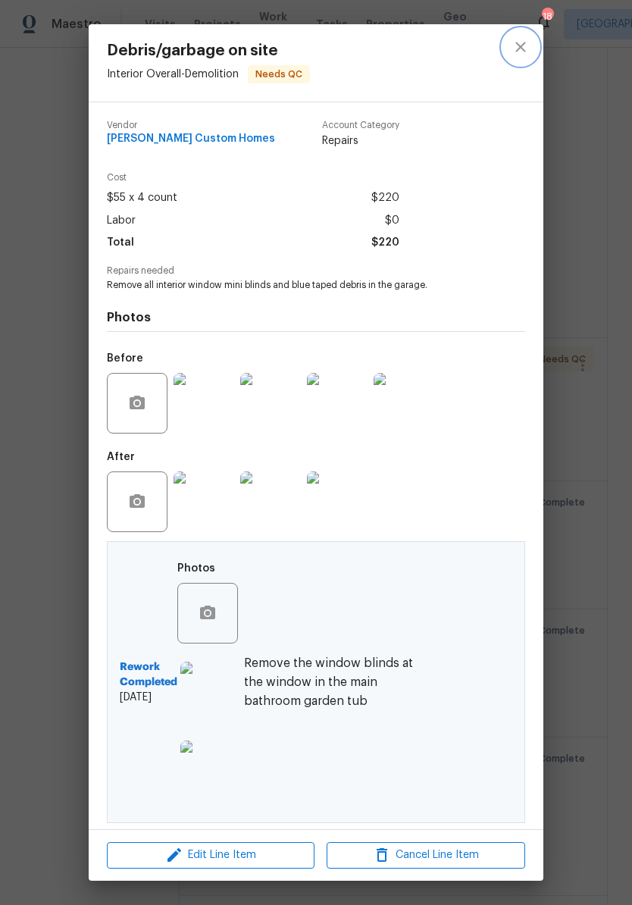
click at [525, 54] on icon "close" at bounding box center [521, 47] width 18 height 18
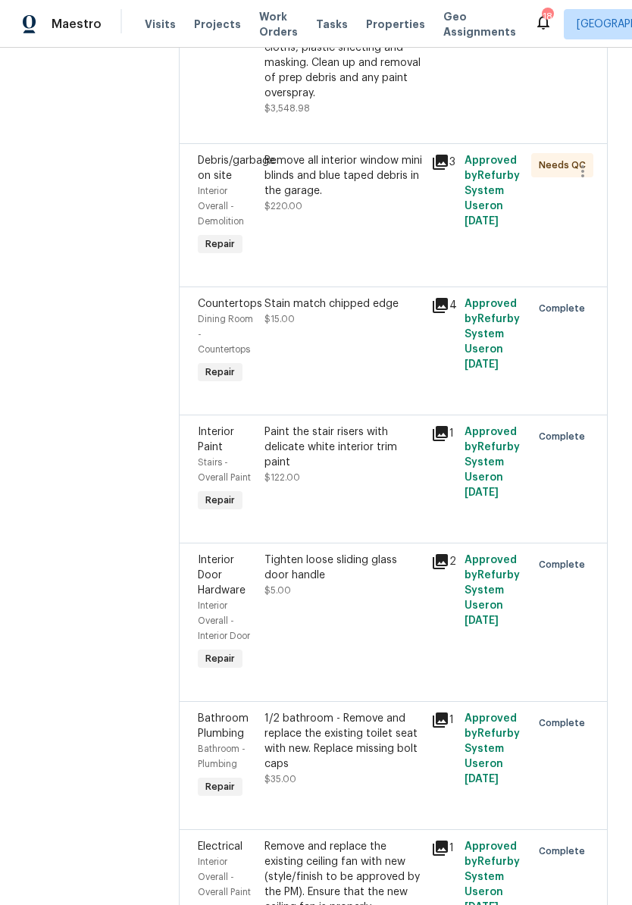
scroll to position [975, 0]
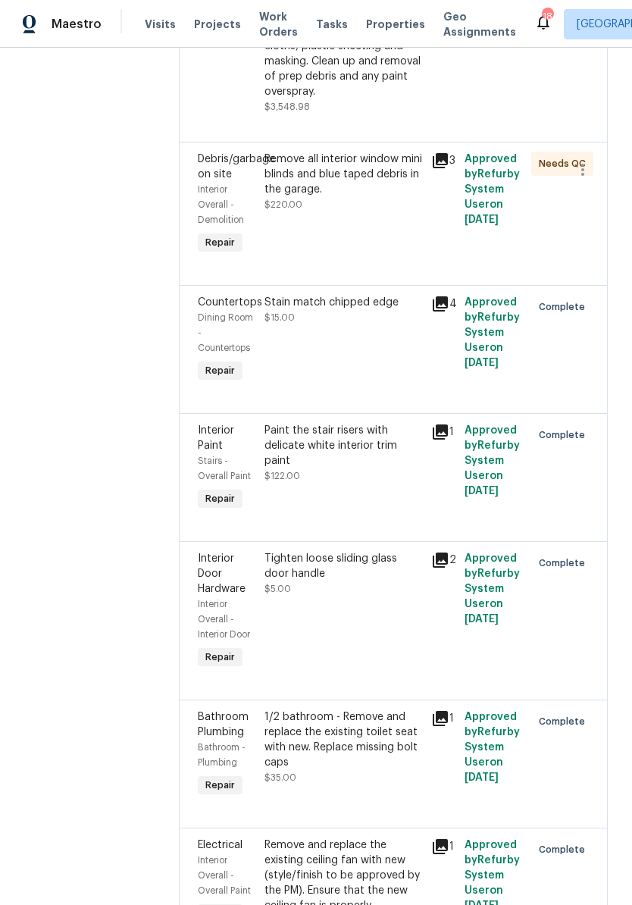
click at [360, 310] on div "Stain match chipped edge" at bounding box center [344, 302] width 158 height 15
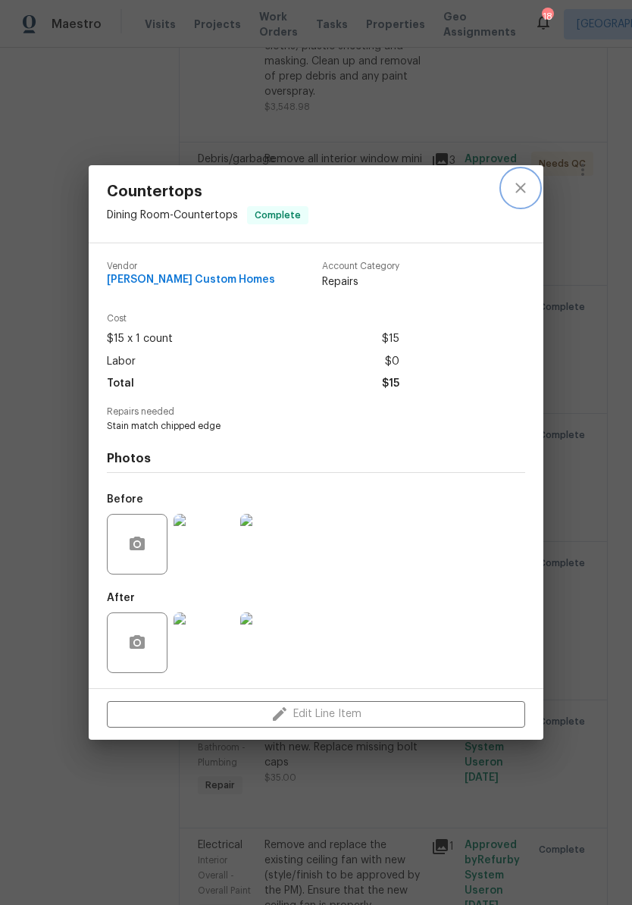
click at [519, 194] on icon "close" at bounding box center [521, 188] width 18 height 18
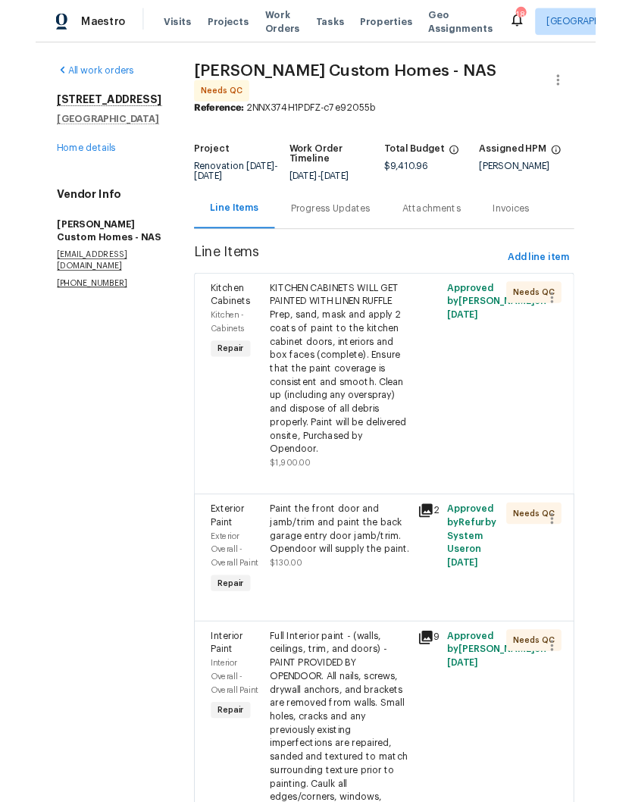
scroll to position [0, 0]
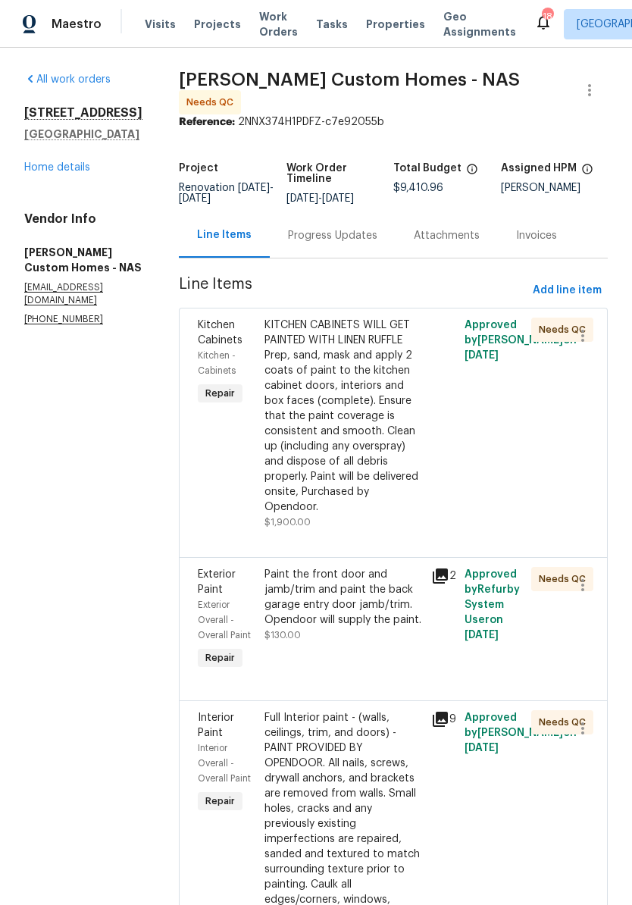
click at [578, 294] on span "Add line item" at bounding box center [567, 290] width 69 height 19
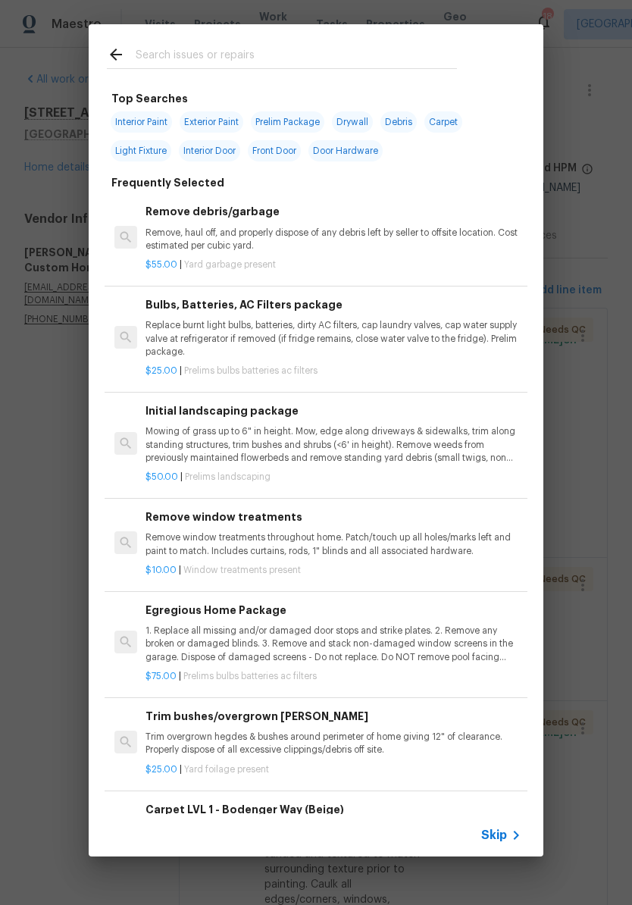
click at [254, 50] on input "text" at bounding box center [297, 56] width 322 height 23
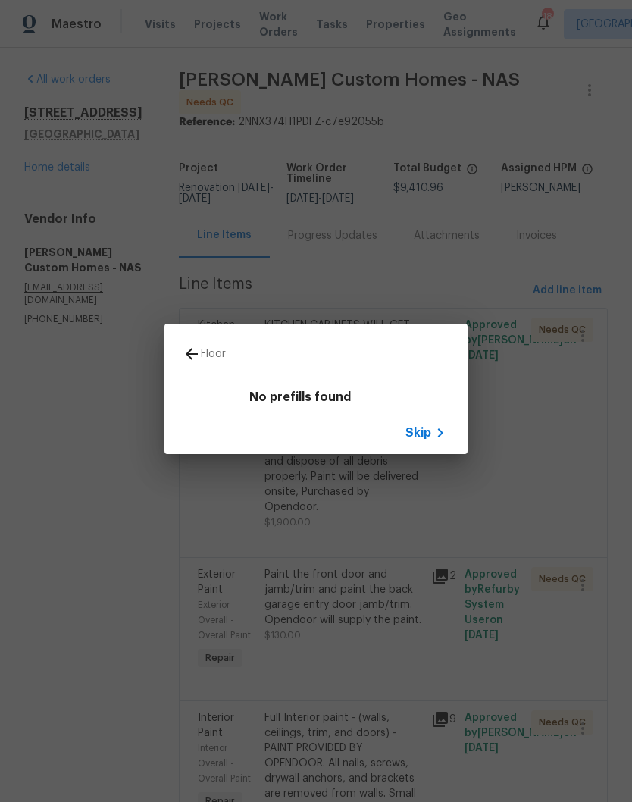
type input "Floor"
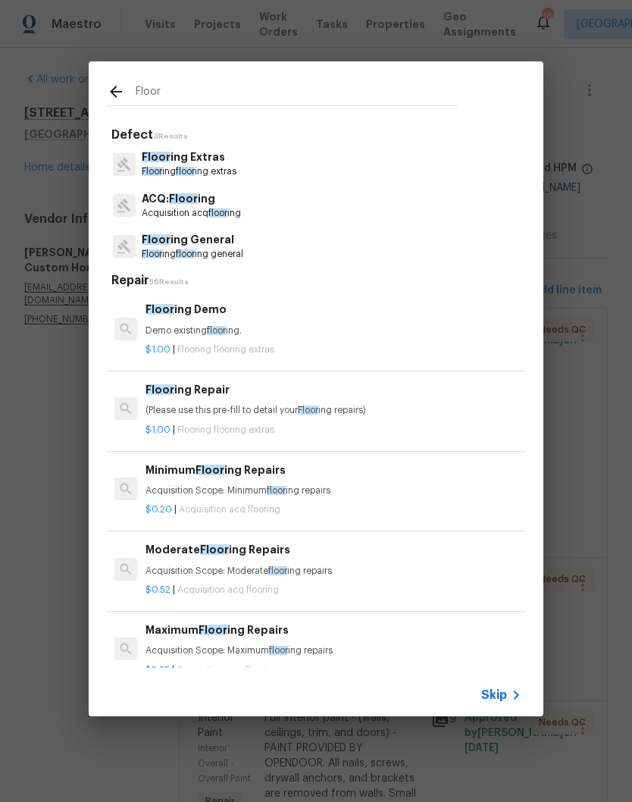
click at [211, 162] on p "Floor ing Extras" at bounding box center [189, 157] width 95 height 16
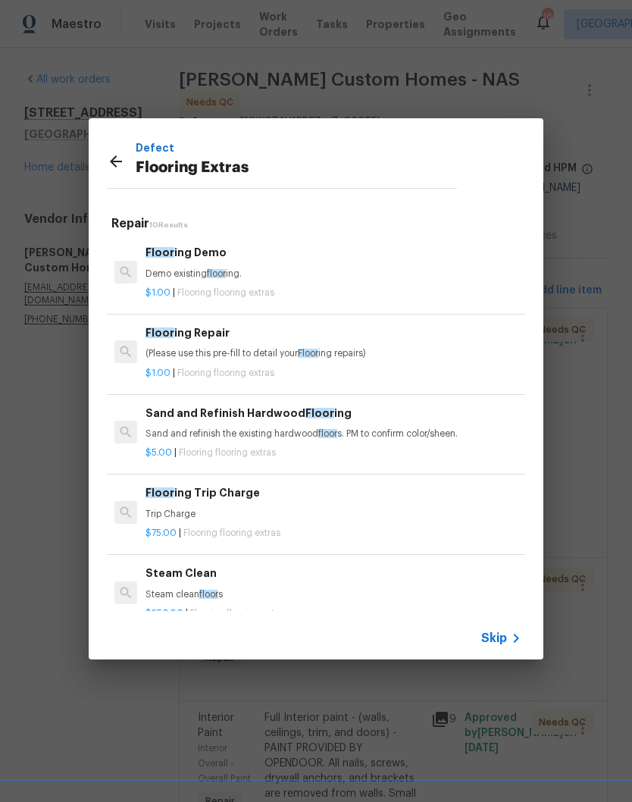
click at [214, 336] on h6 "Floor ing Repair" at bounding box center [334, 333] width 376 height 17
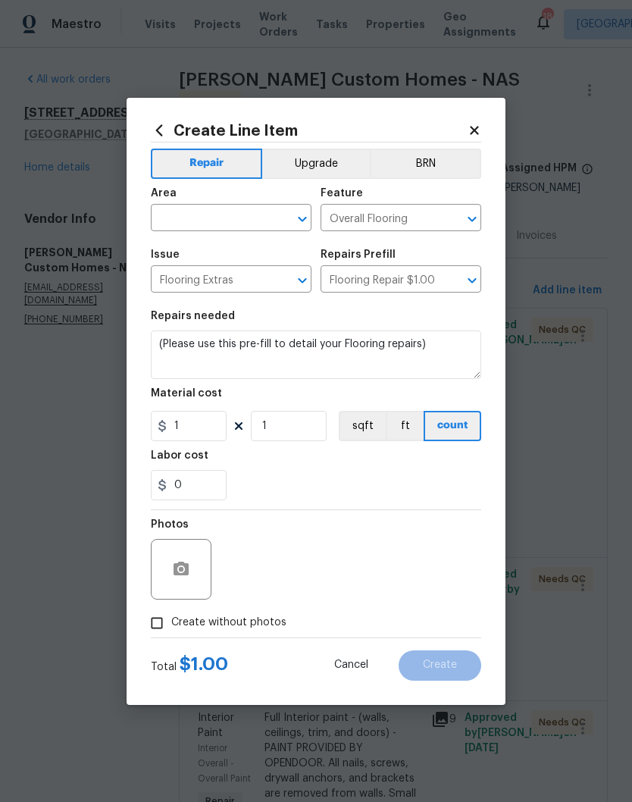
click at [267, 208] on input "text" at bounding box center [210, 220] width 118 height 24
click at [240, 281] on li "Interior Overall" at bounding box center [231, 277] width 161 height 25
type input "Interior Overall"
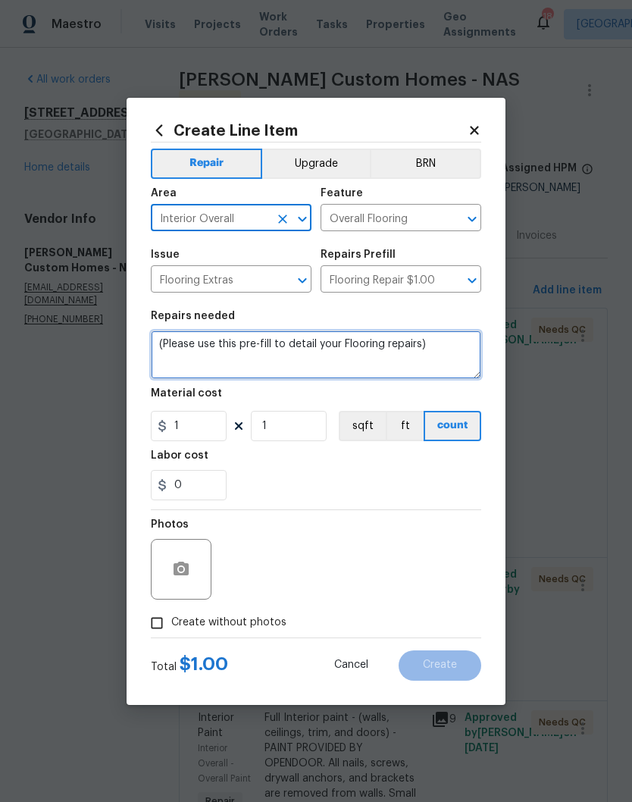
click at [438, 347] on textarea "(Please use this pre-fill to detail your Flooring repairs)" at bounding box center [316, 355] width 331 height 49
type textarea "("
click at [305, 352] on textarea "Use matching wood filler and stain" at bounding box center [316, 355] width 331 height 49
click at [307, 350] on textarea "Use matching wood filler and stain" at bounding box center [316, 355] width 331 height 49
click at [406, 350] on textarea "Use matching wood filler and matching stain" at bounding box center [316, 355] width 331 height 49
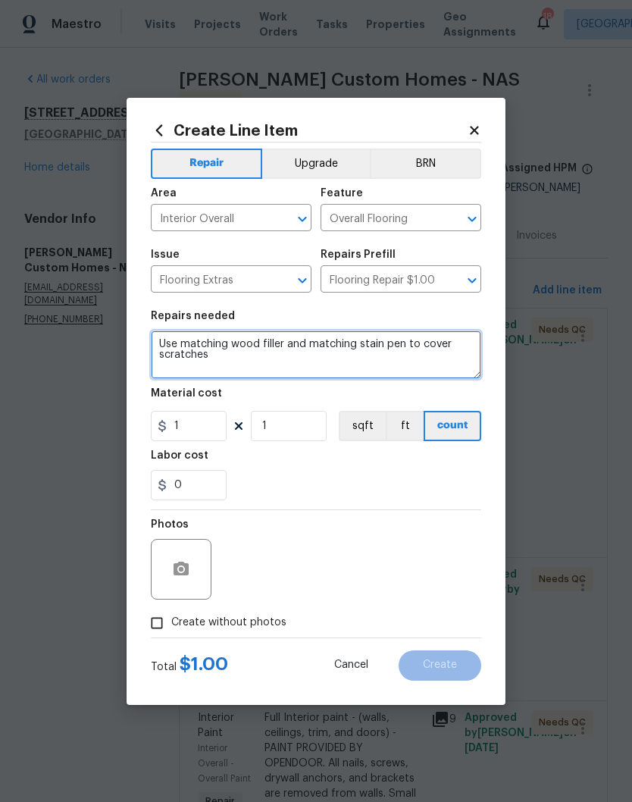
type textarea "Use matching wood filler and matching stain pen to cover scratches"
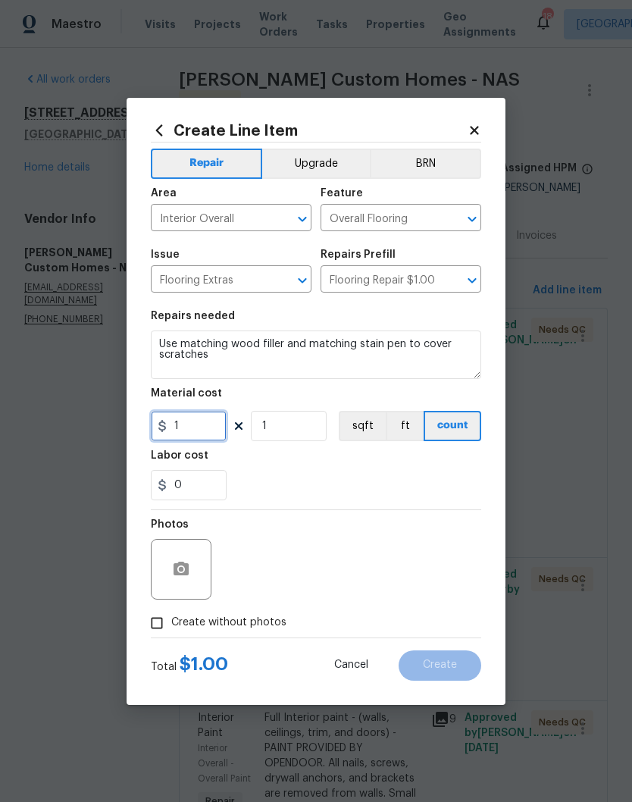
click at [205, 427] on input "1" at bounding box center [189, 426] width 76 height 30
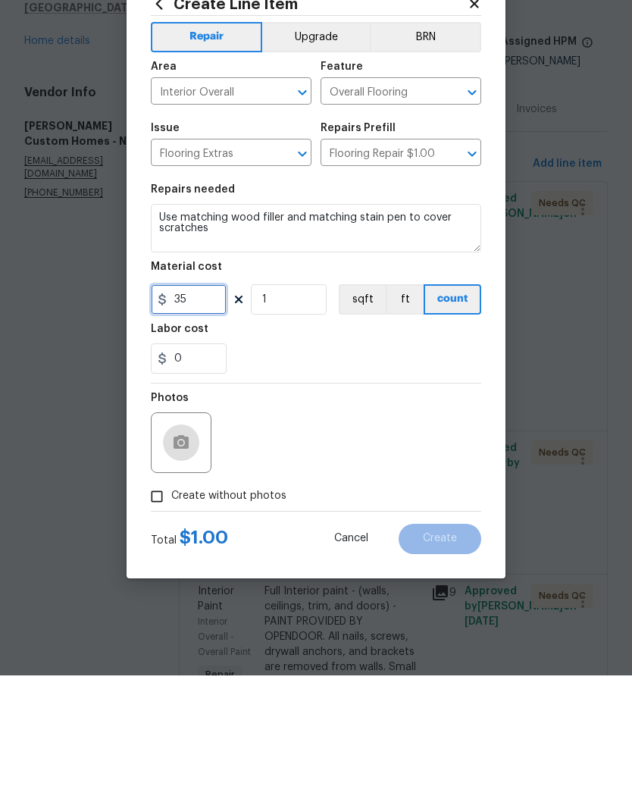
type input "35"
click at [192, 551] on button "button" at bounding box center [181, 569] width 36 height 36
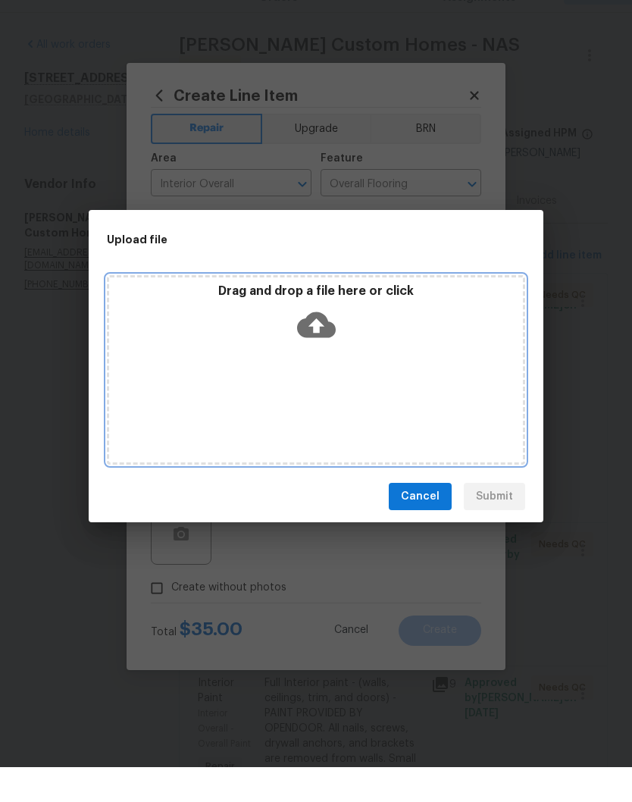
click at [374, 346] on div "Drag and drop a file here or click" at bounding box center [316, 350] width 414 height 65
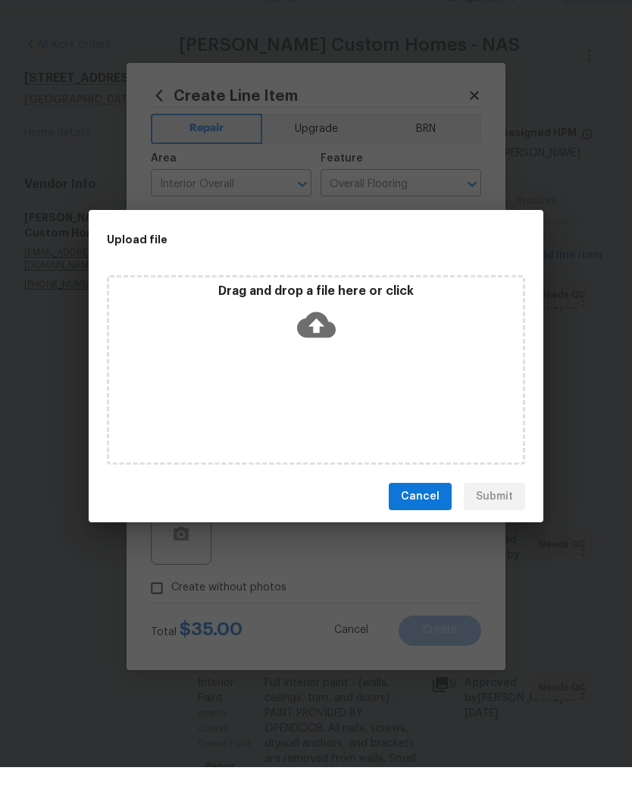
click at [347, 354] on div "Drag and drop a file here or click" at bounding box center [316, 405] width 419 height 190
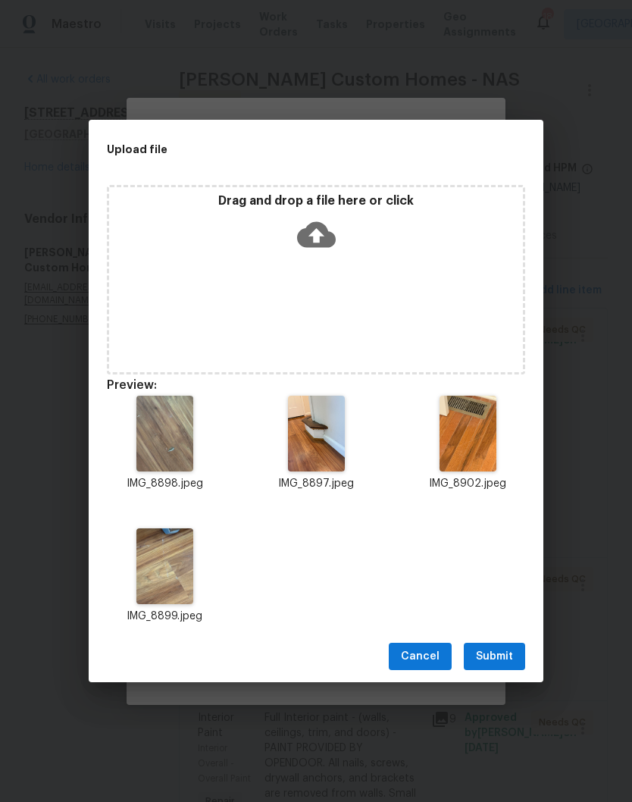
scroll to position [62, 0]
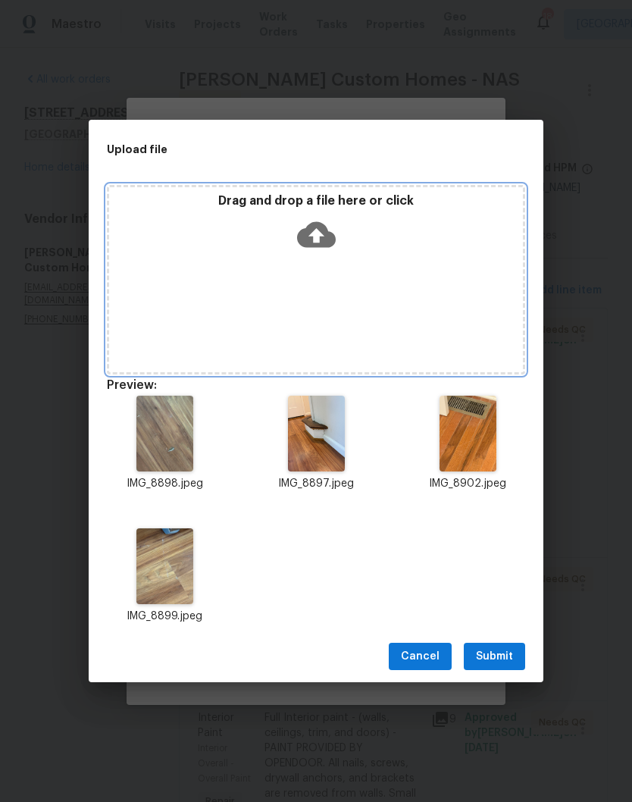
click at [370, 272] on div "Drag and drop a file here or click" at bounding box center [316, 280] width 419 height 190
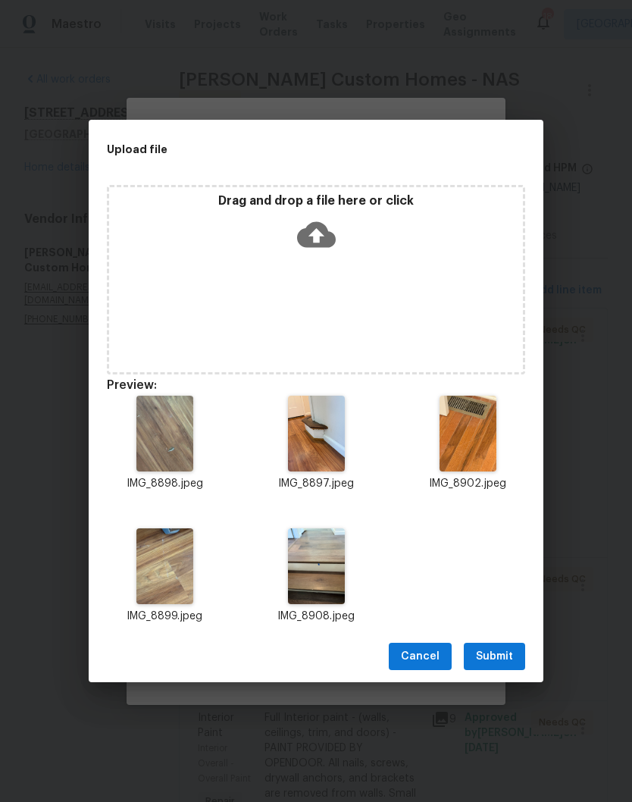
click at [507, 655] on span "Submit" at bounding box center [494, 657] width 37 height 19
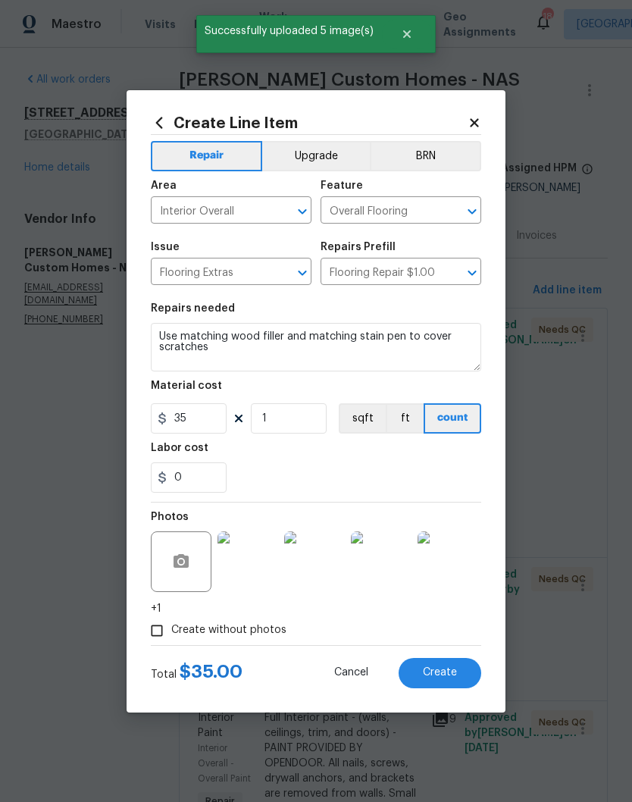
click at [260, 567] on img at bounding box center [248, 562] width 61 height 61
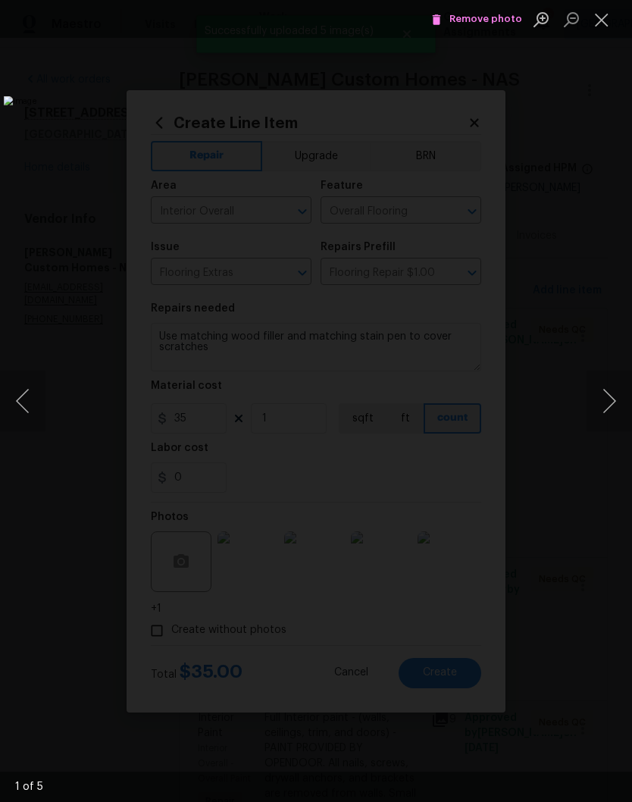
scroll to position [62, 0]
click at [613, 406] on button "Next image" at bounding box center [609, 401] width 45 height 61
click at [614, 406] on button "Next image" at bounding box center [609, 401] width 45 height 61
click at [615, 407] on button "Next image" at bounding box center [609, 401] width 45 height 61
click at [613, 406] on button "Next image" at bounding box center [609, 401] width 45 height 61
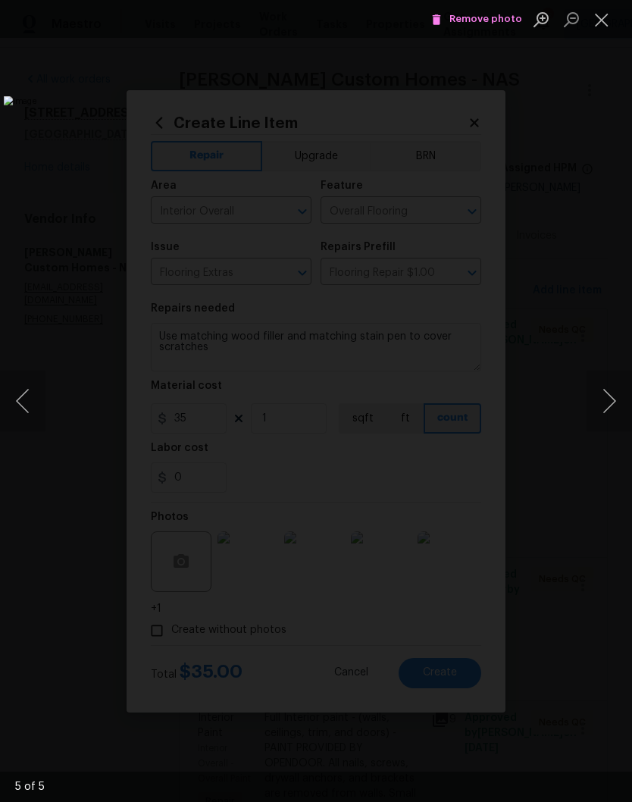
click at [612, 409] on button "Next image" at bounding box center [609, 401] width 45 height 61
click at [613, 409] on button "Next image" at bounding box center [609, 401] width 45 height 61
click at [614, 416] on button "Next image" at bounding box center [609, 401] width 45 height 61
click at [614, 411] on button "Next image" at bounding box center [609, 401] width 45 height 61
click at [605, 24] on button "Close lightbox" at bounding box center [602, 19] width 30 height 27
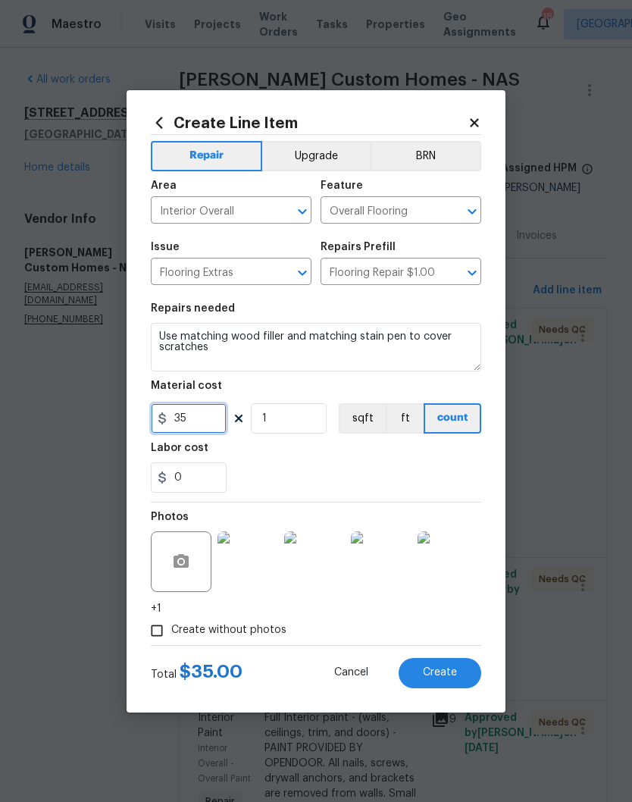
click at [205, 422] on input "35" at bounding box center [189, 418] width 76 height 30
type input "45"
click at [373, 474] on div "0" at bounding box center [316, 478] width 331 height 30
click at [454, 672] on span "Create" at bounding box center [440, 672] width 34 height 11
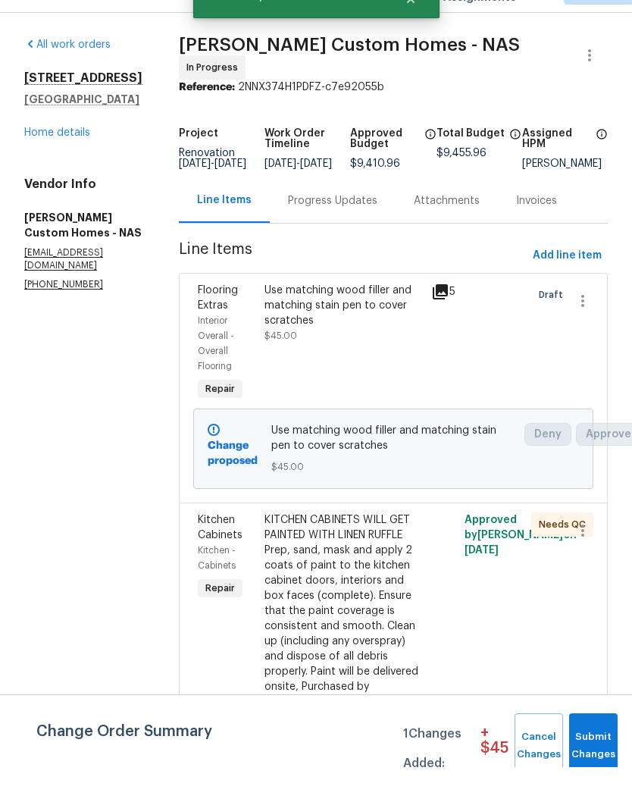
scroll to position [0, 0]
click at [600, 764] on span "Submit Changes" at bounding box center [593, 781] width 33 height 35
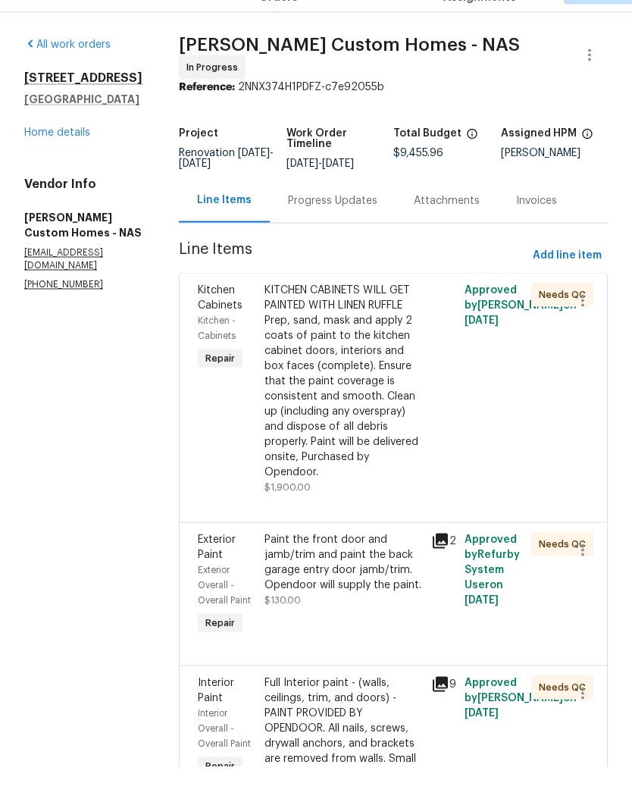
click at [69, 162] on link "Home details" at bounding box center [57, 167] width 66 height 11
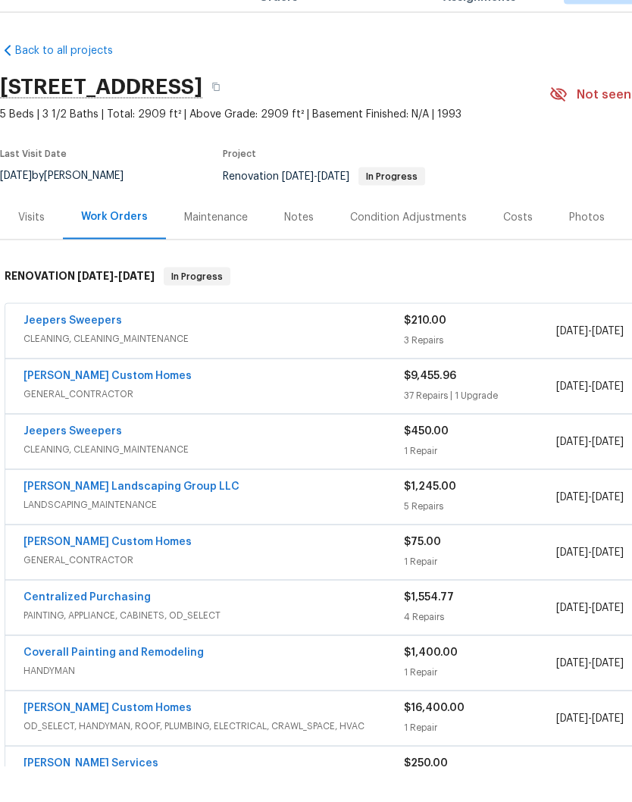
click at [102, 406] on link "[PERSON_NAME] Custom Homes" at bounding box center [108, 411] width 168 height 11
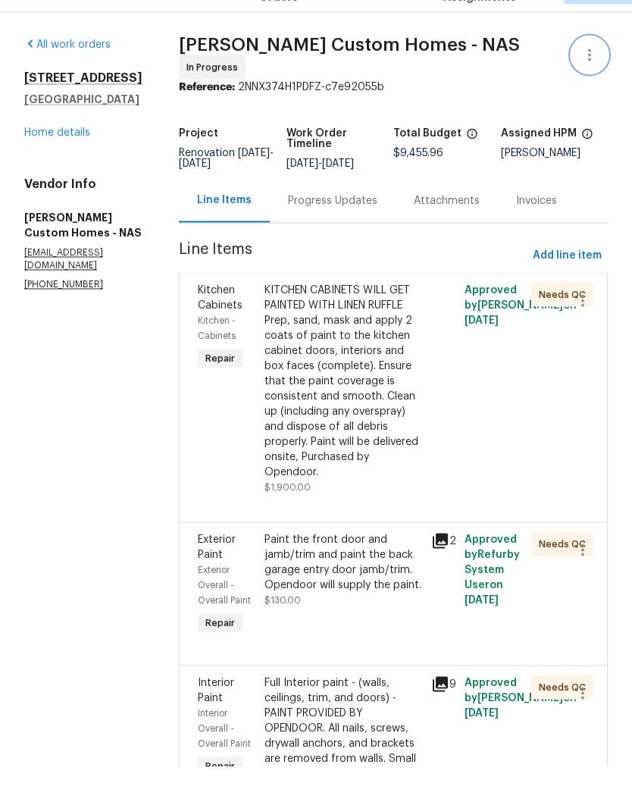
click at [588, 81] on icon "button" at bounding box center [590, 90] width 18 height 18
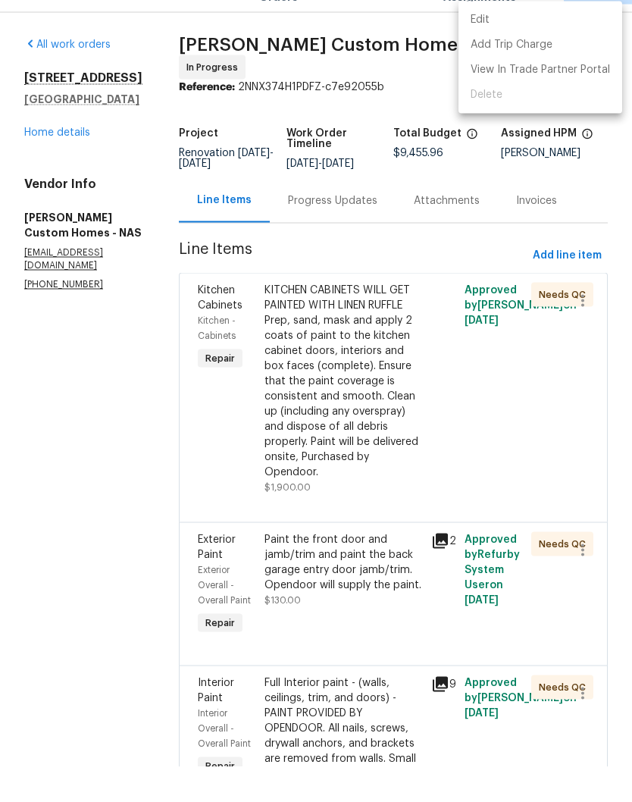
click at [504, 42] on li "Edit" at bounding box center [541, 54] width 164 height 25
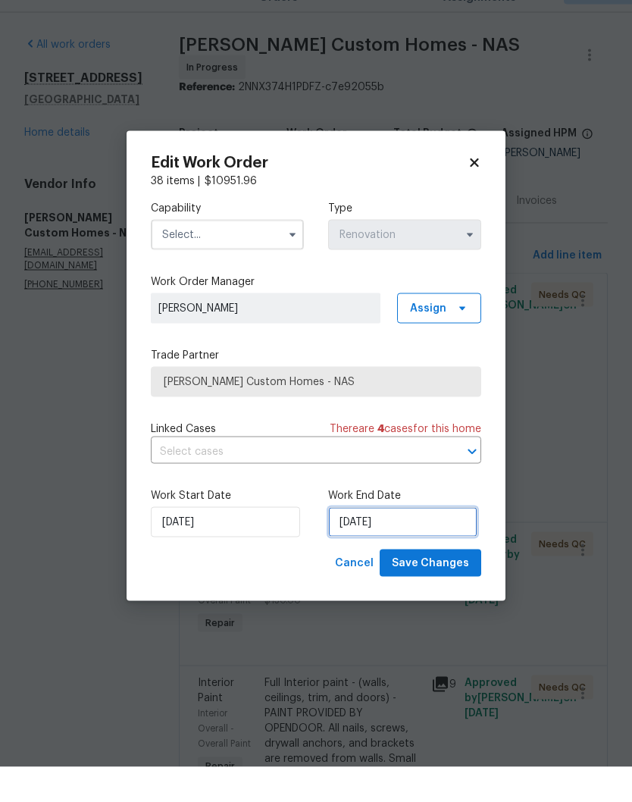
click at [401, 542] on input "[DATE]" at bounding box center [402, 557] width 149 height 30
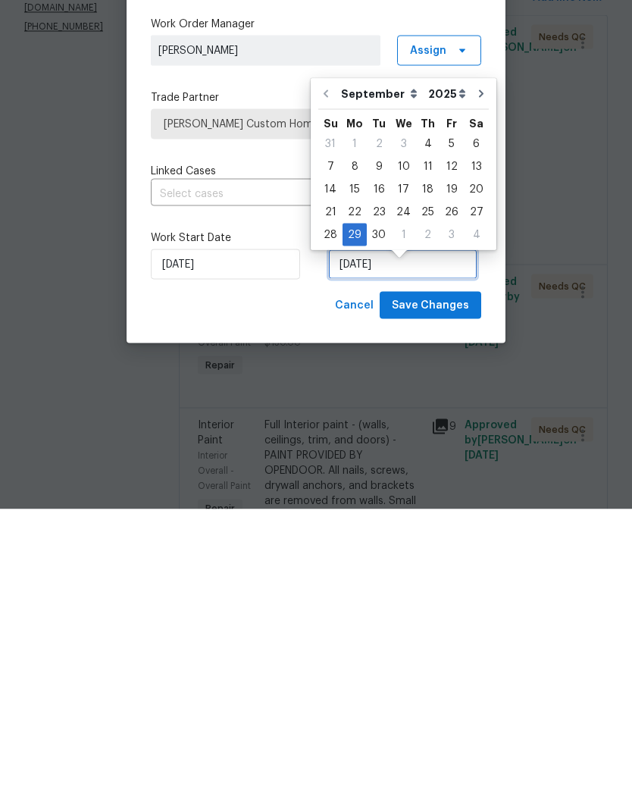
scroll to position [13, 0]
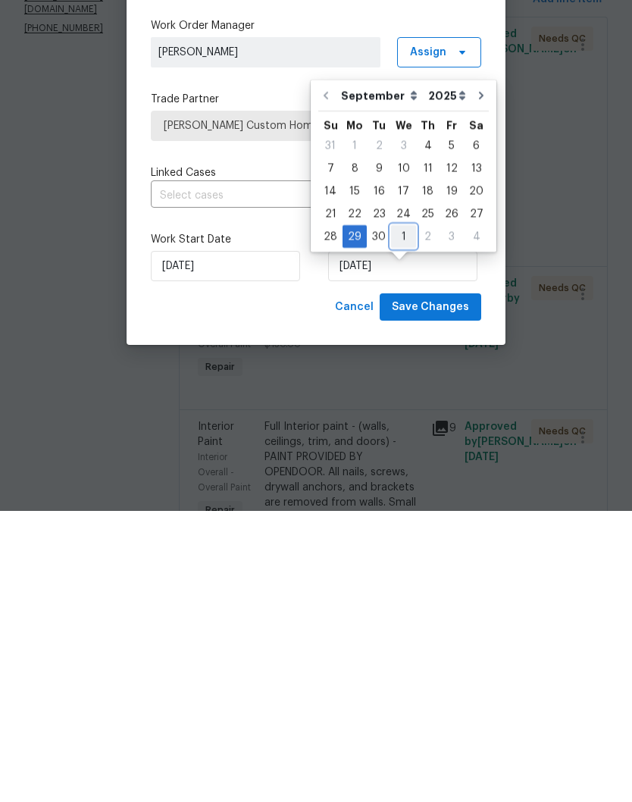
click at [403, 517] on div "1" at bounding box center [403, 527] width 25 height 21
type input "10/1/2025"
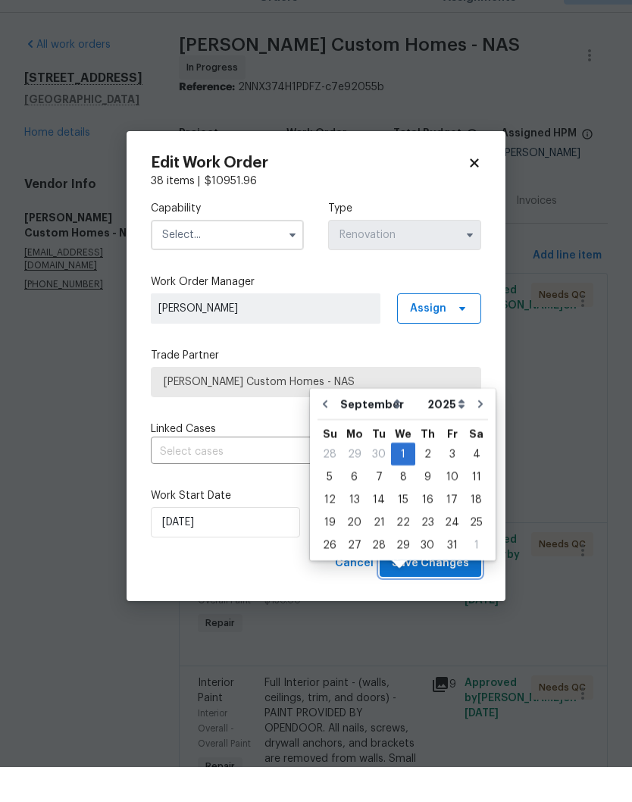
click at [447, 589] on span "Save Changes" at bounding box center [430, 598] width 77 height 19
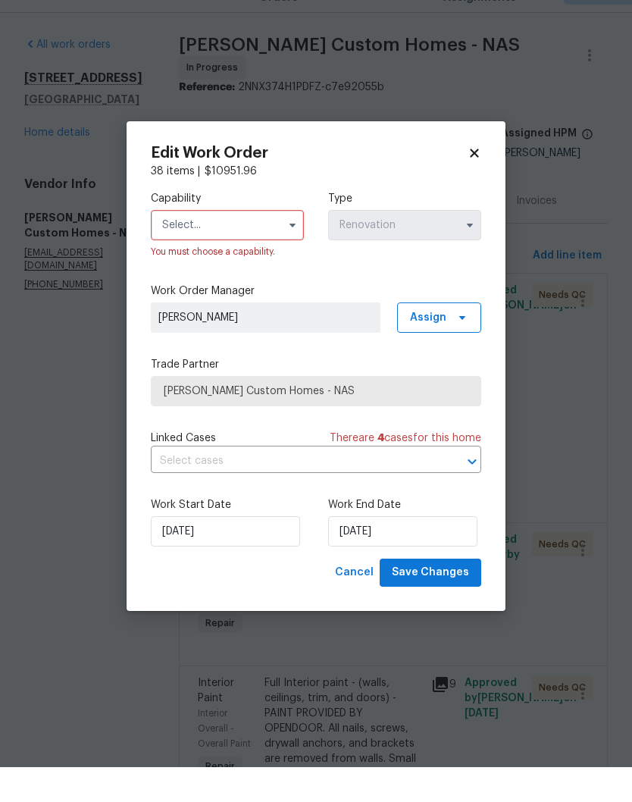
click at [257, 245] on input "text" at bounding box center [227, 260] width 153 height 30
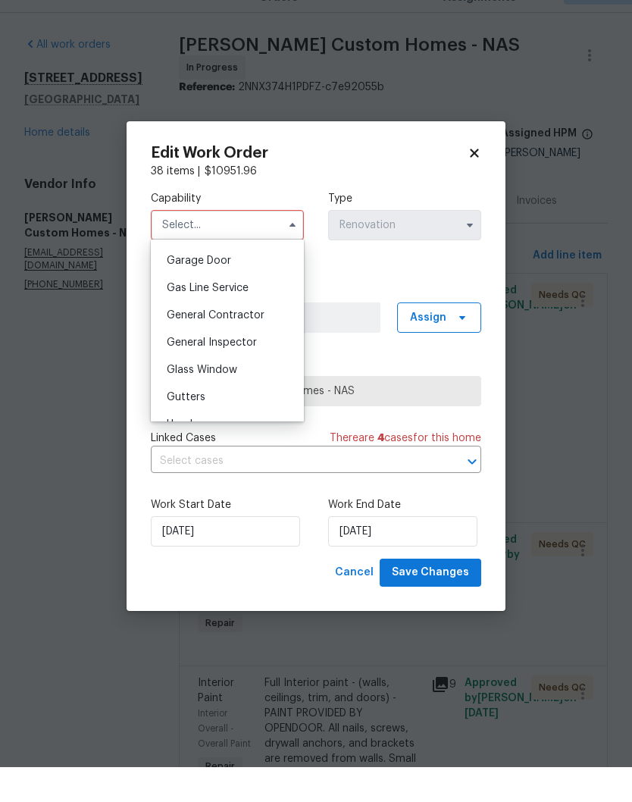
scroll to position [673, 0]
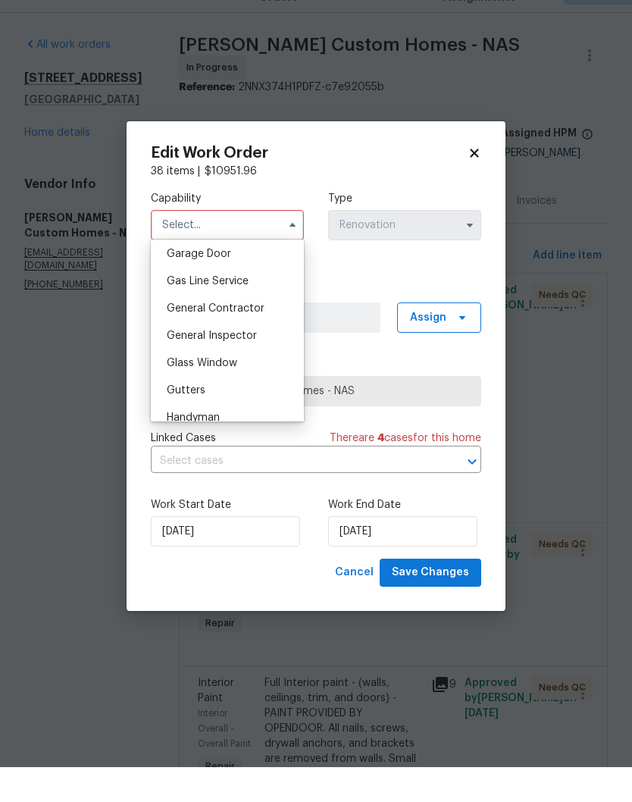
click at [258, 338] on span "General Contractor" at bounding box center [216, 343] width 98 height 11
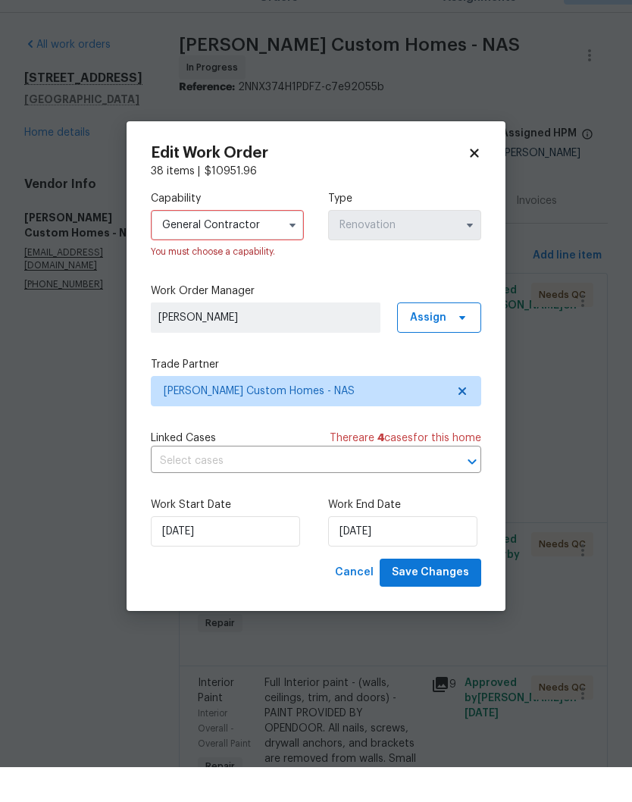
type input "General Contractor"
click at [444, 598] on span "Save Changes" at bounding box center [430, 607] width 77 height 19
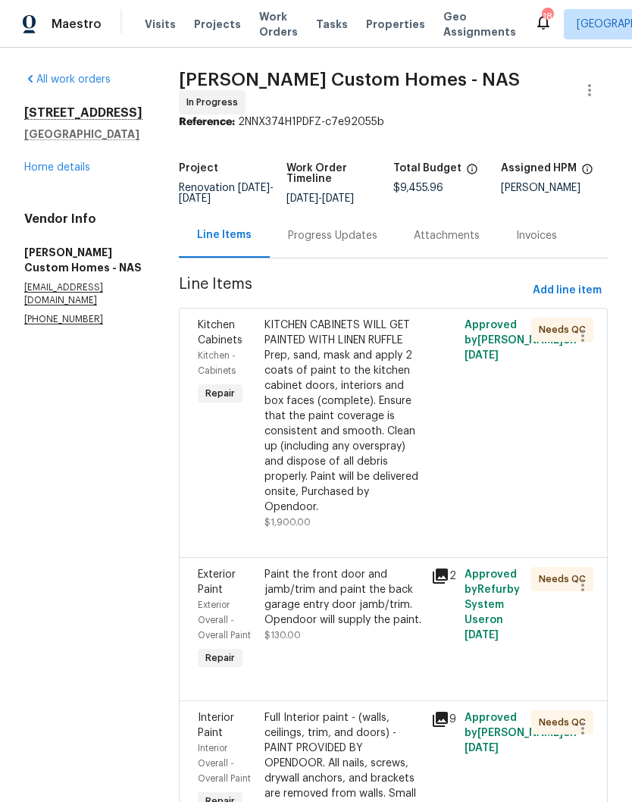
scroll to position [0, 0]
click at [73, 162] on link "Home details" at bounding box center [57, 167] width 66 height 11
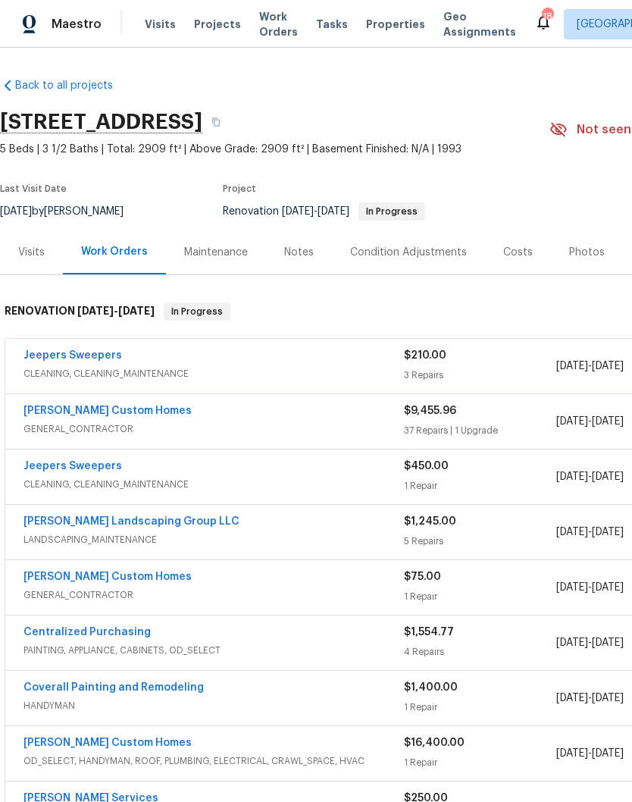
click at [588, 245] on div "Photos" at bounding box center [587, 252] width 36 height 15
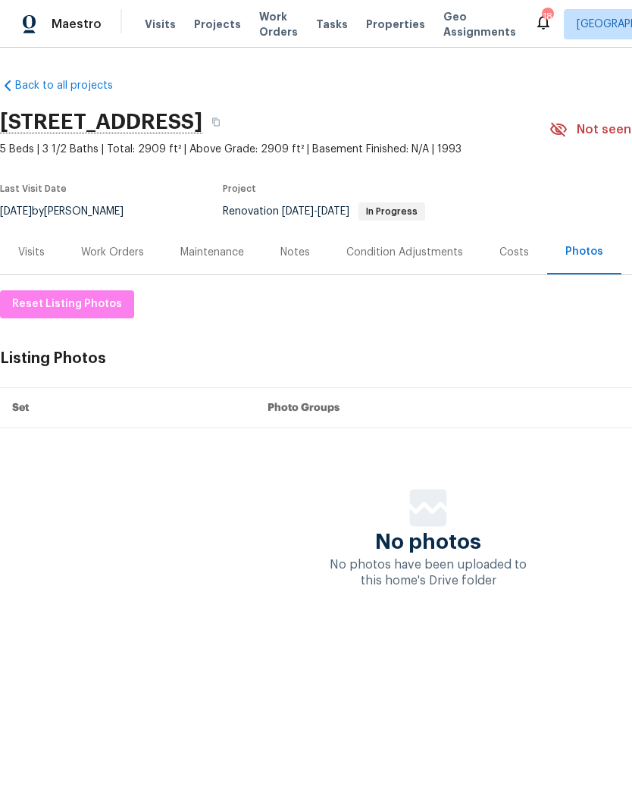
click at [586, 357] on div "Listing Photos Manage in Google Drive" at bounding box center [428, 359] width 857 height 28
click at [540, 354] on div "Listing Photos Manage in Google Drive" at bounding box center [428, 359] width 857 height 28
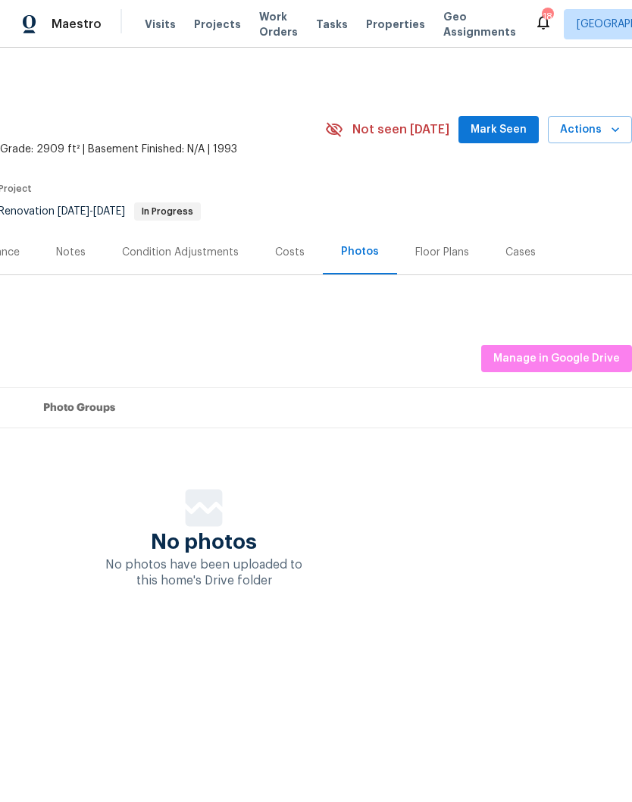
scroll to position [0, 224]
click at [538, 353] on span "Manage in Google Drive" at bounding box center [557, 359] width 127 height 19
